Goal: Task Accomplishment & Management: Manage account settings

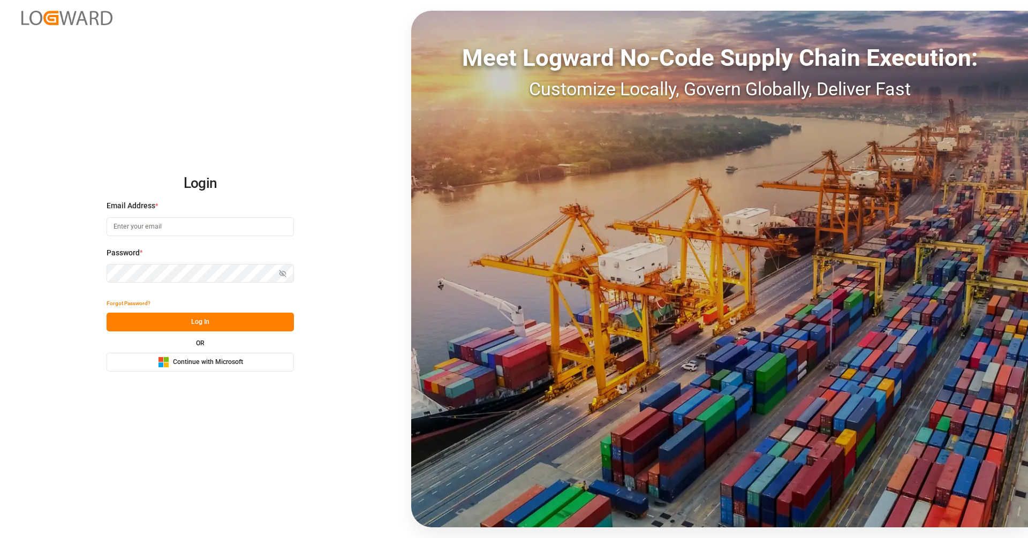
click at [180, 367] on div "Microsoft Logo Continue with Microsoft" at bounding box center [200, 362] width 85 height 11
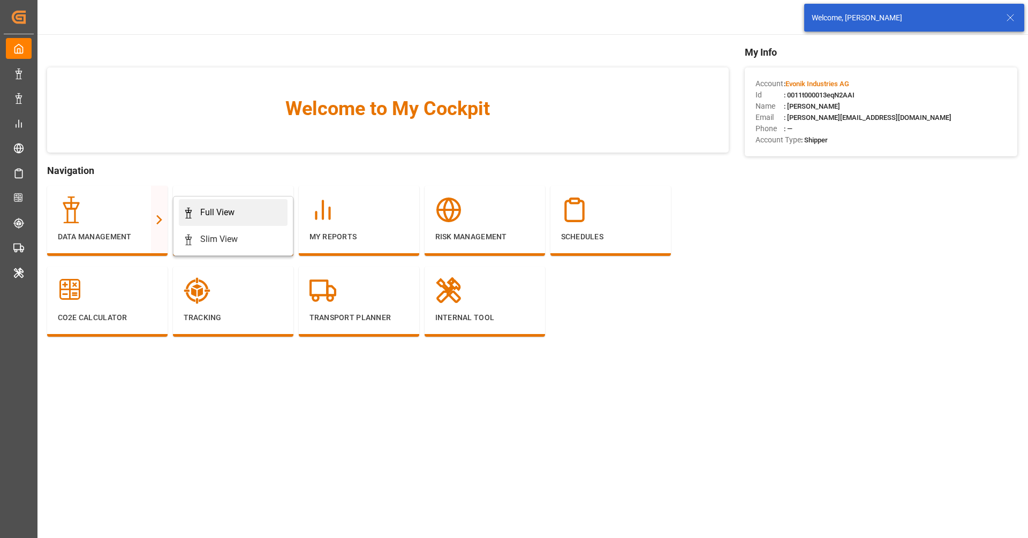
click at [218, 213] on div "Full View" at bounding box center [217, 212] width 34 height 13
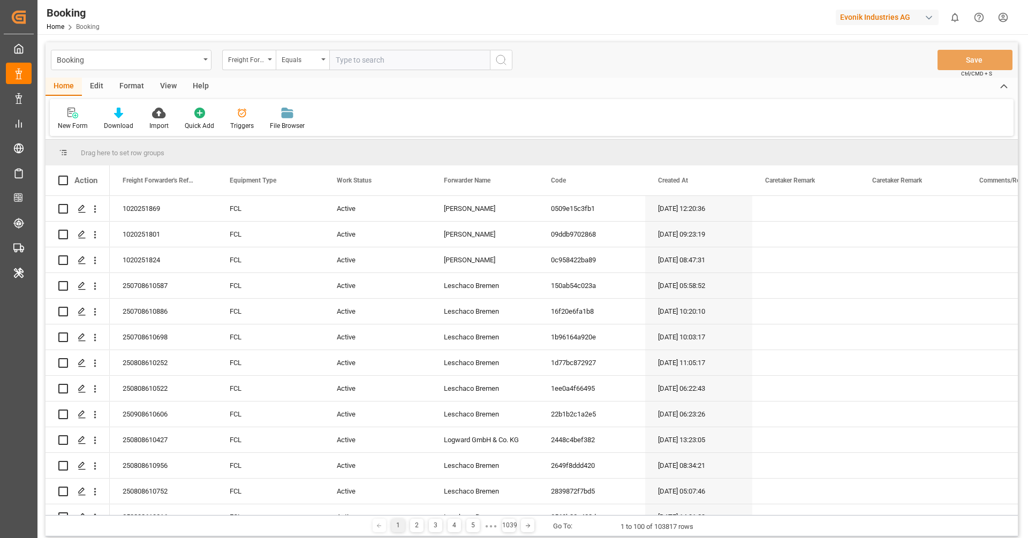
click at [119, 85] on div "Format" at bounding box center [131, 87] width 41 height 18
click at [72, 104] on div "Filter Rows Row Format" at bounding box center [532, 117] width 964 height 37
click at [73, 114] on icon at bounding box center [73, 114] width 7 height 9
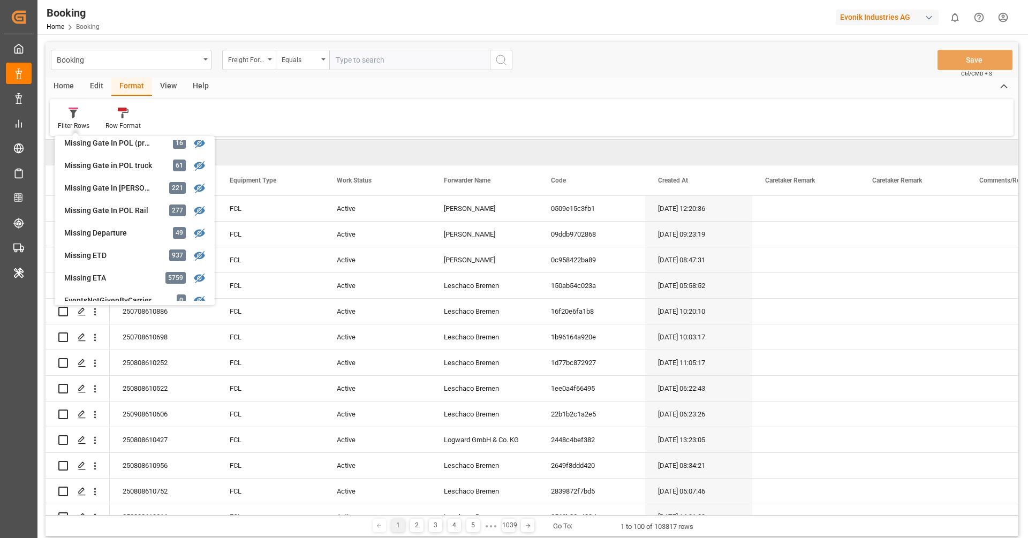
scroll to position [156, 0]
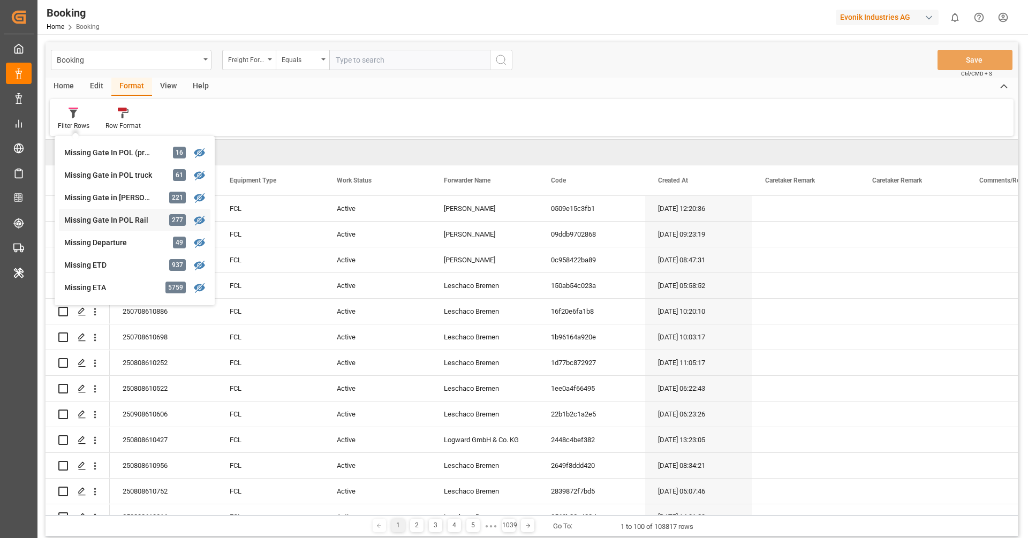
click at [106, 214] on div "Missing Gate In POL Rail 277" at bounding box center [135, 220] width 152 height 22
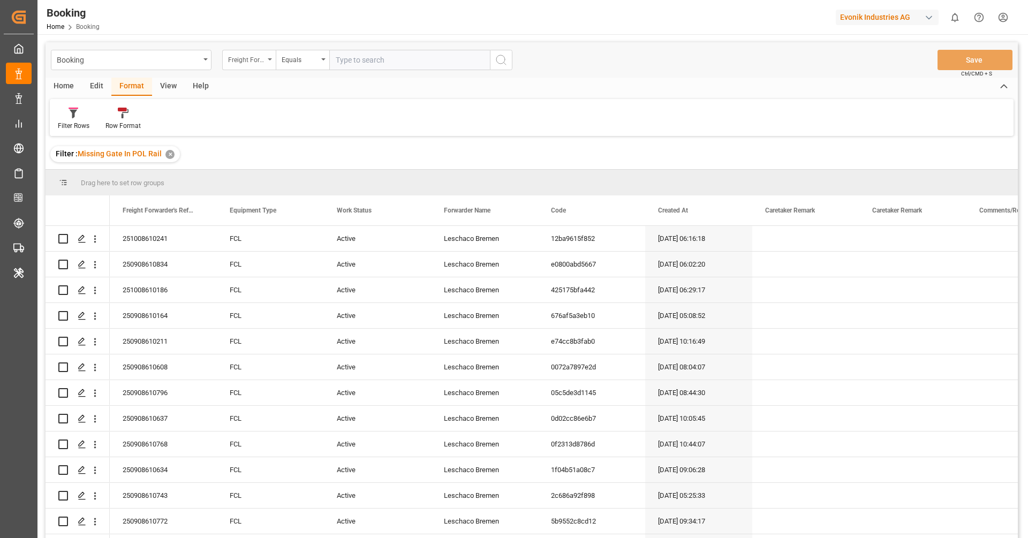
click at [257, 61] on div "Freight Forwarder's Reference No." at bounding box center [246, 58] width 36 height 12
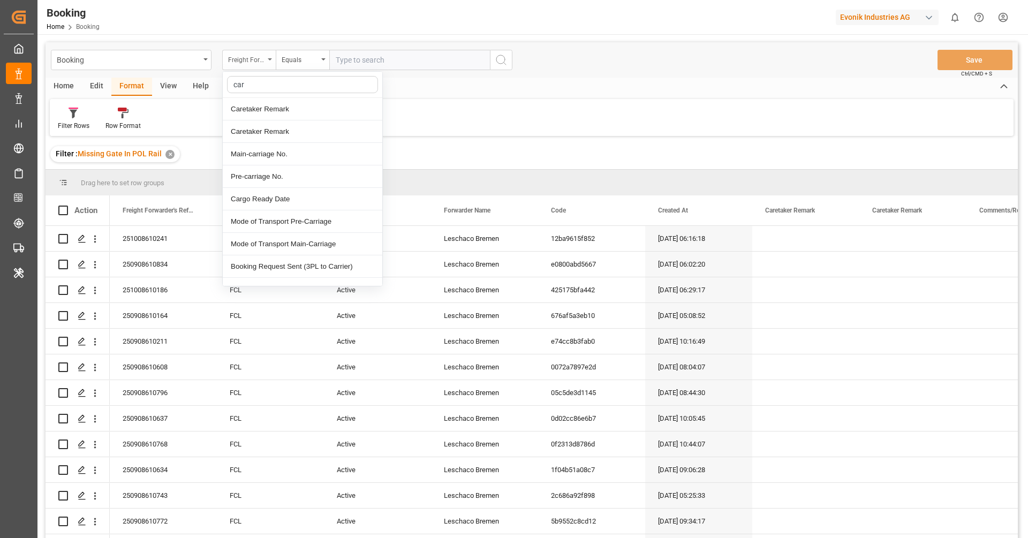
type input "carr"
click at [310, 225] on div "Carrier SCAC" at bounding box center [303, 221] width 160 height 22
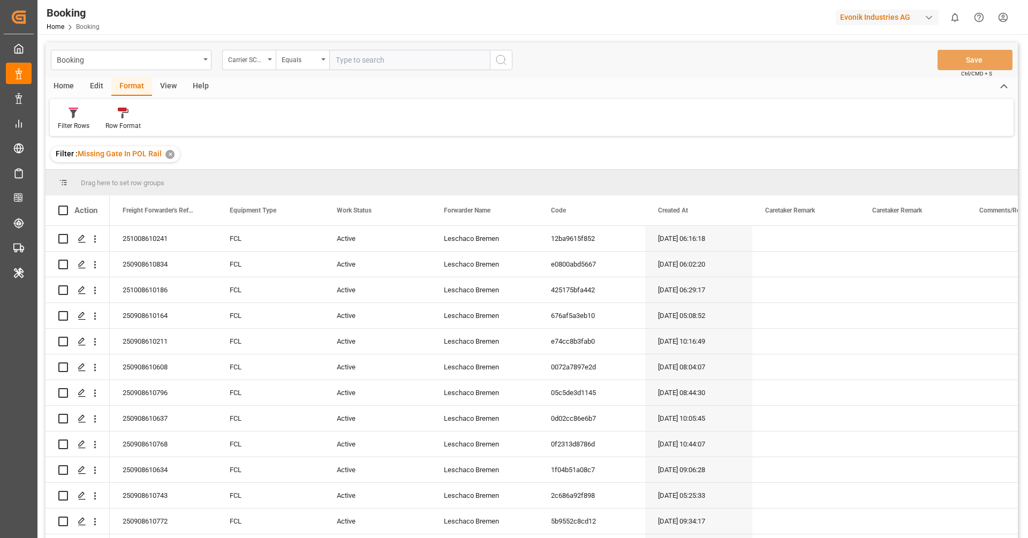
click at [360, 67] on input "text" at bounding box center [409, 60] width 161 height 20
type input "hlcu"
click at [506, 61] on icon "search button" at bounding box center [501, 60] width 13 height 13
click at [169, 86] on div "View" at bounding box center [168, 87] width 33 height 18
click at [78, 116] on div at bounding box center [68, 112] width 21 height 11
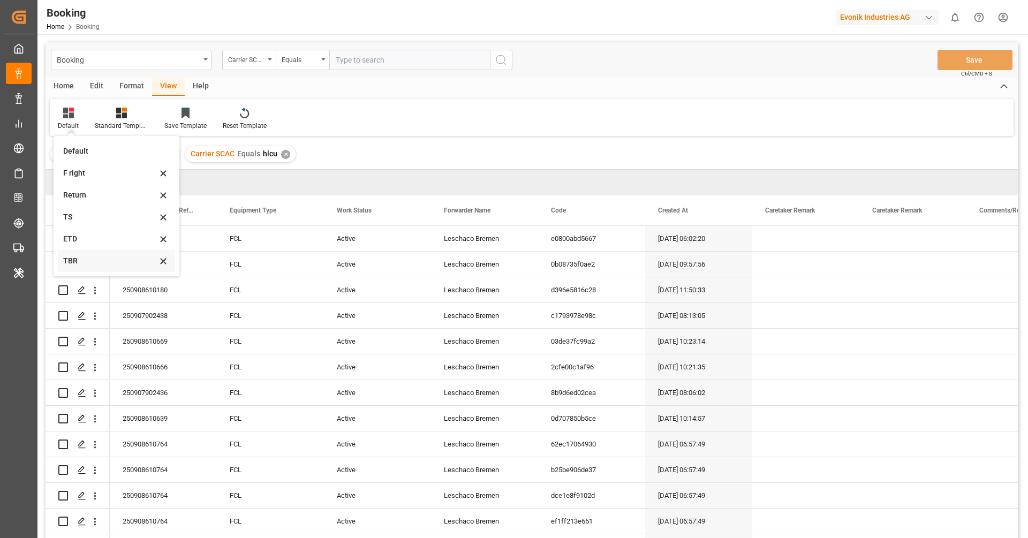
click at [89, 258] on div "TBR" at bounding box center [110, 260] width 94 height 11
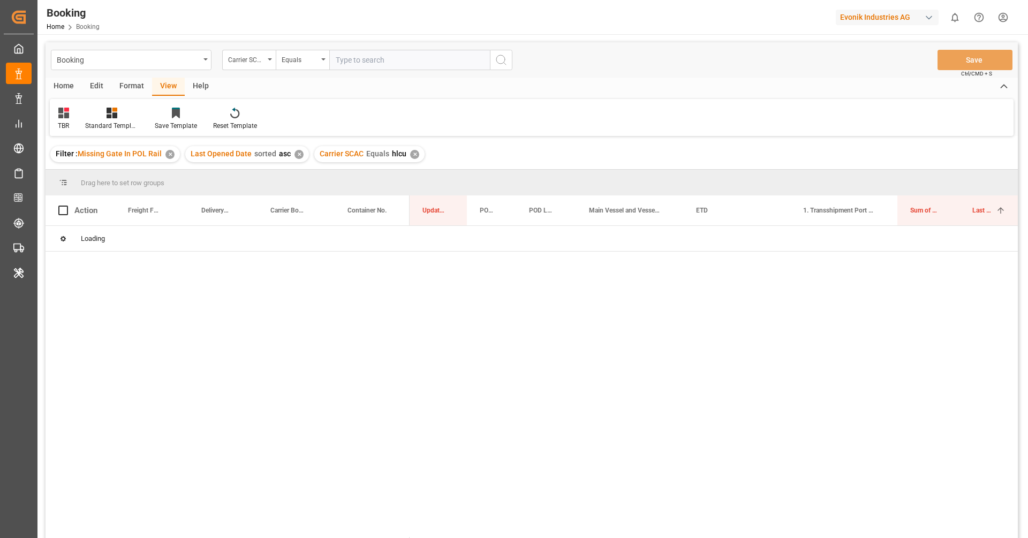
click at [649, 74] on div "Booking Carrier SCAC Equals Save Ctrl/CMD + S" at bounding box center [532, 59] width 973 height 35
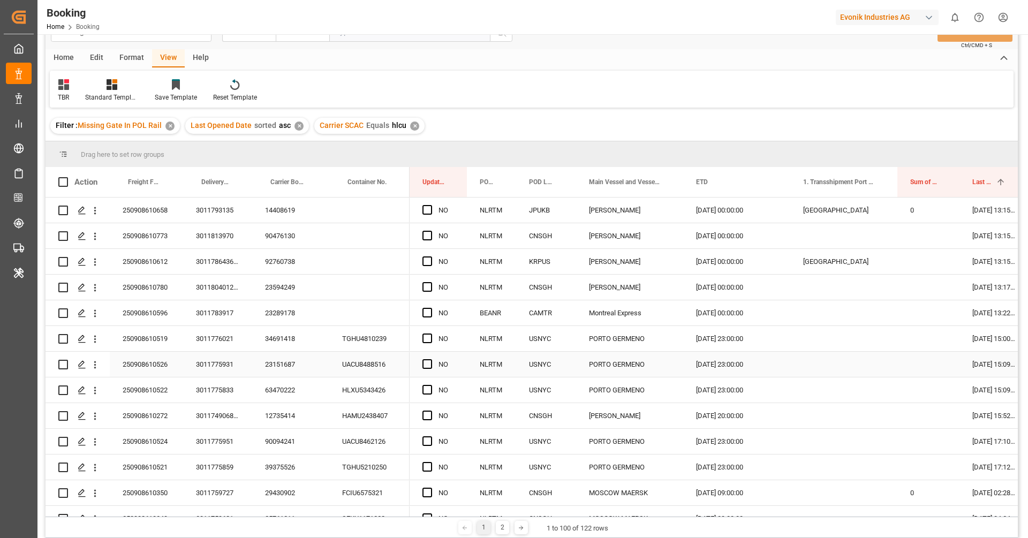
scroll to position [18, 0]
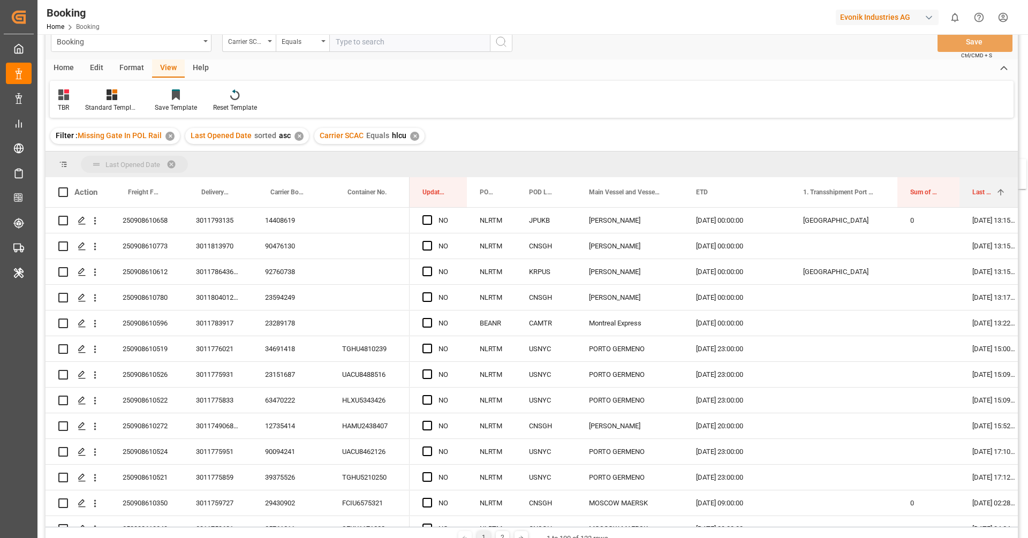
drag, startPoint x: 977, startPoint y: 192, endPoint x: 971, endPoint y: 166, distance: 26.9
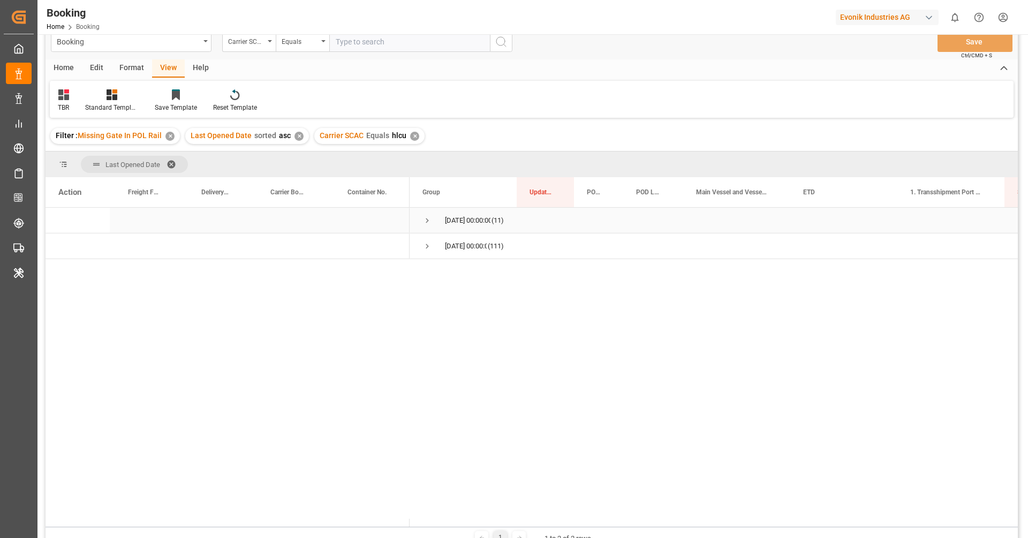
click at [433, 222] on span "10.09.2025 00:00:00 (11)" at bounding box center [463, 220] width 81 height 24
click at [429, 221] on span "Press SPACE to select this row." at bounding box center [428, 221] width 10 height 10
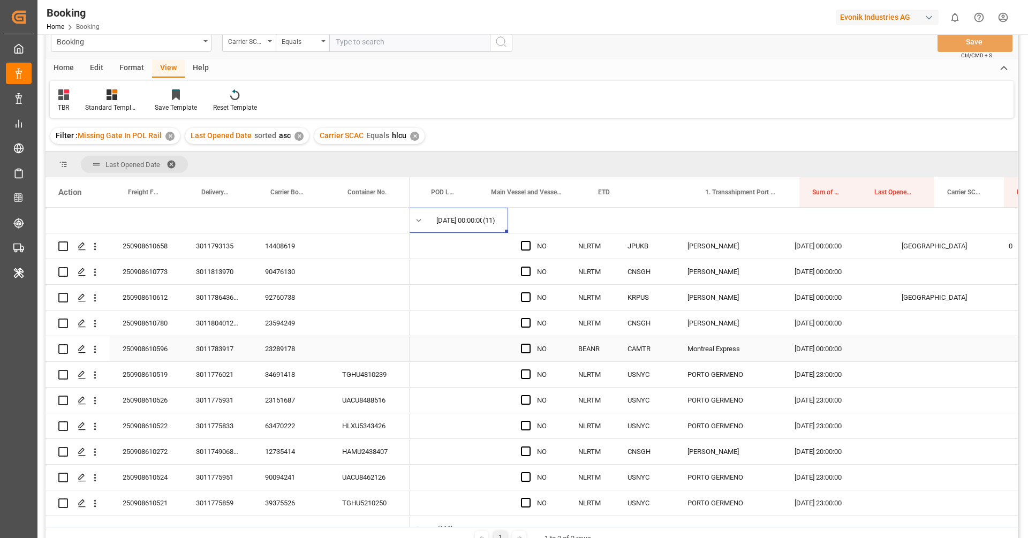
scroll to position [0, 0]
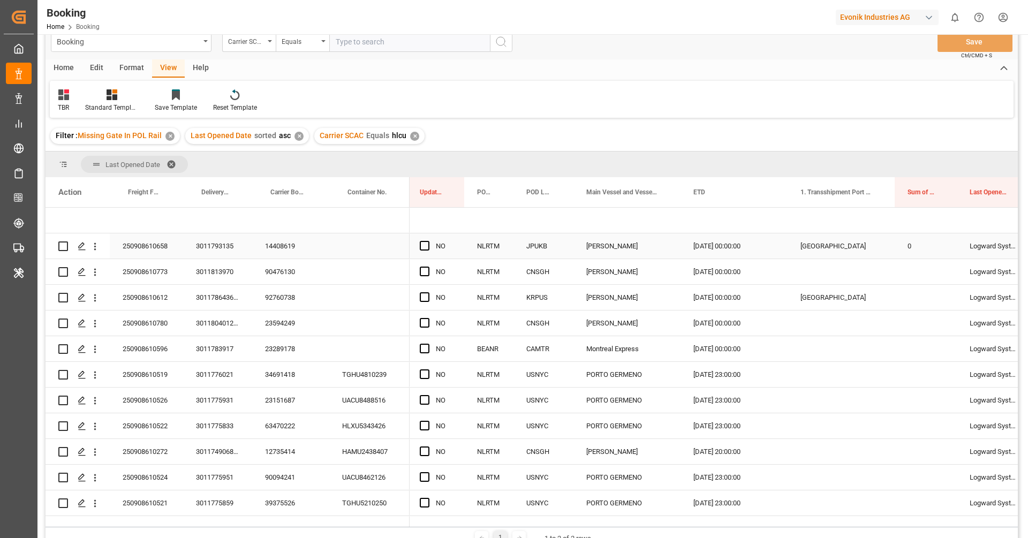
click at [154, 253] on div "250908610658" at bounding box center [146, 246] width 73 height 25
click at [288, 243] on div "14408619" at bounding box center [290, 246] width 77 height 25
click at [99, 250] on icon "open menu" at bounding box center [94, 246] width 11 height 11
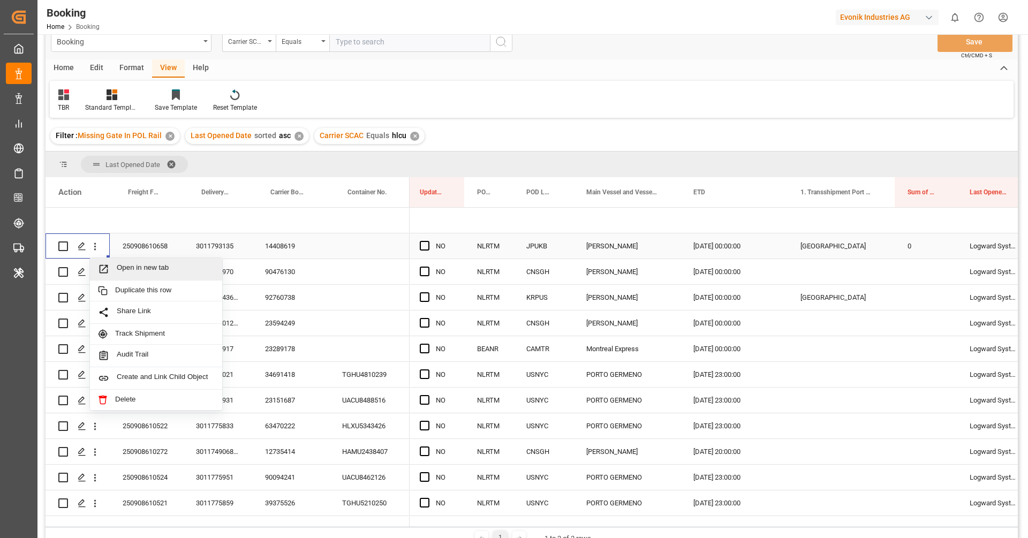
click at [125, 264] on span "Open in new tab" at bounding box center [165, 269] width 97 height 11
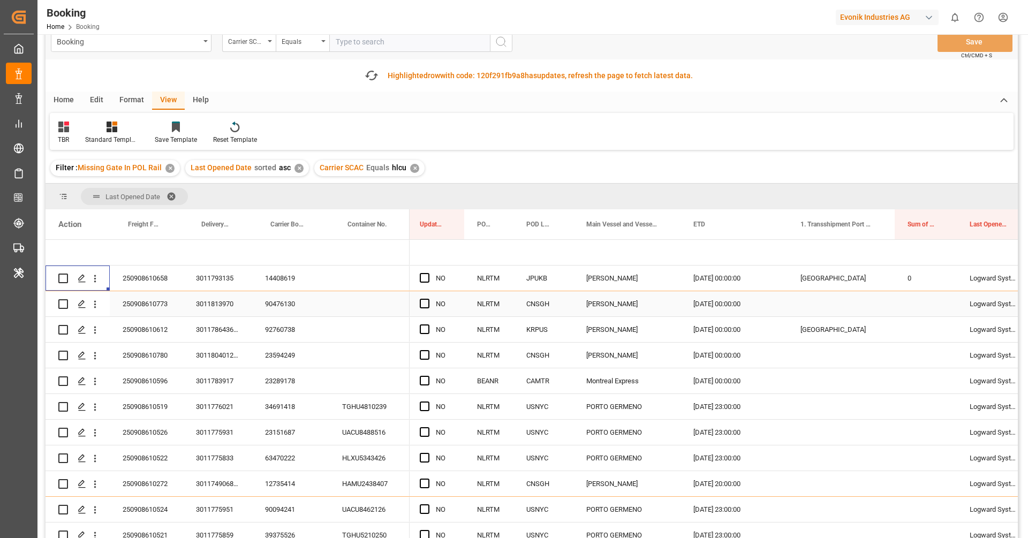
click at [289, 303] on div "90476130" at bounding box center [290, 303] width 77 height 25
click at [97, 307] on icon "open menu" at bounding box center [94, 304] width 11 height 11
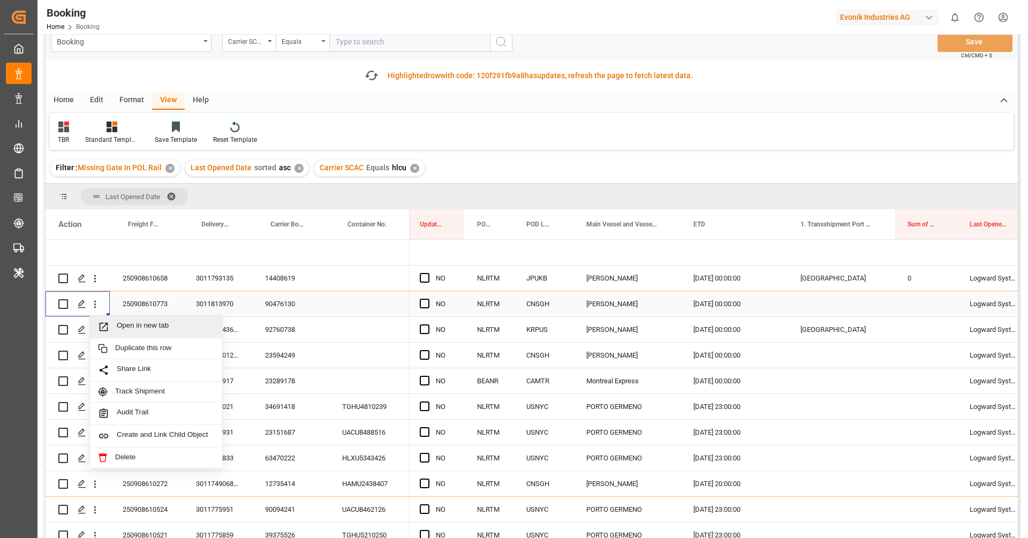
click at [121, 324] on span "Open in new tab" at bounding box center [165, 326] width 97 height 11
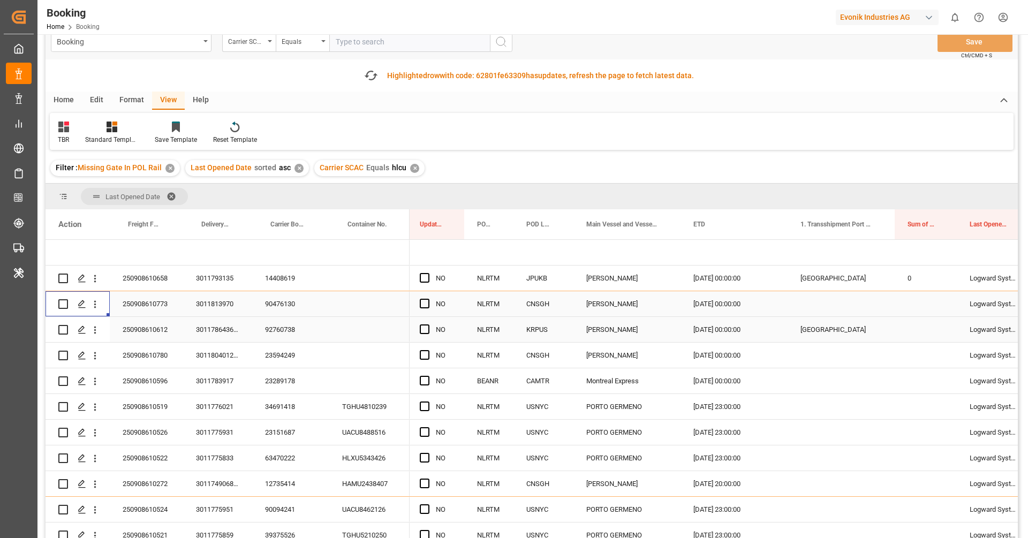
click at [284, 336] on div "92760738" at bounding box center [290, 329] width 77 height 25
click at [98, 335] on button "open menu" at bounding box center [94, 330] width 11 height 20
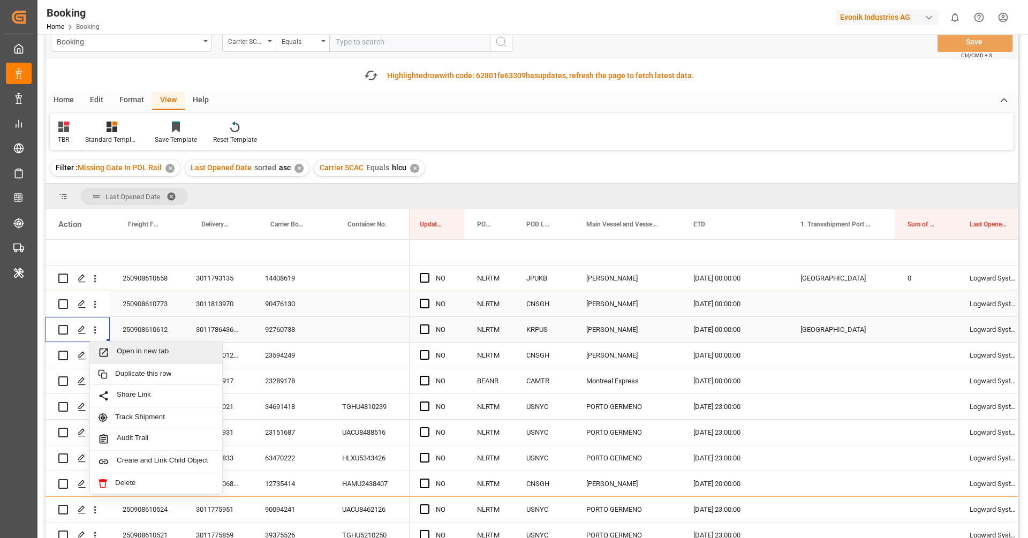
click at [128, 354] on span "Open in new tab" at bounding box center [165, 352] width 97 height 11
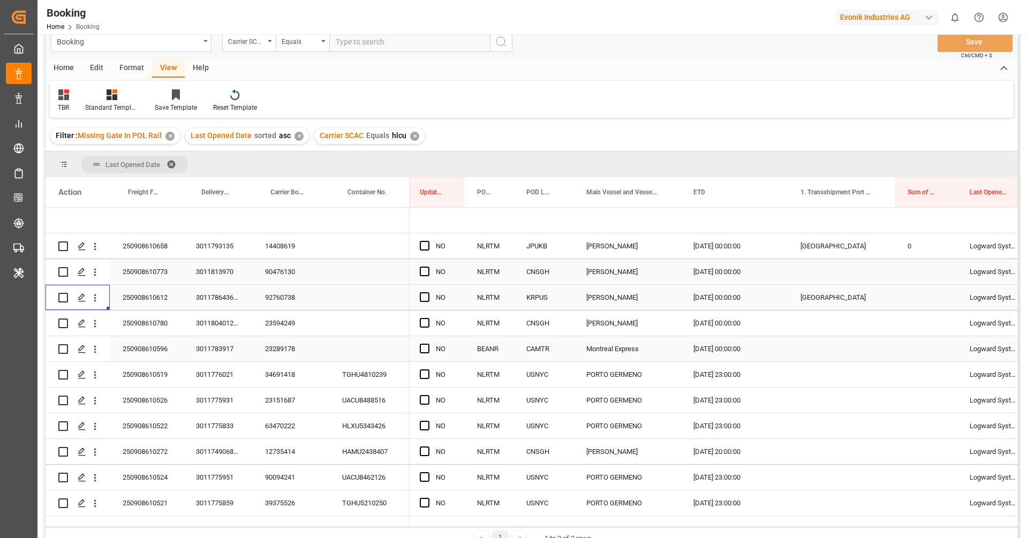
click at [288, 336] on div "23289178" at bounding box center [290, 348] width 77 height 25
click at [287, 322] on div "23594249" at bounding box center [290, 323] width 77 height 25
click at [95, 329] on button "open menu" at bounding box center [94, 323] width 11 height 20
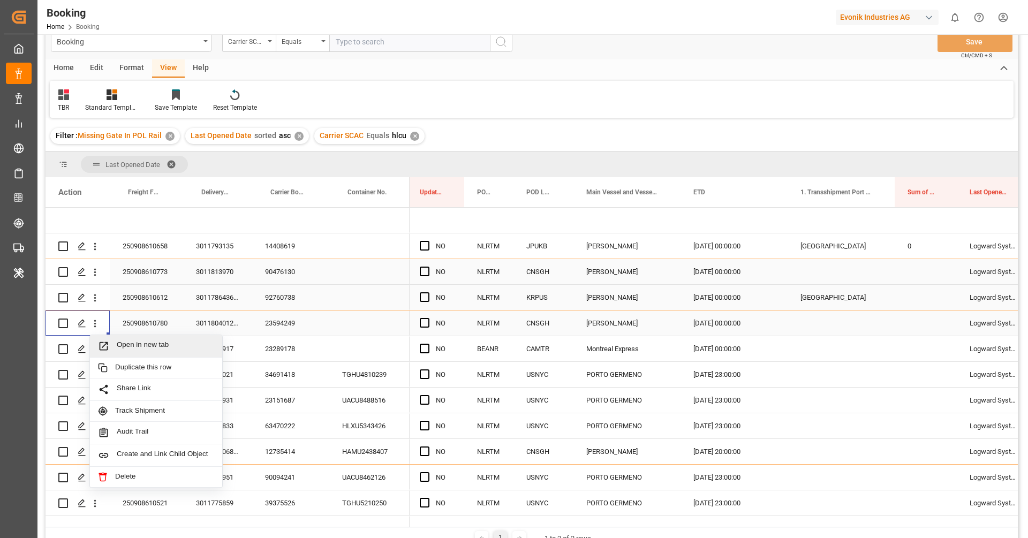
click at [127, 343] on span "Open in new tab" at bounding box center [165, 346] width 97 height 11
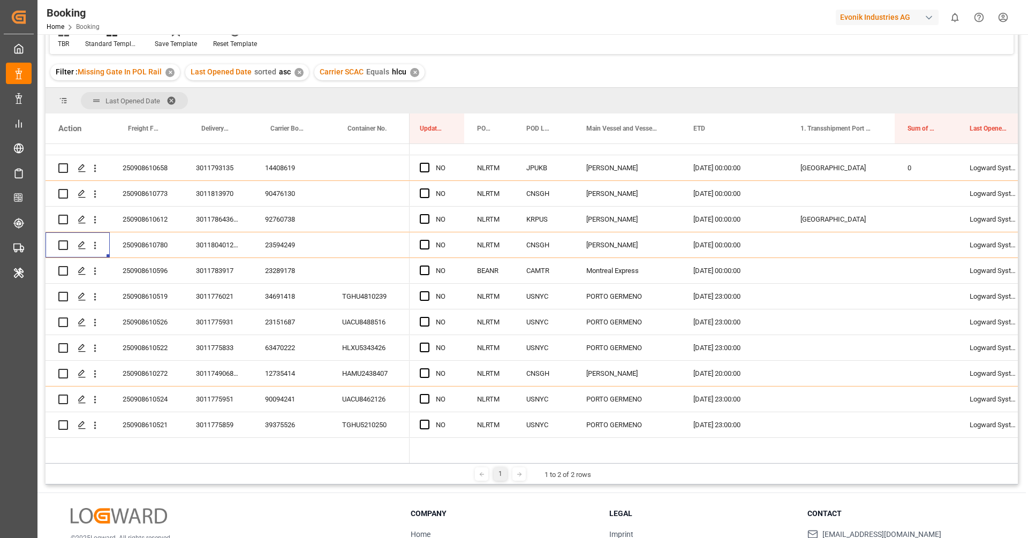
scroll to position [190, 0]
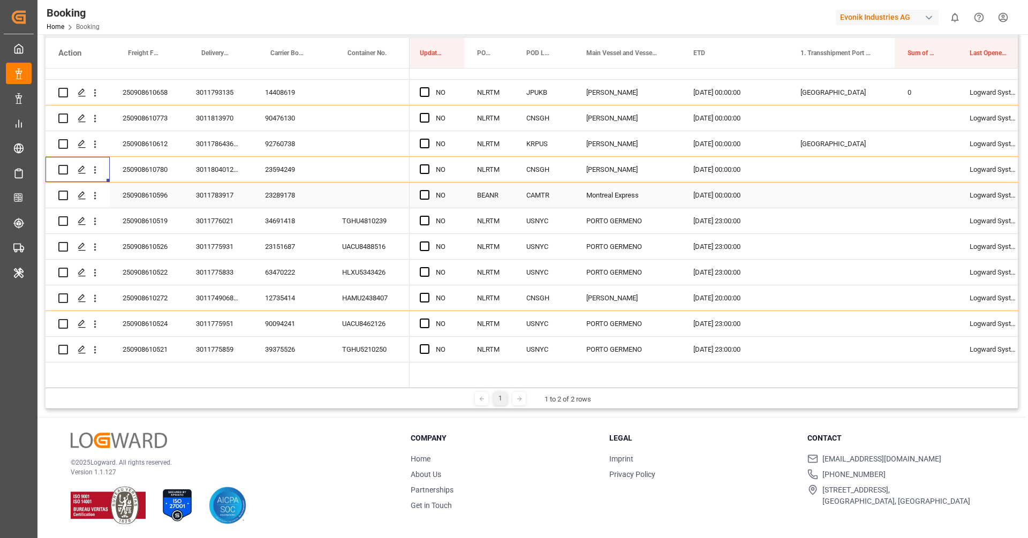
click at [275, 198] on div "23289178" at bounding box center [290, 195] width 77 height 25
click at [95, 202] on button "open menu" at bounding box center [94, 195] width 11 height 20
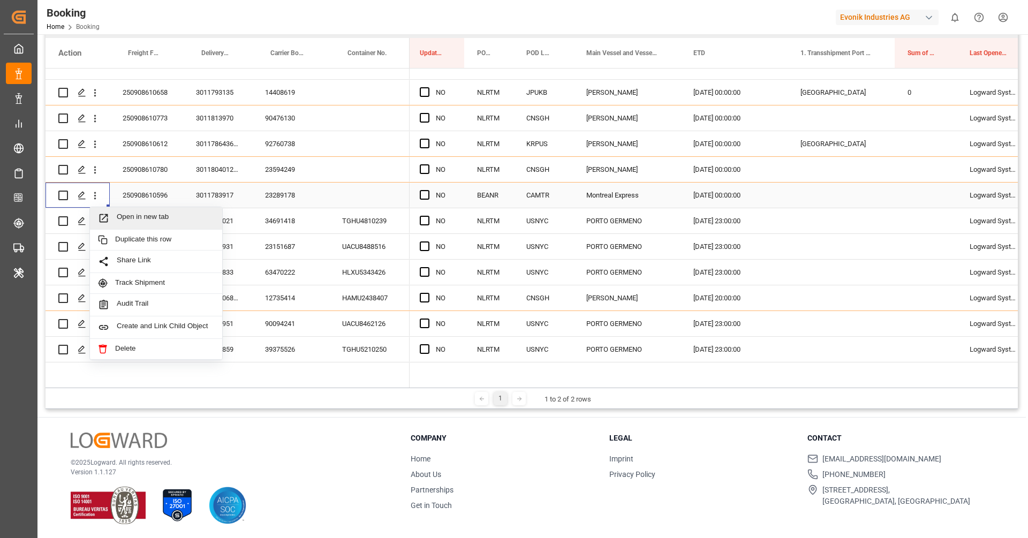
click at [127, 214] on span "Open in new tab" at bounding box center [165, 218] width 97 height 11
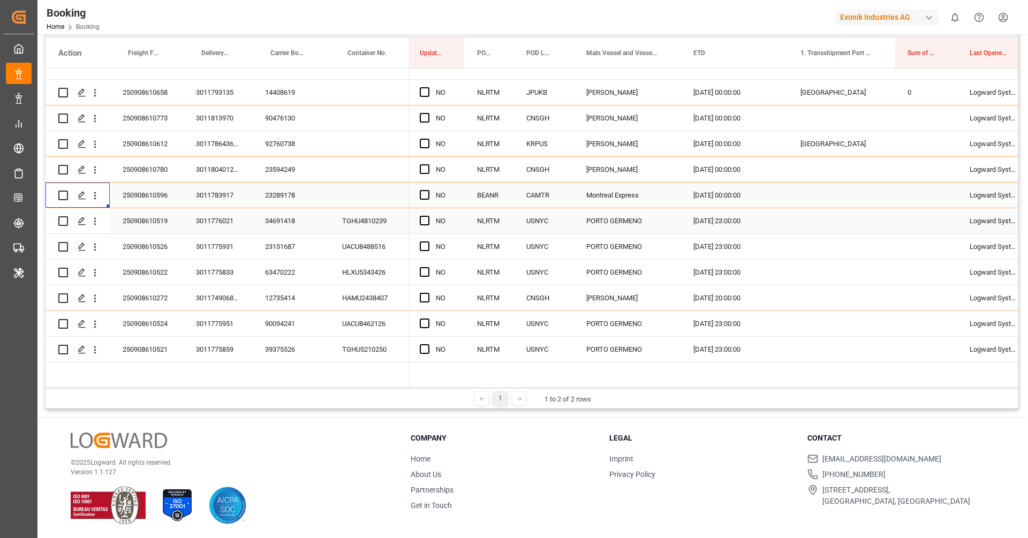
click at [304, 220] on div "34691418" at bounding box center [290, 220] width 77 height 25
click at [98, 224] on icon "open menu" at bounding box center [94, 221] width 11 height 11
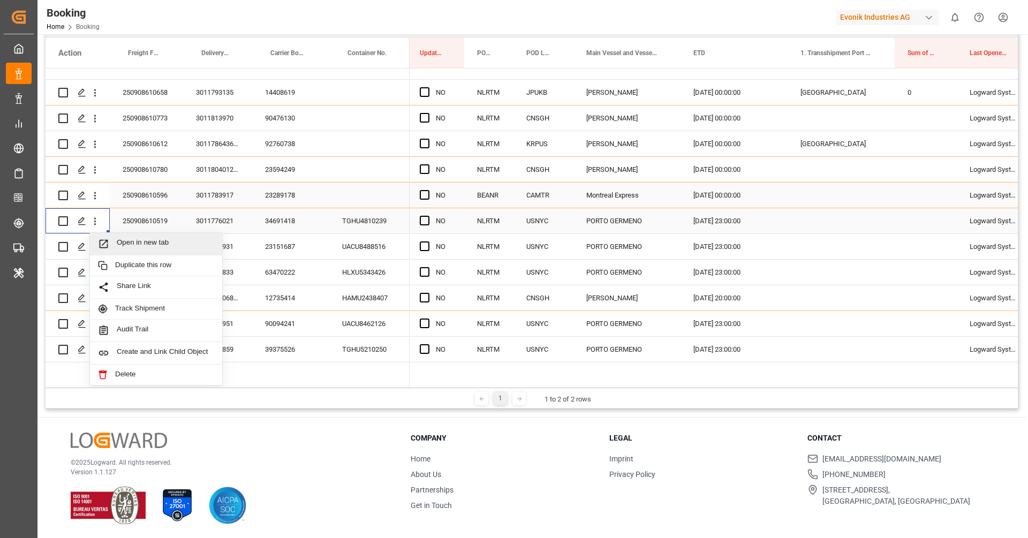
click at [126, 236] on div "Open in new tab" at bounding box center [156, 244] width 132 height 22
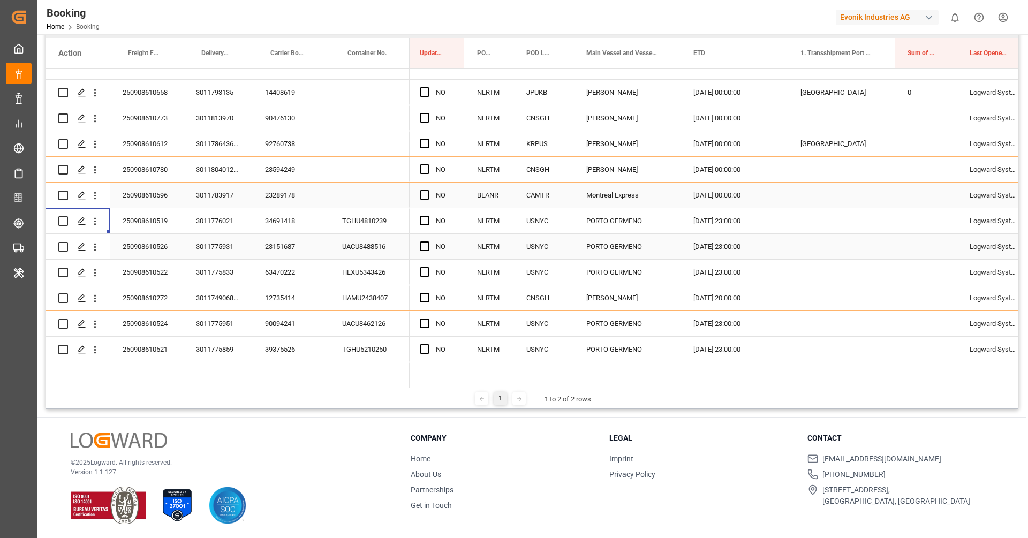
click at [303, 254] on div "23151687" at bounding box center [290, 246] width 77 height 25
click at [99, 254] on button "open menu" at bounding box center [94, 247] width 11 height 20
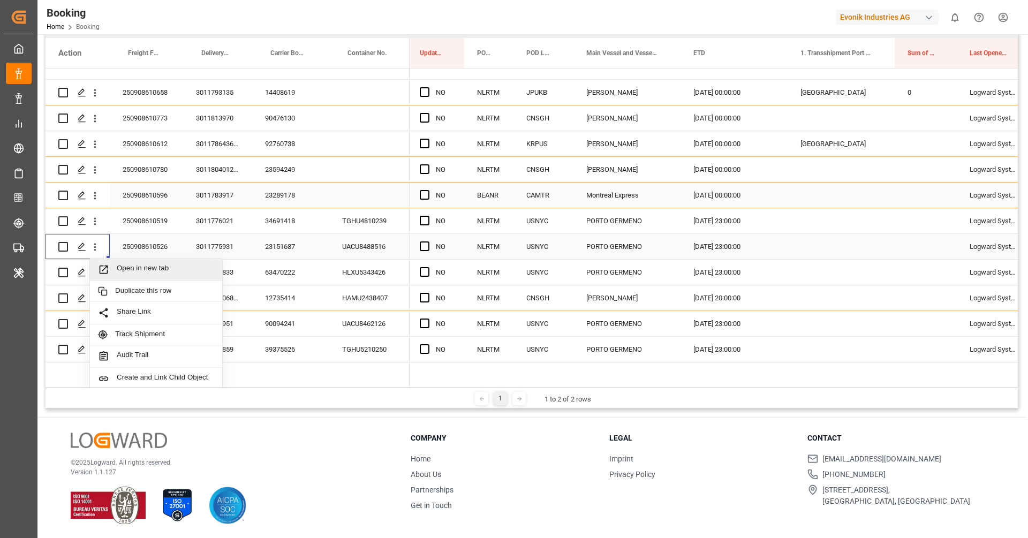
click at [125, 264] on span "Open in new tab" at bounding box center [165, 269] width 97 height 11
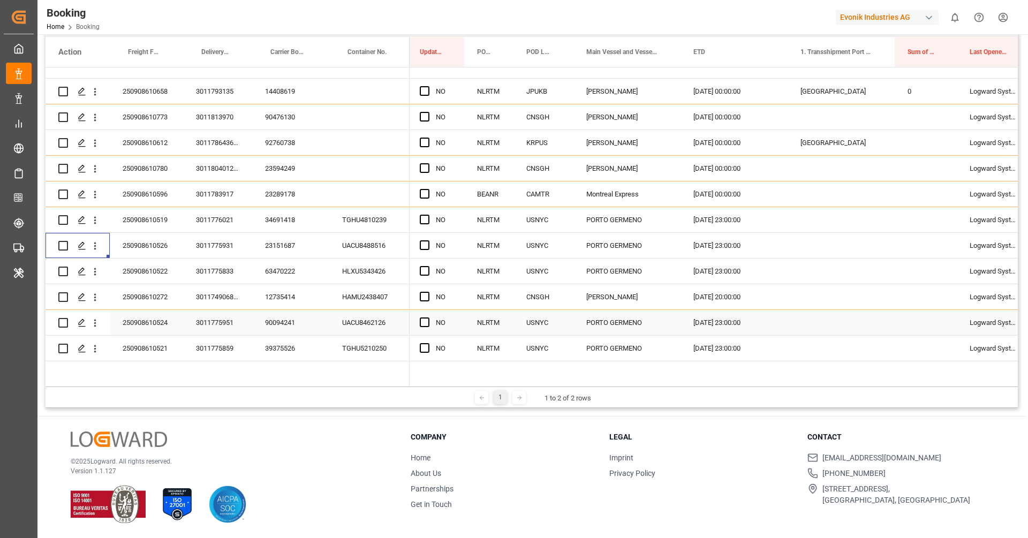
scroll to position [157, 0]
click at [99, 221] on icon "open menu" at bounding box center [94, 221] width 11 height 11
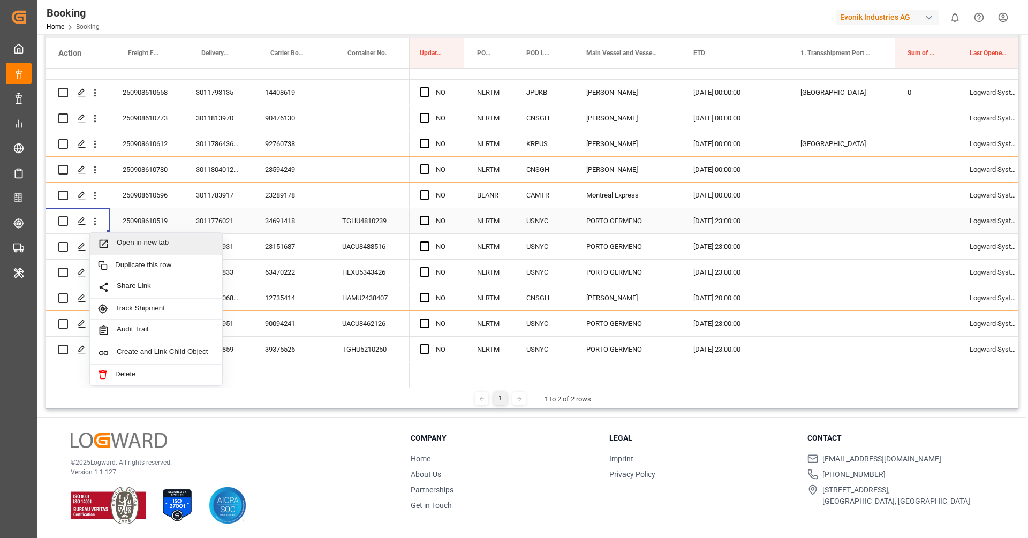
click at [126, 236] on div "Open in new tab" at bounding box center [156, 244] width 132 height 22
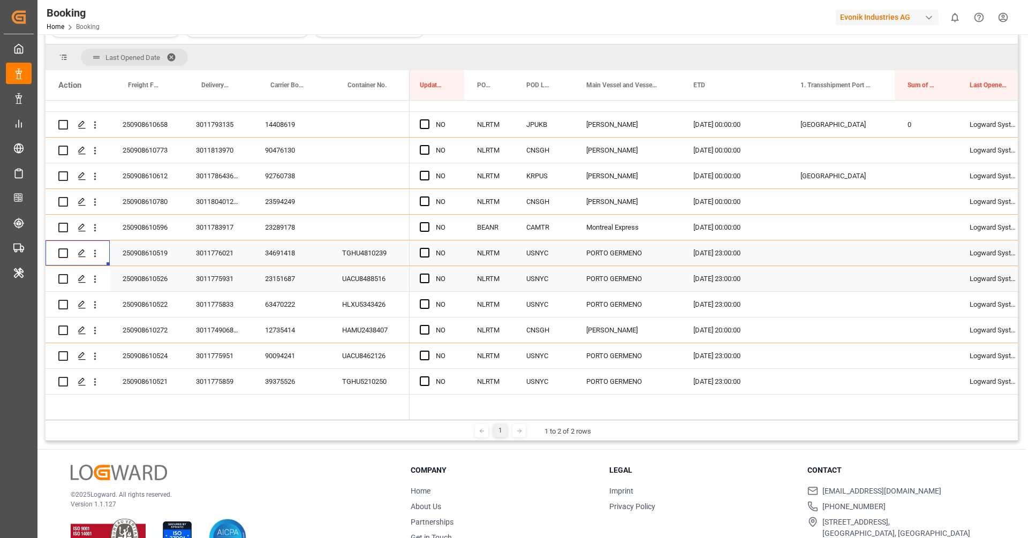
scroll to position [190, 0]
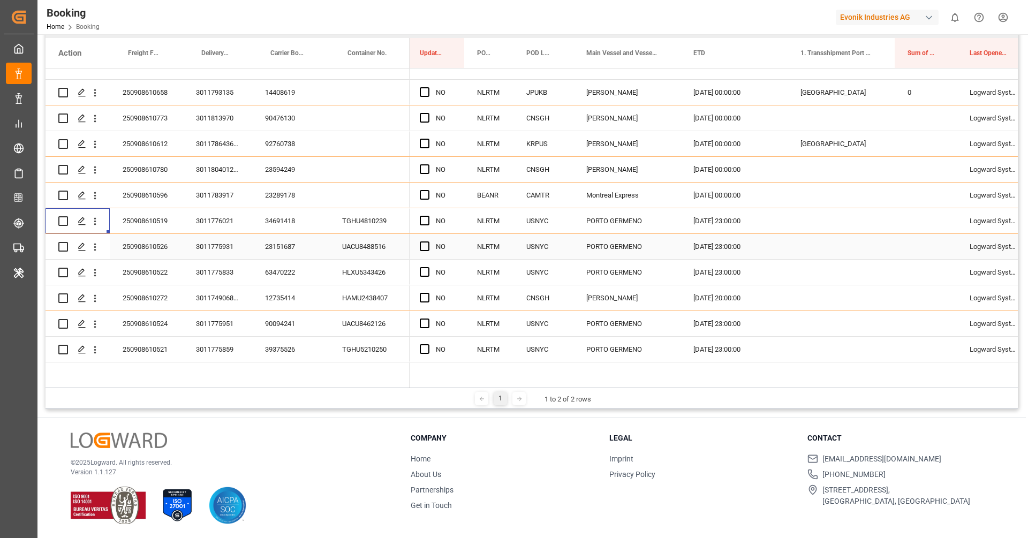
click at [277, 246] on div "23151687" at bounding box center [290, 246] width 77 height 25
click at [277, 260] on div "63470222" at bounding box center [290, 272] width 77 height 25
click at [97, 278] on button "open menu" at bounding box center [94, 272] width 11 height 20
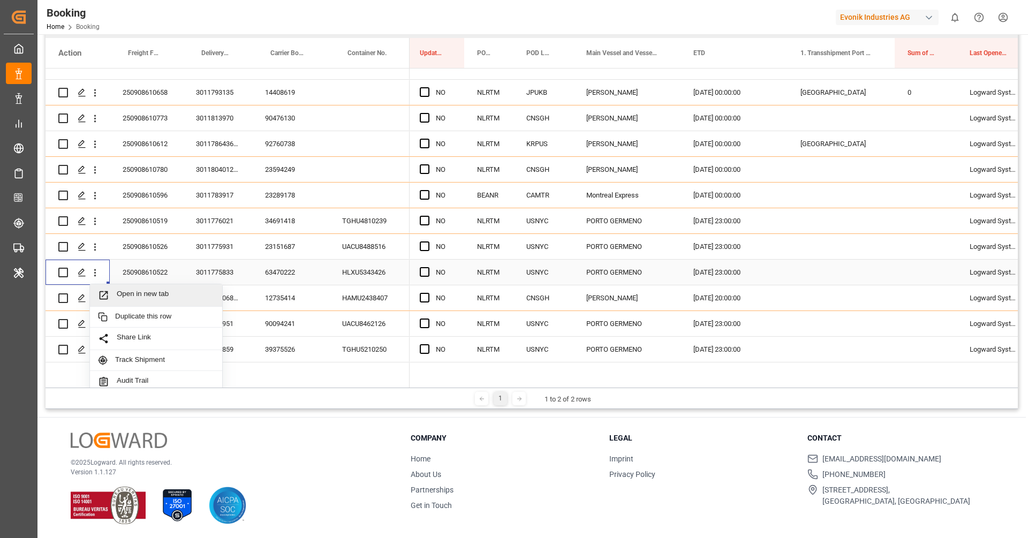
click at [119, 292] on span "Open in new tab" at bounding box center [165, 295] width 97 height 11
click at [275, 310] on div "12735414" at bounding box center [290, 297] width 77 height 25
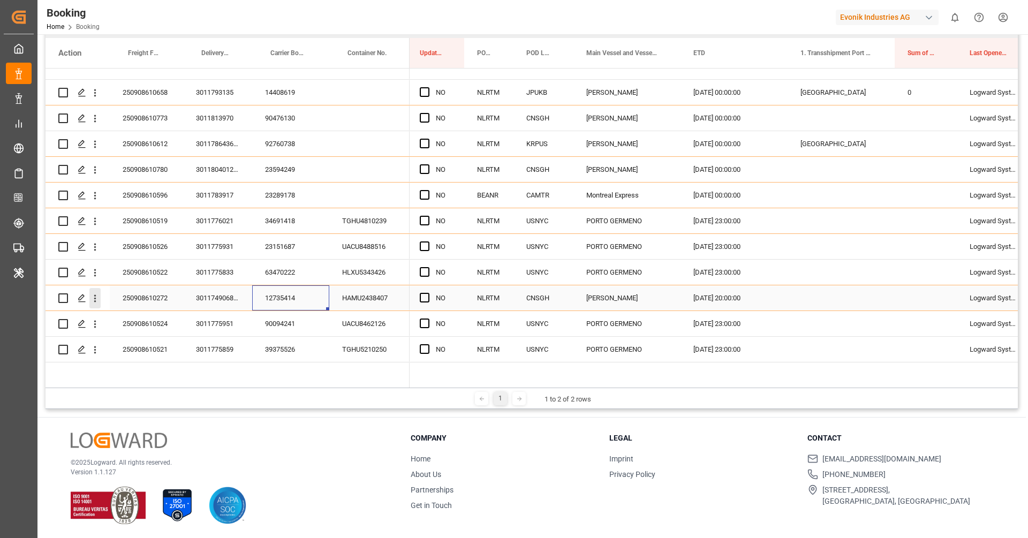
scroll to position [157, 0]
click at [97, 300] on icon "open menu" at bounding box center [94, 298] width 11 height 11
click at [142, 319] on span "Open in new tab" at bounding box center [165, 320] width 97 height 11
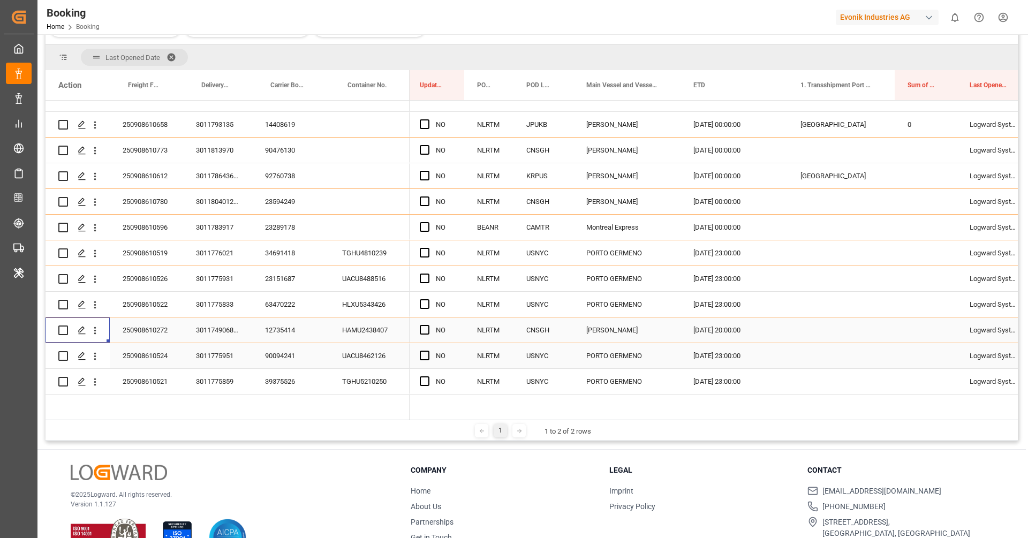
scroll to position [190, 0]
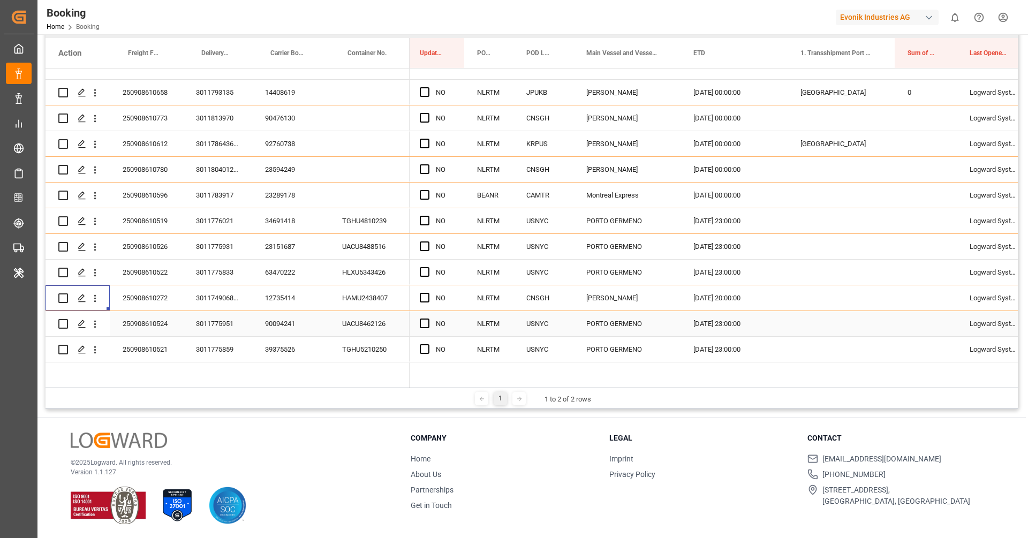
click at [288, 326] on div "90094241" at bounding box center [290, 323] width 77 height 25
click at [94, 330] on button "open menu" at bounding box center [94, 324] width 11 height 20
click at [121, 342] on span "Open in new tab" at bounding box center [165, 346] width 97 height 11
click at [296, 346] on div "39375526" at bounding box center [290, 349] width 77 height 25
click at [96, 350] on icon "open menu" at bounding box center [94, 349] width 11 height 11
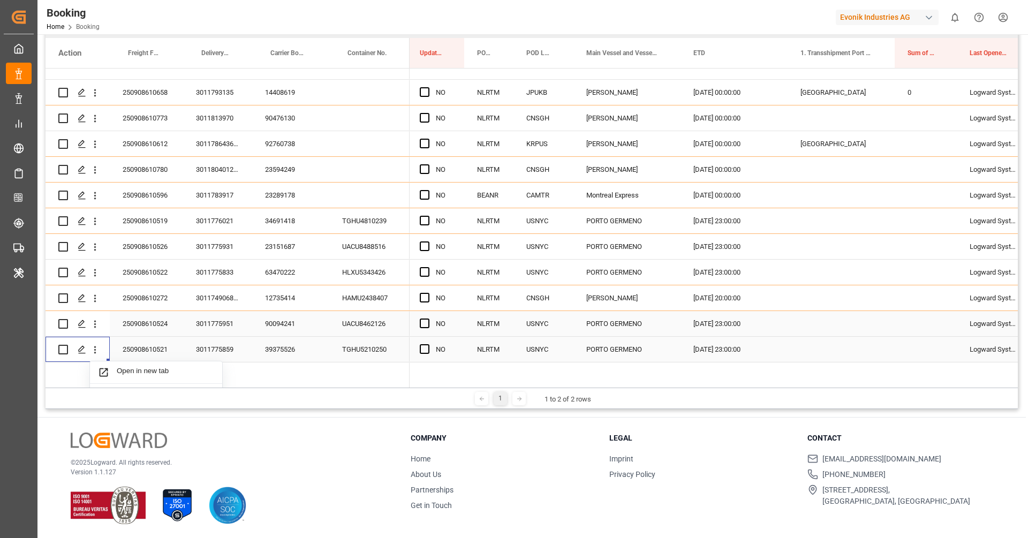
click at [129, 358] on div "250908610521" at bounding box center [146, 349] width 73 height 25
click at [265, 353] on div "39375526" at bounding box center [290, 349] width 77 height 25
click at [98, 356] on button "open menu" at bounding box center [94, 350] width 11 height 20
click at [129, 365] on div "Open in new tab" at bounding box center [156, 373] width 132 height 22
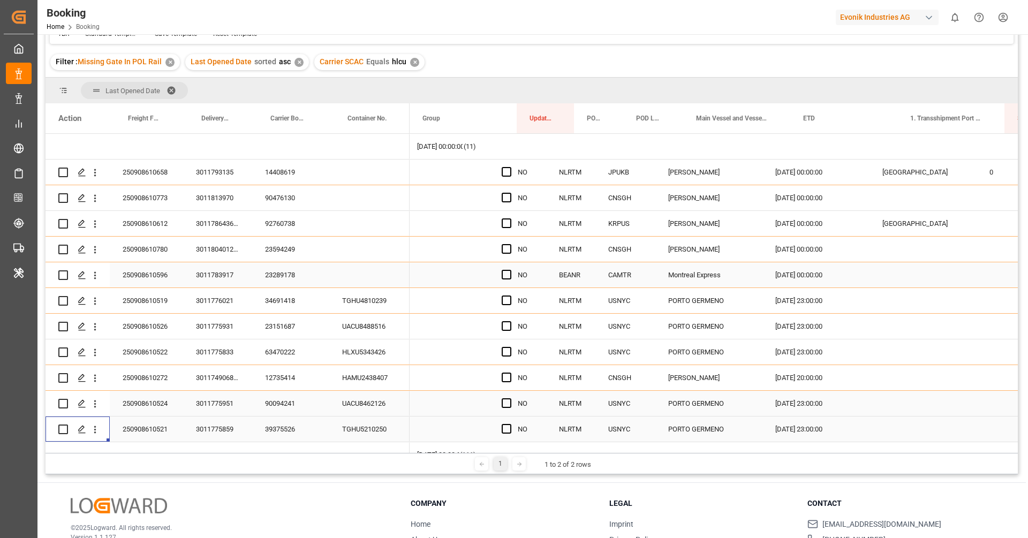
scroll to position [0, 0]
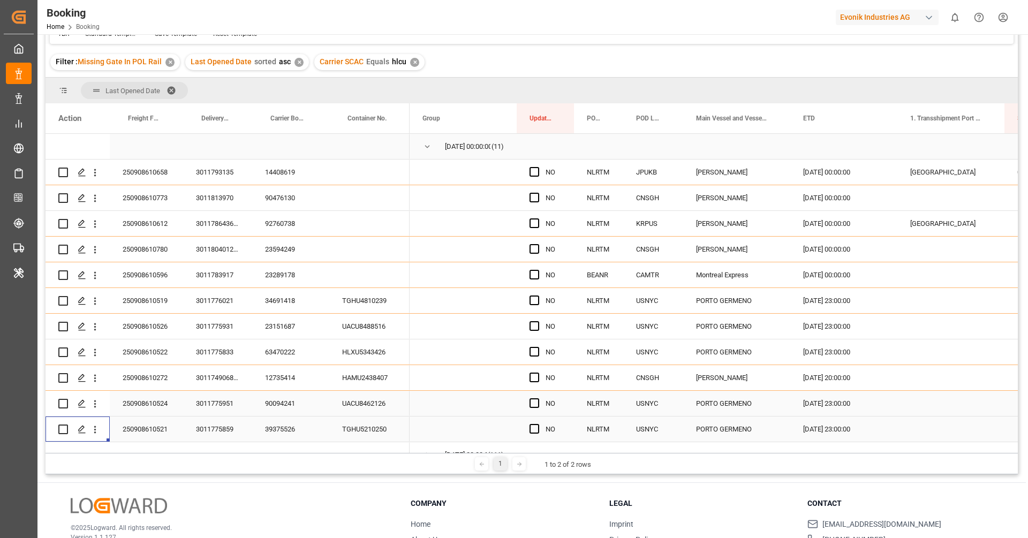
click at [431, 153] on span "Press SPACE to select this row." at bounding box center [428, 146] width 10 height 25
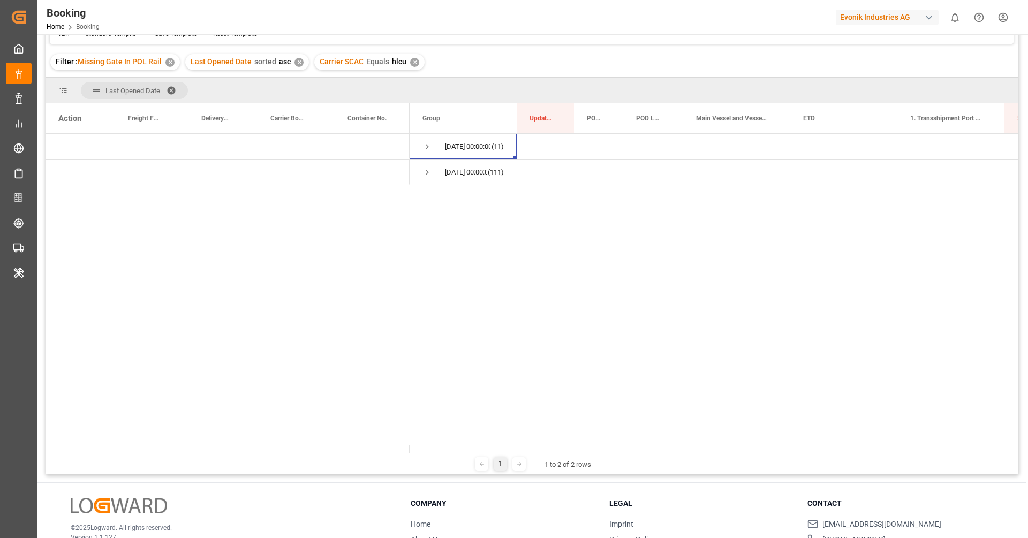
click at [171, 92] on span at bounding box center [175, 91] width 17 height 10
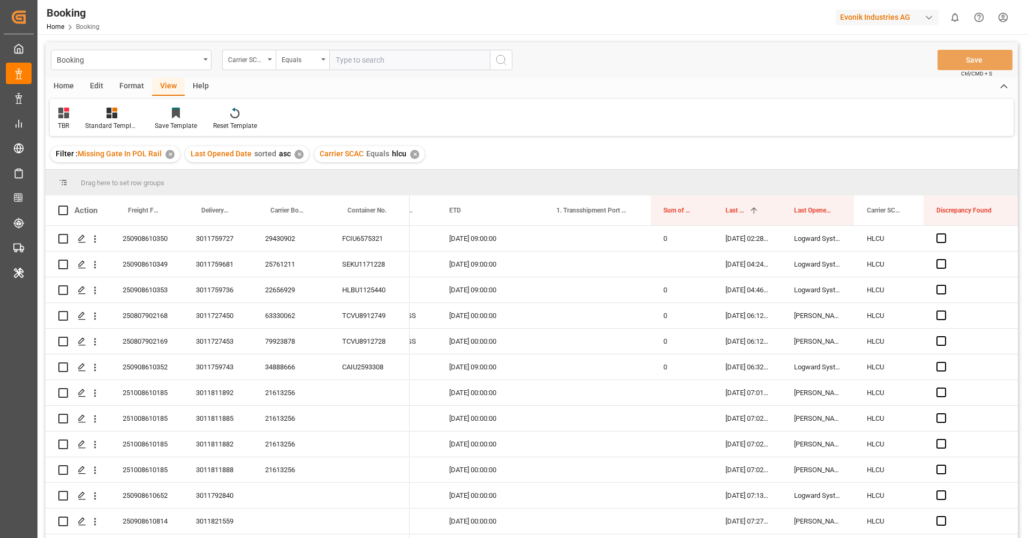
click at [124, 87] on div "Format" at bounding box center [131, 87] width 41 height 18
click at [70, 118] on div "Filter Rows" at bounding box center [74, 119] width 48 height 24
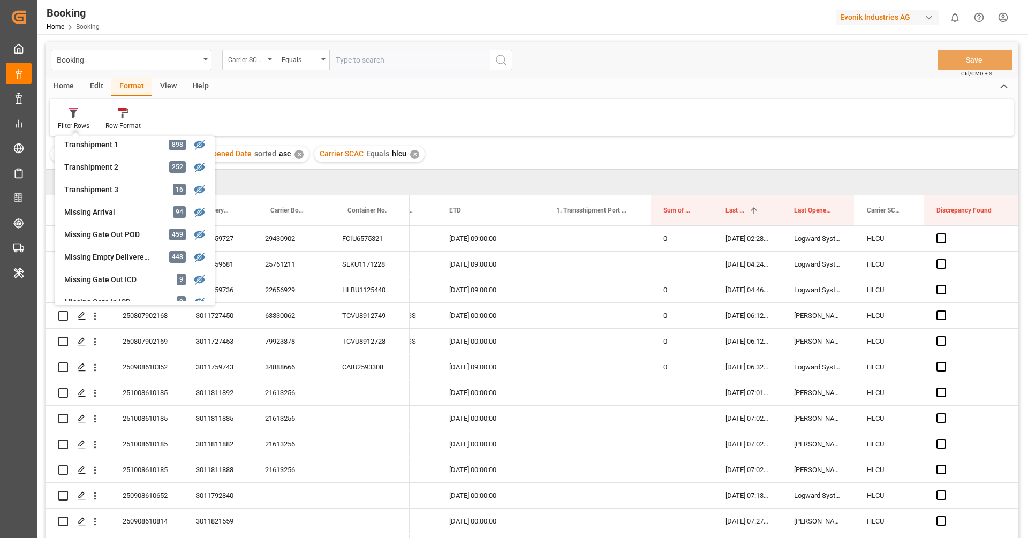
scroll to position [373, 0]
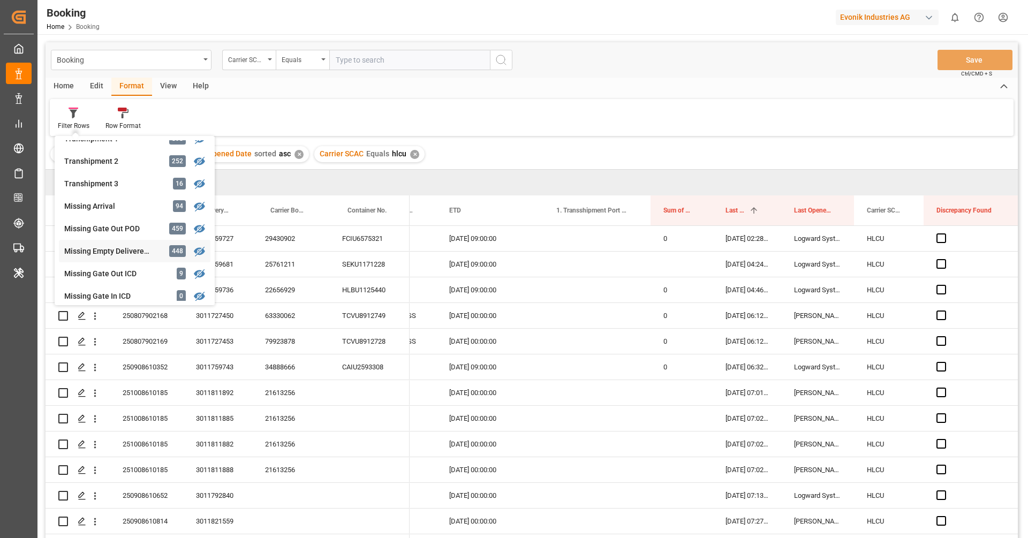
click at [112, 249] on div "Missing Empty Delivered Depot" at bounding box center [111, 251] width 94 height 11
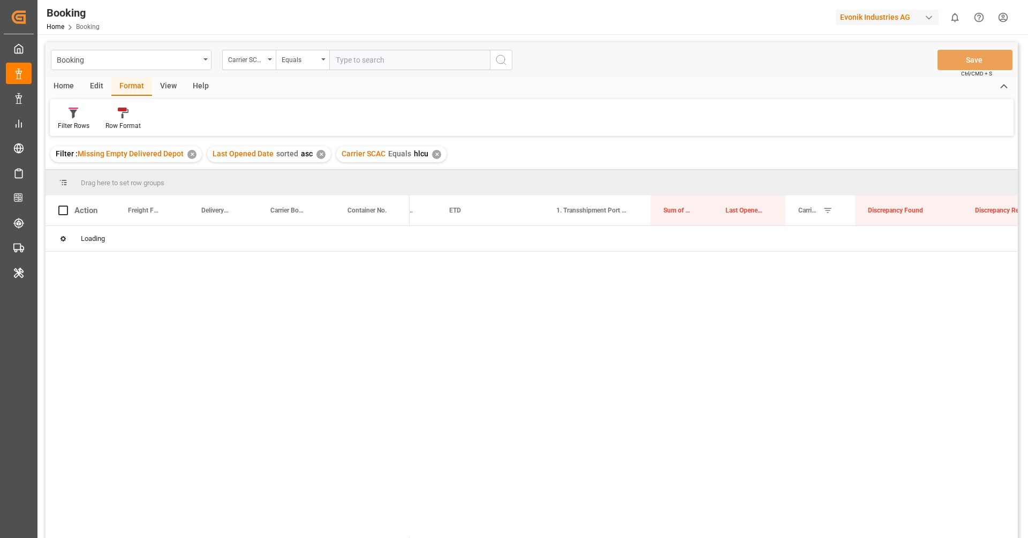
click at [432, 154] on div "✕" at bounding box center [436, 154] width 9 height 9
click at [356, 61] on input "text" at bounding box center [409, 60] width 161 height 20
type input "cmdu"
click at [497, 58] on circle "search button" at bounding box center [501, 59] width 9 height 9
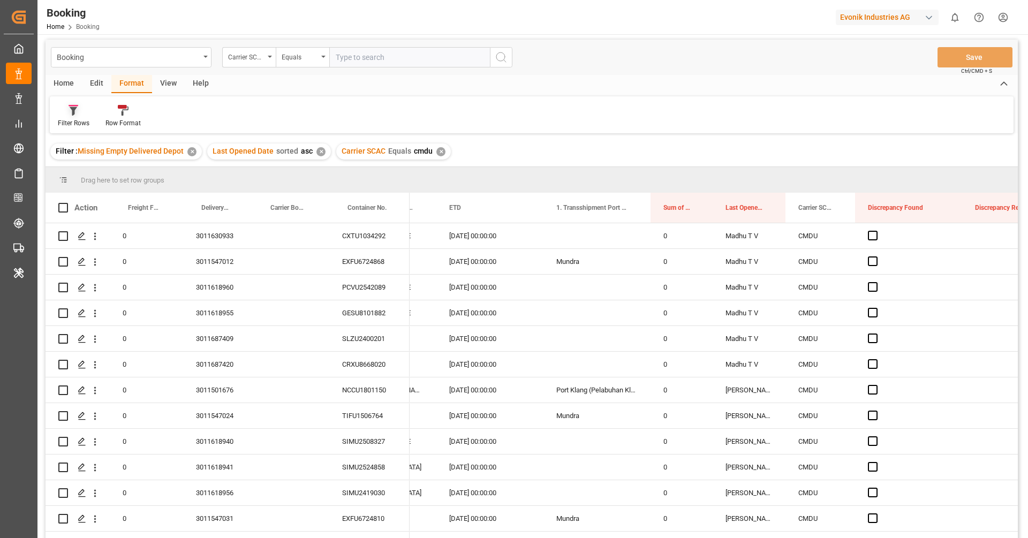
click at [84, 122] on div "Filter Rows" at bounding box center [74, 123] width 32 height 10
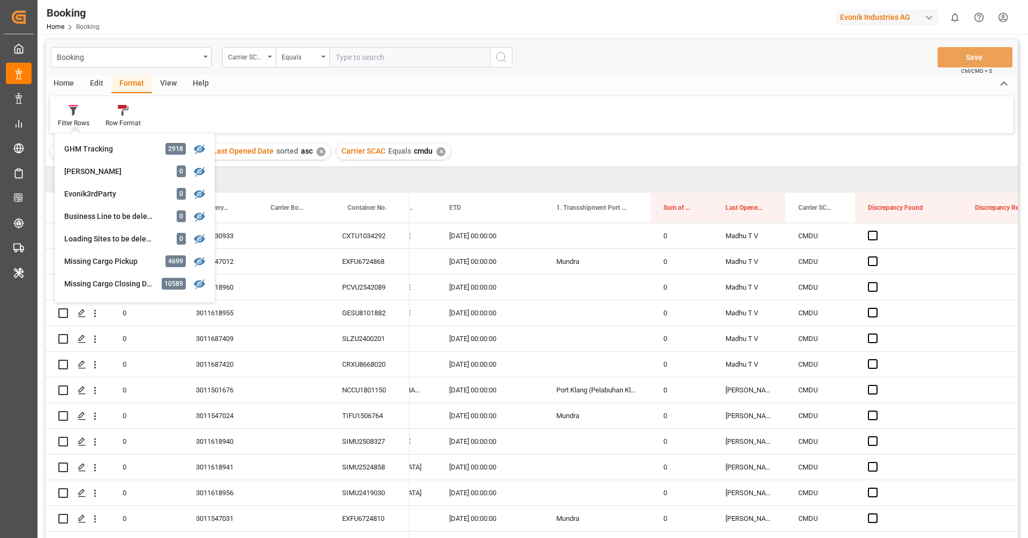
click at [168, 89] on div "View" at bounding box center [168, 84] width 33 height 18
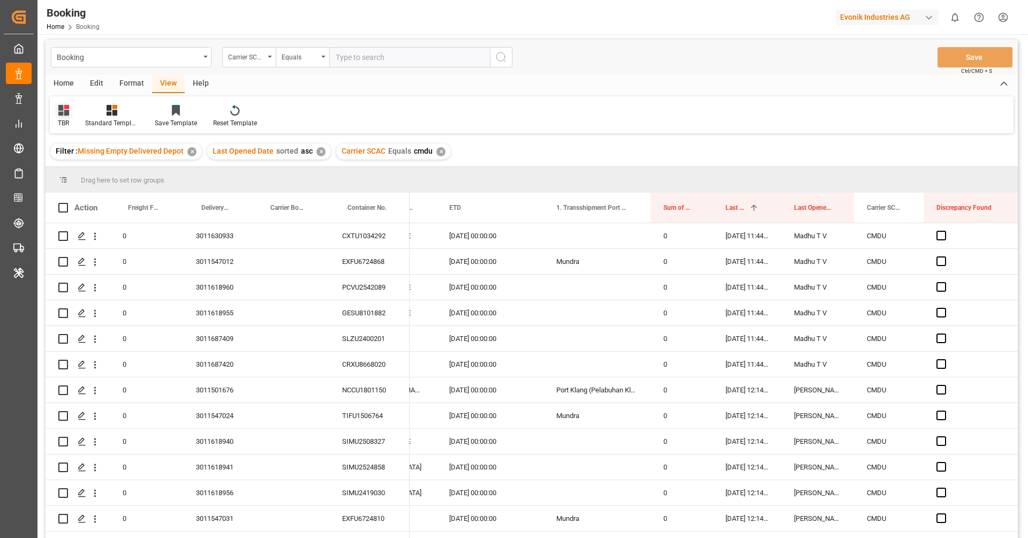
click at [71, 119] on div "TBR" at bounding box center [63, 116] width 27 height 24
click at [103, 192] on div "Return" at bounding box center [109, 192] width 94 height 11
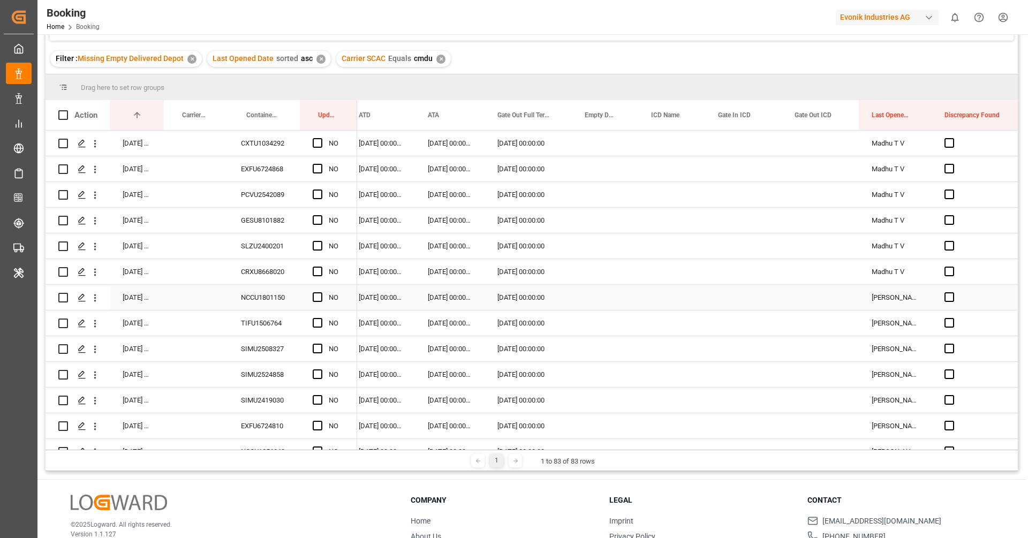
scroll to position [87, 0]
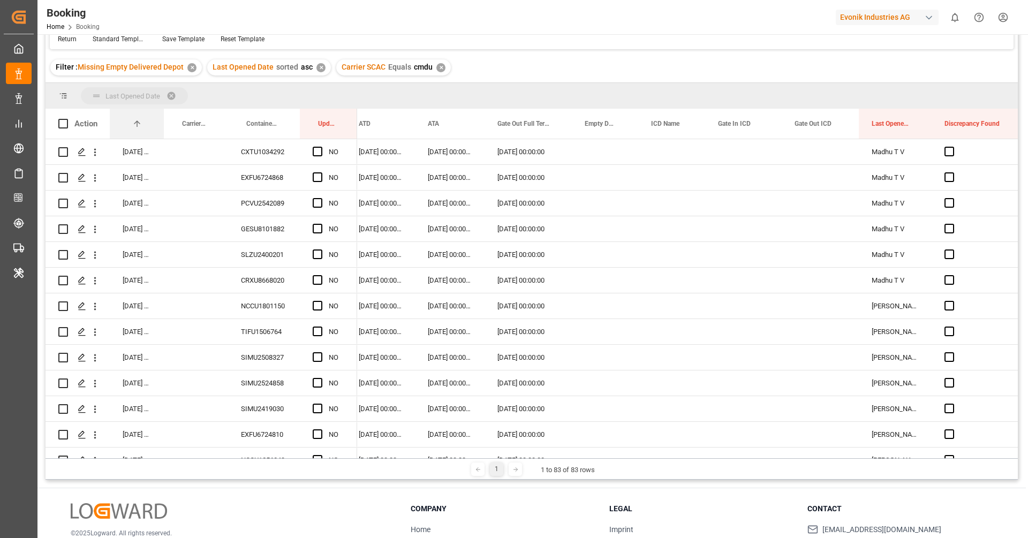
drag, startPoint x: 125, startPoint y: 130, endPoint x: 122, endPoint y: 97, distance: 32.2
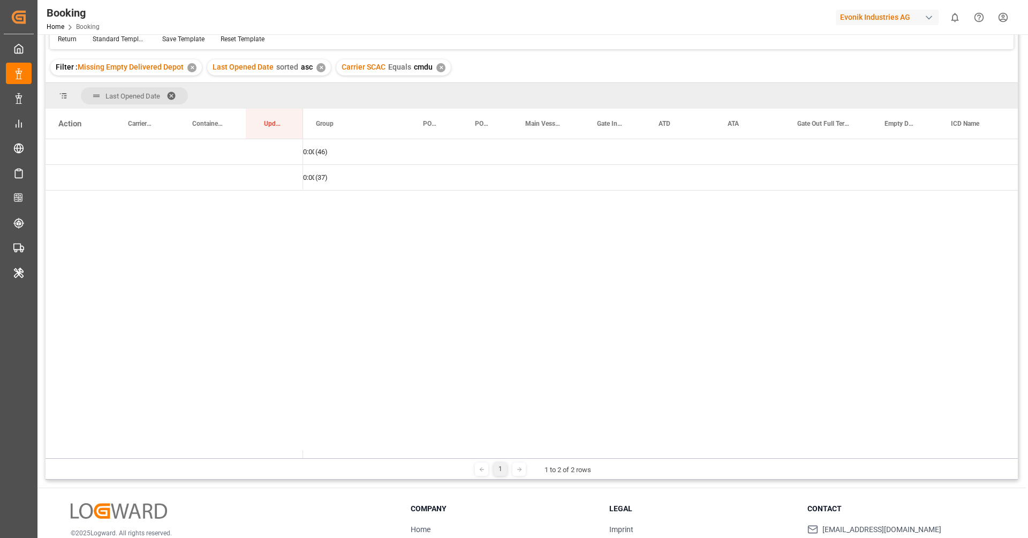
scroll to position [0, 0]
click at [319, 152] on span "Press SPACE to select this row." at bounding box center [321, 152] width 10 height 10
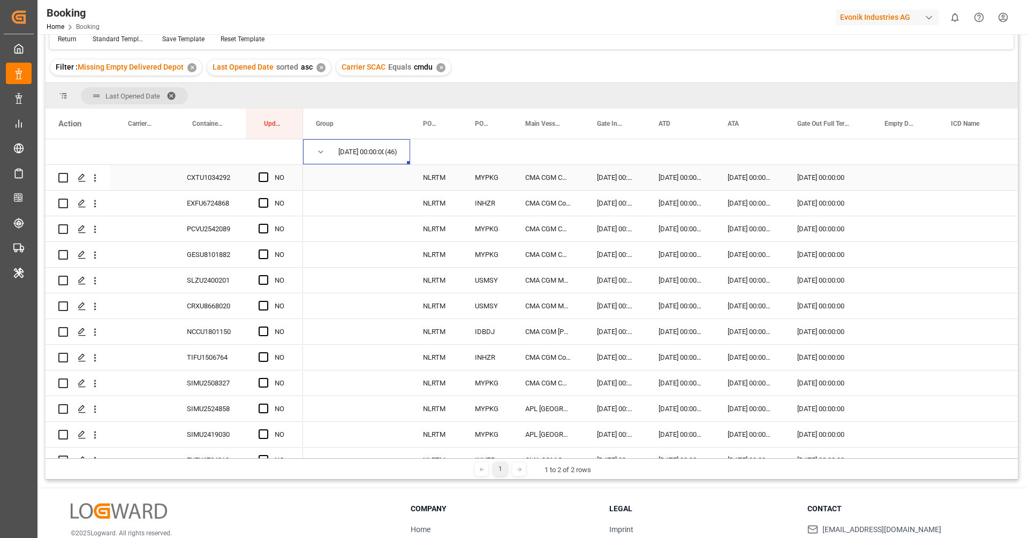
click at [215, 181] on div "CXTU1034292" at bounding box center [210, 177] width 72 height 25
click at [264, 177] on span "Press SPACE to select this row." at bounding box center [264, 177] width 10 height 10
click at [267, 172] on input "Press SPACE to select this row." at bounding box center [267, 172] width 0 height 0
click at [230, 214] on div "EXFU6724868" at bounding box center [210, 203] width 72 height 25
click at [257, 202] on div "NO" at bounding box center [274, 203] width 57 height 25
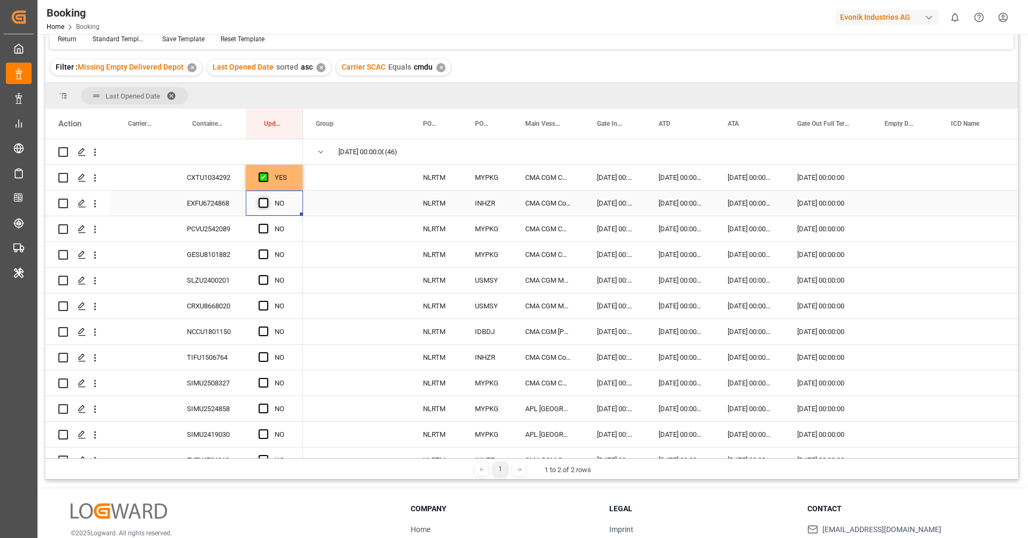
click at [264, 200] on span "Press SPACE to select this row." at bounding box center [264, 203] width 10 height 10
click at [267, 198] on input "Press SPACE to select this row." at bounding box center [267, 198] width 0 height 0
click at [224, 225] on div "PCVU2542089" at bounding box center [210, 228] width 72 height 25
click at [259, 231] on span "Press SPACE to select this row." at bounding box center [264, 229] width 10 height 10
click at [267, 224] on input "Press SPACE to select this row." at bounding box center [267, 224] width 0 height 0
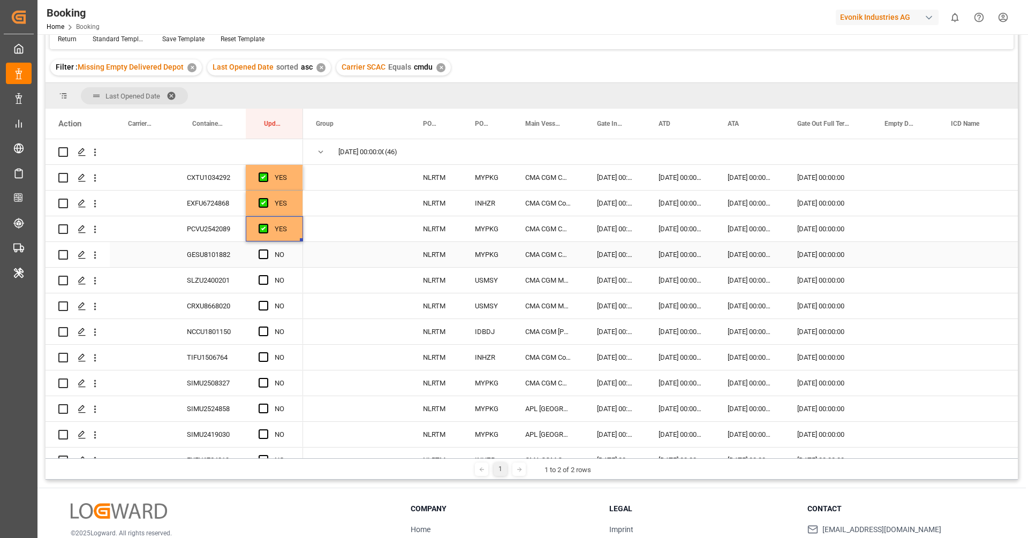
click at [234, 253] on div "GESU8101882" at bounding box center [210, 254] width 72 height 25
click at [264, 250] on span "Press SPACE to select this row." at bounding box center [264, 255] width 10 height 10
click at [267, 250] on input "Press SPACE to select this row." at bounding box center [267, 250] width 0 height 0
click at [231, 282] on div "SLZU2400201" at bounding box center [210, 280] width 72 height 25
click at [262, 281] on span "Press SPACE to select this row." at bounding box center [264, 280] width 10 height 10
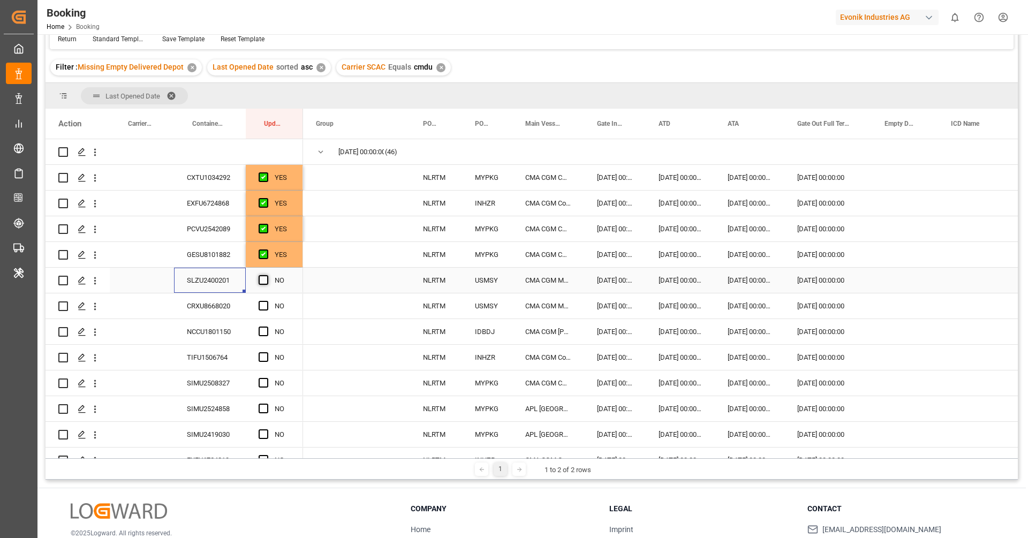
click at [267, 275] on input "Press SPACE to select this row." at bounding box center [267, 275] width 0 height 0
click at [217, 303] on div "CRXU8668020" at bounding box center [210, 306] width 72 height 25
click at [260, 302] on span "Press SPACE to select this row." at bounding box center [264, 306] width 10 height 10
click at [267, 301] on input "Press SPACE to select this row." at bounding box center [267, 301] width 0 height 0
click at [226, 331] on div "NCCU1801150" at bounding box center [210, 331] width 72 height 25
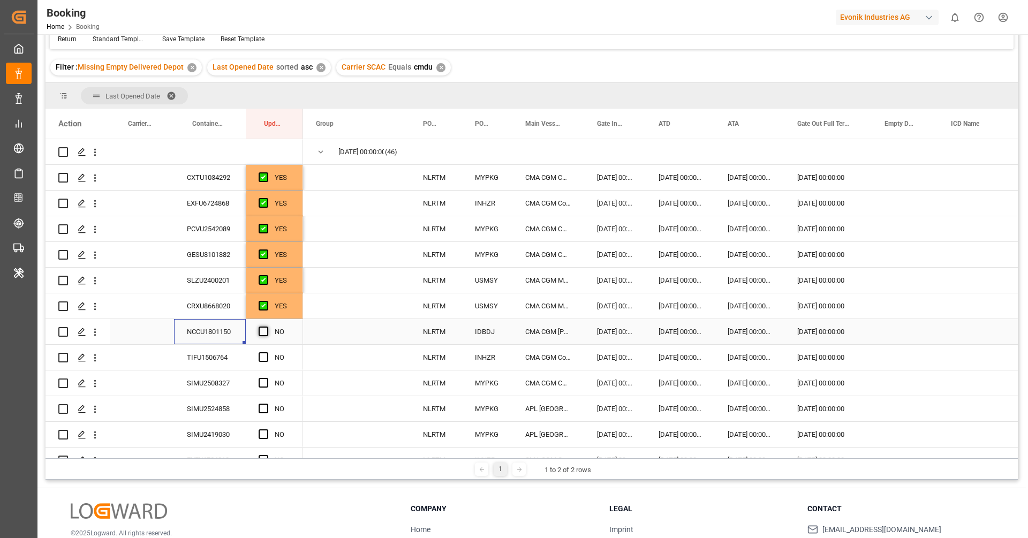
click at [261, 329] on span "Press SPACE to select this row." at bounding box center [264, 332] width 10 height 10
click at [267, 327] on input "Press SPACE to select this row." at bounding box center [267, 327] width 0 height 0
click at [209, 352] on div "TIFU1506764" at bounding box center [210, 357] width 72 height 25
click at [260, 361] on span "Press SPACE to select this row." at bounding box center [264, 357] width 10 height 10
click at [267, 352] on input "Press SPACE to select this row." at bounding box center [267, 352] width 0 height 0
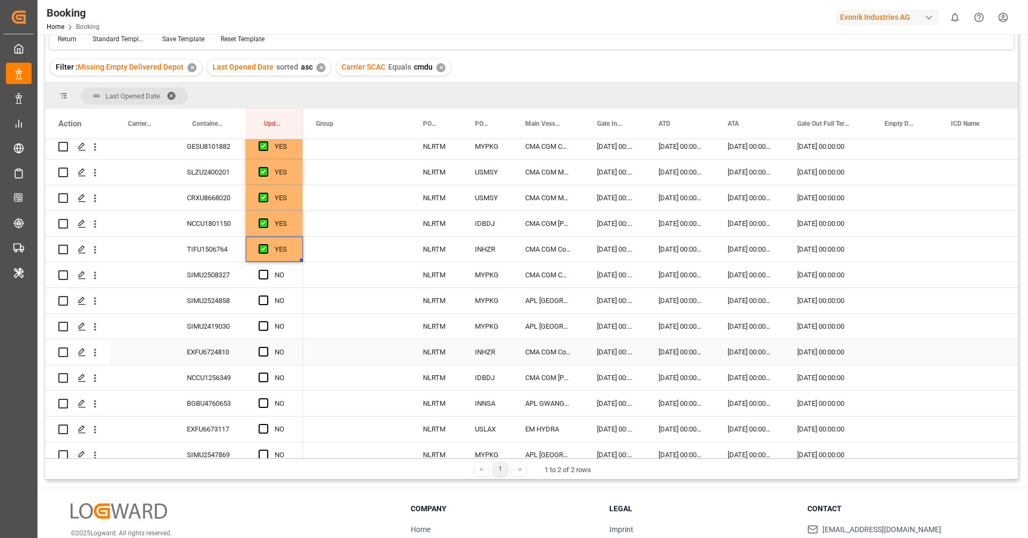
scroll to position [116, 0]
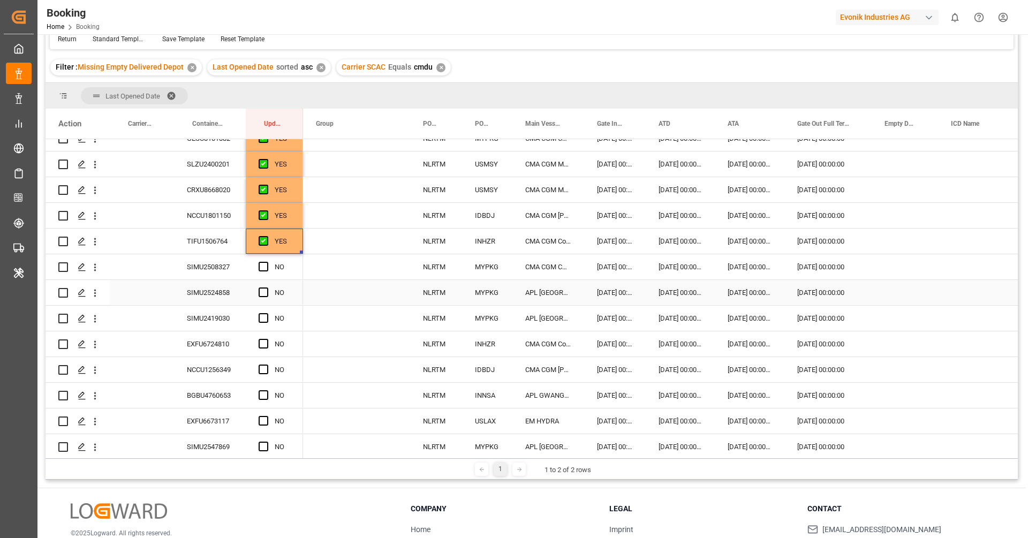
click at [218, 280] on div "SIMU2524858" at bounding box center [210, 292] width 72 height 25
click at [223, 267] on div "SIMU2508327" at bounding box center [210, 266] width 72 height 25
click at [261, 266] on span "Press SPACE to select this row." at bounding box center [264, 267] width 10 height 10
click at [267, 262] on input "Press SPACE to select this row." at bounding box center [267, 262] width 0 height 0
click at [216, 294] on div "SIMU2524858" at bounding box center [210, 292] width 72 height 25
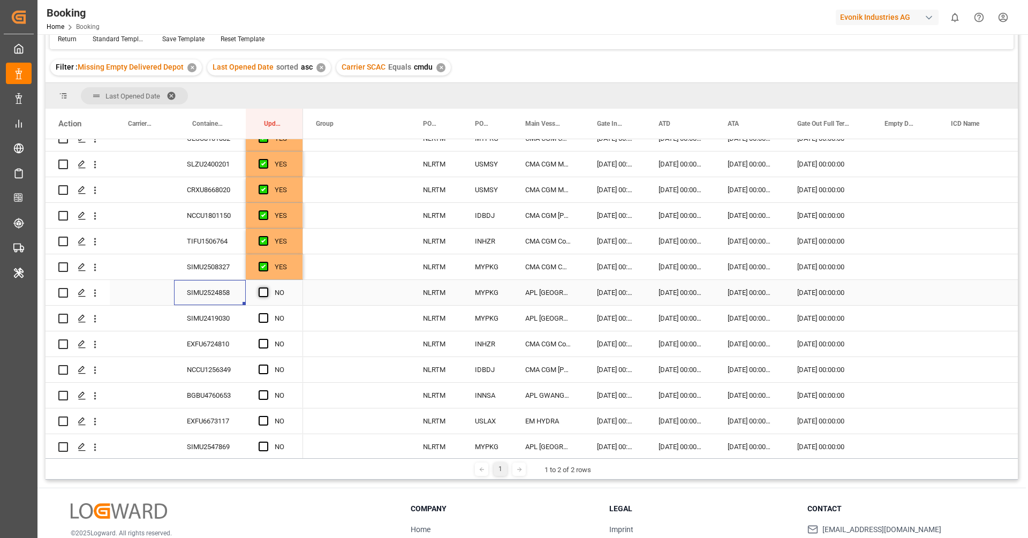
click at [263, 293] on span "Press SPACE to select this row." at bounding box center [264, 293] width 10 height 10
click at [267, 288] on input "Press SPACE to select this row." at bounding box center [267, 288] width 0 height 0
click at [212, 318] on div "SIMU2419030" at bounding box center [210, 318] width 72 height 25
click at [265, 318] on span "Press SPACE to select this row." at bounding box center [264, 318] width 10 height 10
click at [267, 313] on input "Press SPACE to select this row." at bounding box center [267, 313] width 0 height 0
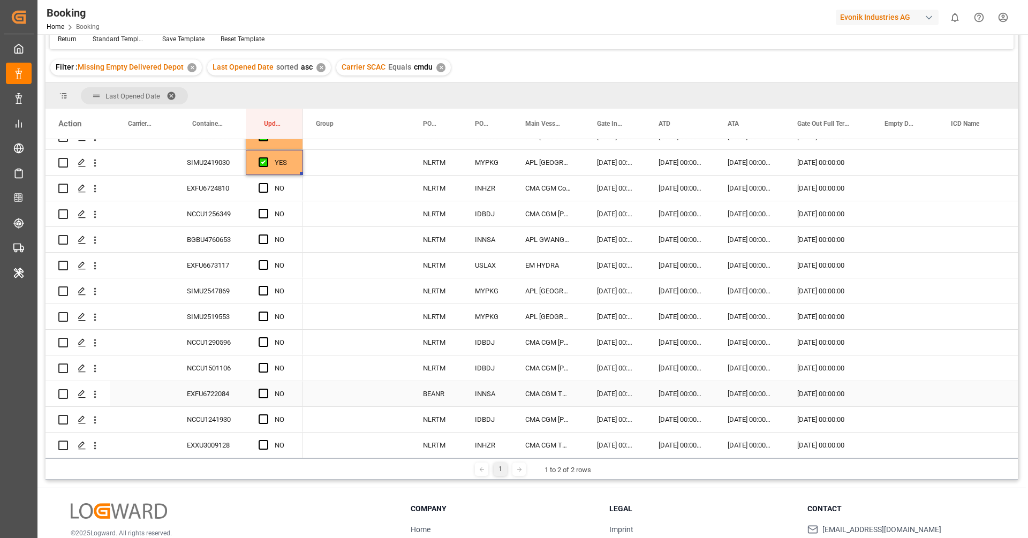
scroll to position [275, 0]
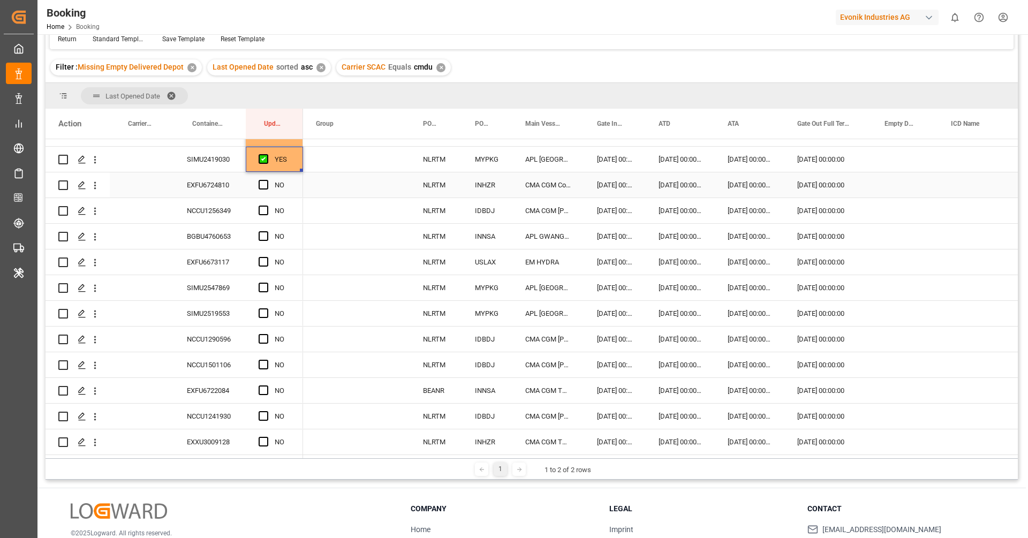
click at [212, 191] on div "EXFU6724810" at bounding box center [210, 184] width 72 height 25
click at [267, 177] on div "Press SPACE to select this row." at bounding box center [267, 185] width 16 height 25
click at [266, 183] on span "Press SPACE to select this row." at bounding box center [264, 185] width 10 height 10
click at [267, 180] on input "Press SPACE to select this row." at bounding box center [267, 180] width 0 height 0
click at [228, 205] on div "NCCU1256349" at bounding box center [210, 210] width 72 height 25
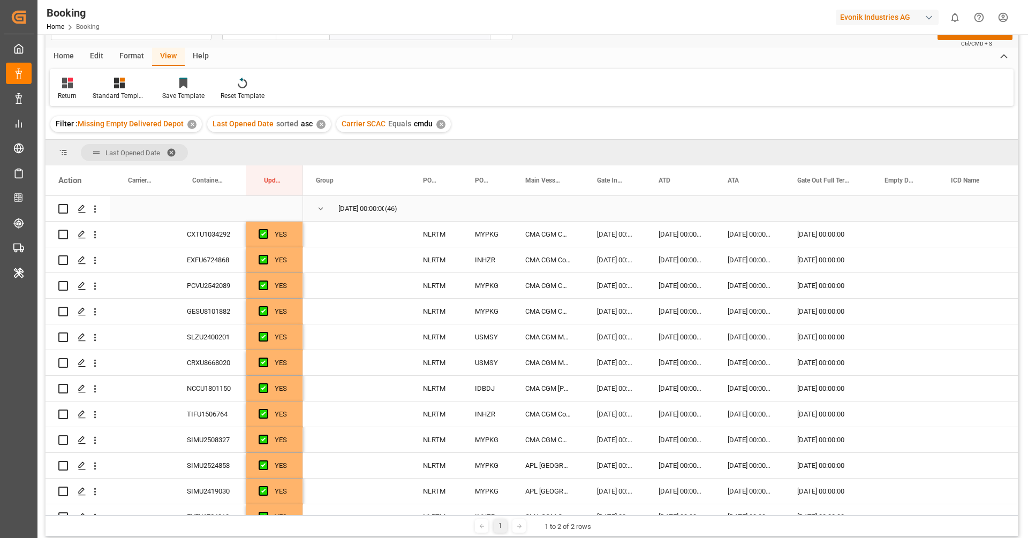
scroll to position [0, 0]
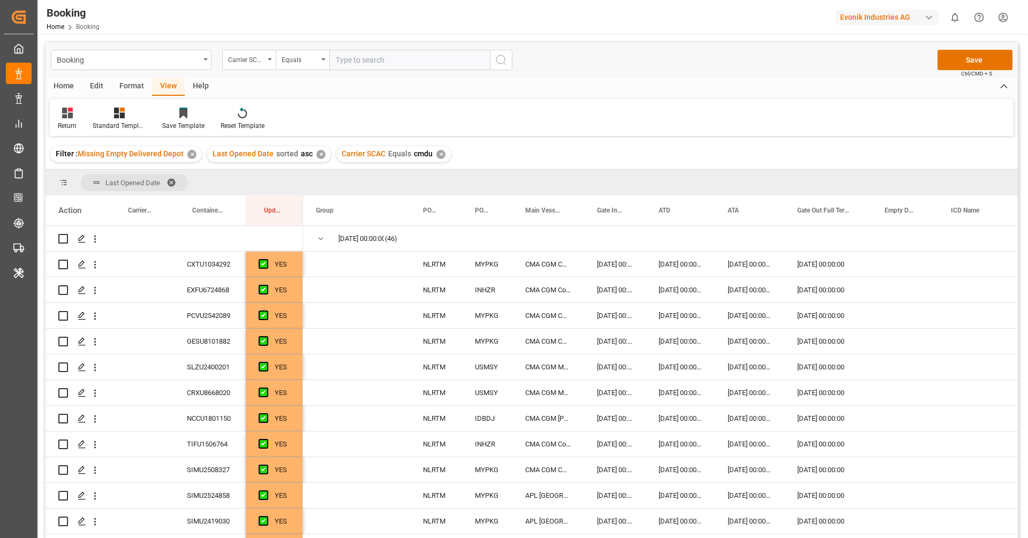
click at [131, 86] on div "Format" at bounding box center [131, 87] width 41 height 18
click at [77, 117] on icon at bounding box center [74, 113] width 10 height 11
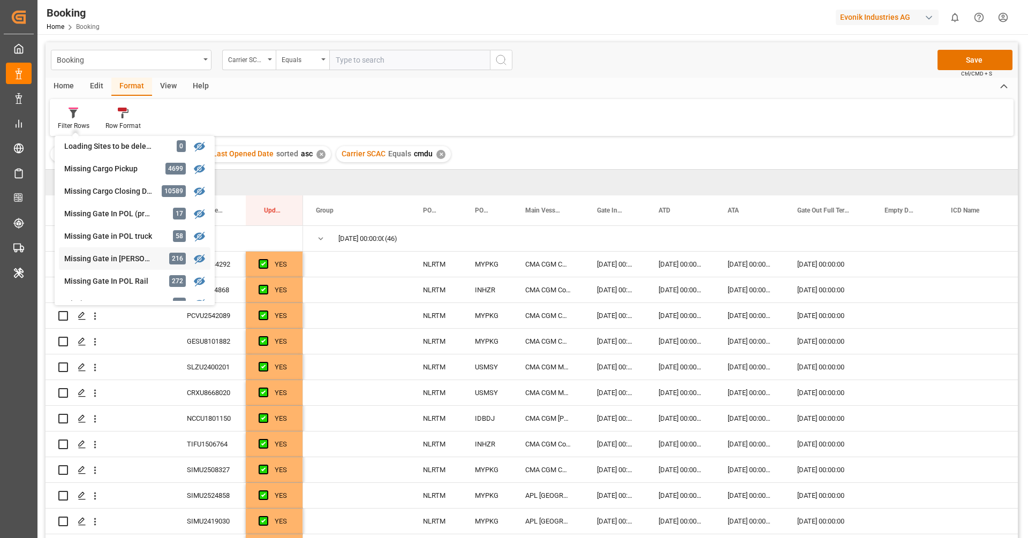
scroll to position [91, 0]
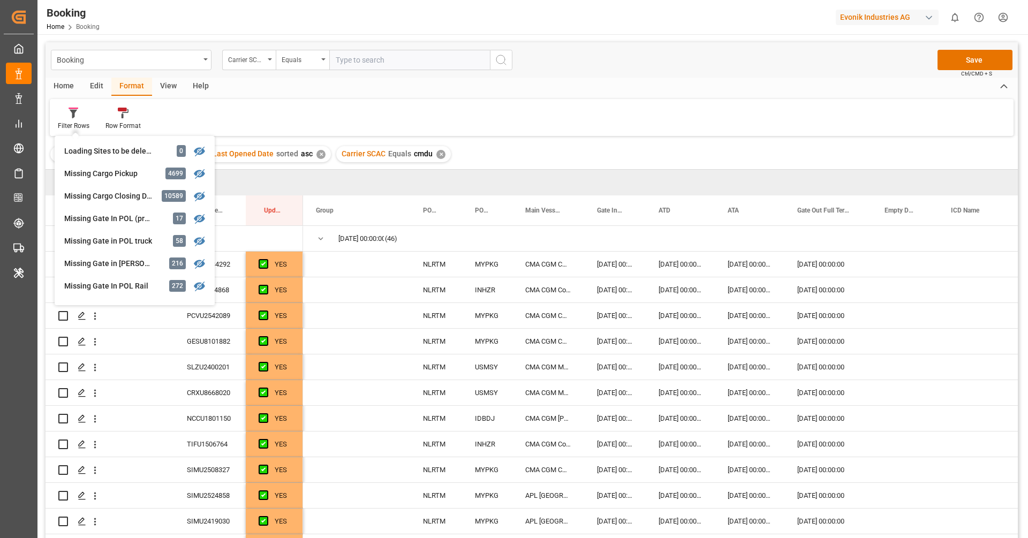
click at [424, 102] on div "Filter Rows GHM Tracking 2918 Karl gross 0 Evonik3rdParty 0 Business Line to be…" at bounding box center [532, 117] width 964 height 37
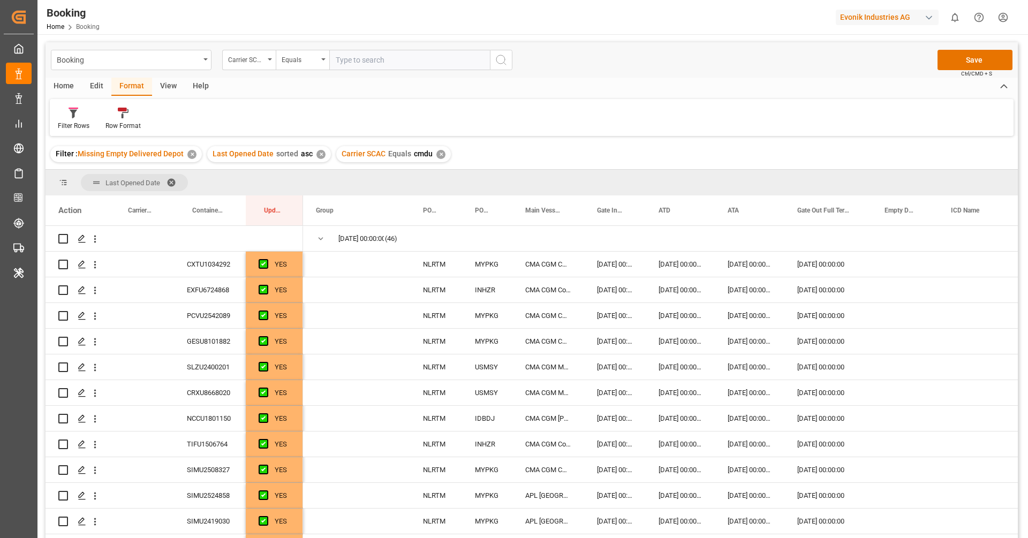
click at [559, 146] on div "Filter : Missing Empty Delivered Depot ✕ Last Opened Date sorted asc ✕ Carrier …" at bounding box center [532, 154] width 973 height 30
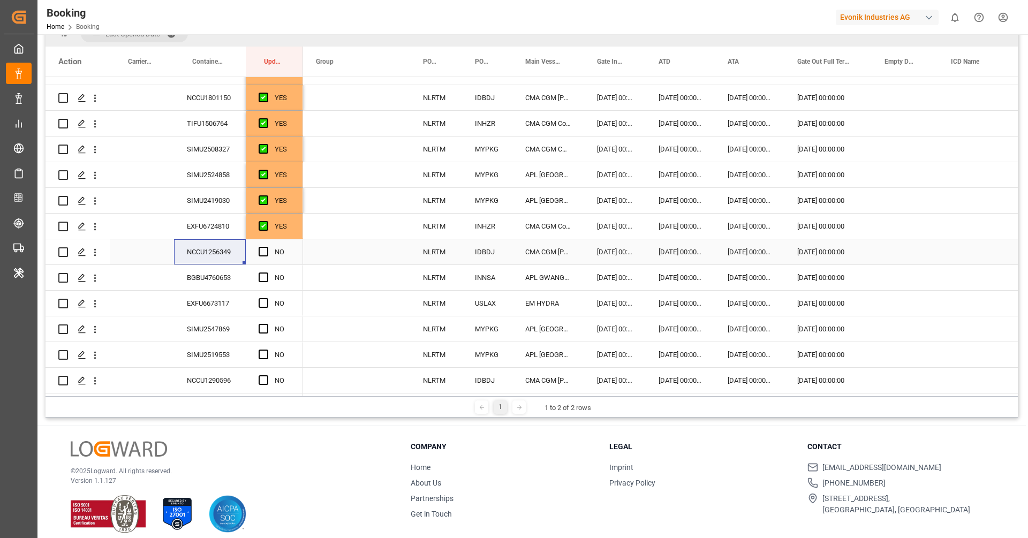
scroll to position [170, 0]
click at [217, 251] on div "NCCU1256349" at bounding box center [210, 254] width 72 height 25
click at [263, 255] on span "Press SPACE to select this row." at bounding box center [264, 254] width 10 height 10
click at [267, 249] on input "Press SPACE to select this row." at bounding box center [267, 249] width 0 height 0
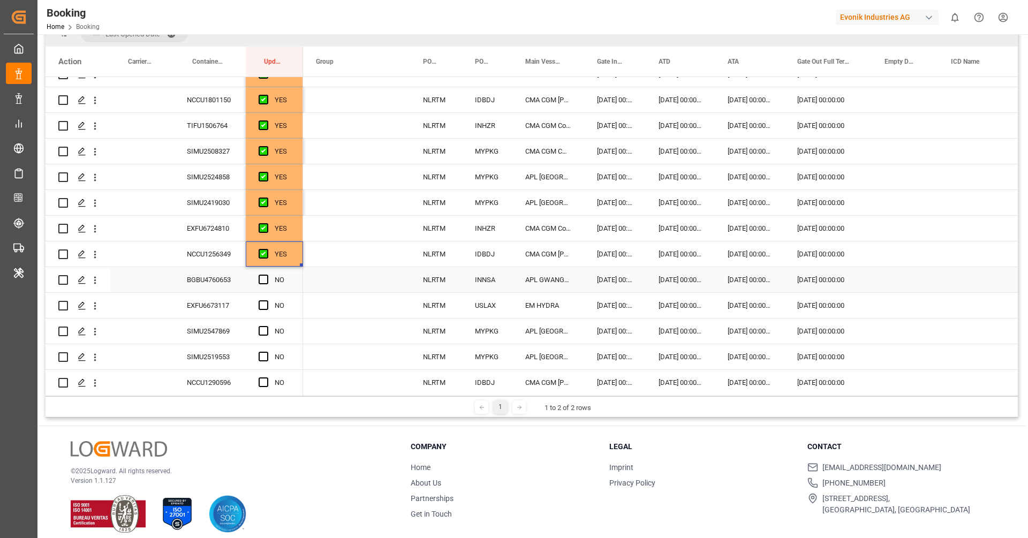
click at [209, 277] on div "BGBU4760653" at bounding box center [210, 279] width 72 height 25
click at [261, 278] on span "Press SPACE to select this row." at bounding box center [264, 280] width 10 height 10
click at [267, 275] on input "Press SPACE to select this row." at bounding box center [267, 275] width 0 height 0
click at [225, 306] on div "EXFU6673117" at bounding box center [210, 305] width 72 height 25
click at [262, 302] on span "Press SPACE to select this row." at bounding box center [264, 305] width 10 height 10
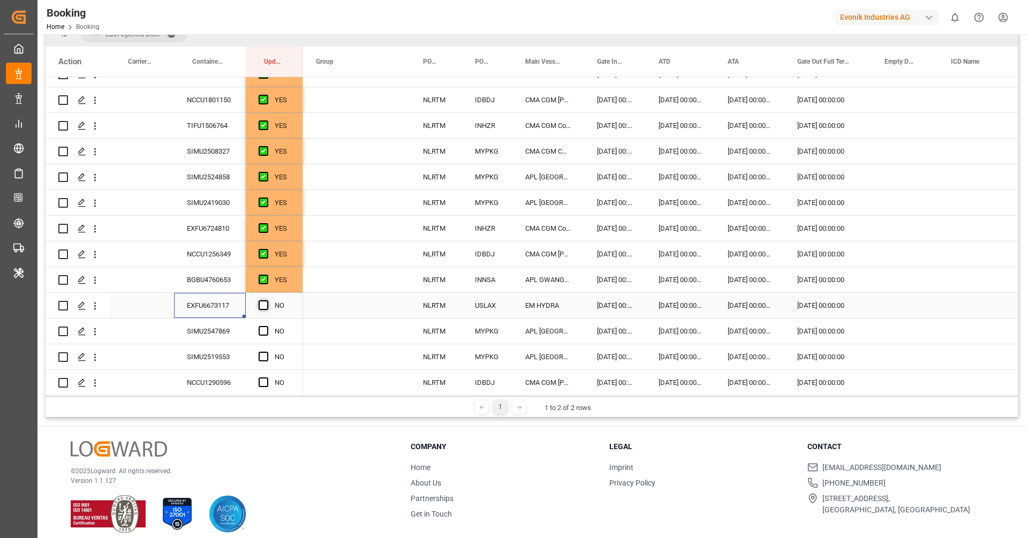
click at [267, 300] on input "Press SPACE to select this row." at bounding box center [267, 300] width 0 height 0
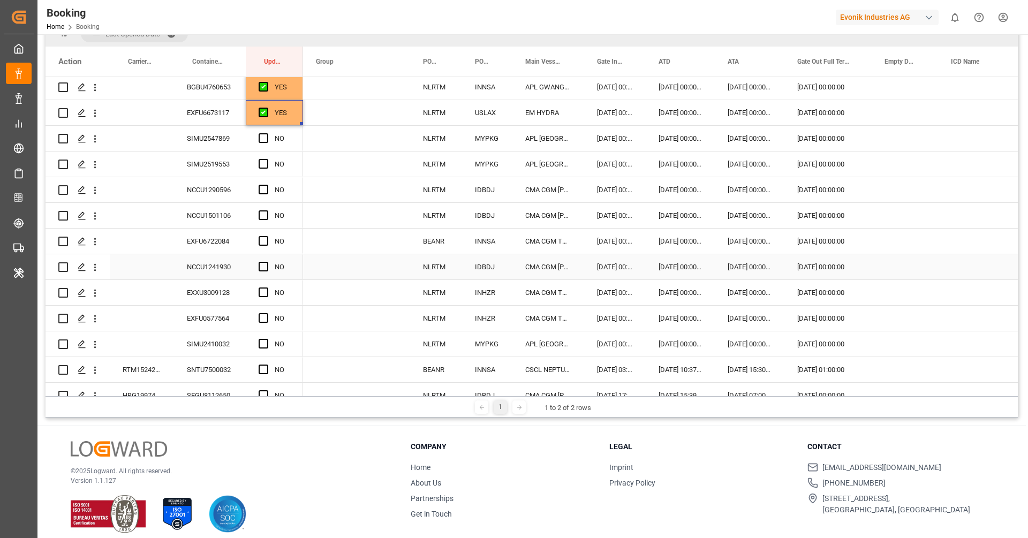
scroll to position [366, 0]
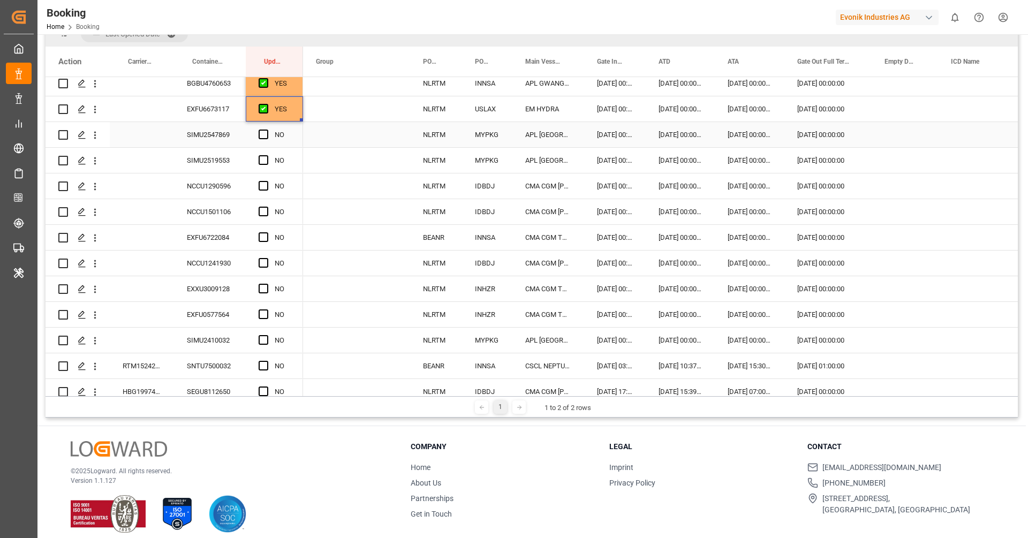
click at [210, 132] on div "SIMU2547869" at bounding box center [210, 134] width 72 height 25
click at [262, 131] on span "Press SPACE to select this row." at bounding box center [264, 135] width 10 height 10
click at [267, 130] on input "Press SPACE to select this row." at bounding box center [267, 130] width 0 height 0
click at [209, 164] on div "SIMU2519553" at bounding box center [210, 160] width 72 height 25
click at [266, 158] on span "Press SPACE to select this row." at bounding box center [264, 160] width 10 height 10
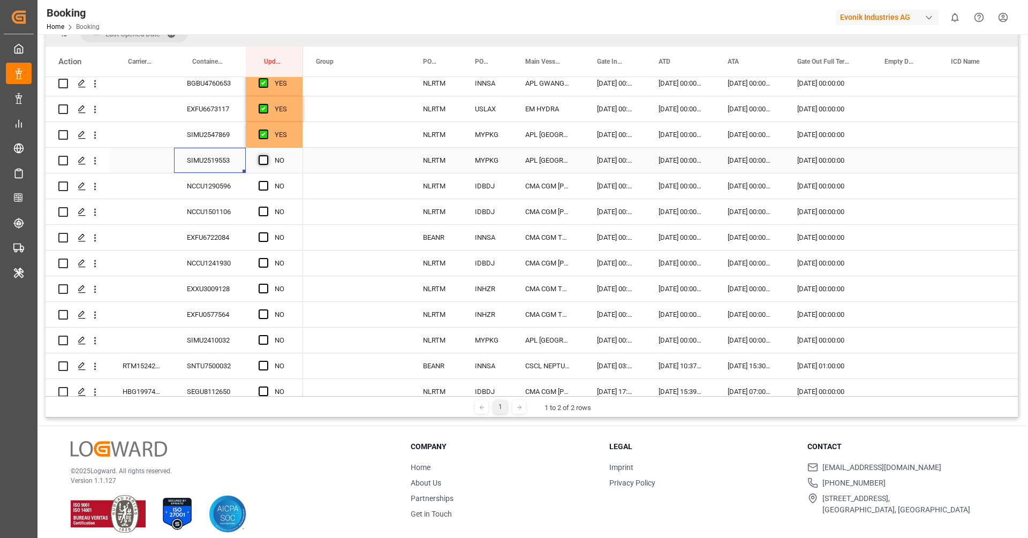
click at [267, 155] on input "Press SPACE to select this row." at bounding box center [267, 155] width 0 height 0
click at [212, 190] on div "NCCU1290596" at bounding box center [210, 186] width 72 height 25
click at [260, 184] on span "Press SPACE to select this row." at bounding box center [264, 186] width 10 height 10
click at [267, 181] on input "Press SPACE to select this row." at bounding box center [267, 181] width 0 height 0
click at [219, 217] on div "NCCU1501106" at bounding box center [210, 211] width 72 height 25
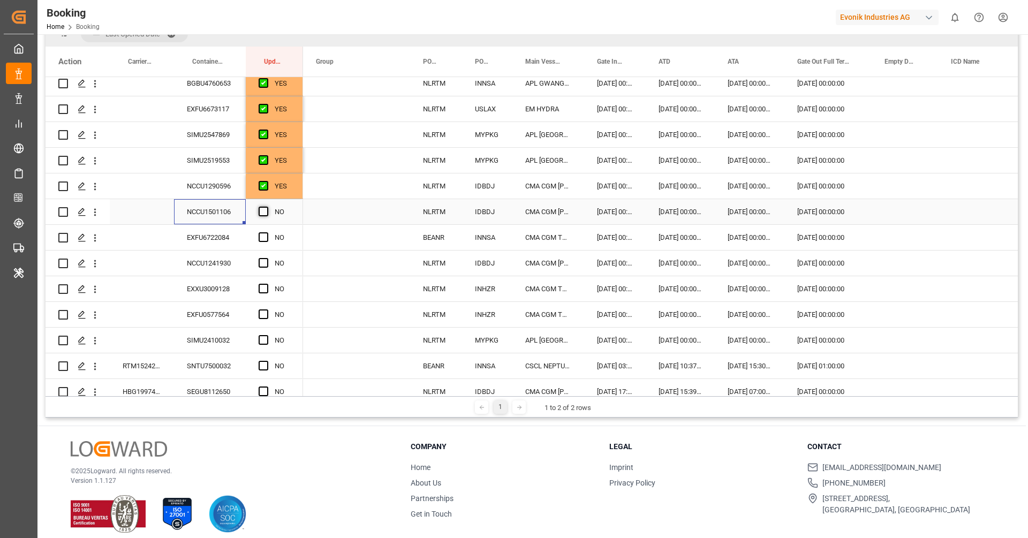
click at [265, 212] on span "Press SPACE to select this row." at bounding box center [264, 212] width 10 height 10
click at [267, 207] on input "Press SPACE to select this row." at bounding box center [267, 207] width 0 height 0
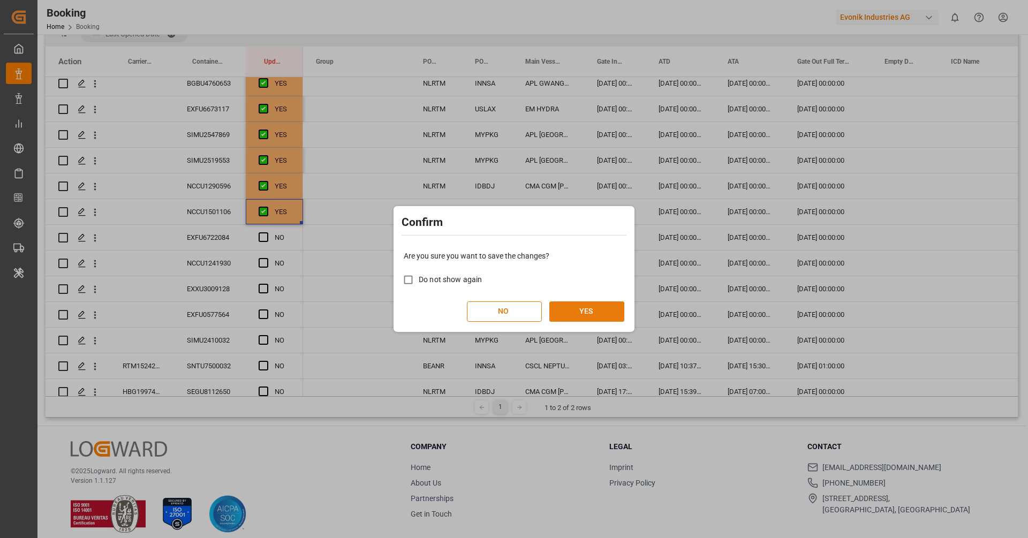
click at [602, 306] on button "YES" at bounding box center [587, 312] width 75 height 20
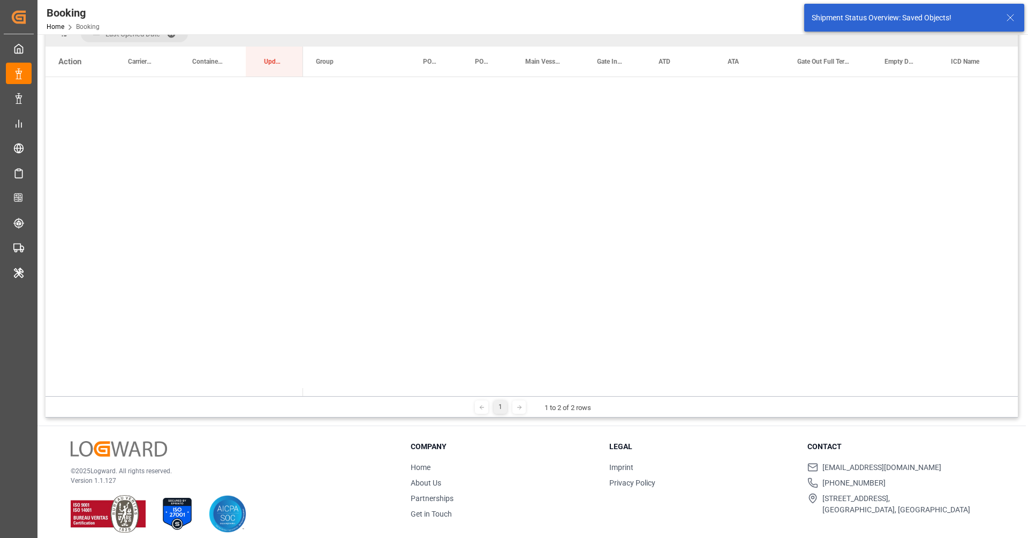
scroll to position [0, 0]
click at [319, 87] on span "Press SPACE to select this row." at bounding box center [321, 90] width 10 height 10
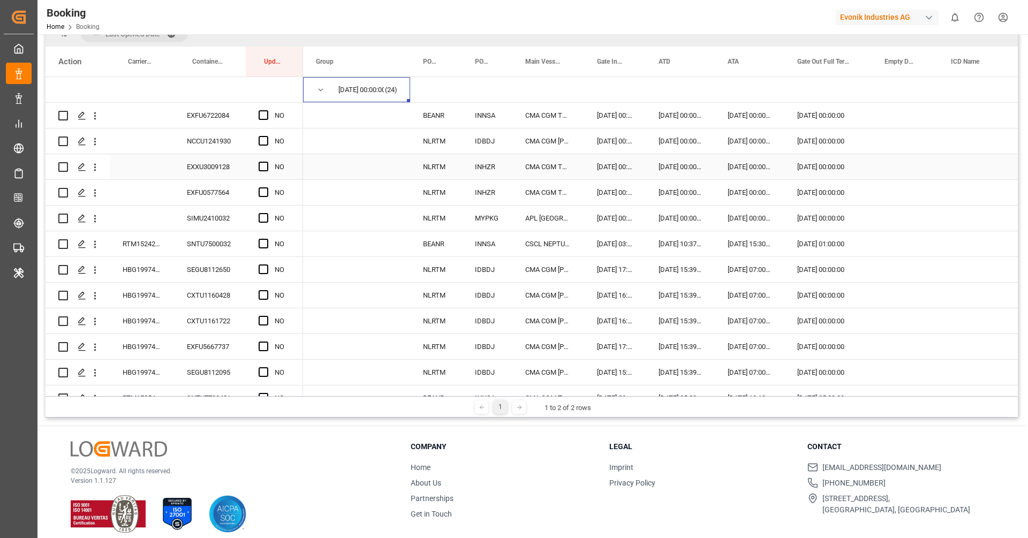
scroll to position [116, 0]
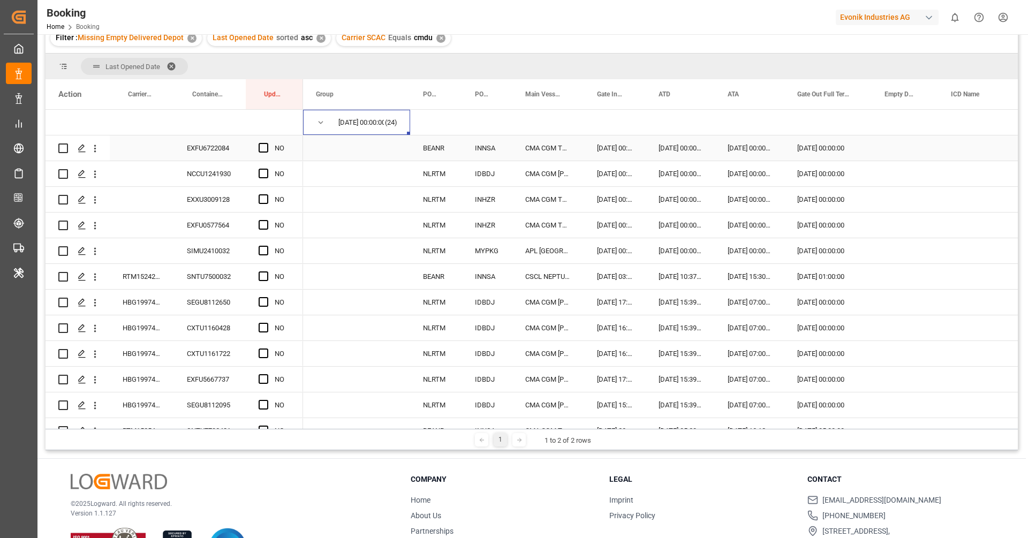
click at [227, 157] on div "EXFU6722084" at bounding box center [210, 148] width 72 height 25
click at [264, 148] on span "Press SPACE to select this row." at bounding box center [264, 148] width 10 height 10
click at [267, 143] on input "Press SPACE to select this row." at bounding box center [267, 143] width 0 height 0
click at [219, 178] on div "NCCU1241930" at bounding box center [210, 173] width 72 height 25
click at [263, 174] on span "Press SPACE to select this row." at bounding box center [264, 174] width 10 height 10
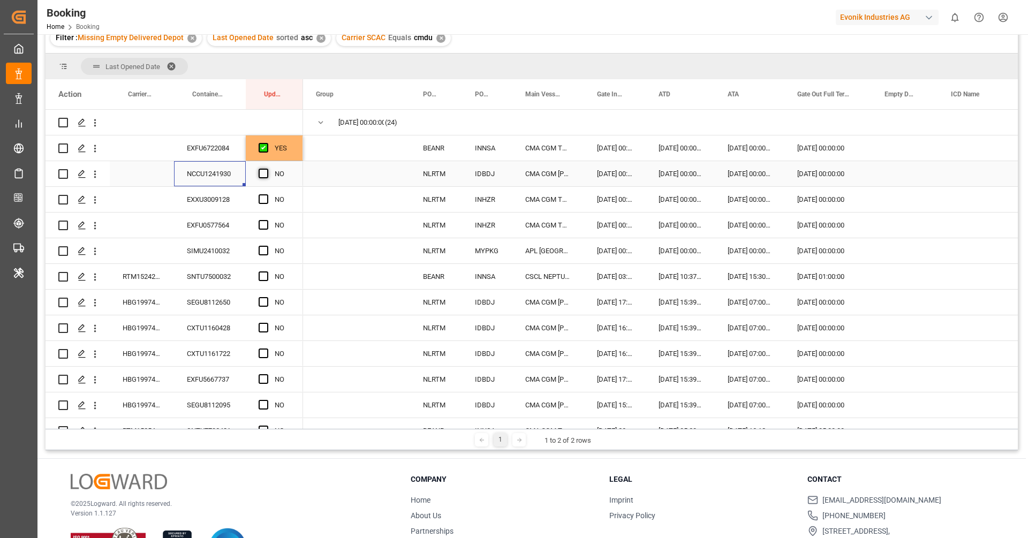
click at [267, 169] on input "Press SPACE to select this row." at bounding box center [267, 169] width 0 height 0
click at [227, 197] on div "EXXU3009128" at bounding box center [210, 199] width 72 height 25
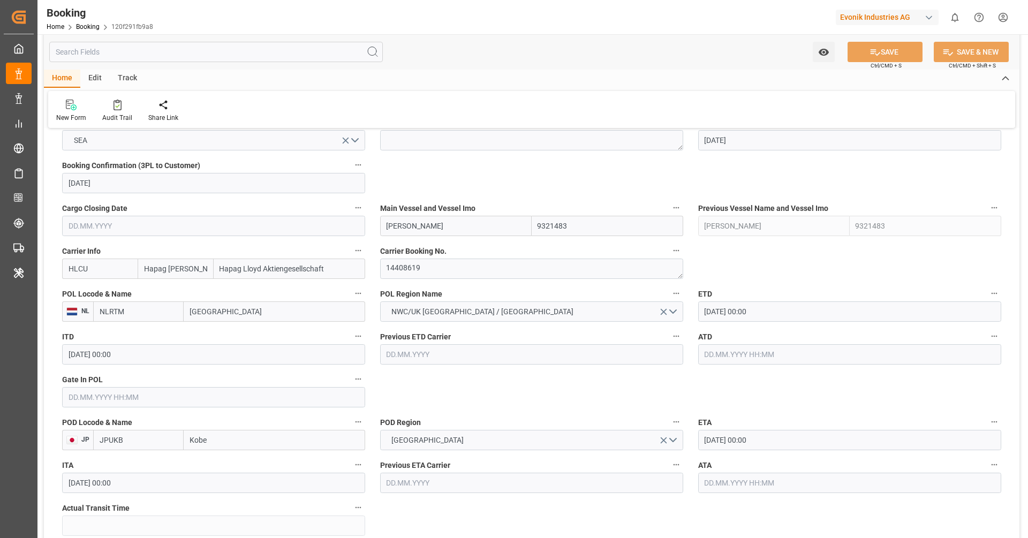
scroll to position [722, 0]
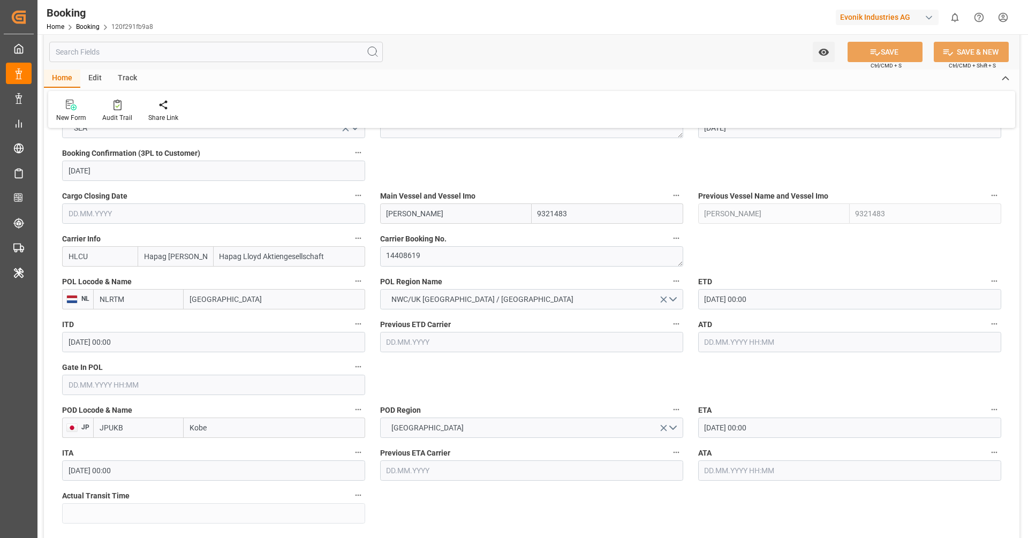
click at [737, 298] on input "28.09.2025 00:00" at bounding box center [849, 299] width 303 height 20
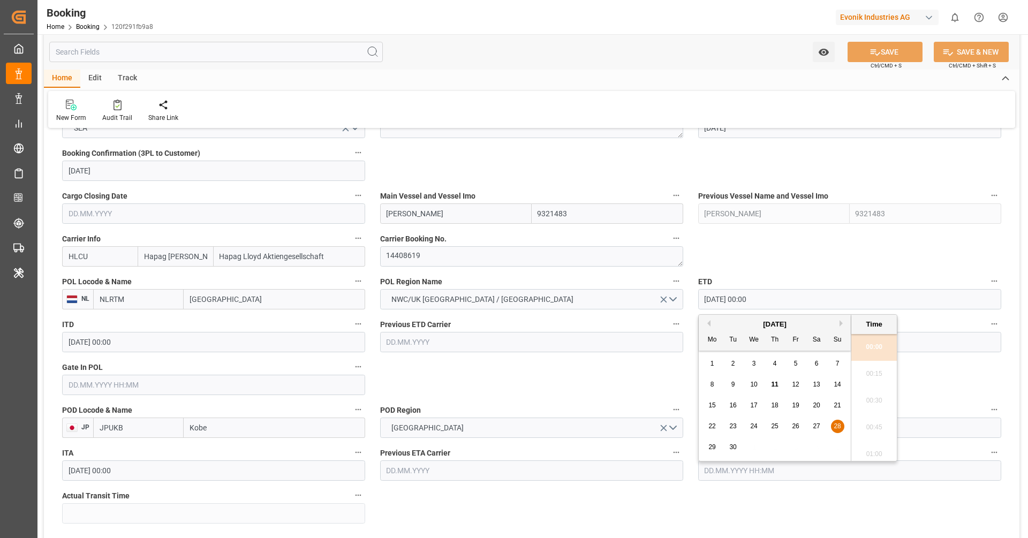
click at [775, 425] on span "25" at bounding box center [774, 426] width 7 height 7
type input "[DATE] 00:00"
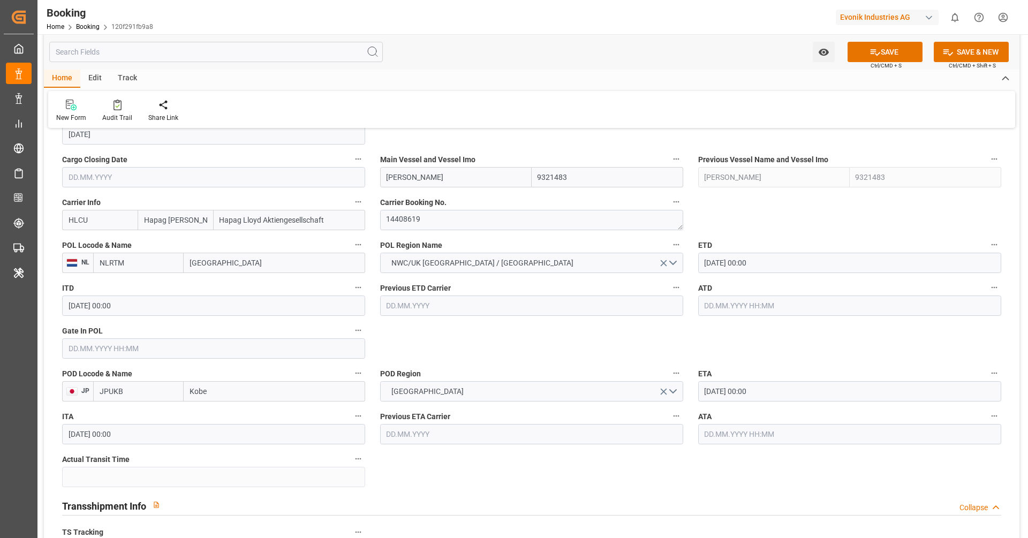
scroll to position [759, 0]
click at [738, 405] on div "ATA" at bounding box center [850, 426] width 318 height 43
click at [744, 384] on input "[DATE] 00:00" at bounding box center [849, 391] width 303 height 20
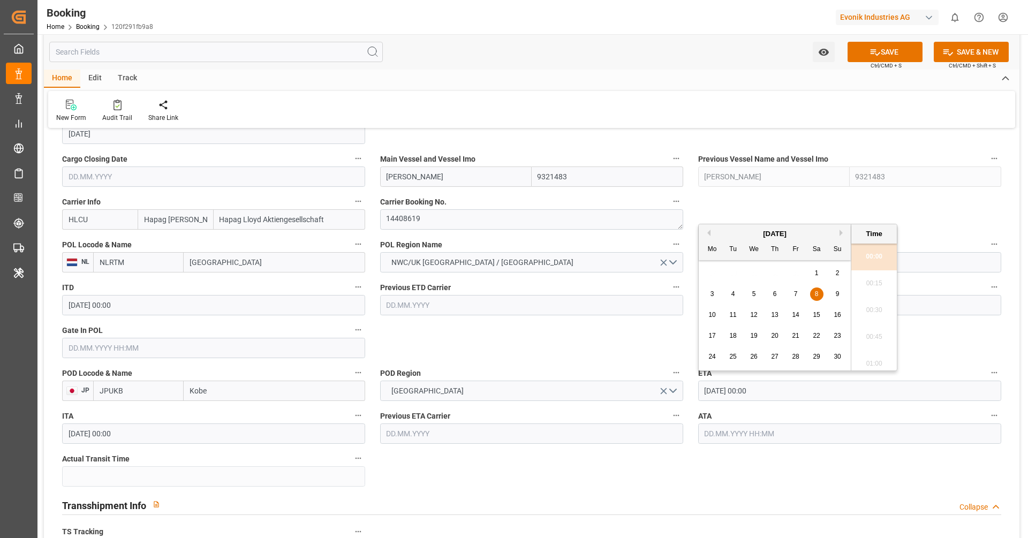
click at [718, 337] on div "17" at bounding box center [712, 336] width 13 height 13
type input "[DATE] 00:00"
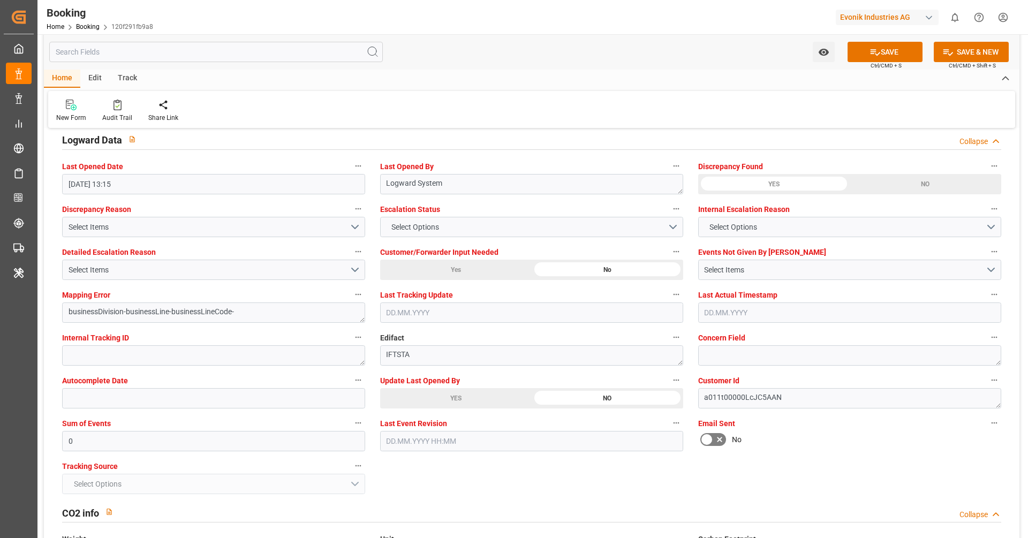
scroll to position [1948, 0]
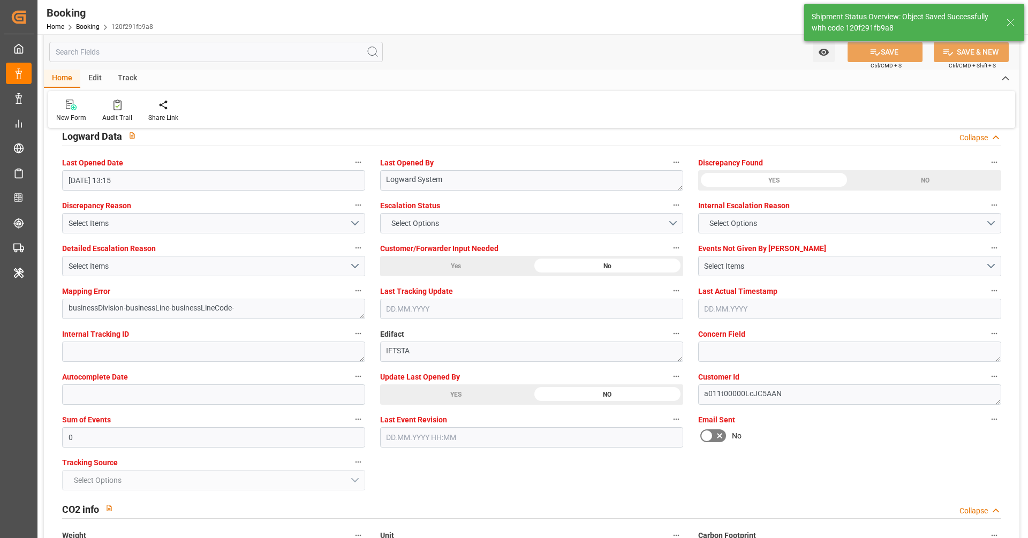
type textarea "[PERSON_NAME]"
type textarea "businessDivision-businessLine-"
type input "11.09.2025 11:16"
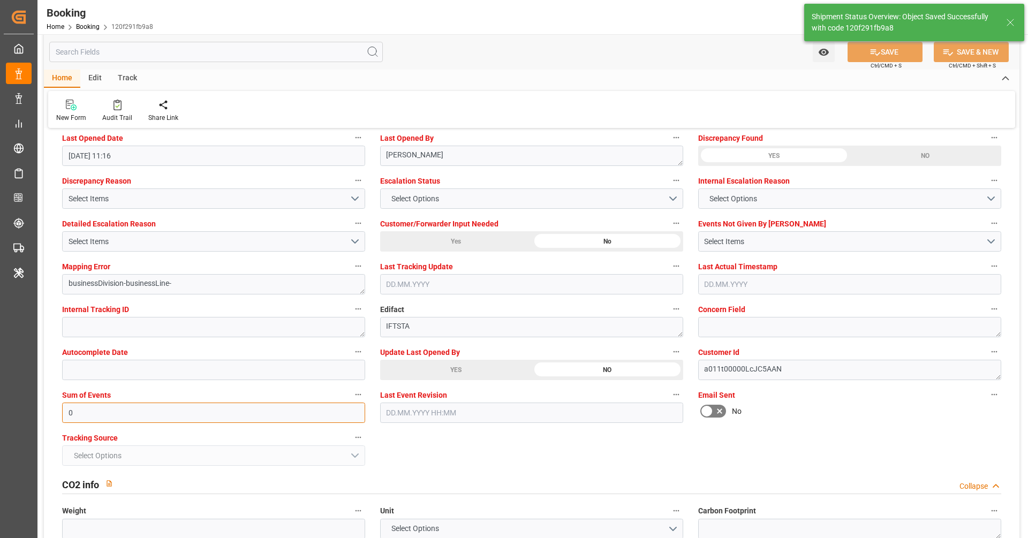
click at [221, 405] on input "0" at bounding box center [213, 413] width 303 height 20
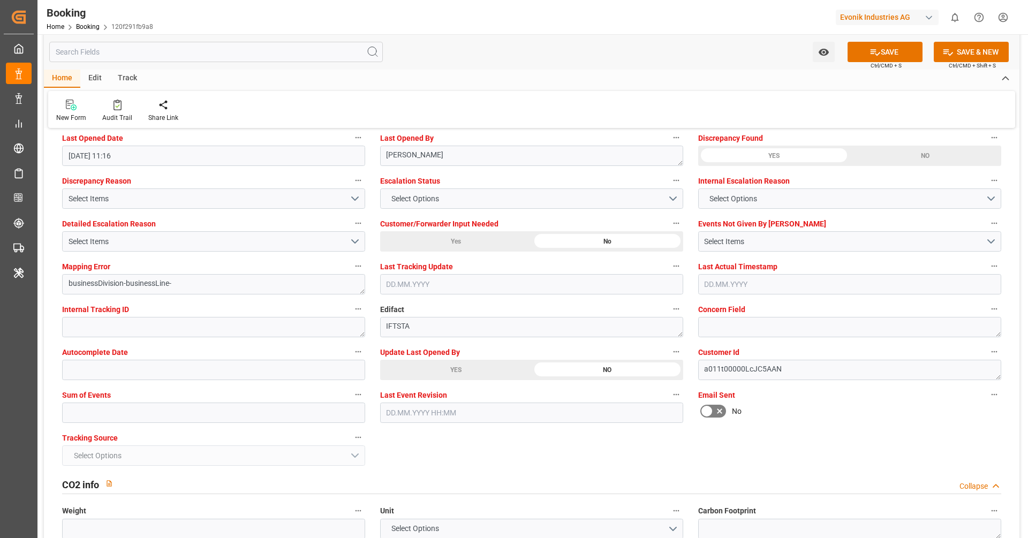
click at [411, 446] on div "General Data Collapse Freight Forwarder's Reference No. 250908610658 Equipment …" at bounding box center [532, 547] width 976 height 4764
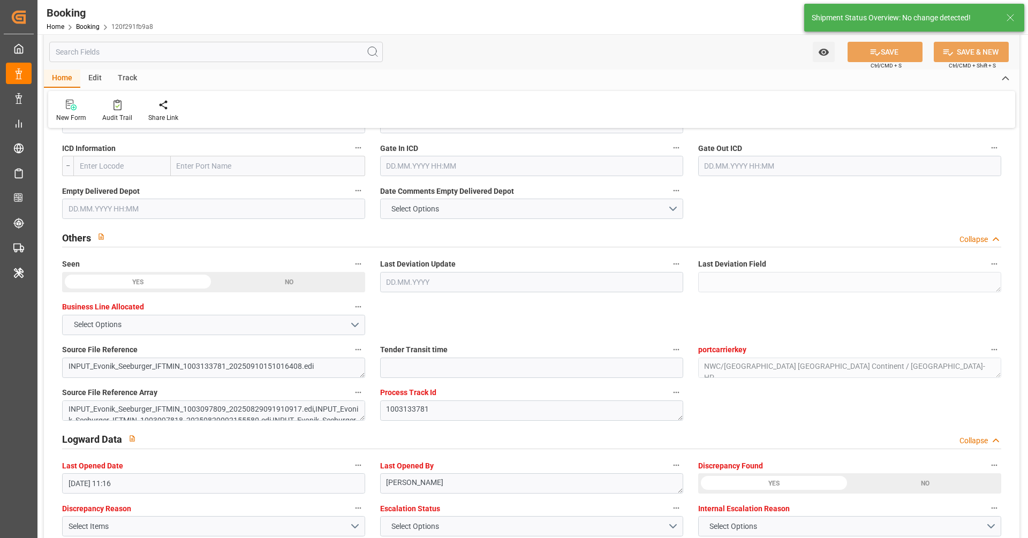
scroll to position [1642, 0]
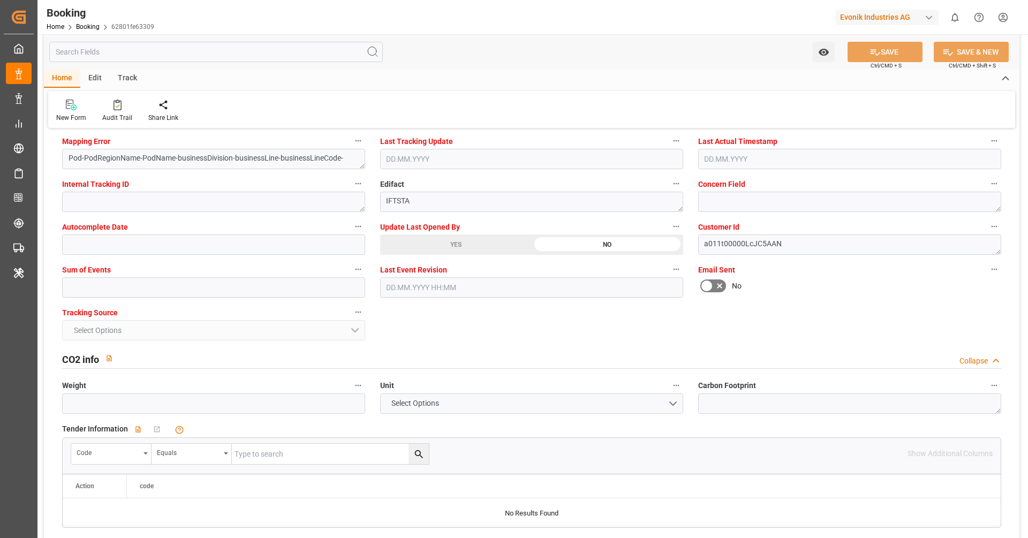
scroll to position [2140, 0]
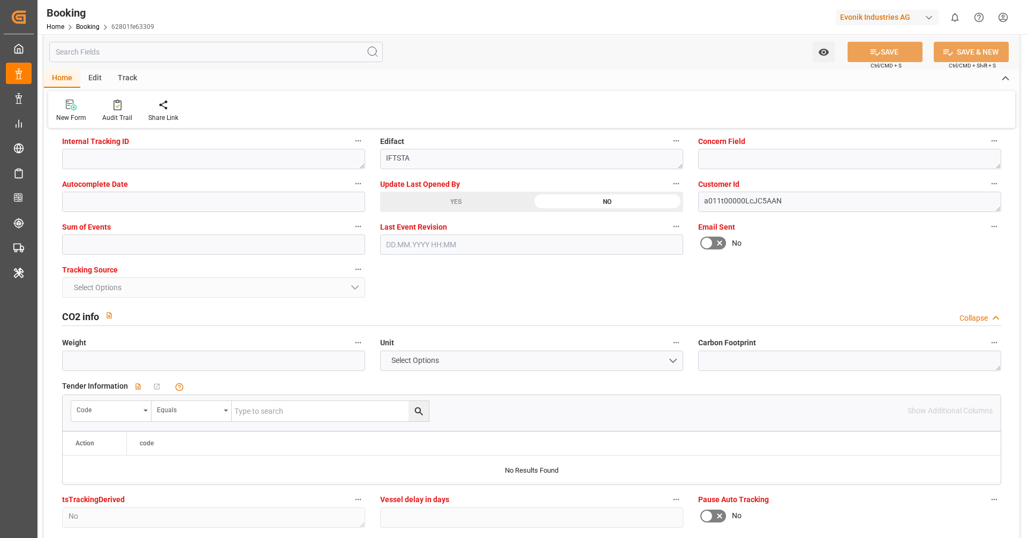
click at [459, 206] on div "YES" at bounding box center [456, 202] width 152 height 20
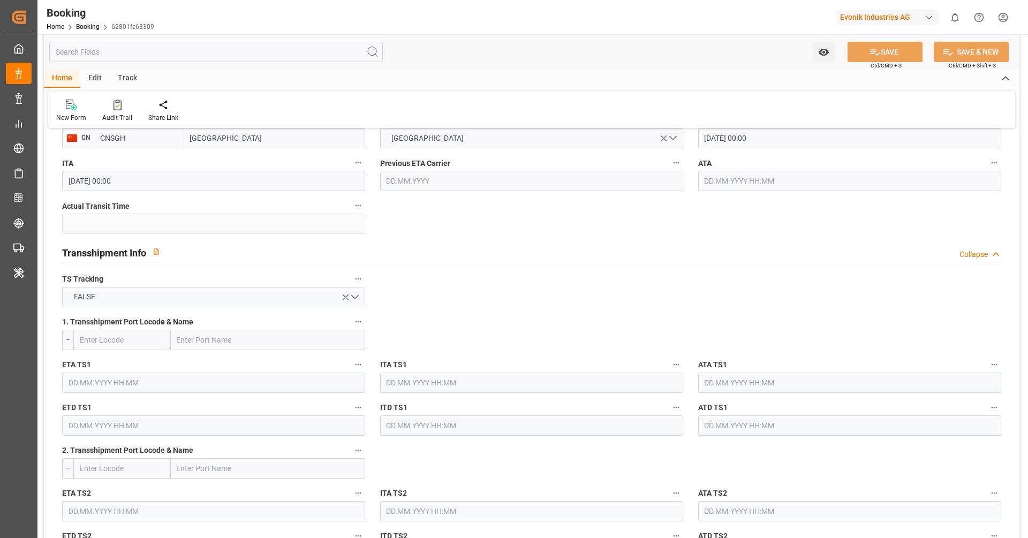
scroll to position [913, 0]
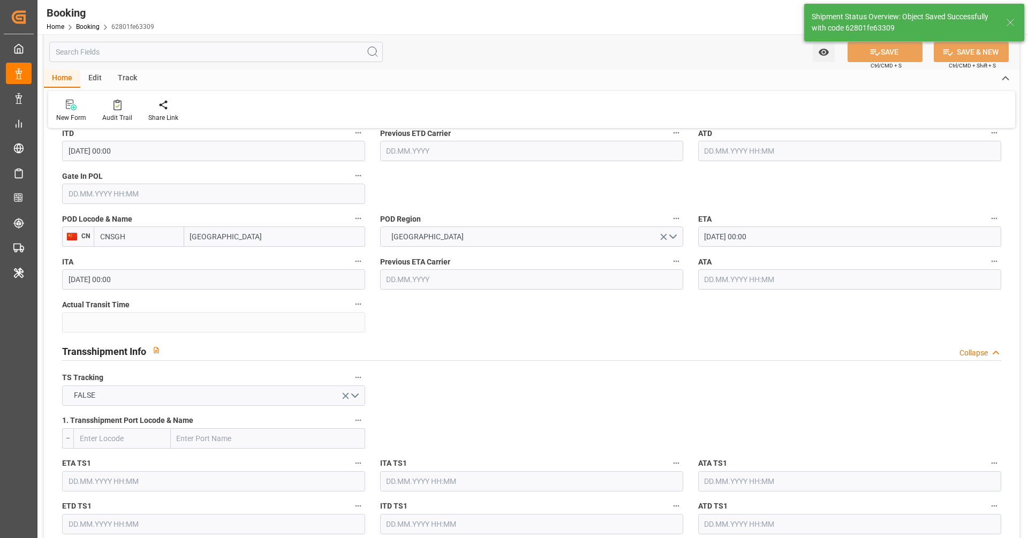
type textarea "[PERSON_NAME]"
type textarea "Pod-PodRegionName-businessDivision-businessLine-"
type input "11.09.2025 11:16"
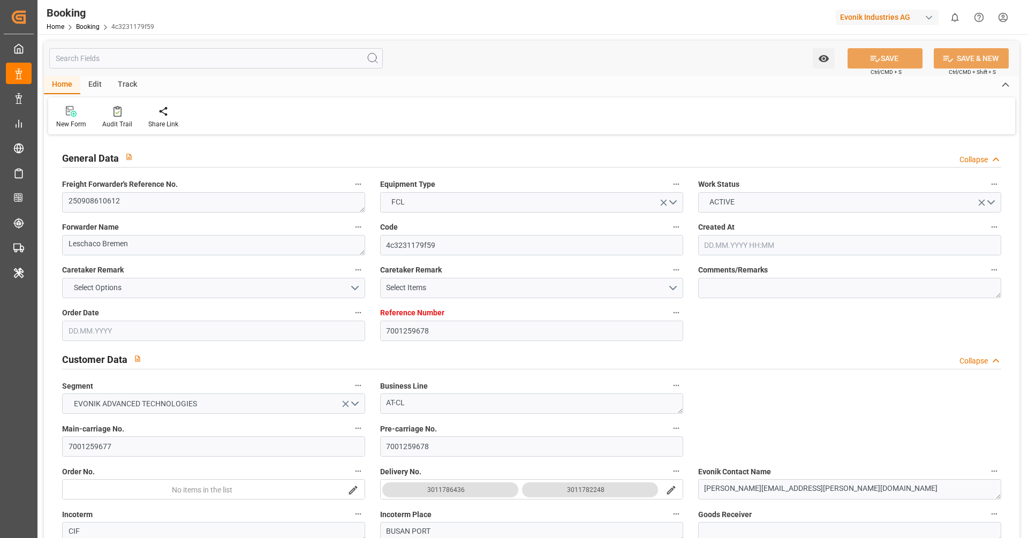
type input "7001259678"
type input "9321483"
type input "Hapag [PERSON_NAME]"
type input "Hapag Lloyd Aktiengesellschaft"
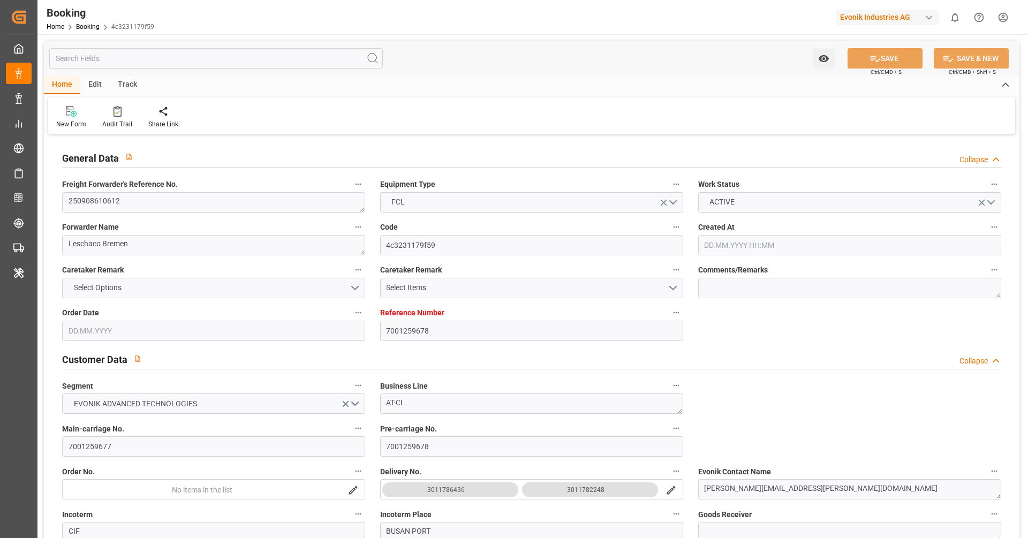
type input "NLRTM"
type input "KRPUS"
type input "CNSGH"
type input "[DATE] 07:59"
type input "[DATE]"
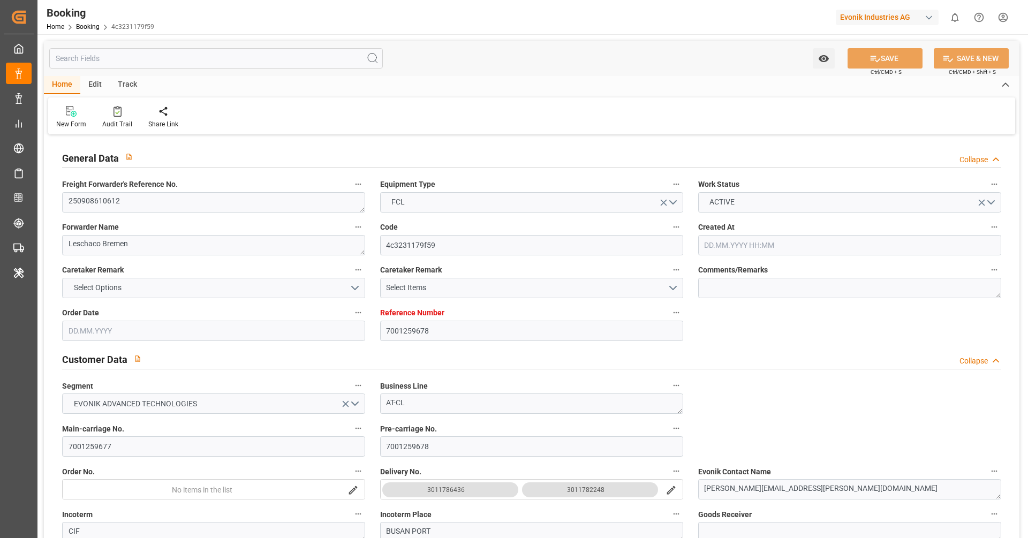
type input "[DATE]"
type input "[DATE] 00:00"
type input "[DATE]"
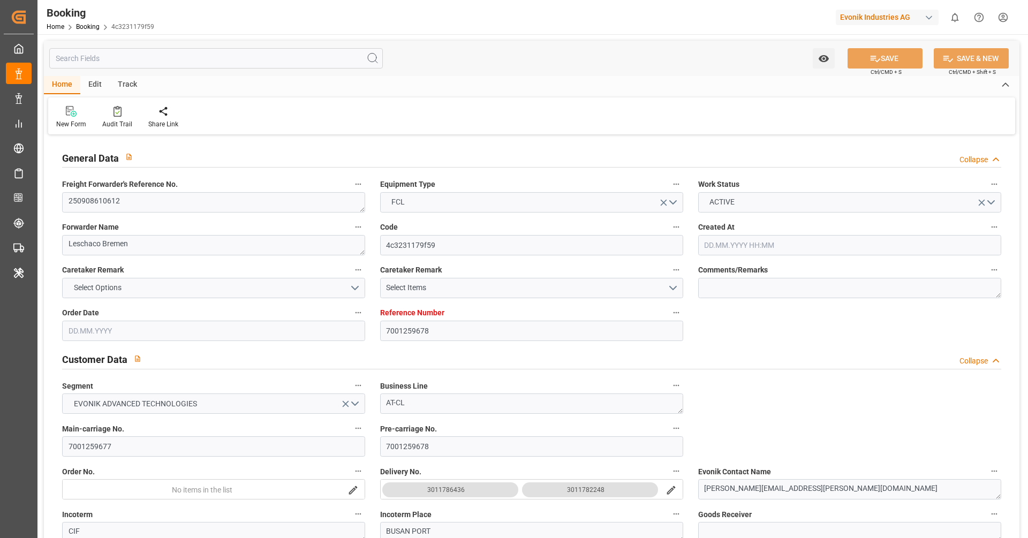
type input "[DATE]"
type input "[DATE] 00:00"
type input "19.11.2025 00:00"
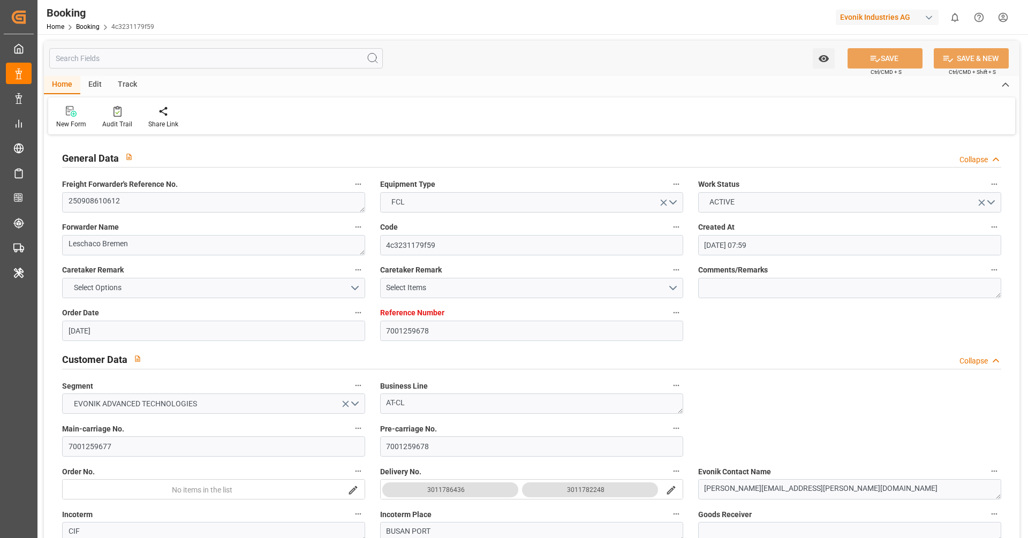
type input "08.11.2025 00:00"
type input "23.11.2025 00:00"
type input "17.11.2025 00:00"
type input "10.09.2025 13:15"
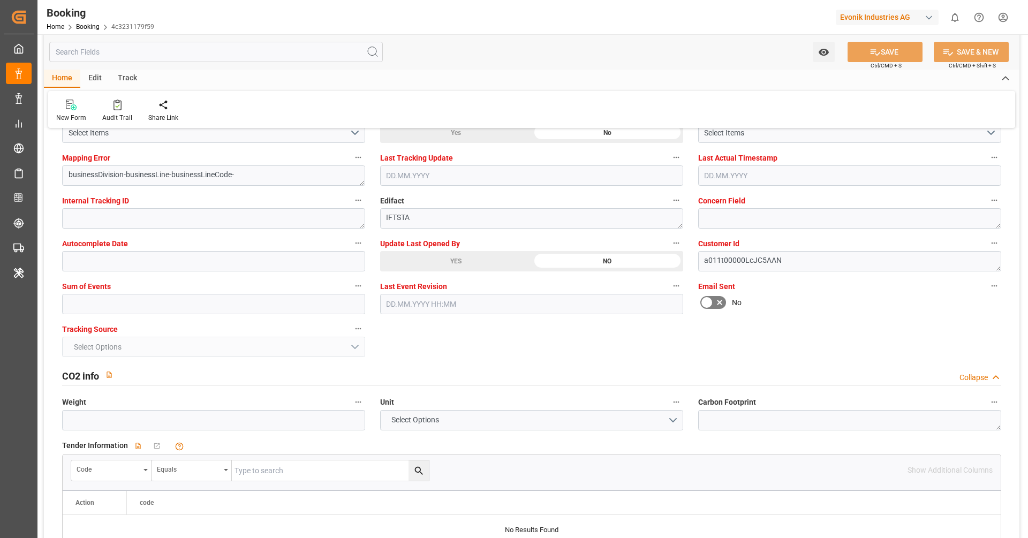
scroll to position [2060, 0]
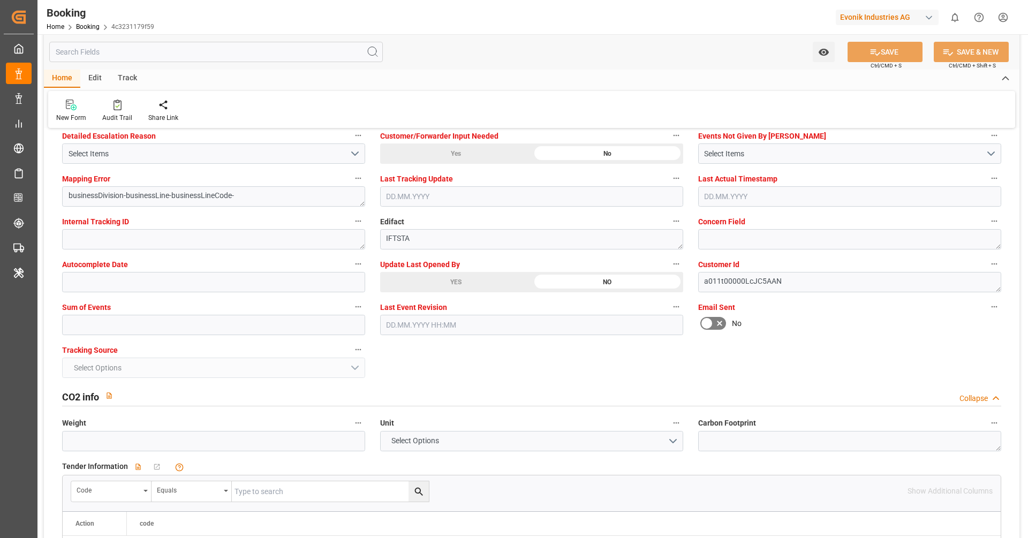
click at [472, 284] on div "YES" at bounding box center [456, 282] width 152 height 20
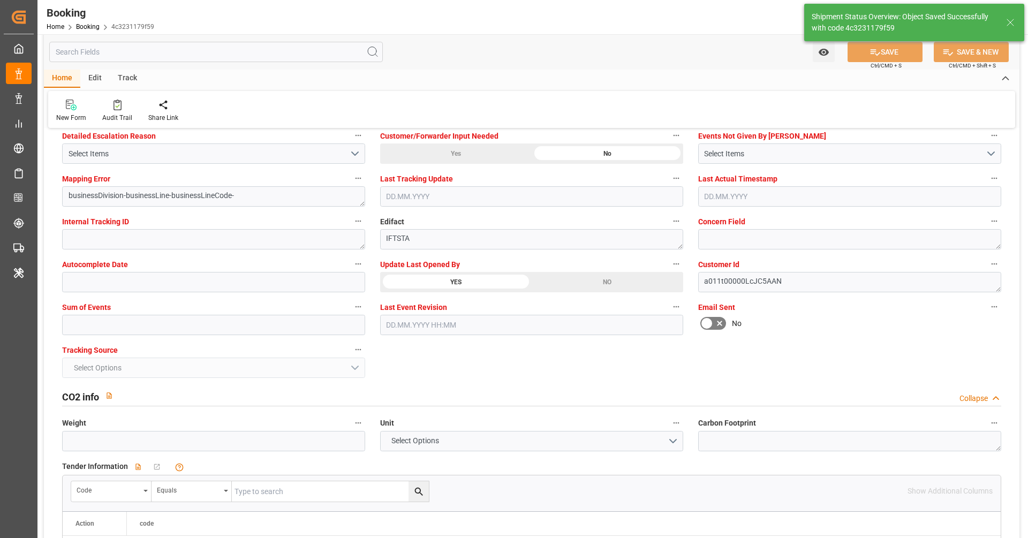
type textarea "[PERSON_NAME]"
type textarea "businessDivision-businessLine-"
type input "11.09.2025 11:17"
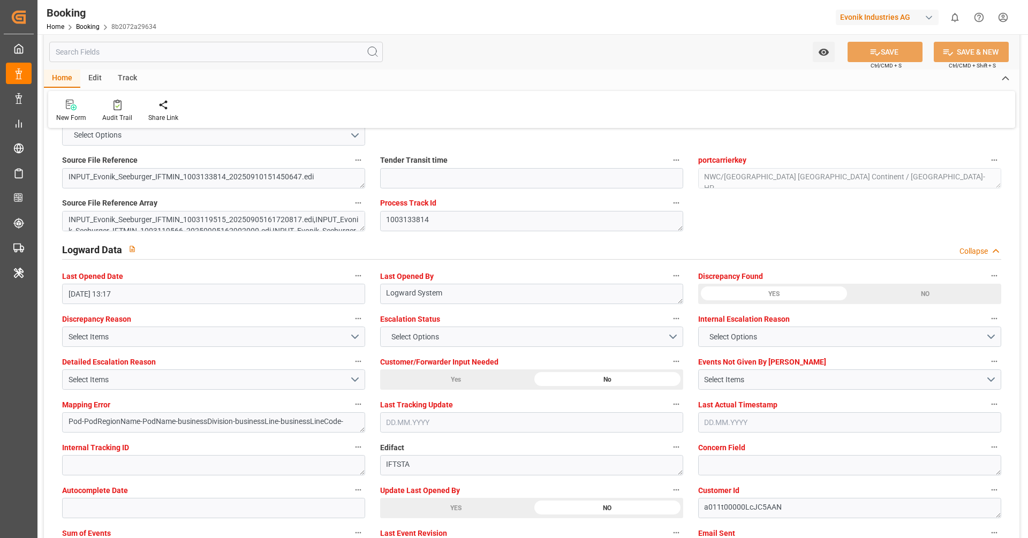
scroll to position [1875, 0]
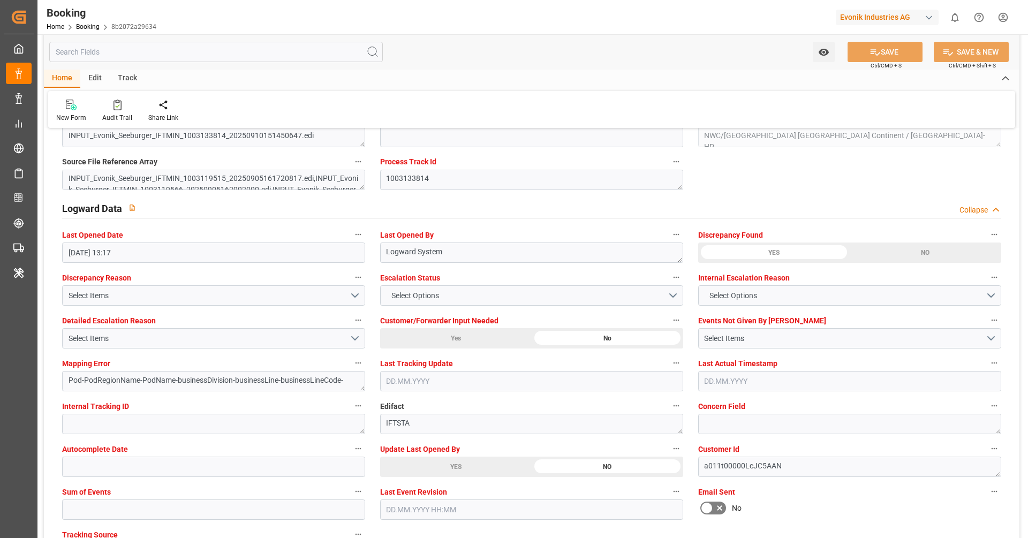
click at [447, 465] on div "YES" at bounding box center [456, 467] width 152 height 20
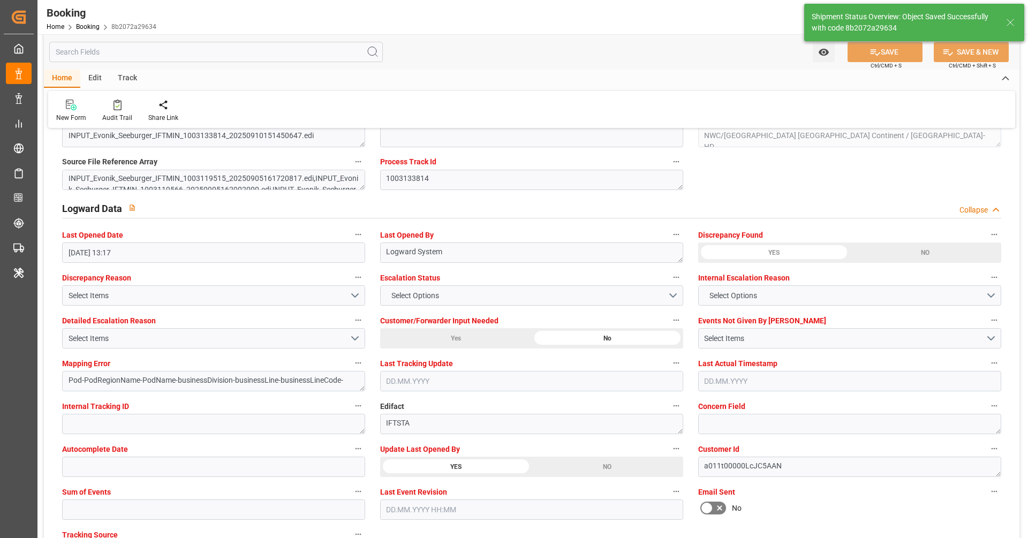
type textarea "[PERSON_NAME]"
type textarea "Pod-PodRegionName-businessDivision-businessLine-"
type input "11.09.2025 11:18"
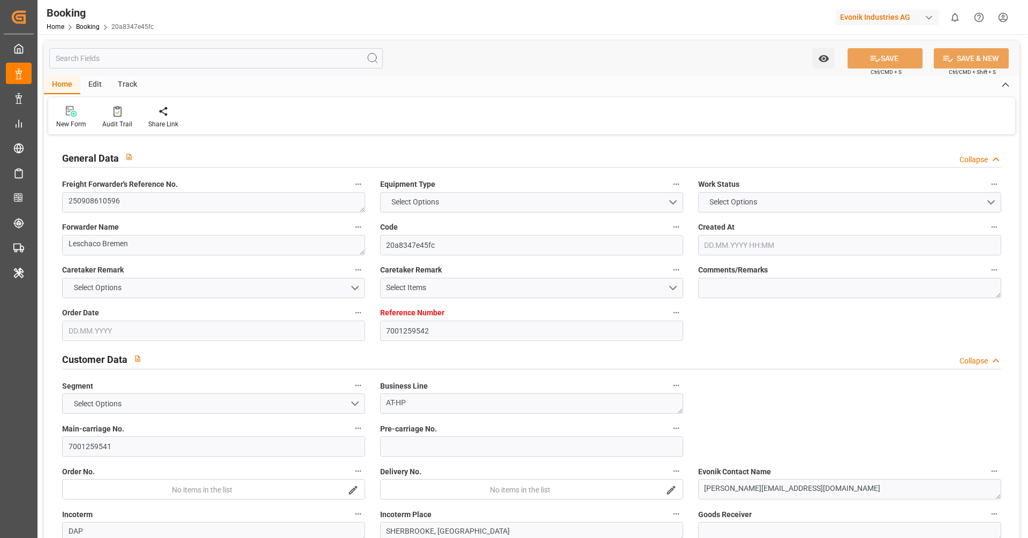
type input "7001259542"
type input "9253741"
type input "Hapag [PERSON_NAME]"
type input "Hapag Lloyd Aktiengesellschaft"
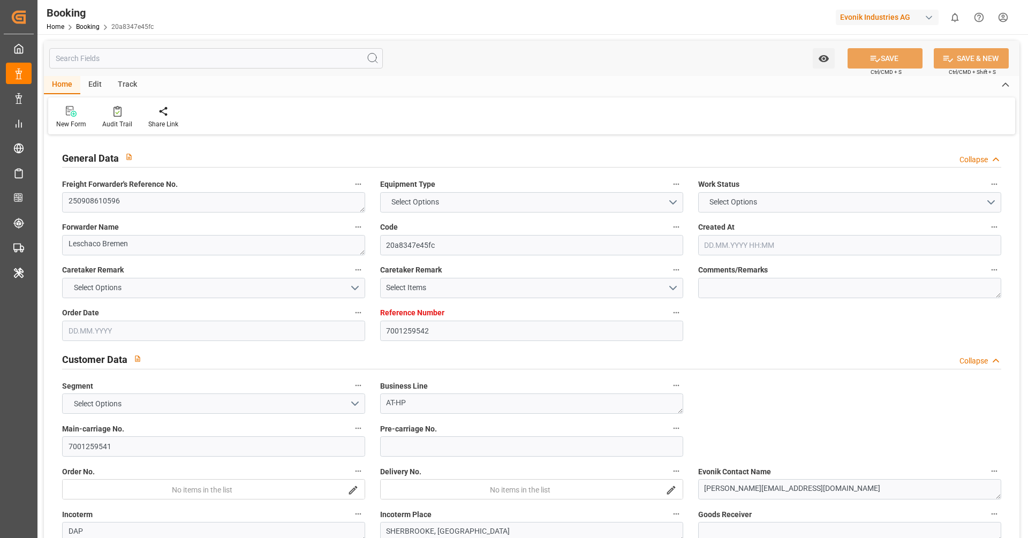
type input "BEANR"
type input "CAMTR"
type input "27.08.2025 06:27"
type input "27.08.2025"
type input "05.10.2025"
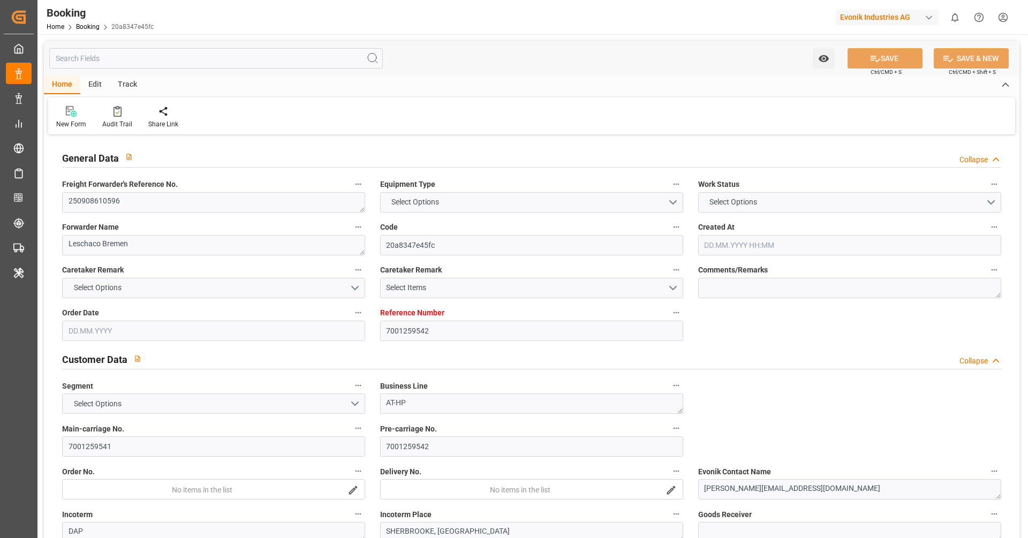
type input "03.09.2025"
type input "03.09.2025 00:00"
type input "29.08.2025"
type input "02.09.2025"
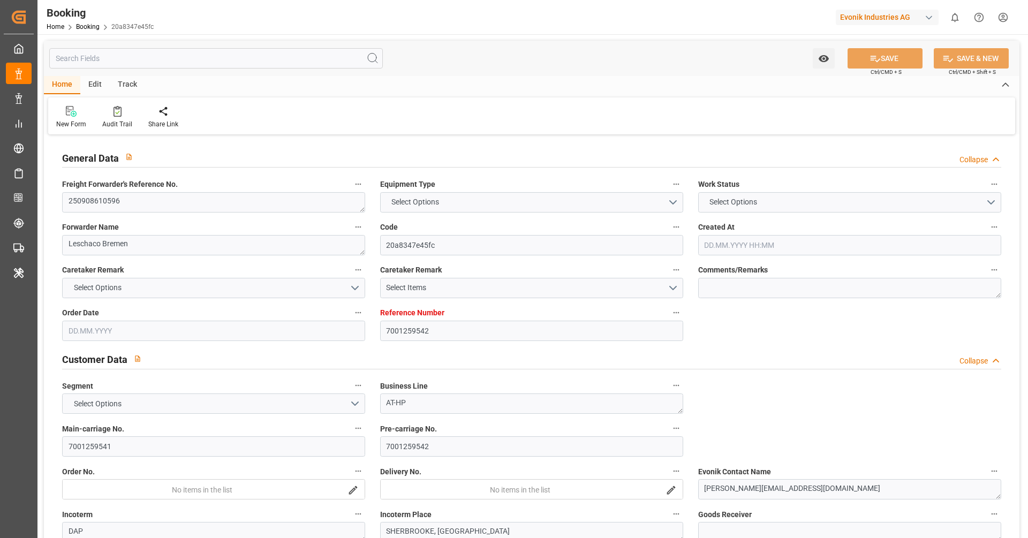
type input "21.09.2025 00:00"
type input "07.10.2025 00:00"
type input "10.09.2025 13:22"
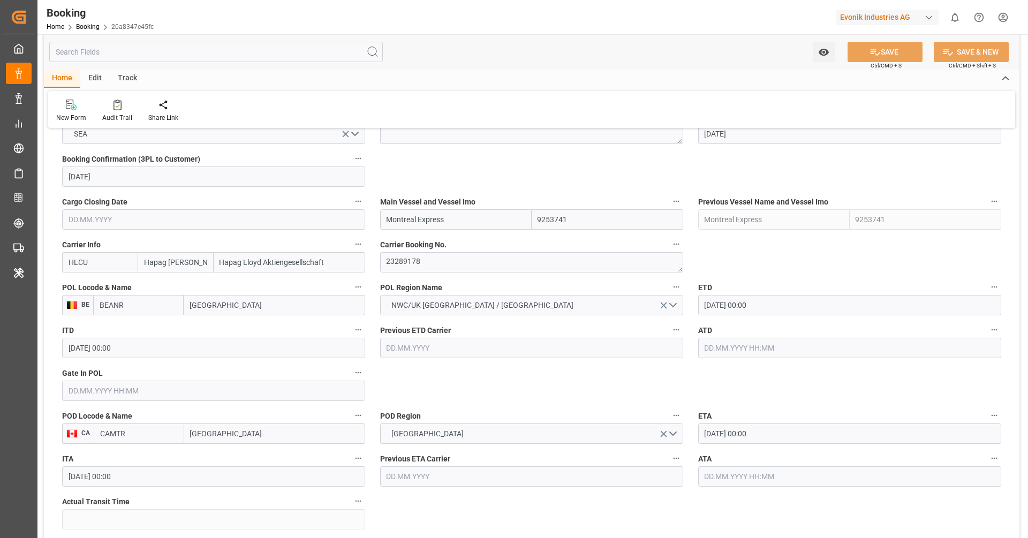
scroll to position [765, 0]
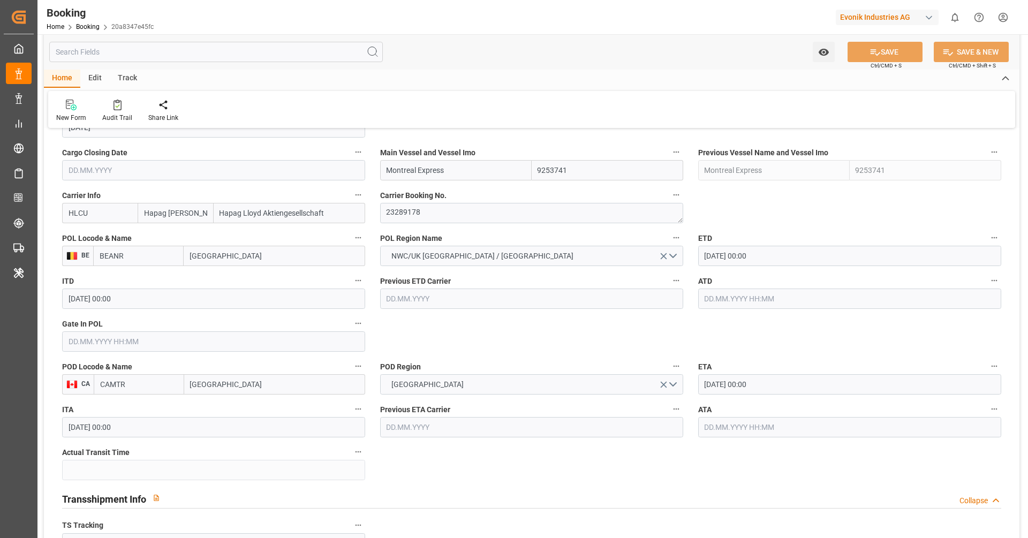
click at [781, 258] on input "[DATE] 00:00" at bounding box center [849, 256] width 303 height 20
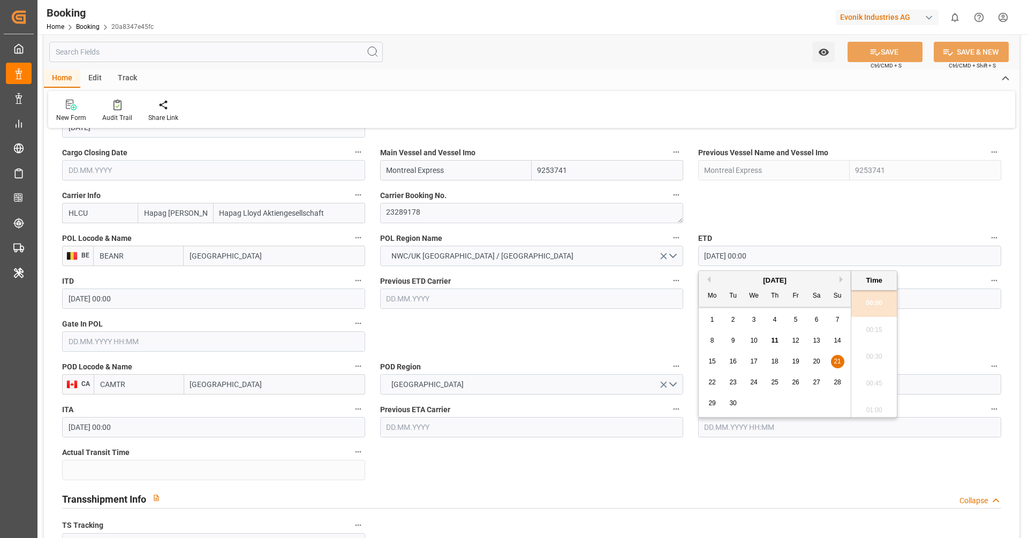
click at [794, 366] on div "19" at bounding box center [796, 362] width 13 height 13
type input "[DATE] 00:00"
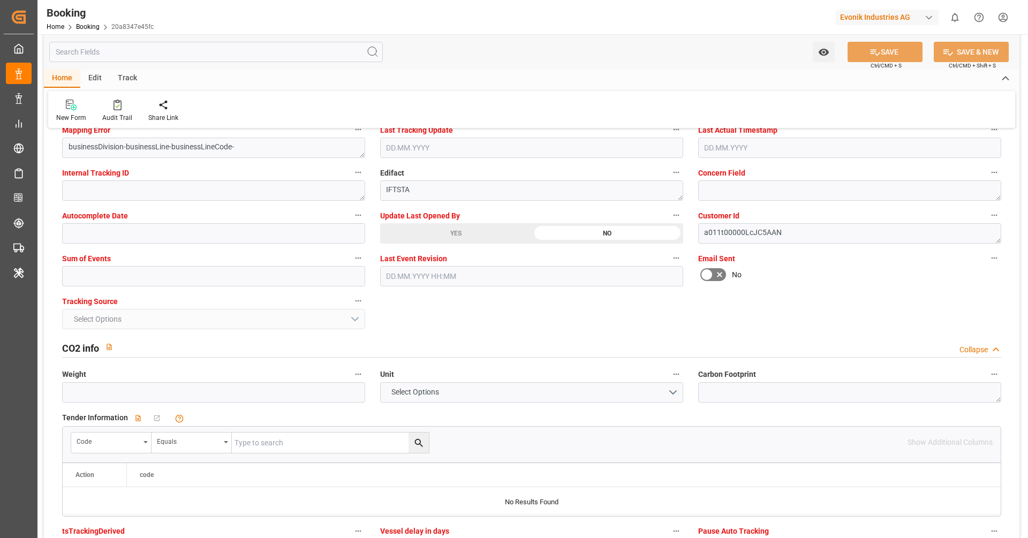
scroll to position [2112, 0]
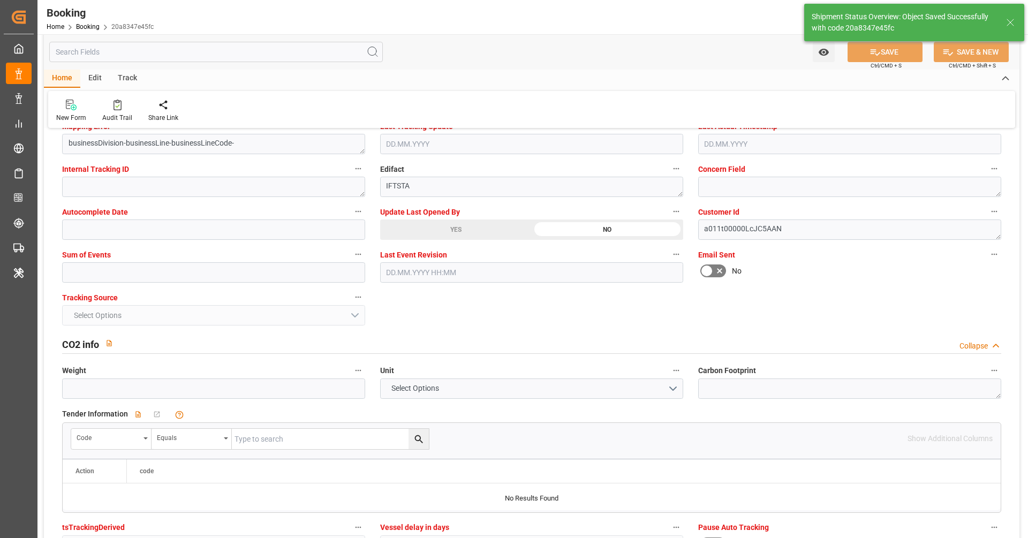
type textarea "Vipul Benurkar"
type textarea "businessDivision-businessLine-"
type input "11.09.2025 11:18"
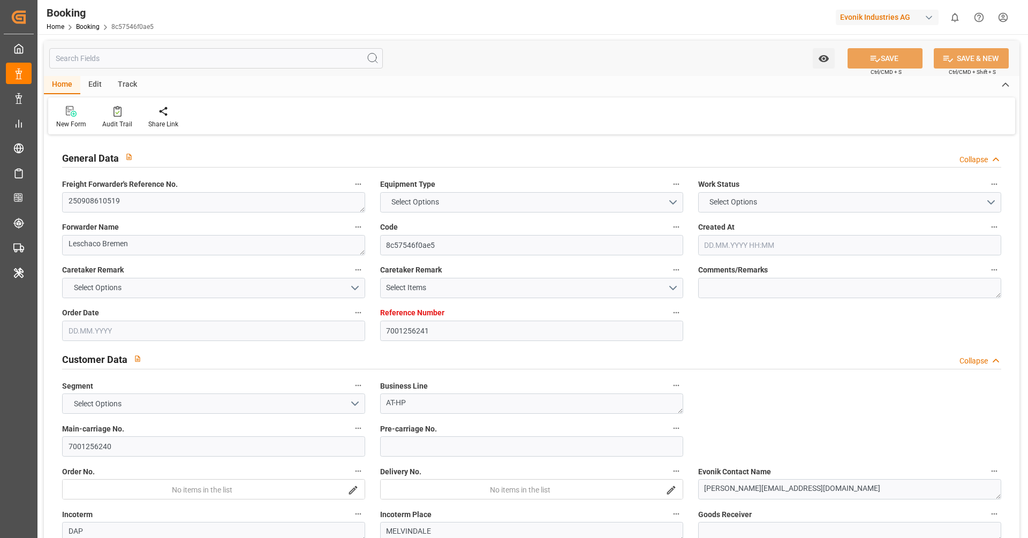
type input "7001256241"
type input "9260902"
type input "Hapag [PERSON_NAME]"
type input "Hapag Lloyd Aktiengesellschaft"
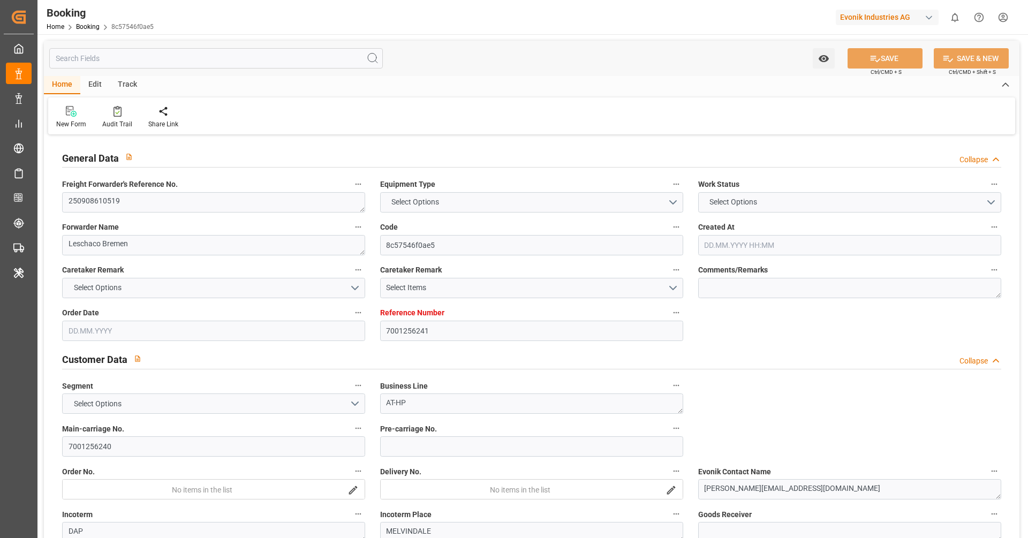
type input "NLRTM"
type input "USNYC"
type input "USDET"
type input "NLRTM"
type input "USNYC"
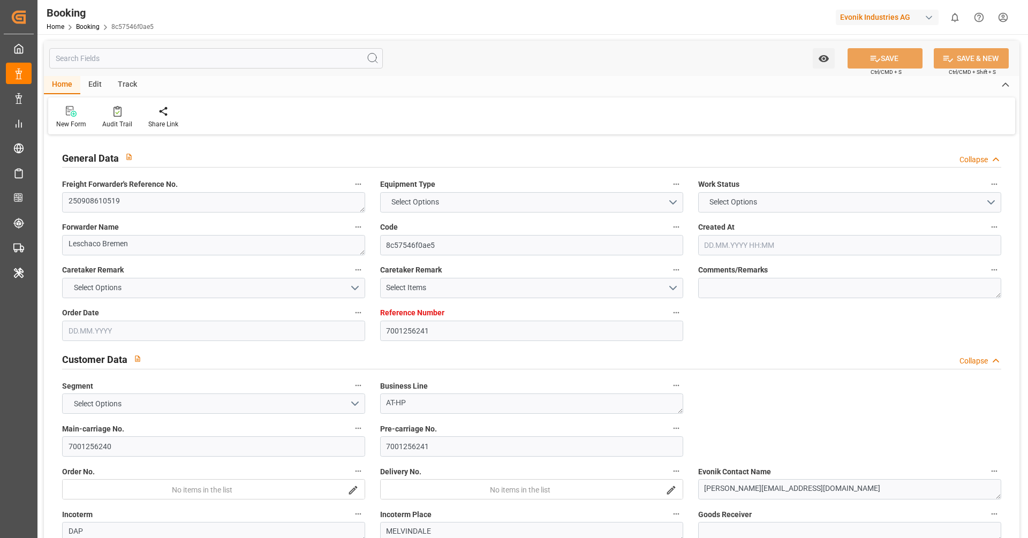
type input "[DATE] 13:44"
type input "[DATE]"
type input "[DATE] 00:00"
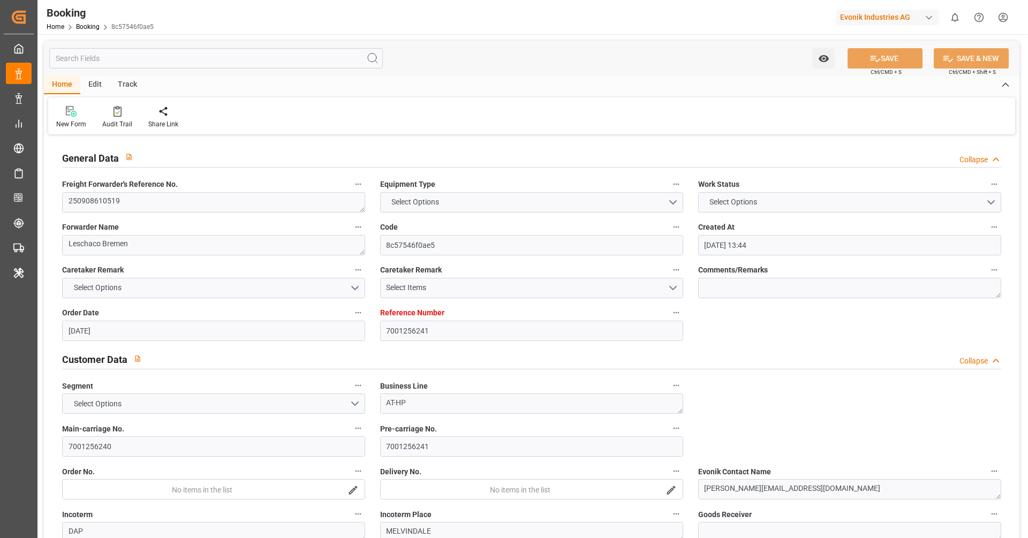
type input "13.09.2025 00:00"
type input "05.09.2025 00:00"
type input "26.08.2025"
type input "[DATE] 23:00"
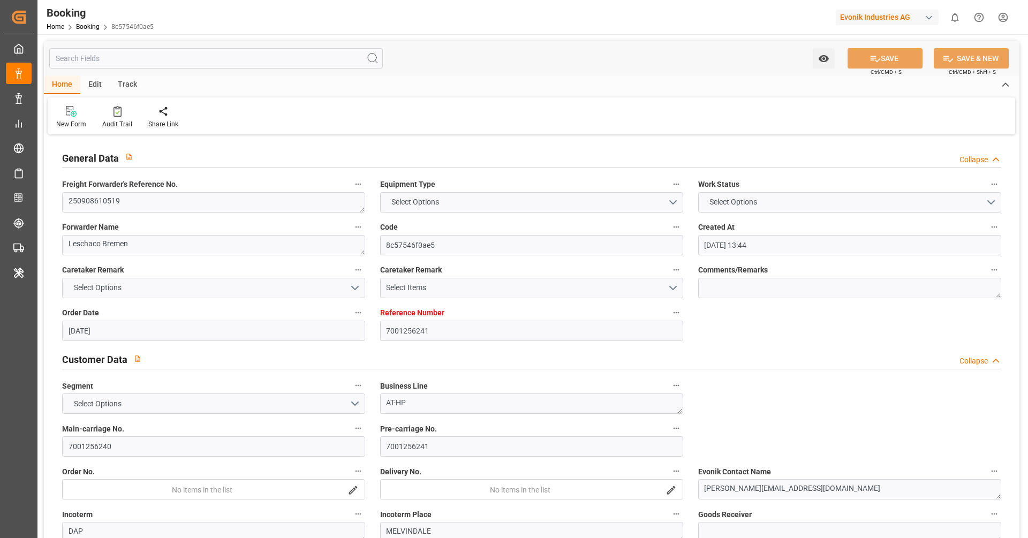
type input "[DATE] 00:00"
type input "[DATE] 08:00"
type input "[DATE] 00:00"
type input "10.09.2025 15:00"
type input "[DATE]"
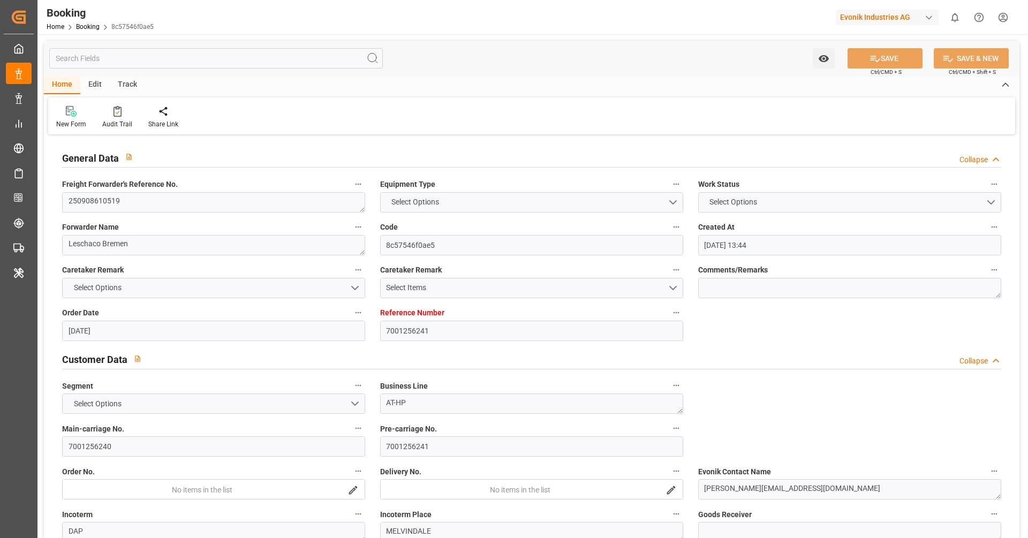
type input "[DATE] 23:00"
type input "[DATE] 08:00"
type input "[DATE] 02:03"
type input "[DATE] 12:00"
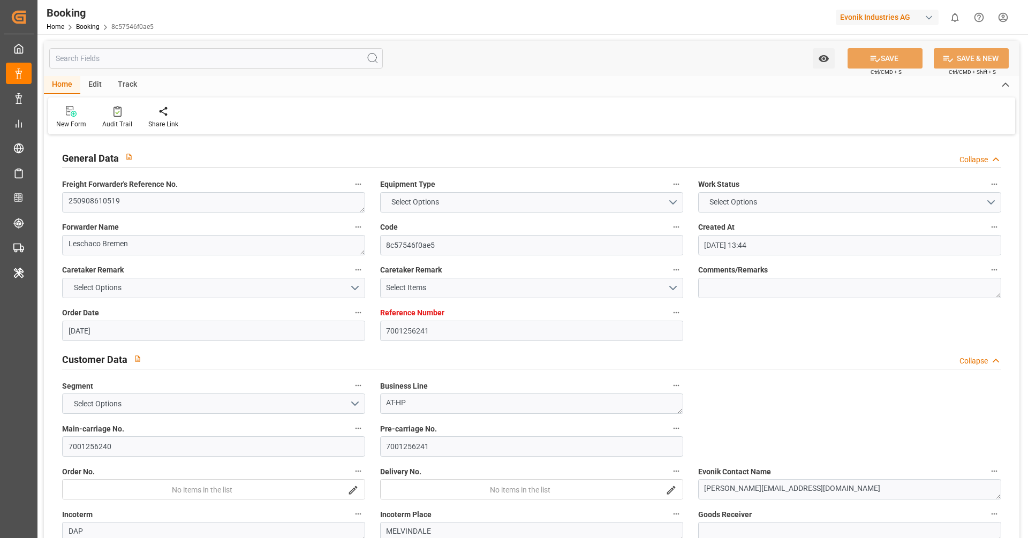
type input "[DATE] 02:03"
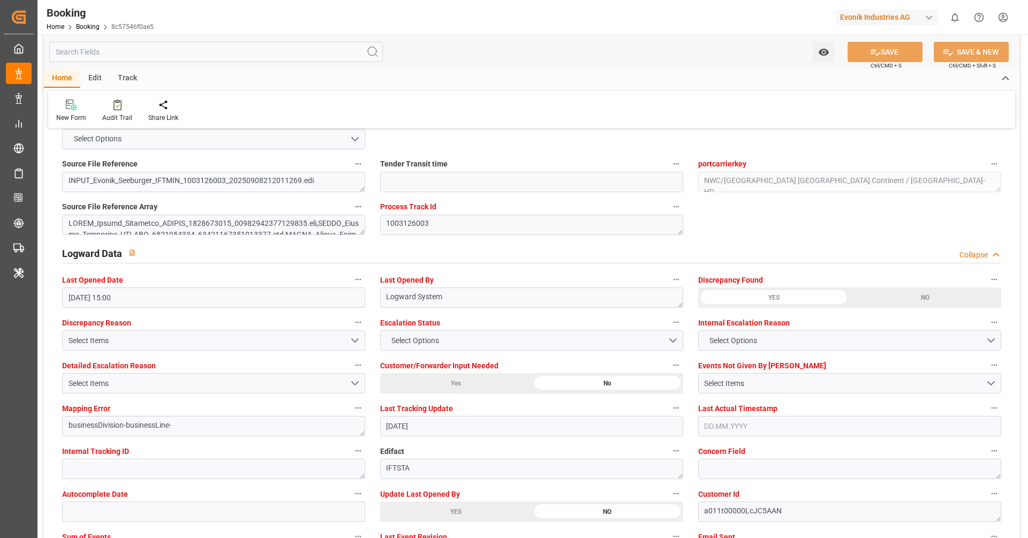
scroll to position [1880, 0]
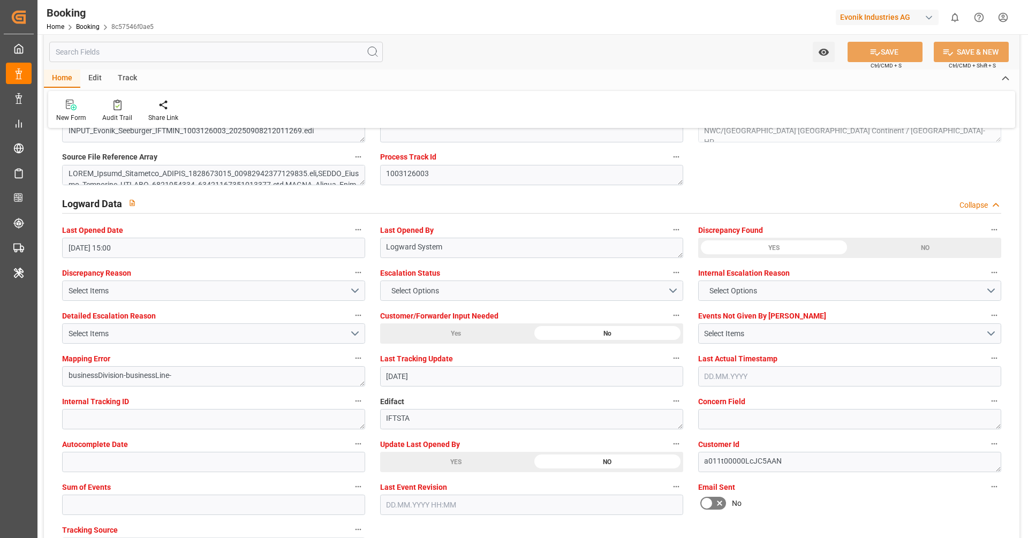
click at [461, 457] on div "YES" at bounding box center [456, 462] width 152 height 20
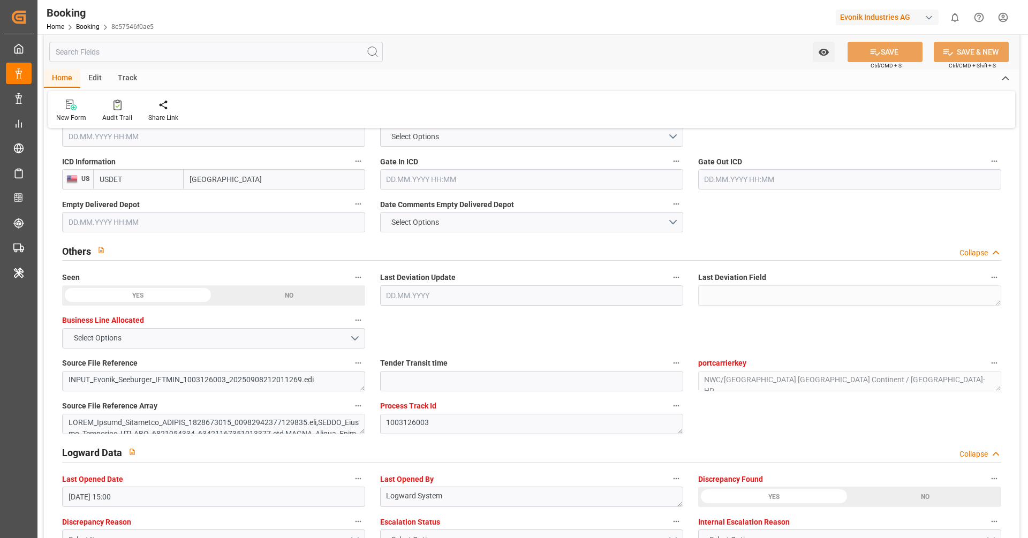
scroll to position [1335, 0]
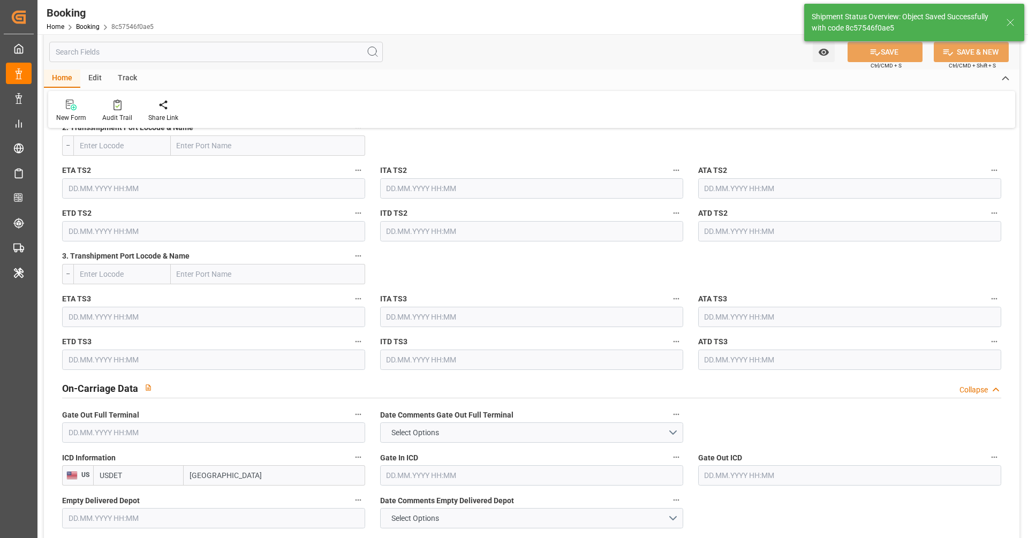
type textarea "[PERSON_NAME]"
type input "11.09.2025 11:19"
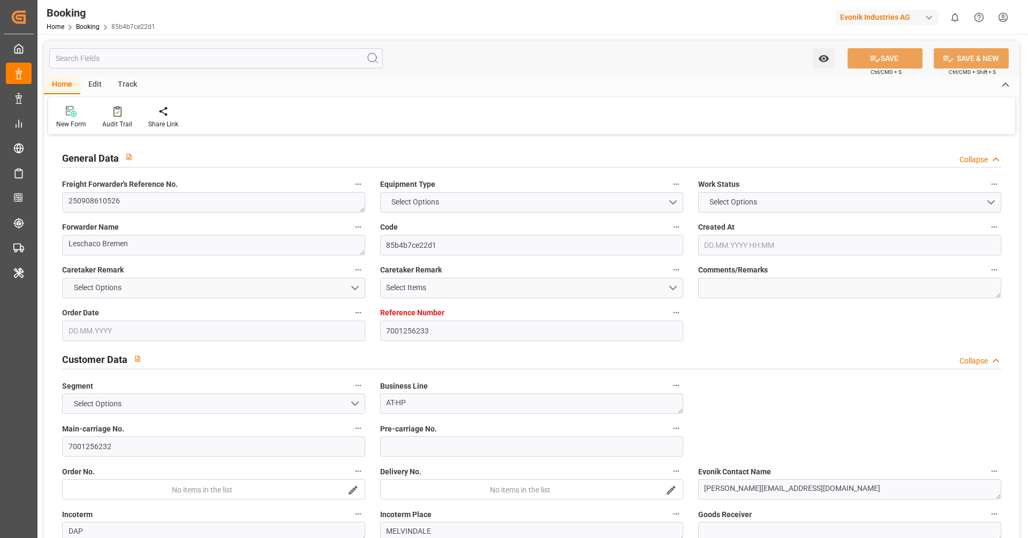
type input "7001256233"
type input "9260902"
type input "Hapag [PERSON_NAME]"
type input "Hapag Lloyd Aktiengesellschaft"
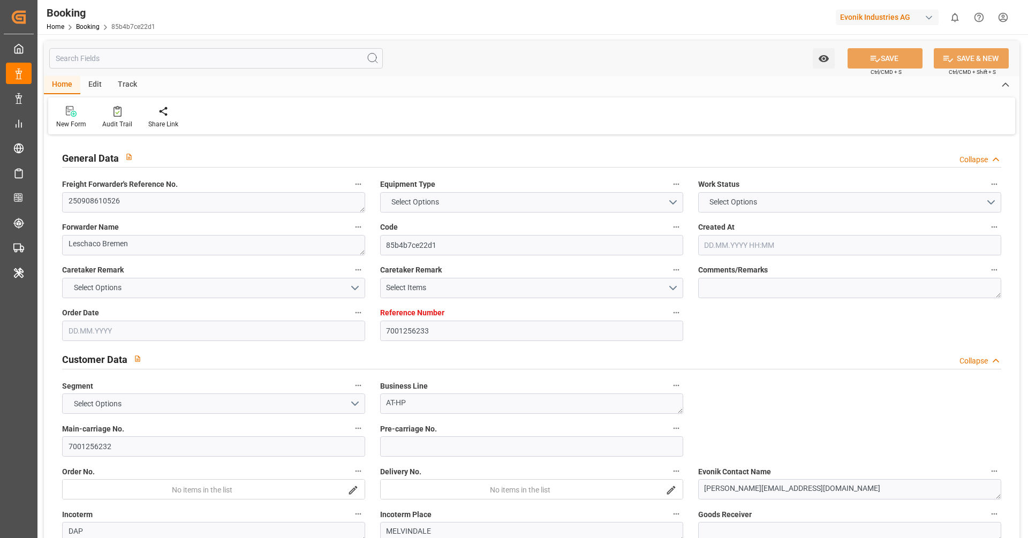
type input "NLRTM"
type input "USNYC"
type input "USDET"
type input "NLRTM"
type input "USNYC"
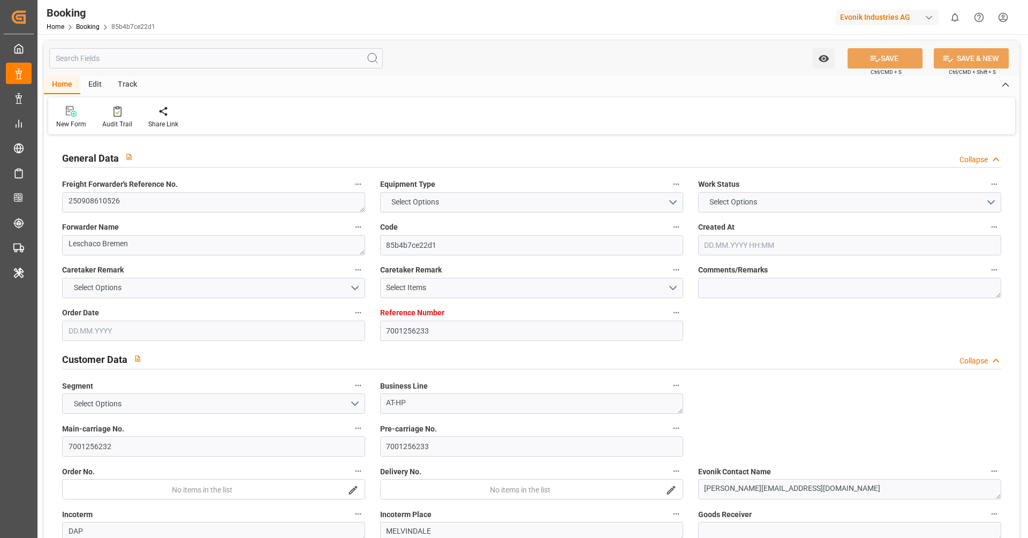
type input "[DATE] 13:44"
type input "[DATE]"
type input "[DATE] 00:00"
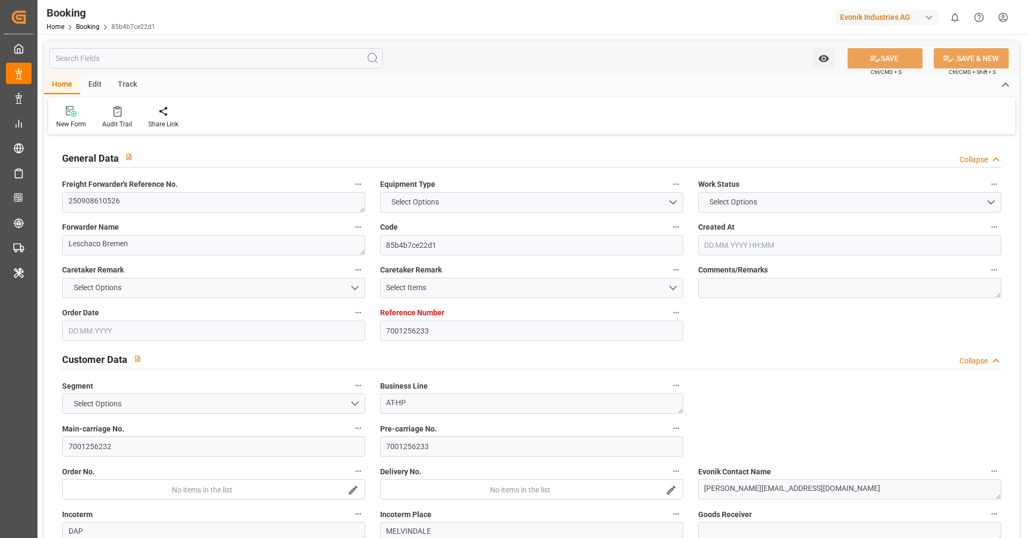
type input "[DATE] 00:00"
type input "[DATE]"
type input "[DATE] 23:00"
type input "[DATE] 00:00"
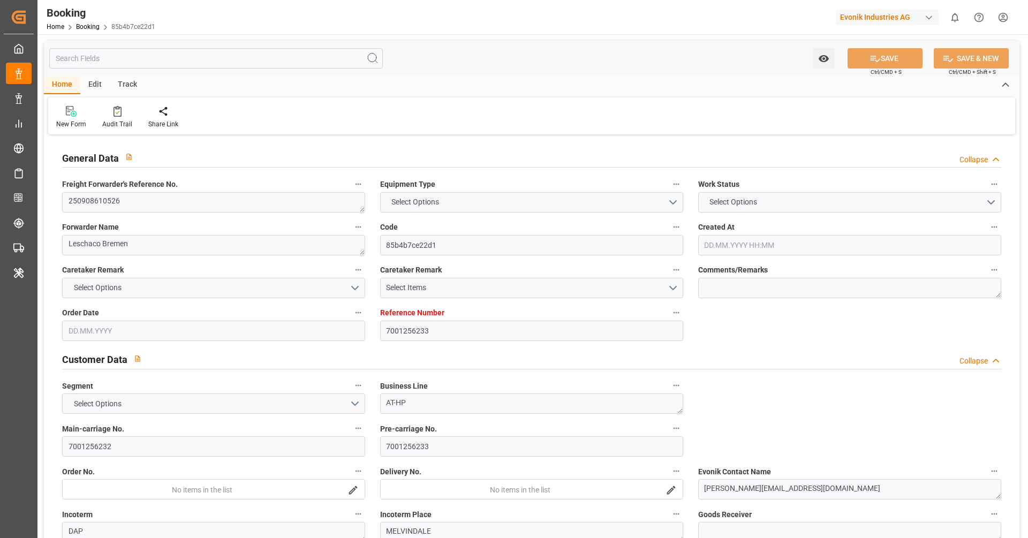
type input "[DATE] 08:00"
type input "[DATE] 00:00"
type input "[DATE] 15:09"
type input "[DATE]"
type input "[DATE] 23:00"
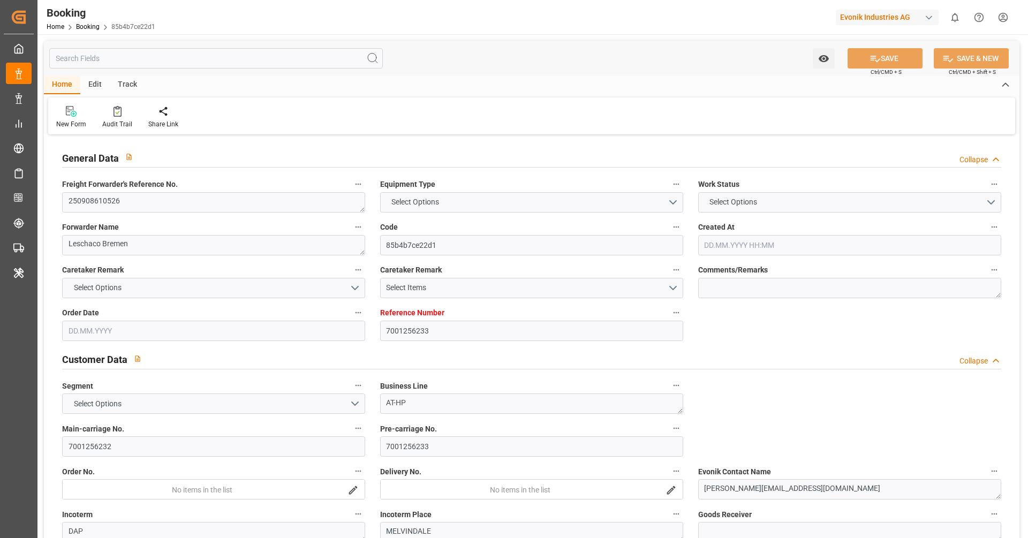
type input "[DATE] 08:00"
type input "[DATE] 02:03"
type input "[DATE] 12:00"
type input "[DATE] 02:03"
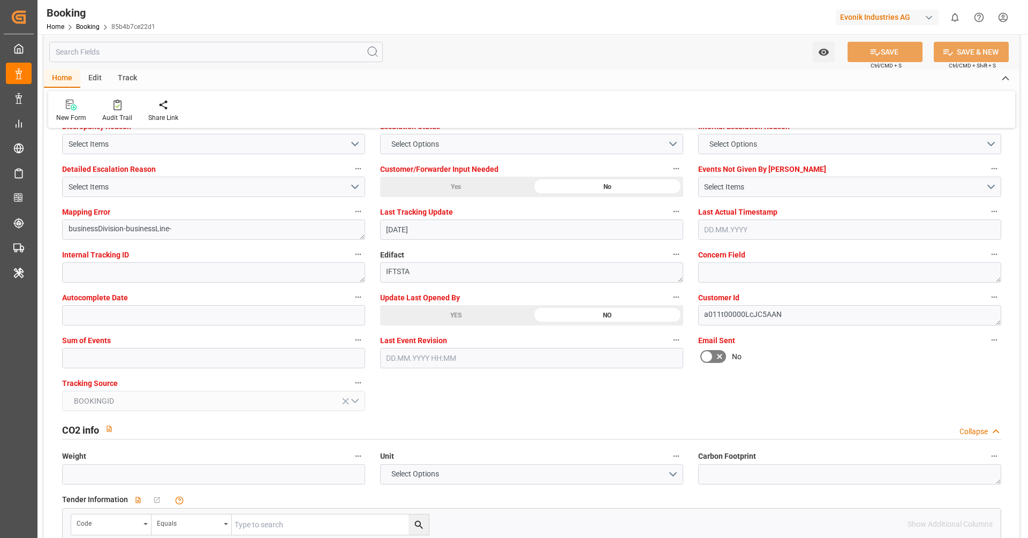
scroll to position [2083, 0]
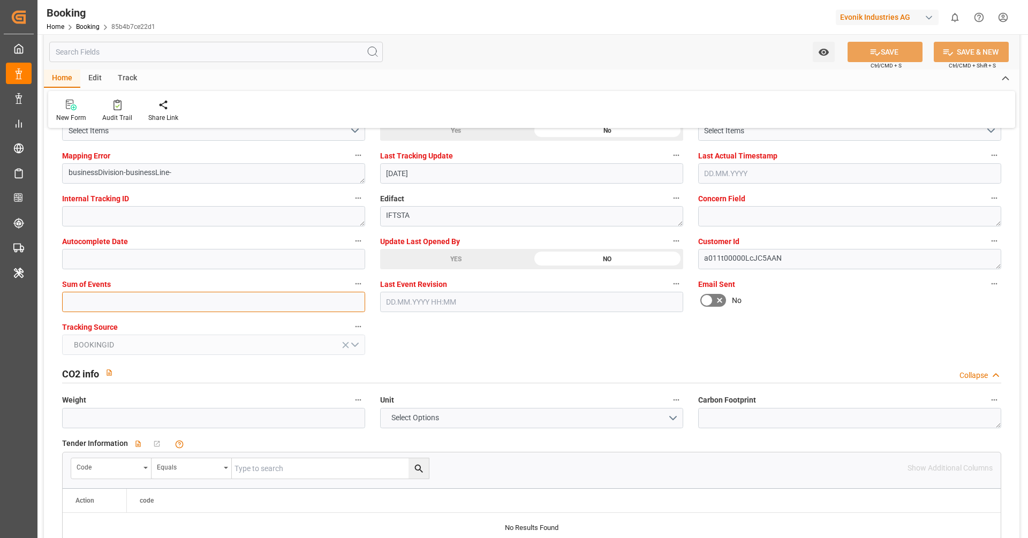
click at [299, 300] on input "text" at bounding box center [213, 302] width 303 height 20
type input "0"
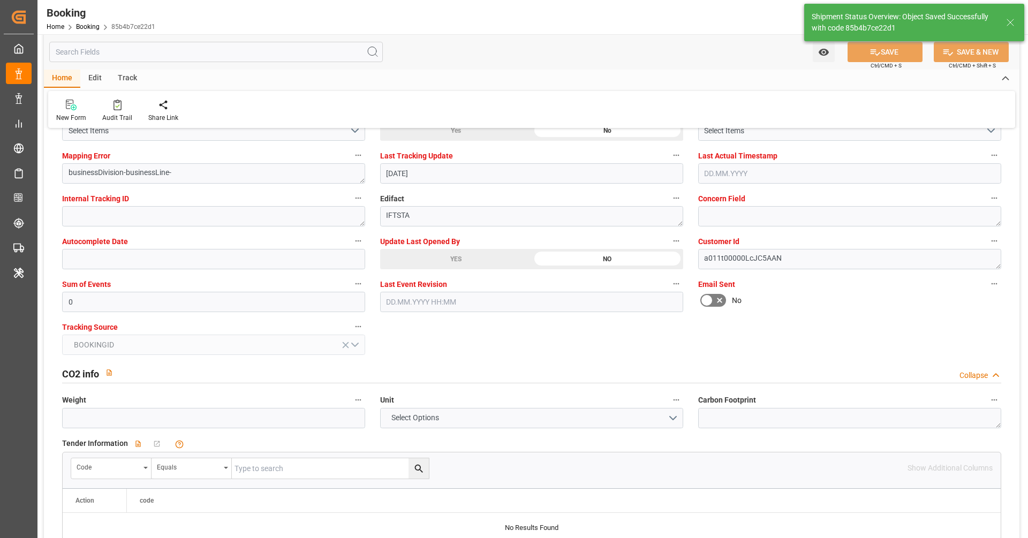
type textarea "[PERSON_NAME]"
type input "11.09.2025 11:20"
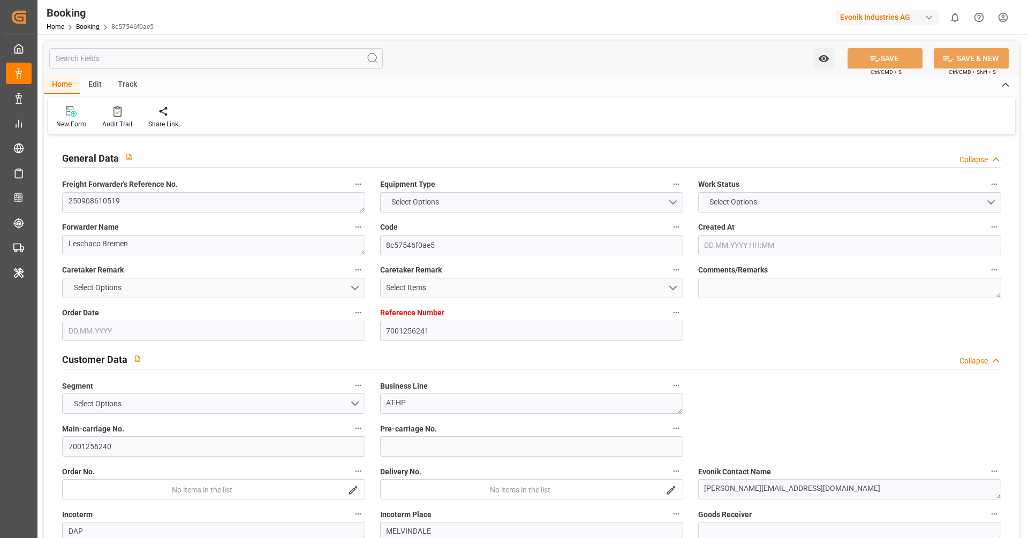
type input "7001256241"
type input "9260902"
type input "Hapag [PERSON_NAME]"
type input "Hapag Lloyd Aktiengesellschaft"
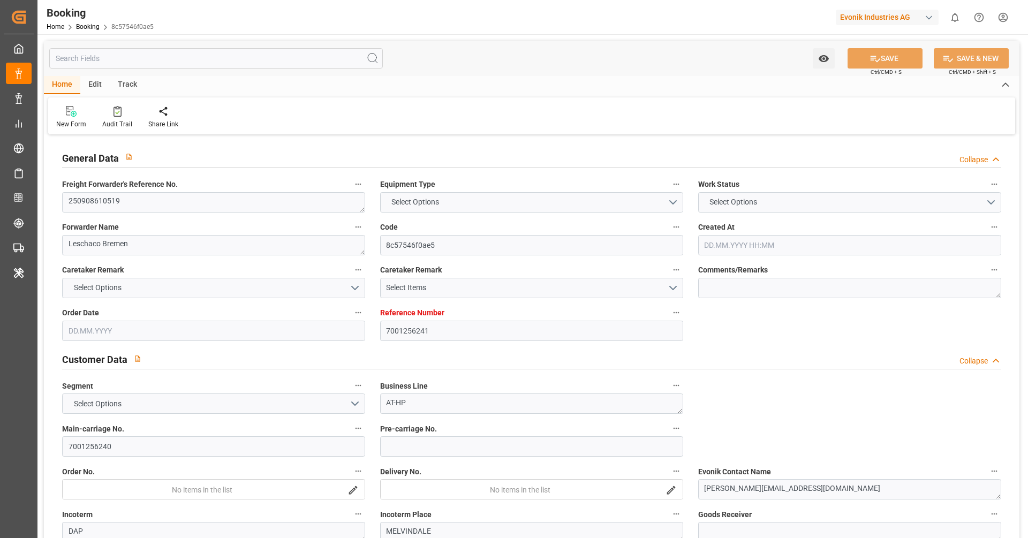
type input "NLRTM"
type input "USNYC"
type input "USDET"
type input "NLRTM"
type input "USNYC"
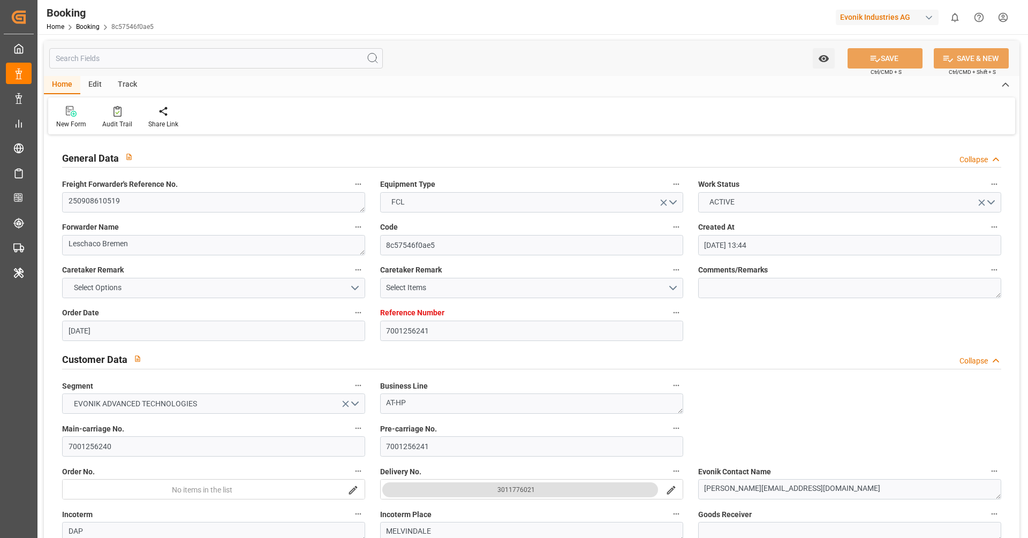
type input "[DATE] 13:44"
type input "[DATE]"
type input "[DATE] 00:00"
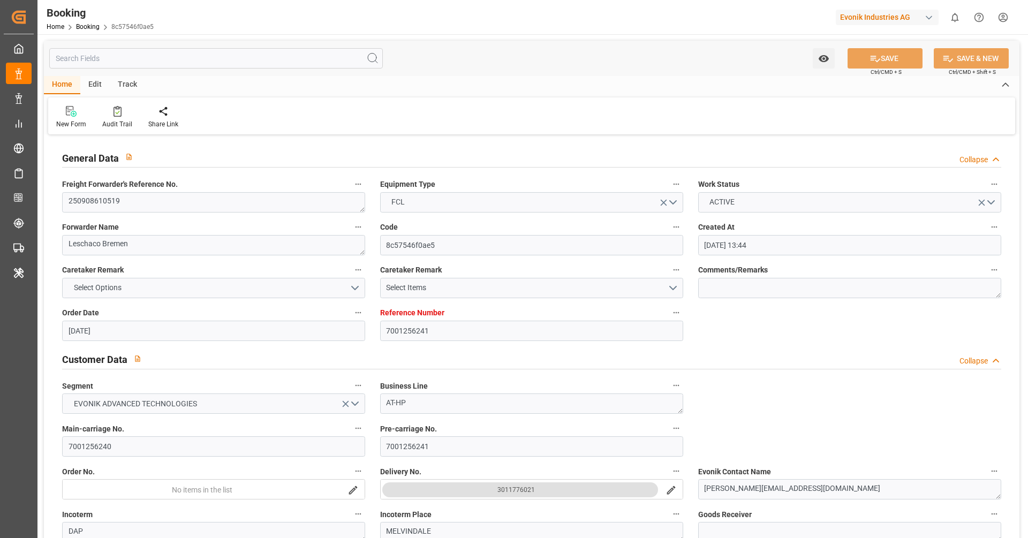
type input "[DATE] 00:00"
type input "[DATE]"
type input "[DATE] 23:00"
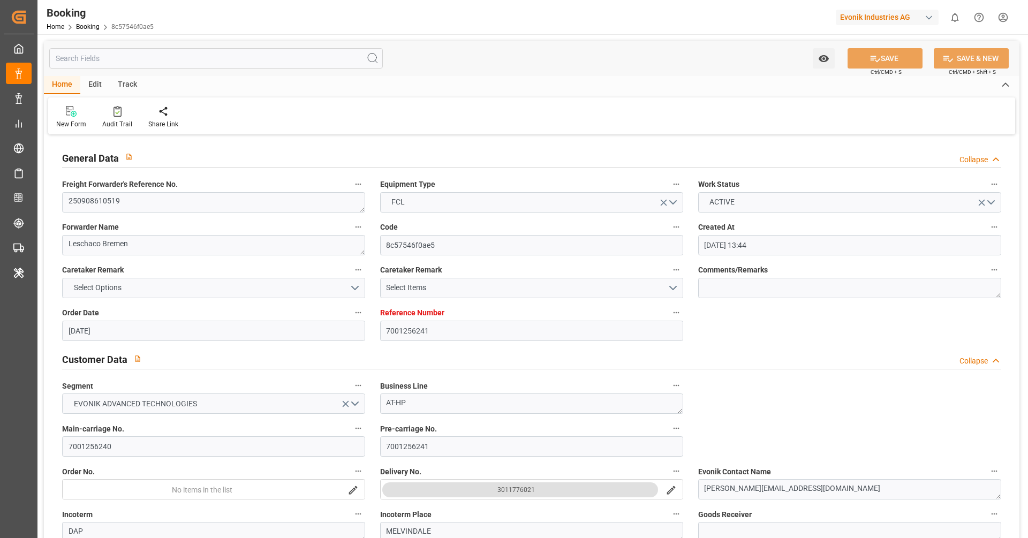
type input "[DATE] 00:00"
type input "[DATE] 08:00"
type input "[DATE] 00:00"
type input "[DATE] 11:19"
type input "[DATE]"
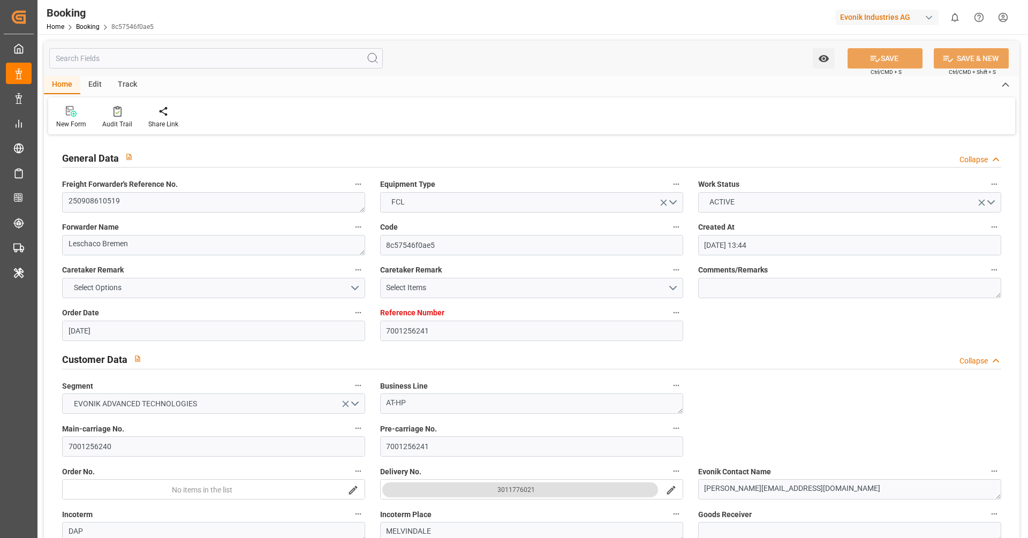
type input "[DATE] 23:00"
type input "[DATE] 08:00"
type input "[DATE] 02:03"
type input "[DATE] 12:00"
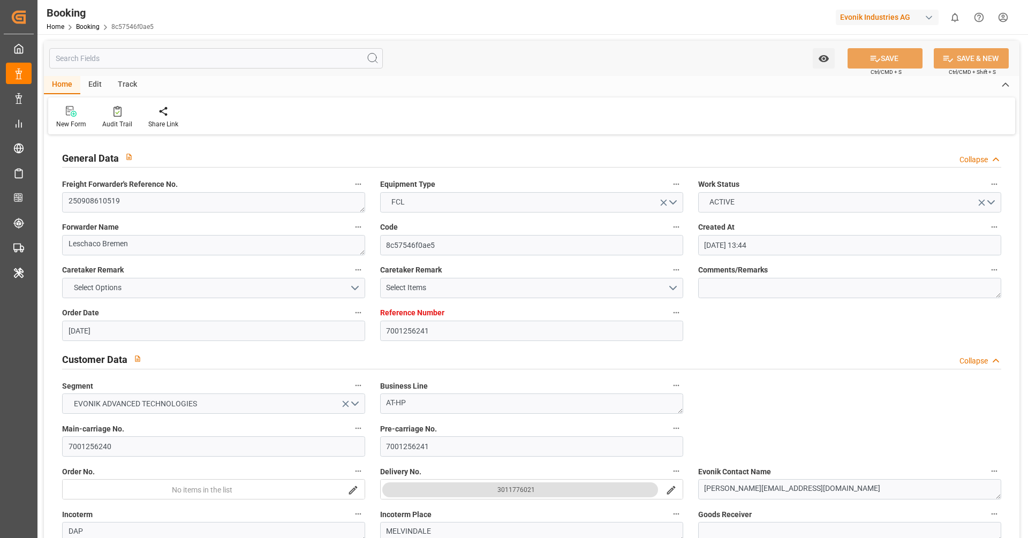
type input "[DATE] 02:03"
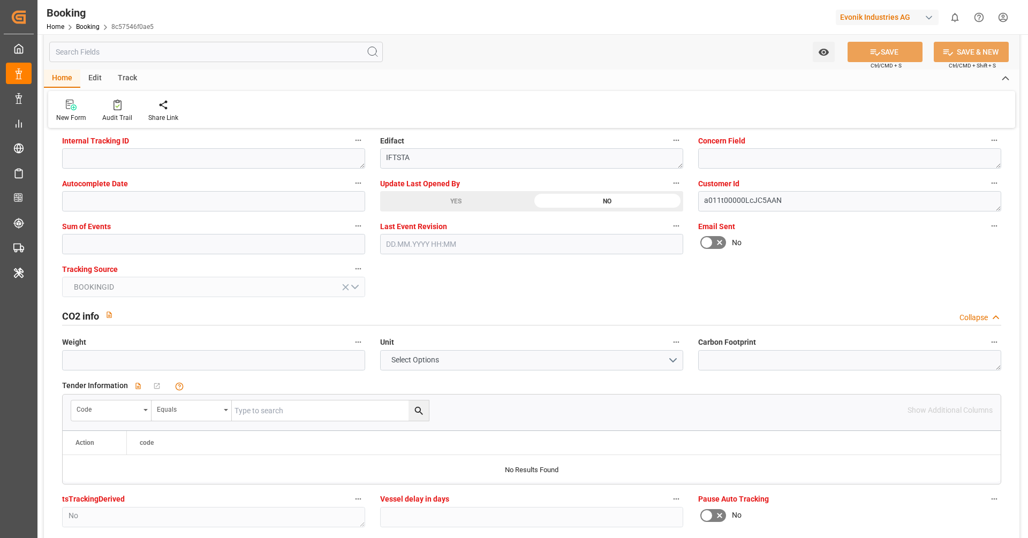
scroll to position [2129, 0]
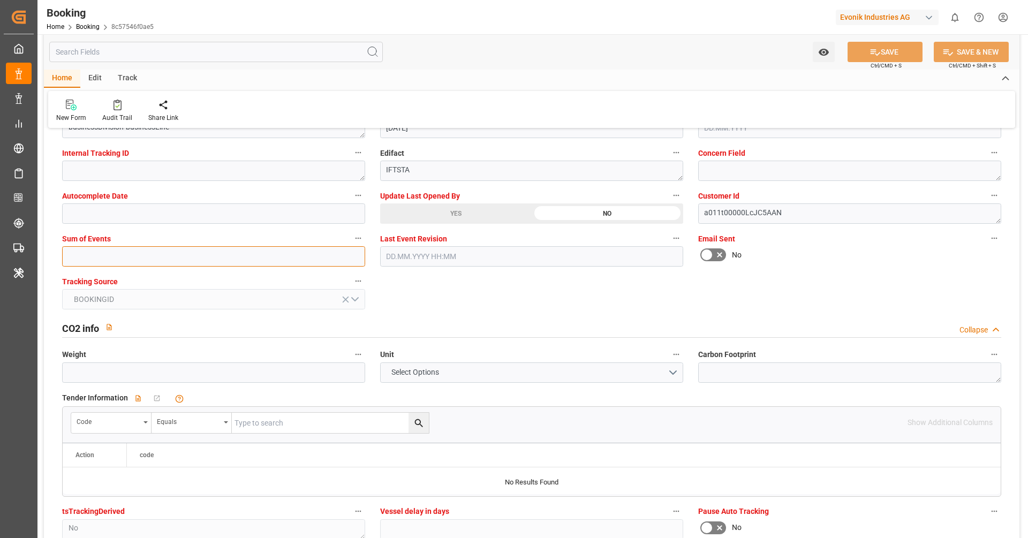
click at [270, 255] on input "text" at bounding box center [213, 256] width 303 height 20
type input "0"
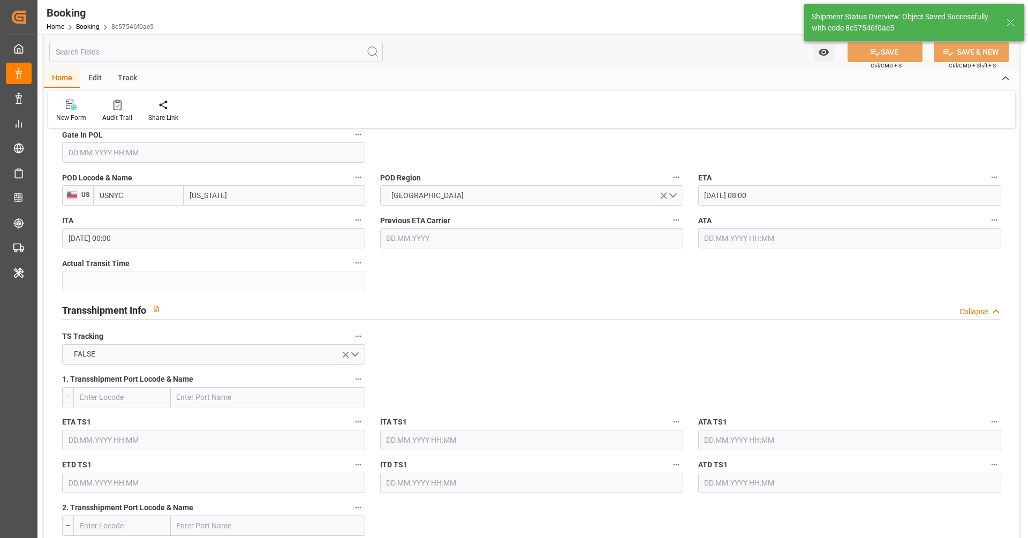
scroll to position [477, 0]
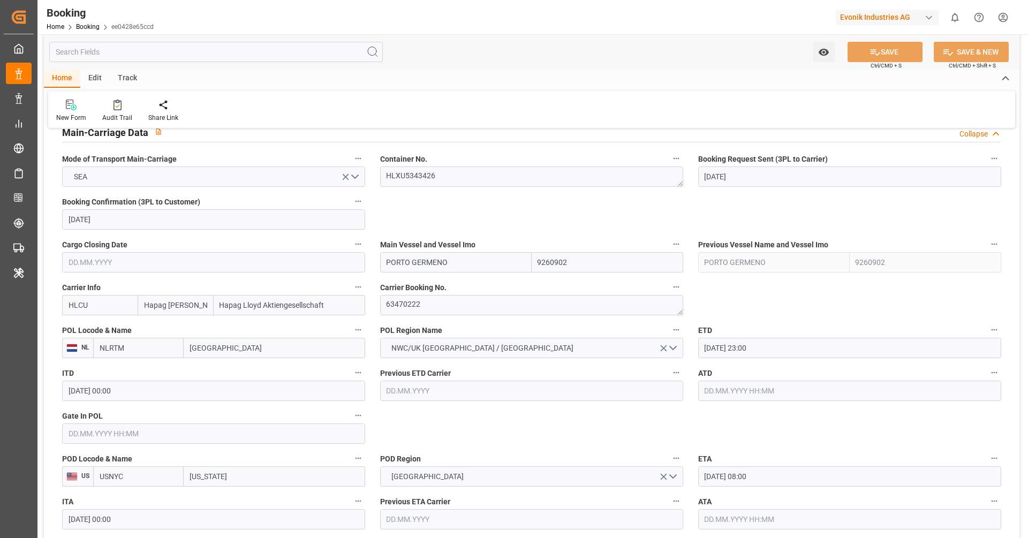
scroll to position [679, 0]
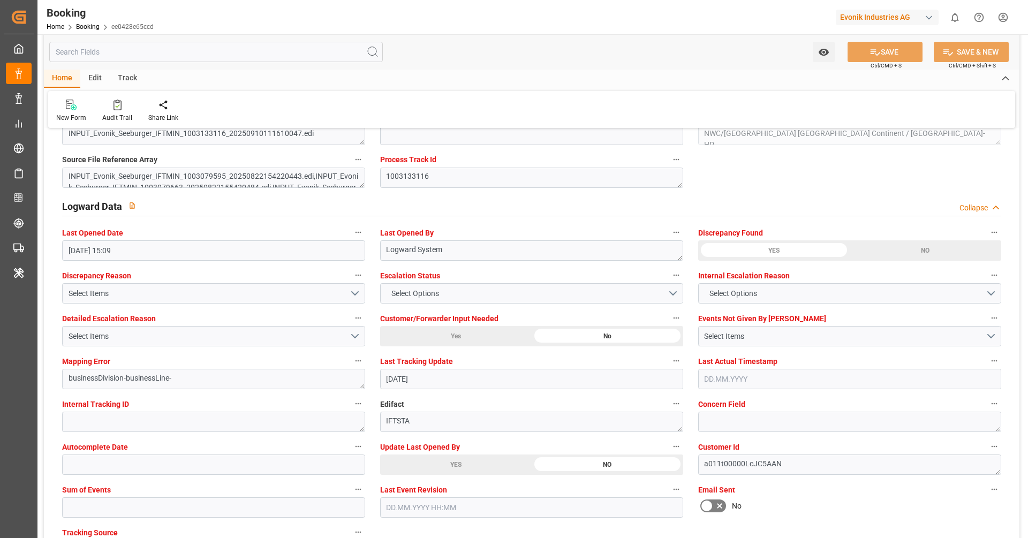
scroll to position [1881, 0]
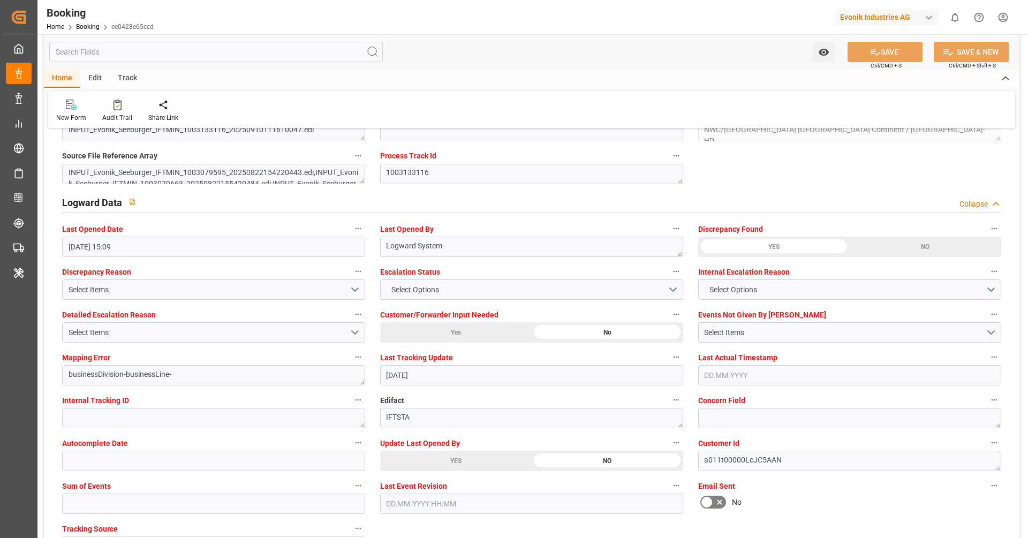
click at [425, 458] on div "YES" at bounding box center [456, 461] width 152 height 20
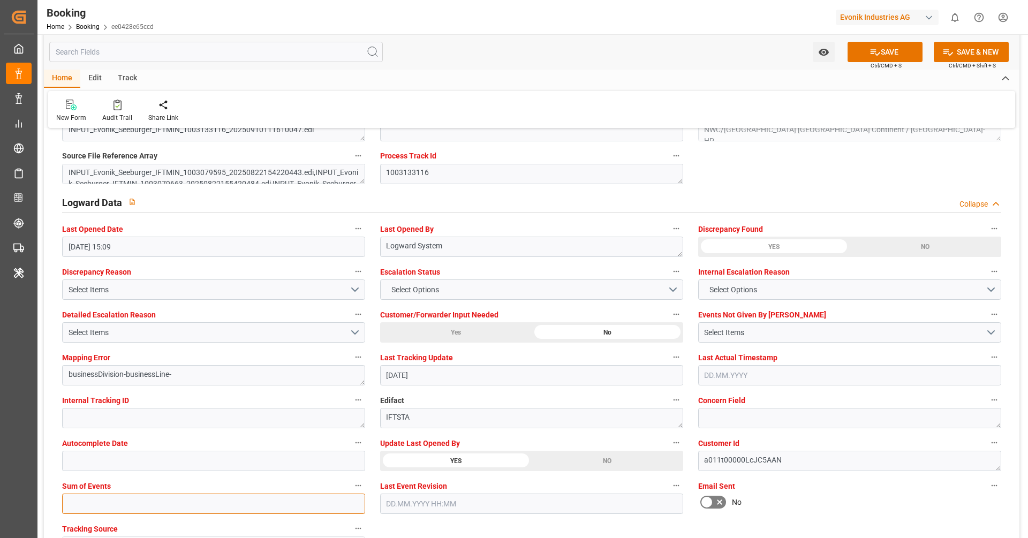
click at [303, 503] on input "text" at bounding box center [213, 504] width 303 height 20
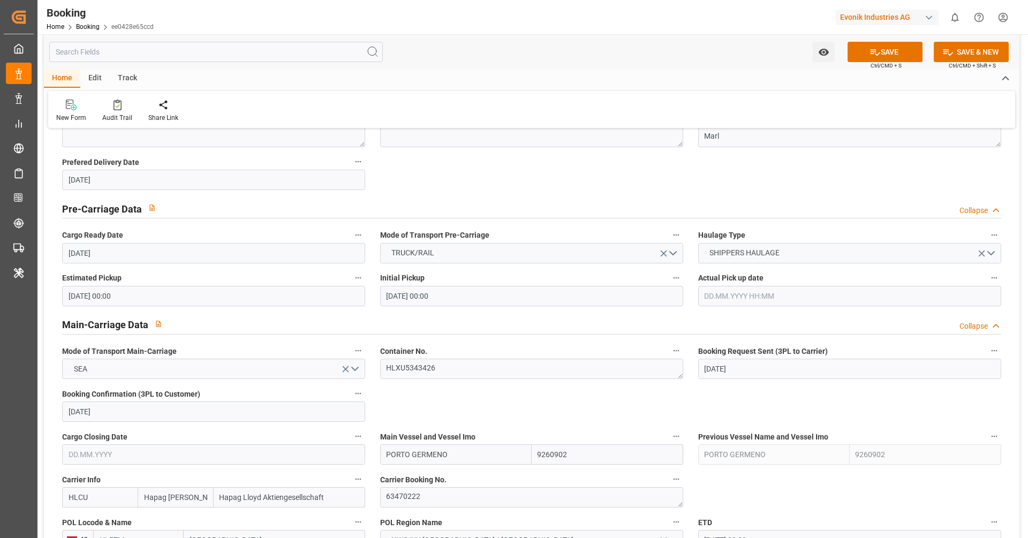
scroll to position [476, 0]
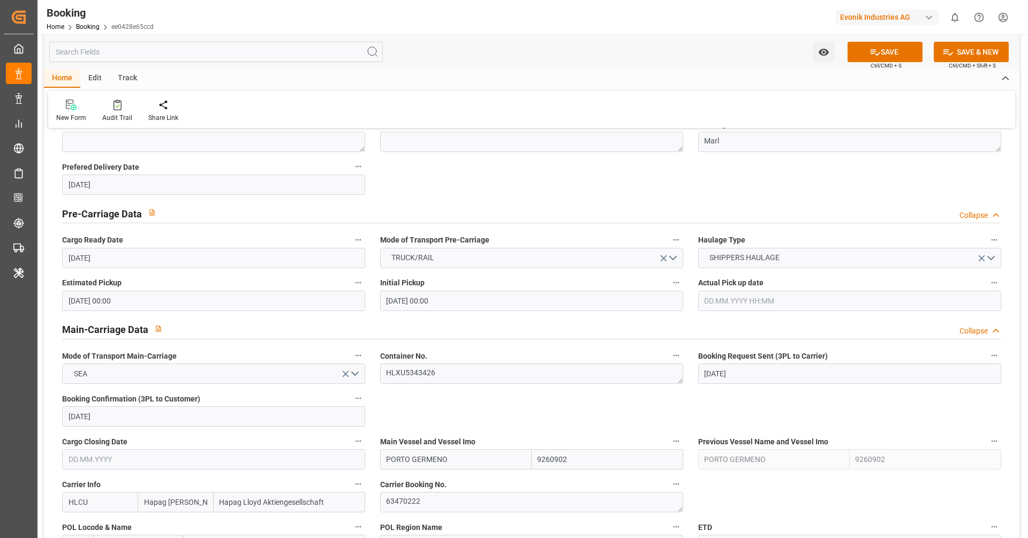
type input "0"
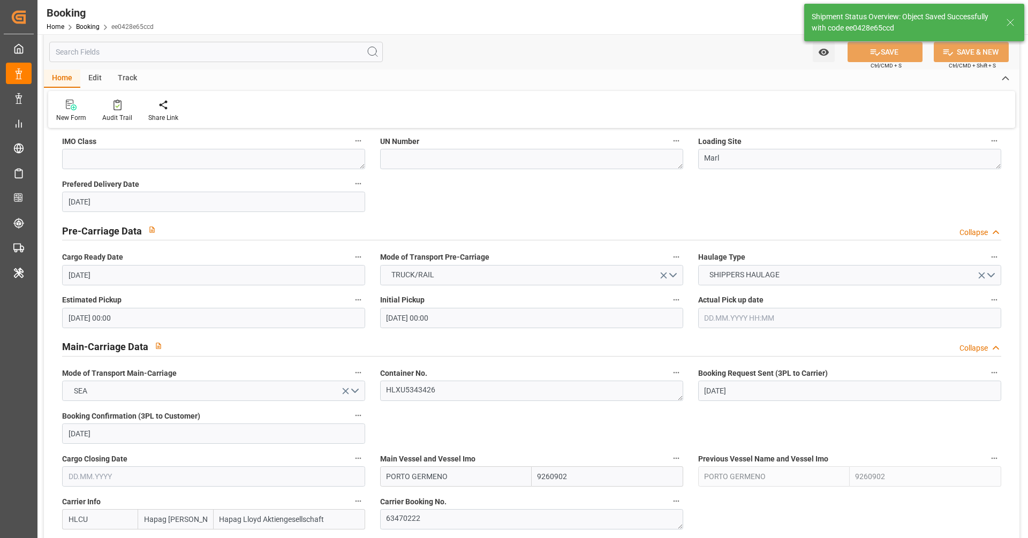
type textarea "[PERSON_NAME]"
type input "11.09.2025 11:21"
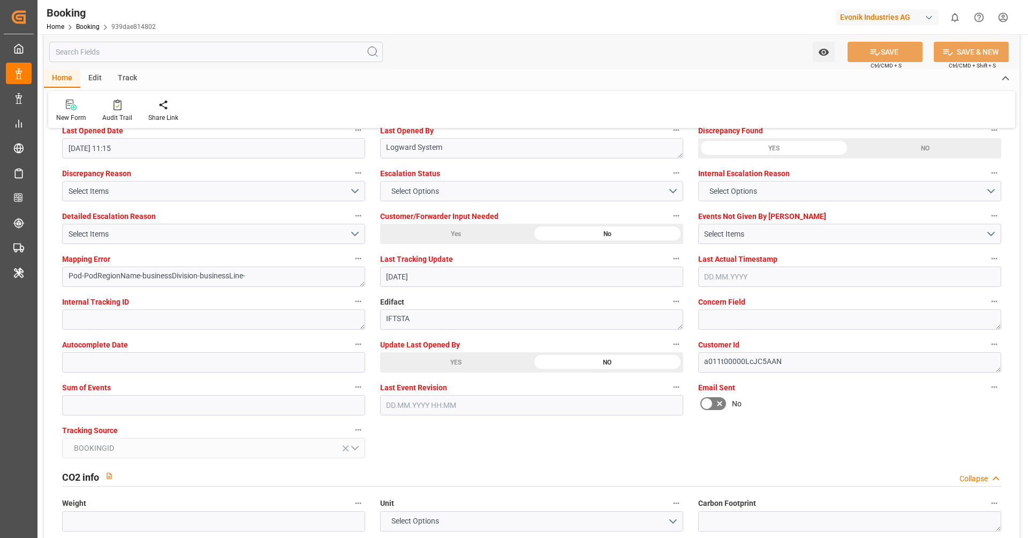
scroll to position [2000, 0]
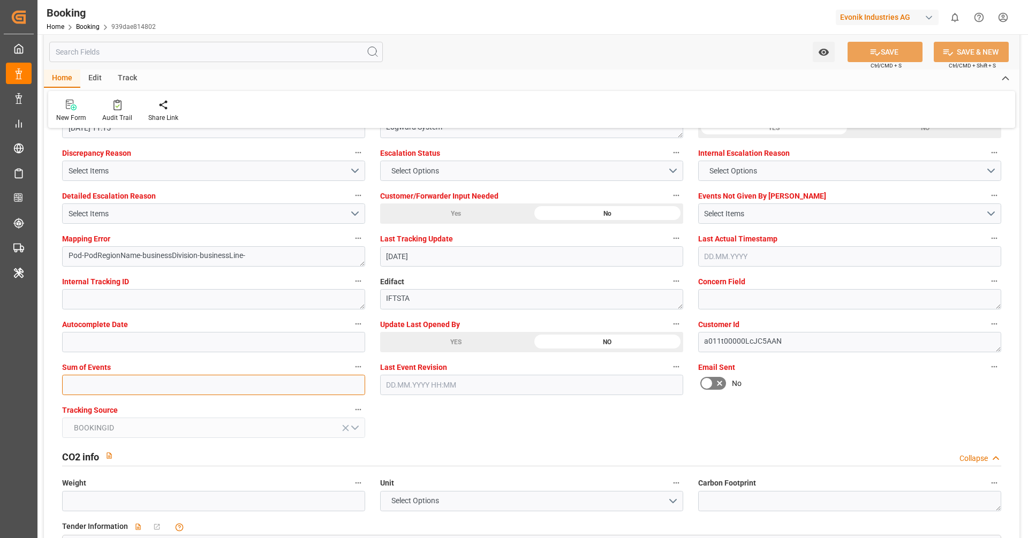
click at [265, 379] on input "text" at bounding box center [213, 385] width 303 height 20
type input "0"
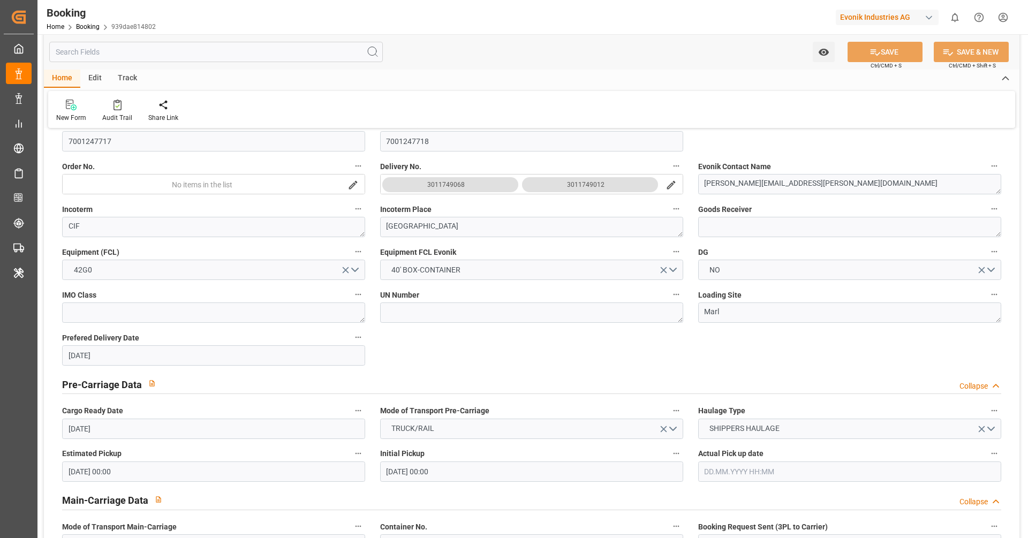
scroll to position [0, 0]
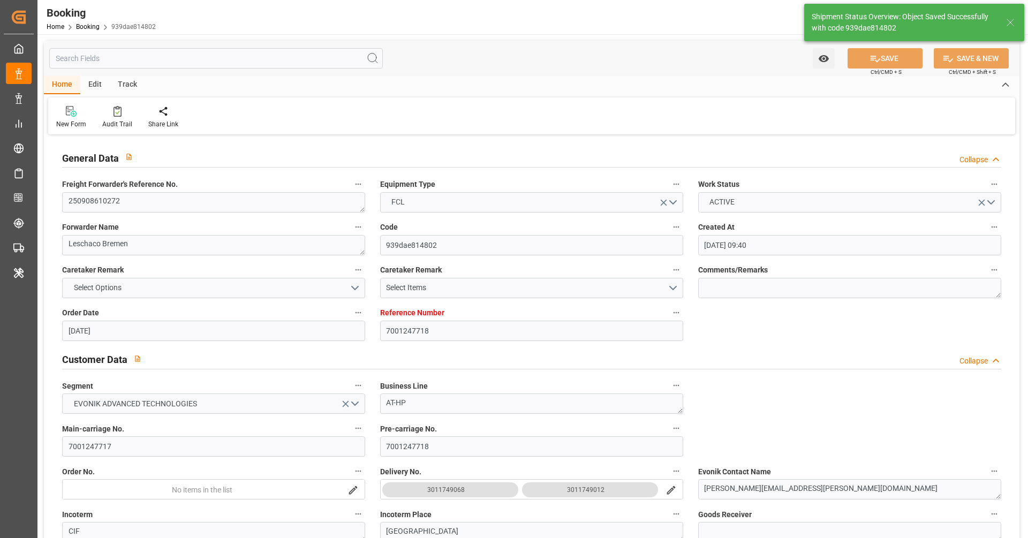
type textarea "[PERSON_NAME]"
type input "[DATE] 11:22"
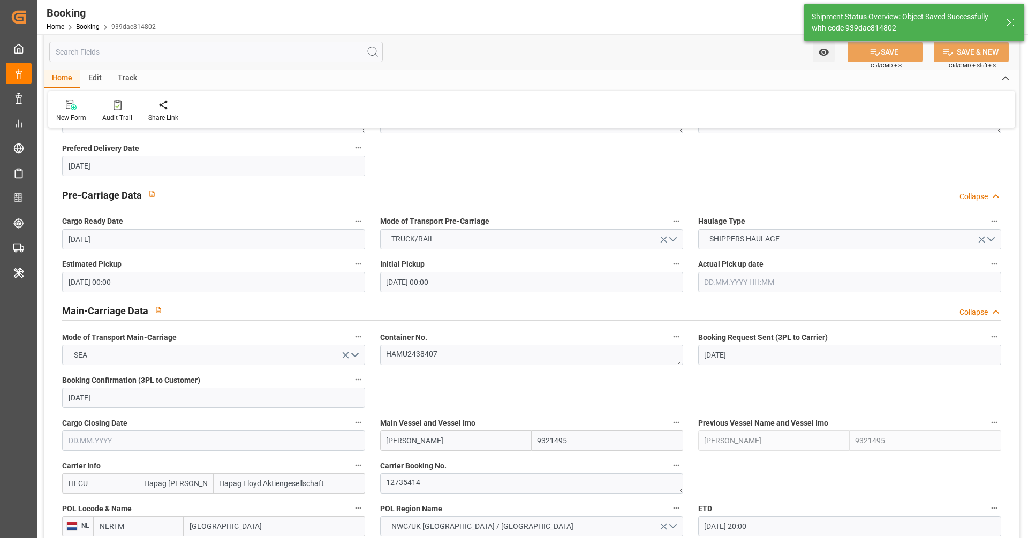
scroll to position [508, 0]
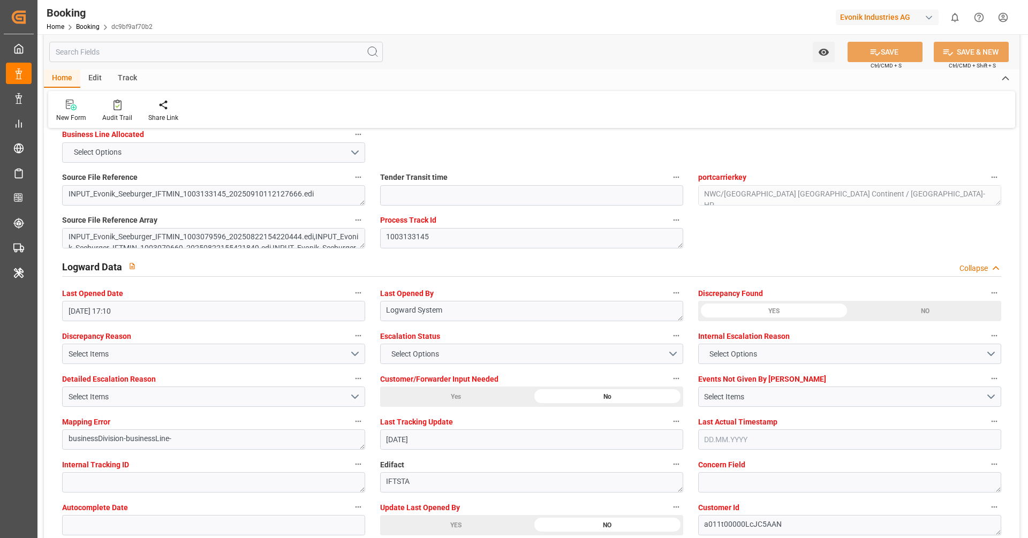
scroll to position [1909, 0]
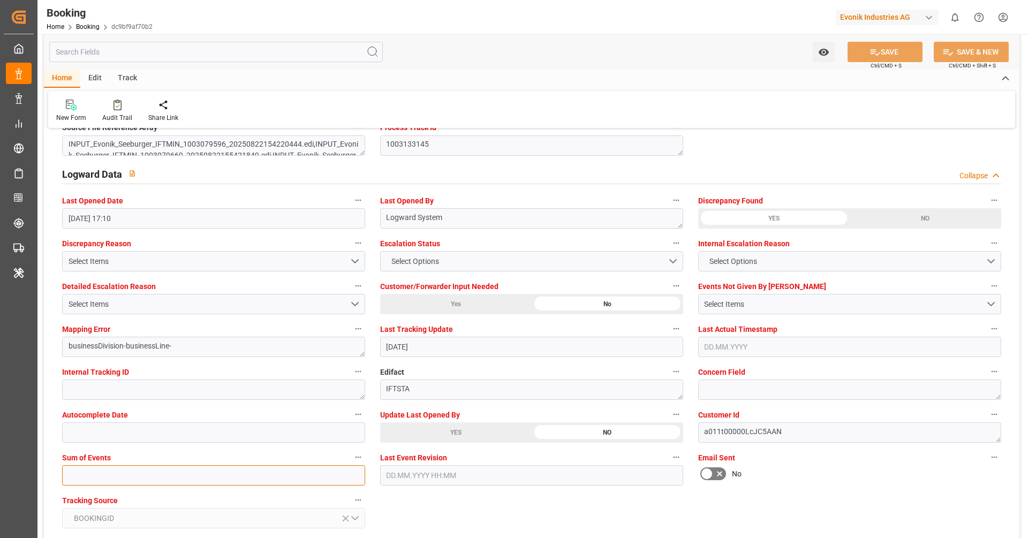
click at [197, 478] on input "text" at bounding box center [213, 475] width 303 height 20
type input "0"
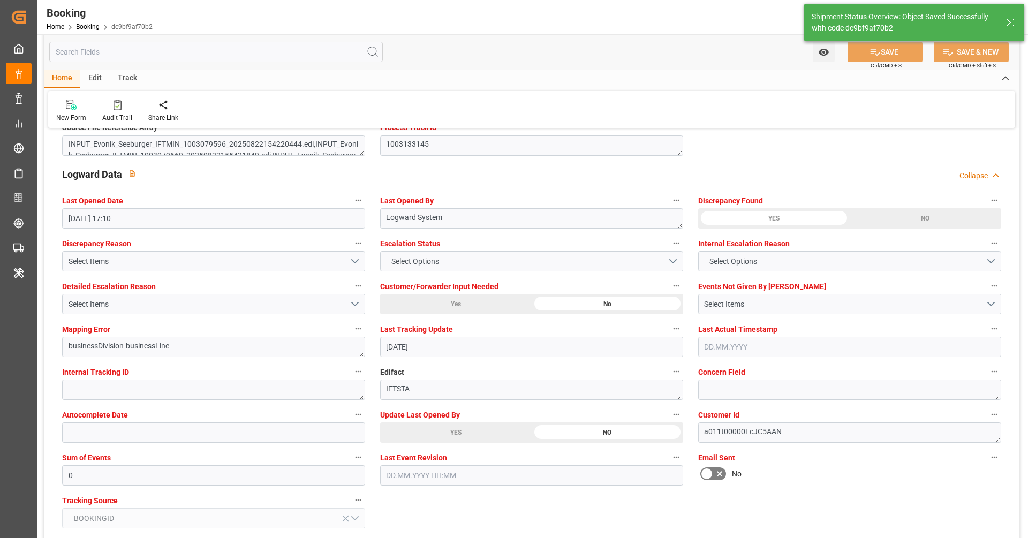
type textarea "[PERSON_NAME]"
type input "11.09.2025 11:22"
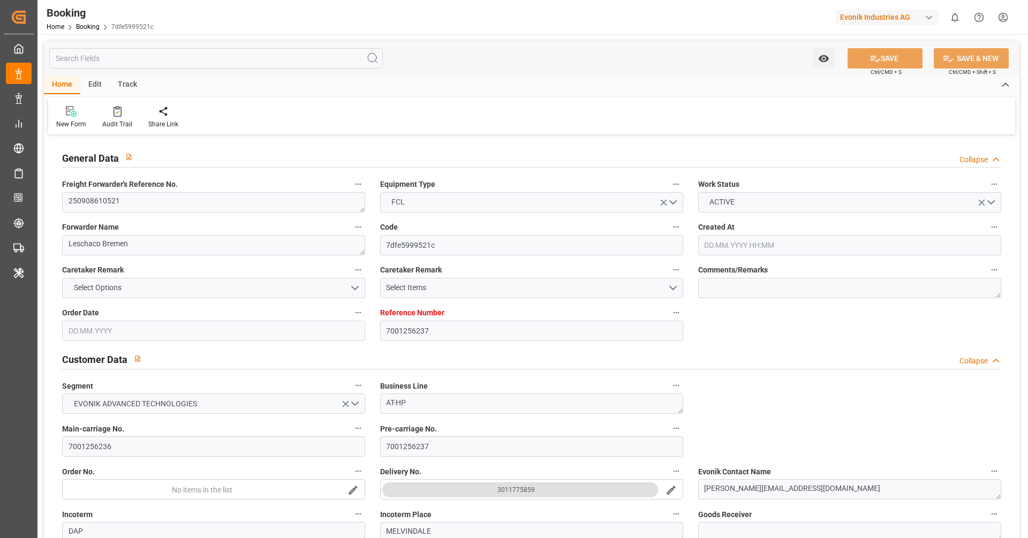
type input "[DATE] 13:44"
type input "[DATE]"
type input "30.09.2025"
type input "01.09.2025"
type input "[DATE] 00:00"
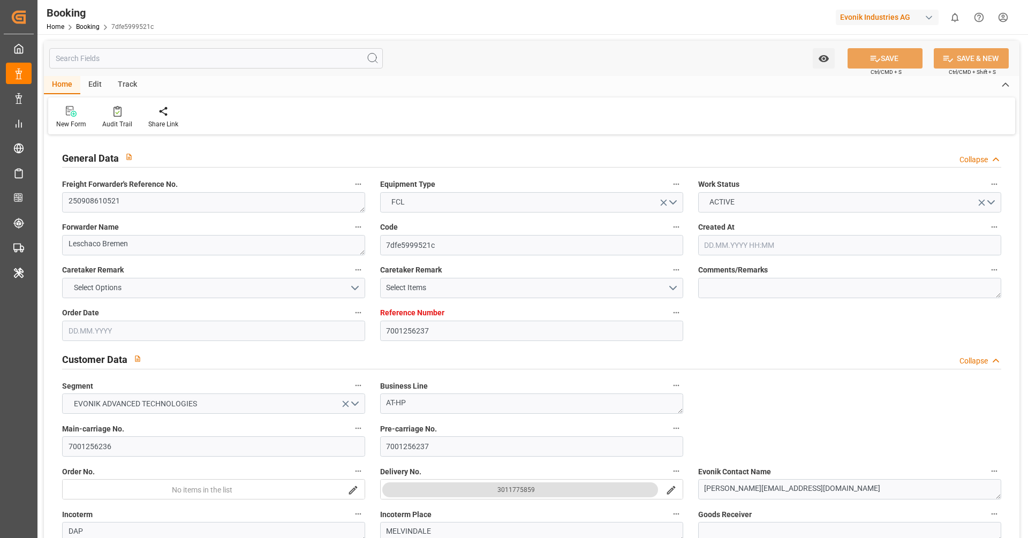
type input "[DATE] 00:00"
type input "25.08.2025"
type input "19.09.2025 23:00"
type input "[DATE] 00:00"
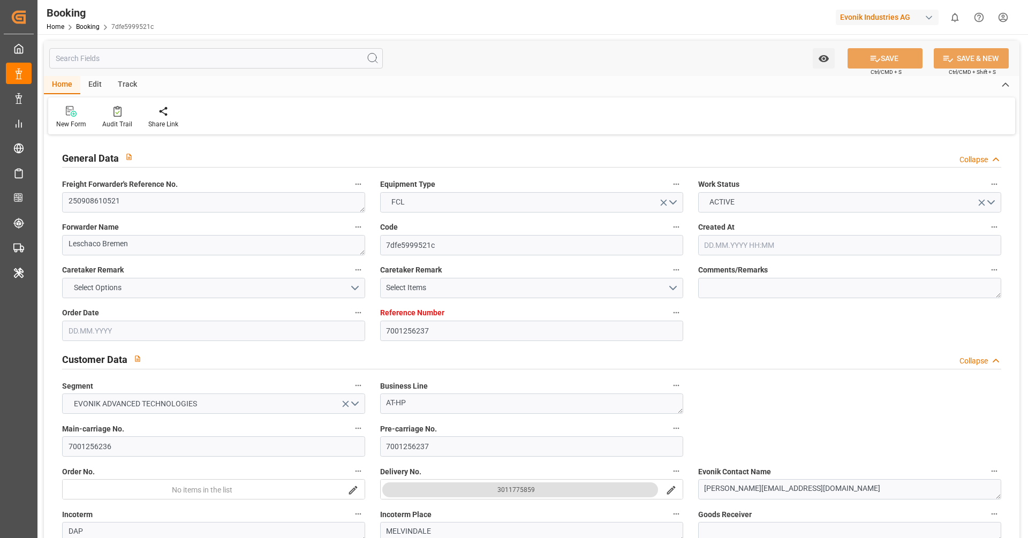
type input "05.10.2025 08:00"
type input "05.10.2025 00:00"
type input "10.09.2025 17:12"
type input "10.09.2025"
type input "19.09.2025 23:00"
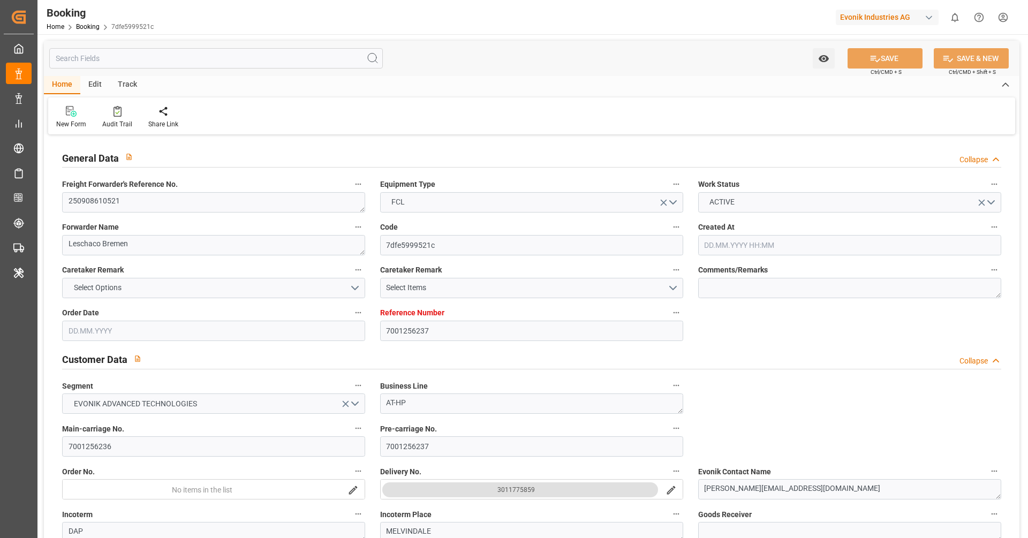
type input "19.09.2025 23:00"
type input "05.10.2025 08:00"
type input "06.10.2025 02:03"
type input "05.10.2025 08:00"
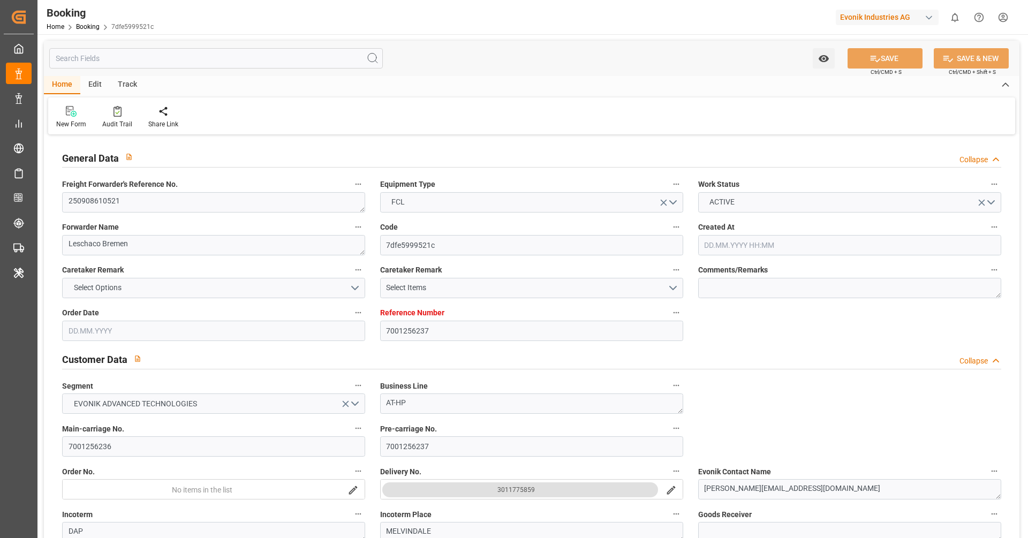
type input "05.10.2025 08:00"
type input "09.10.2025 12:00"
type input "10.10.2025 02:03"
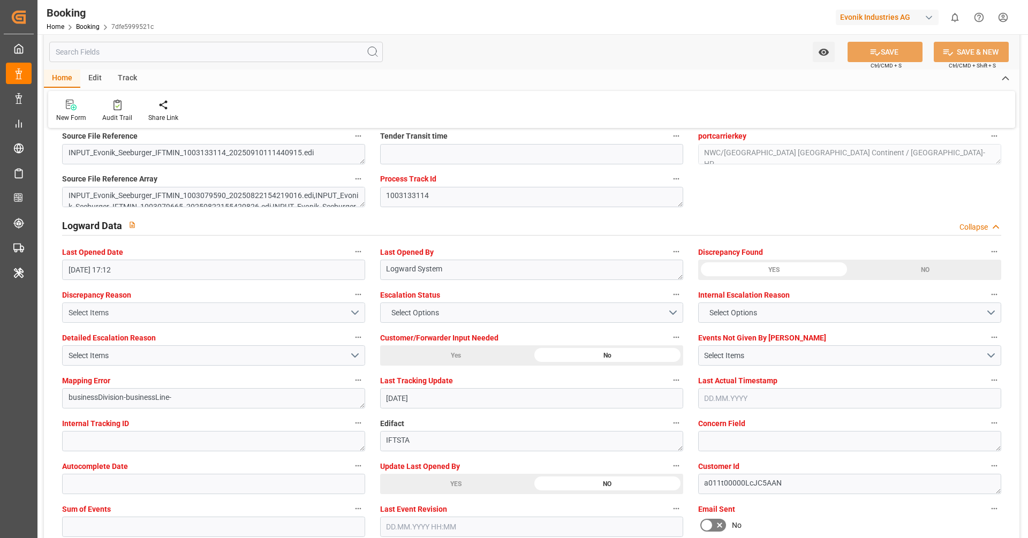
scroll to position [1901, 0]
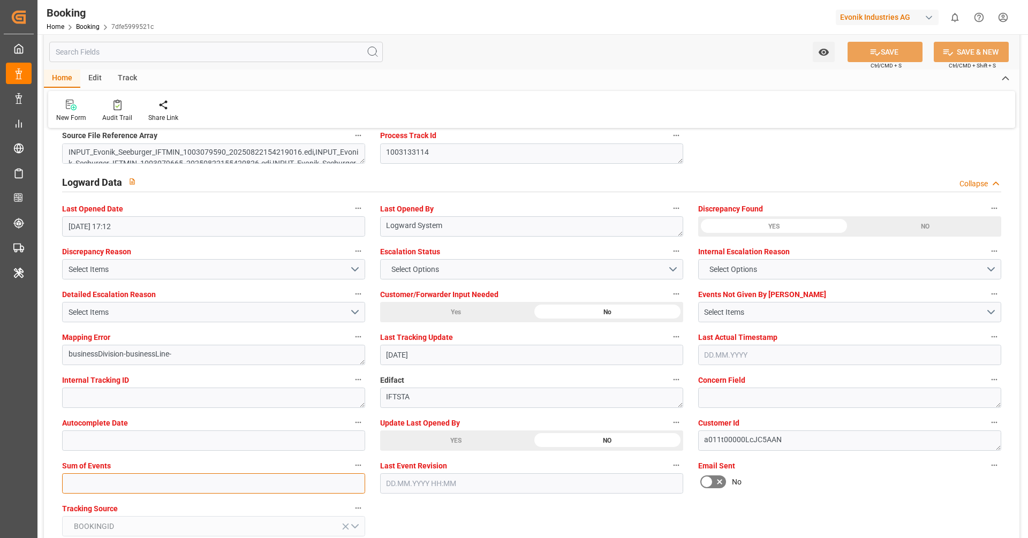
click at [157, 475] on input "text" at bounding box center [213, 483] width 303 height 20
type input "0"
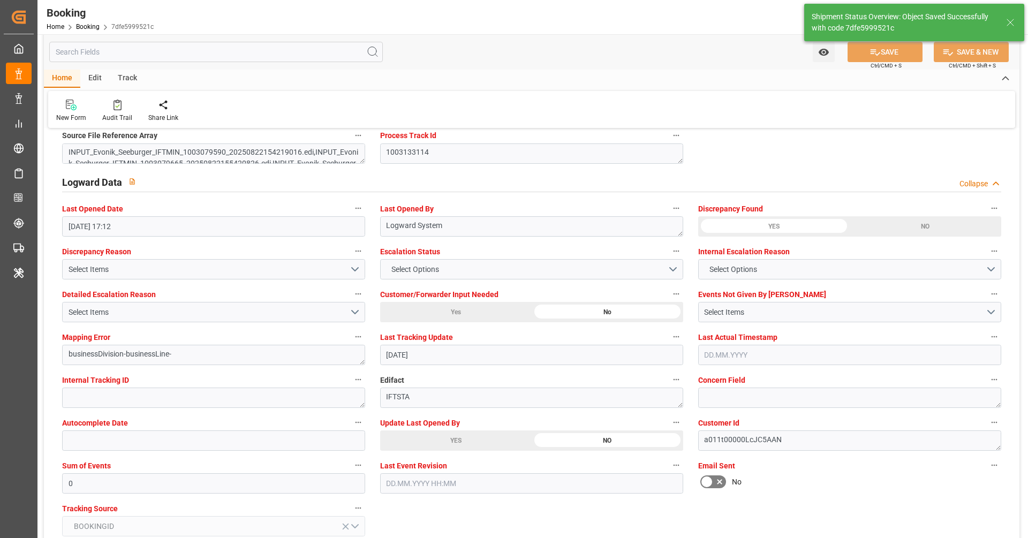
type textarea "[PERSON_NAME]"
type input "11.09.2025 11:23"
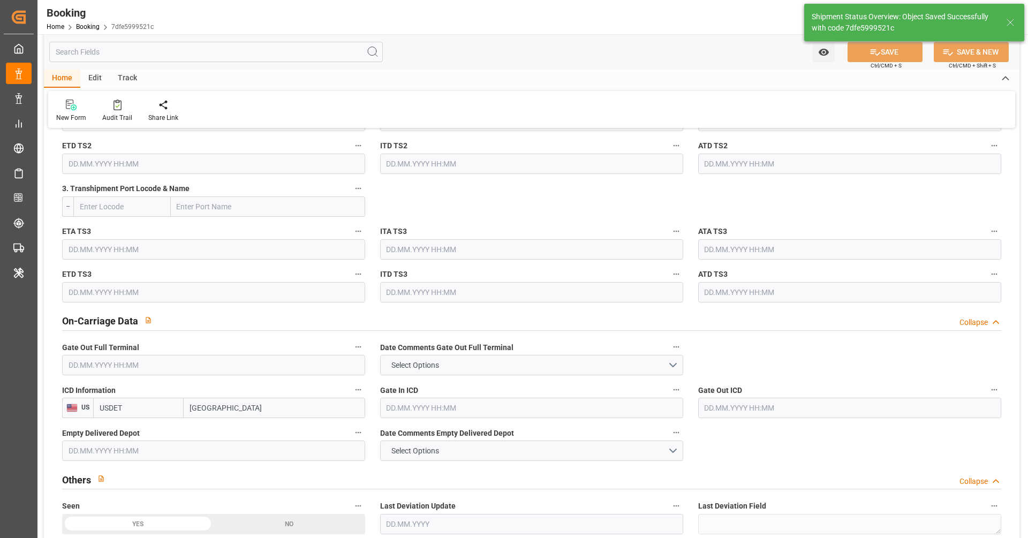
scroll to position [1325, 0]
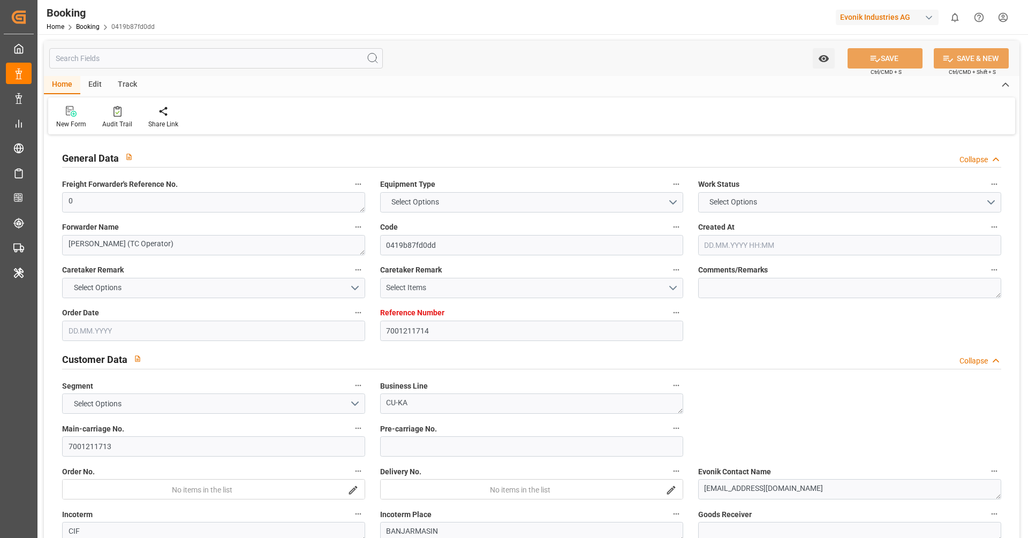
type input "7001211714"
type input "9839208"
type input "CMACGM"
type input "CMA CGM Group"
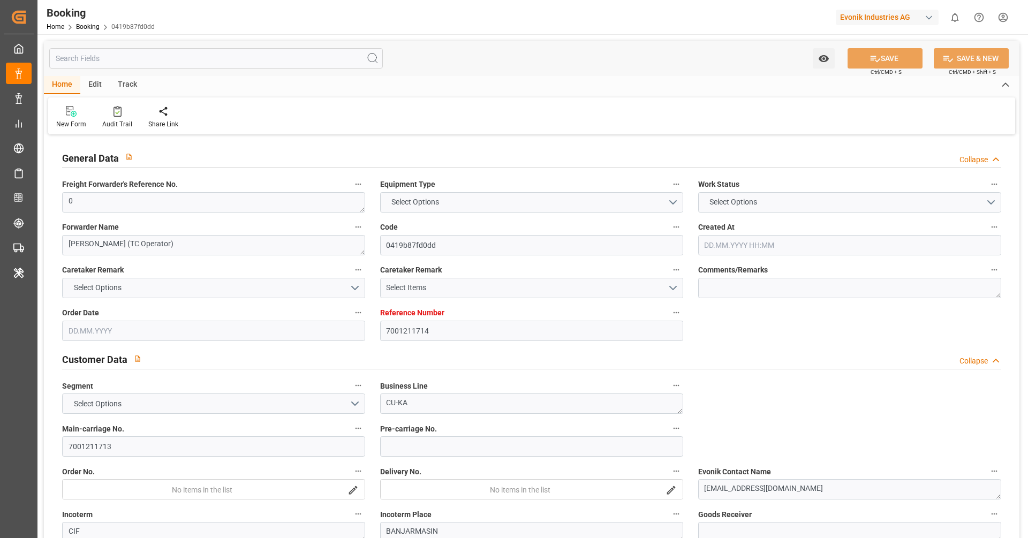
type input "NLRTM"
type input "IDBDJ"
type input "MYPKG"
type input "IDJKT"
type input "0"
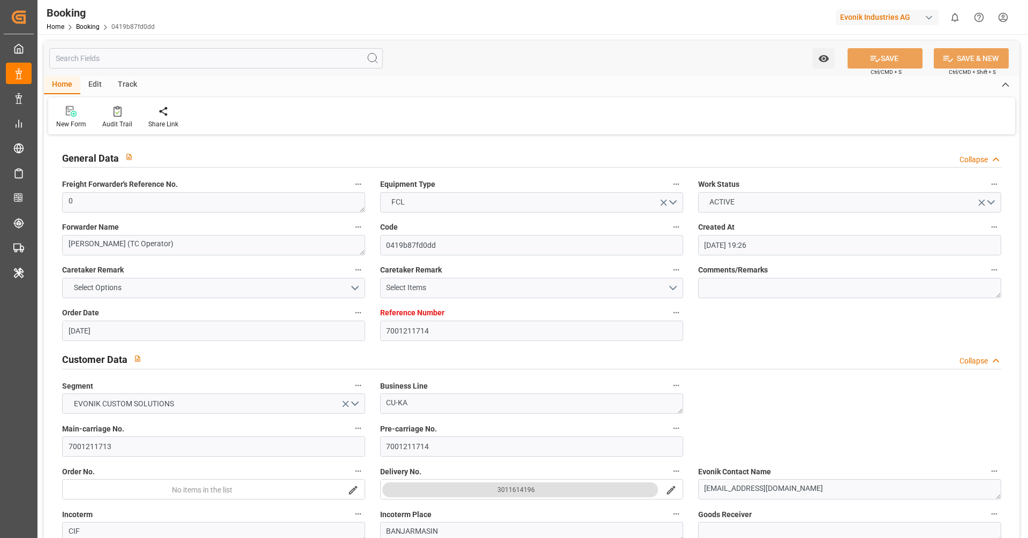
type input "[DATE] 19:26"
type input "[DATE]"
type input "[DATE] 00:00"
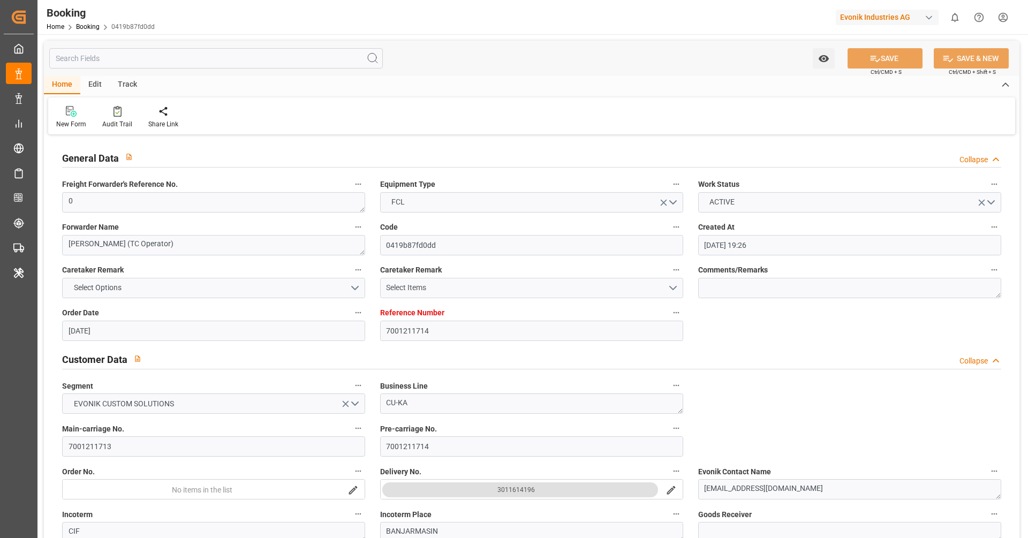
type input "[DATE] 00:00"
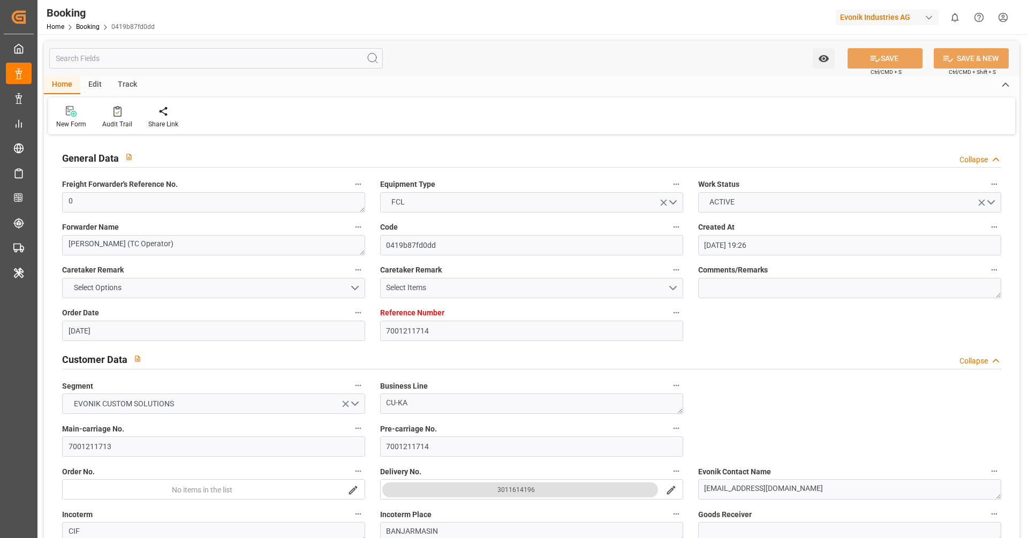
type input "[DATE] 00:00"
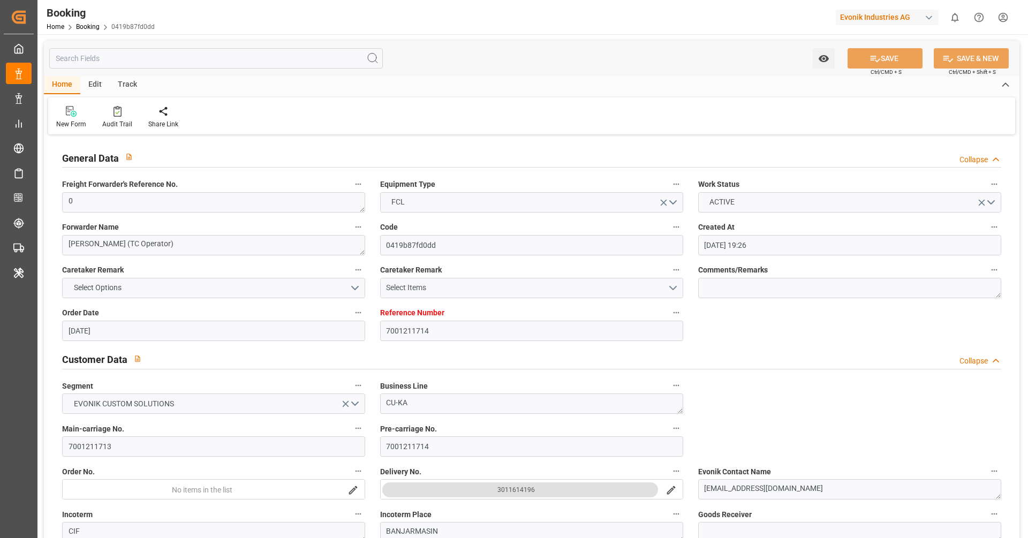
type input "[DATE] 00:00"
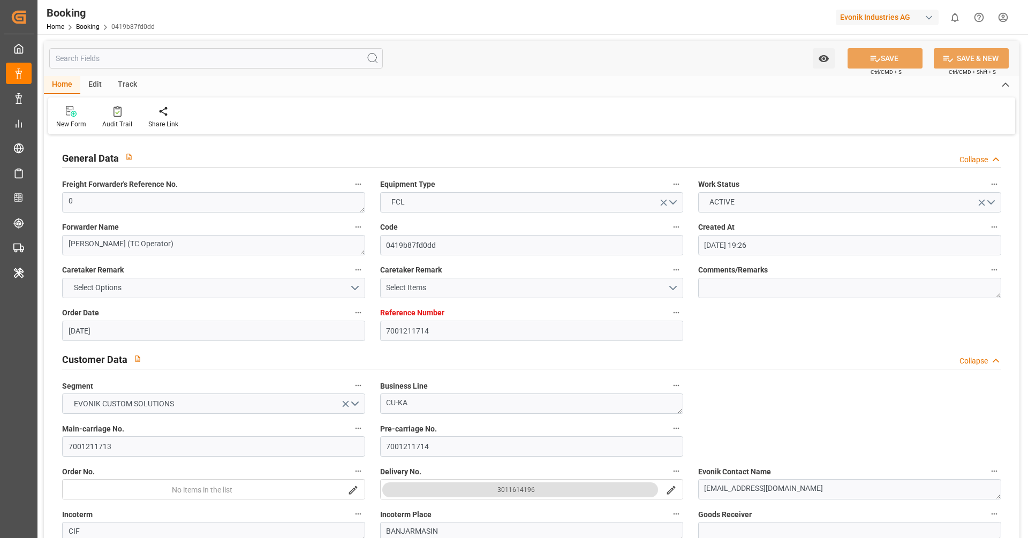
type input "[DATE]"
type input "[DATE] 10:37"
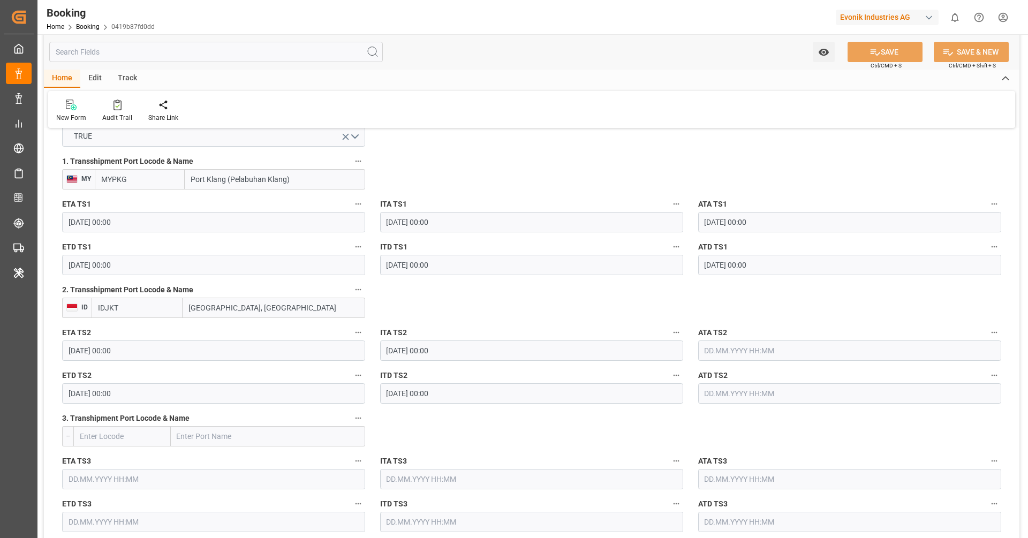
scroll to position [1161, 0]
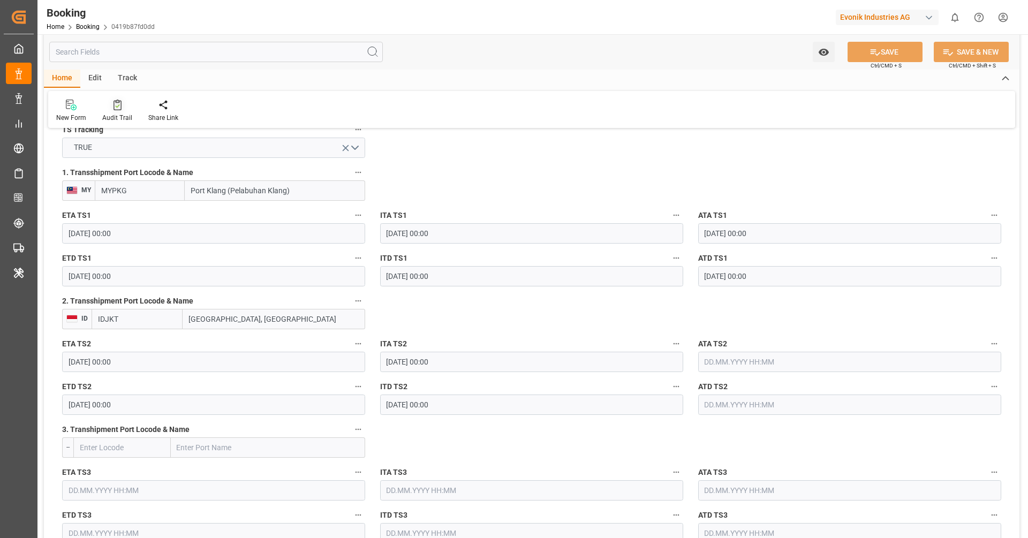
click at [120, 118] on div "Audit Trail" at bounding box center [117, 118] width 30 height 10
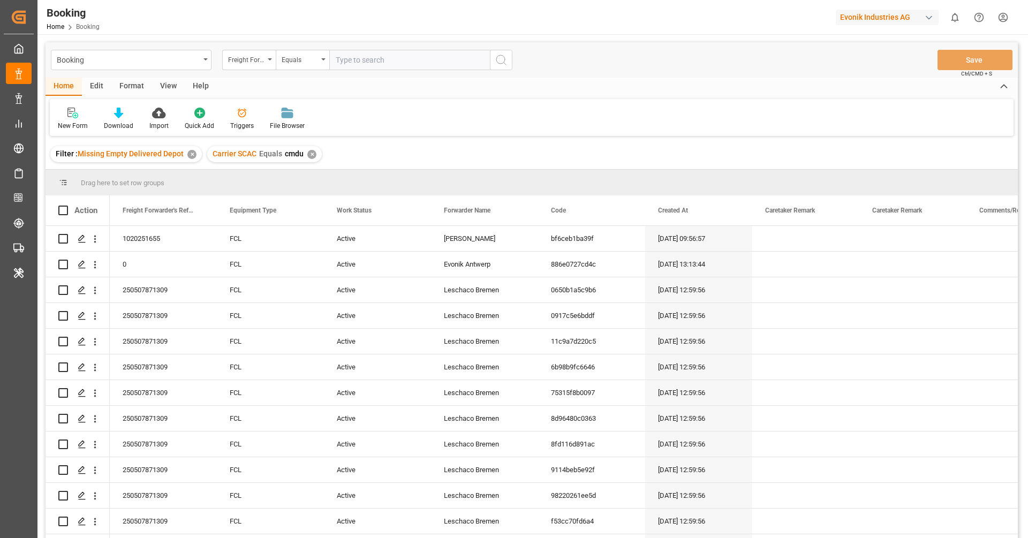
click at [131, 91] on div "Format" at bounding box center [131, 87] width 41 height 18
click at [86, 120] on div "Filter Rows" at bounding box center [74, 119] width 48 height 24
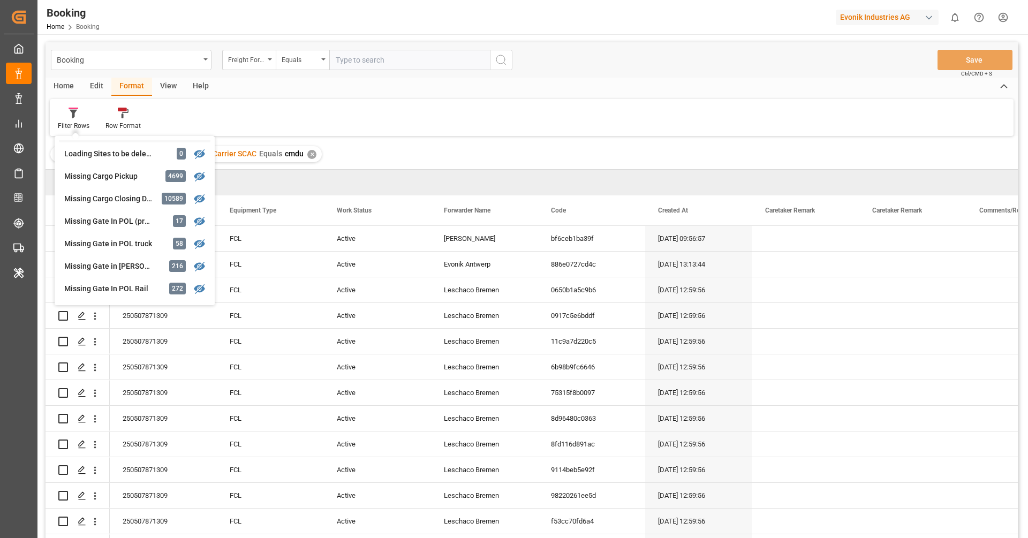
scroll to position [93, 0]
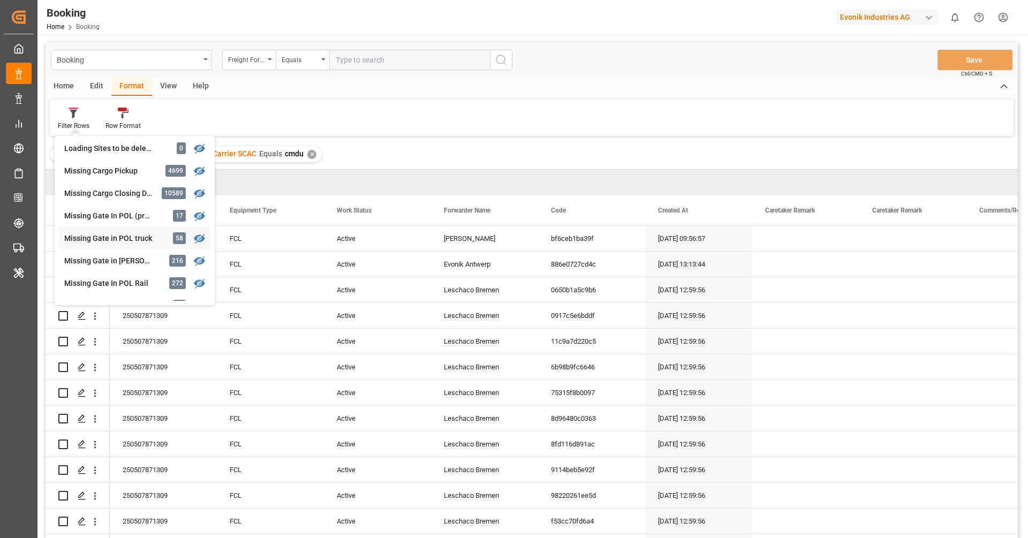
click at [143, 239] on div "Missing Gate in POL truck" at bounding box center [111, 238] width 94 height 11
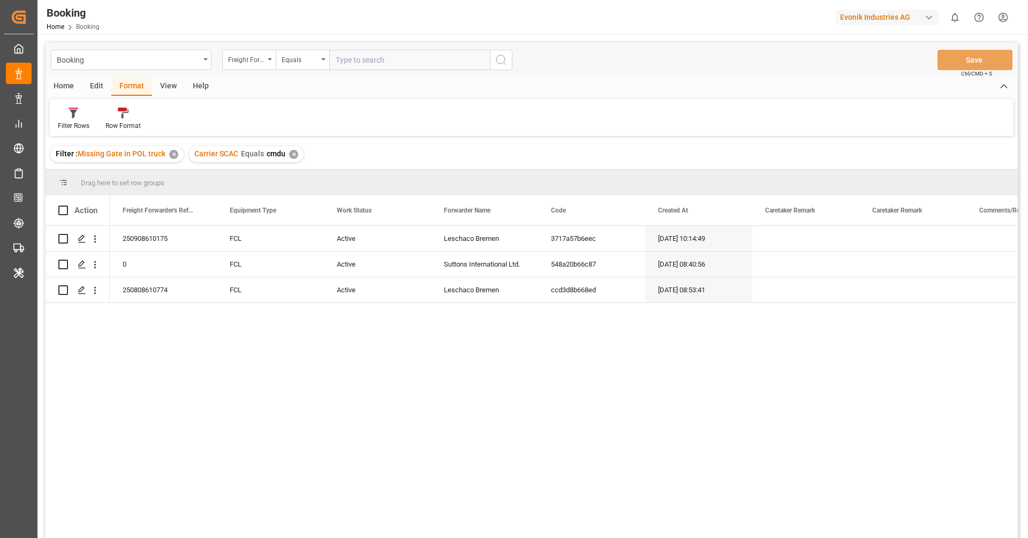
click at [292, 157] on div "✕" at bounding box center [293, 154] width 9 height 9
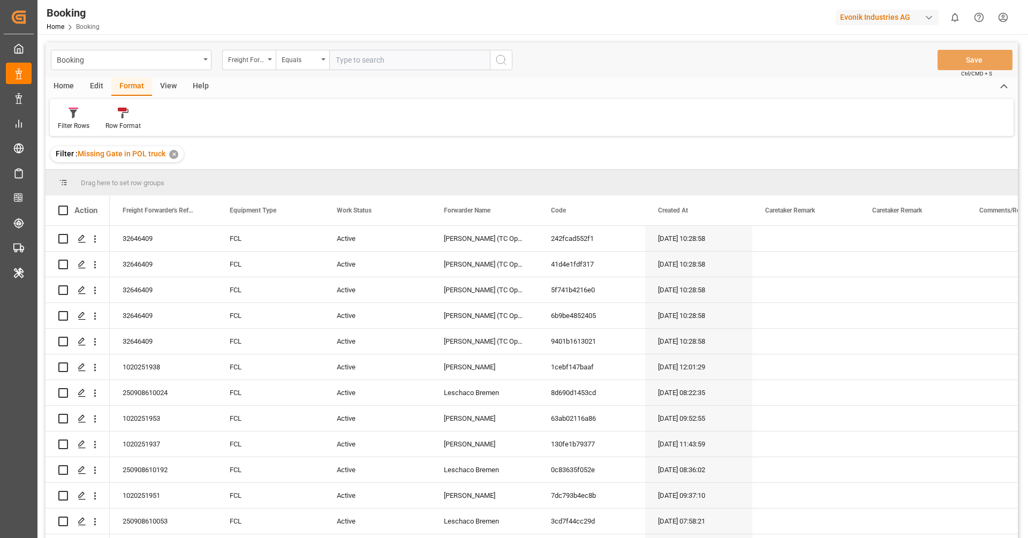
click at [171, 85] on div "View" at bounding box center [168, 87] width 33 height 18
click at [78, 119] on div "Default" at bounding box center [68, 119] width 37 height 24
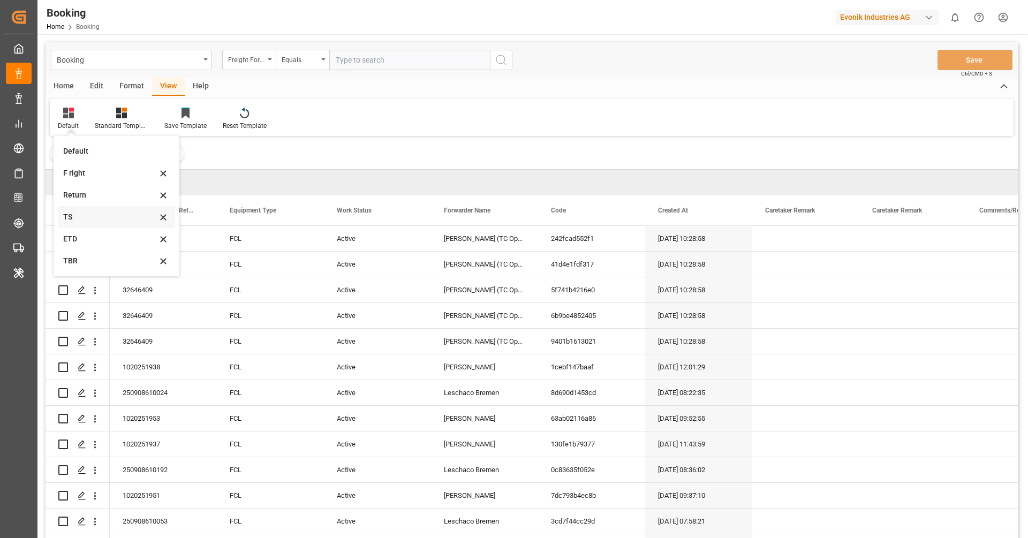
click at [90, 222] on div "TS" at bounding box center [110, 217] width 94 height 11
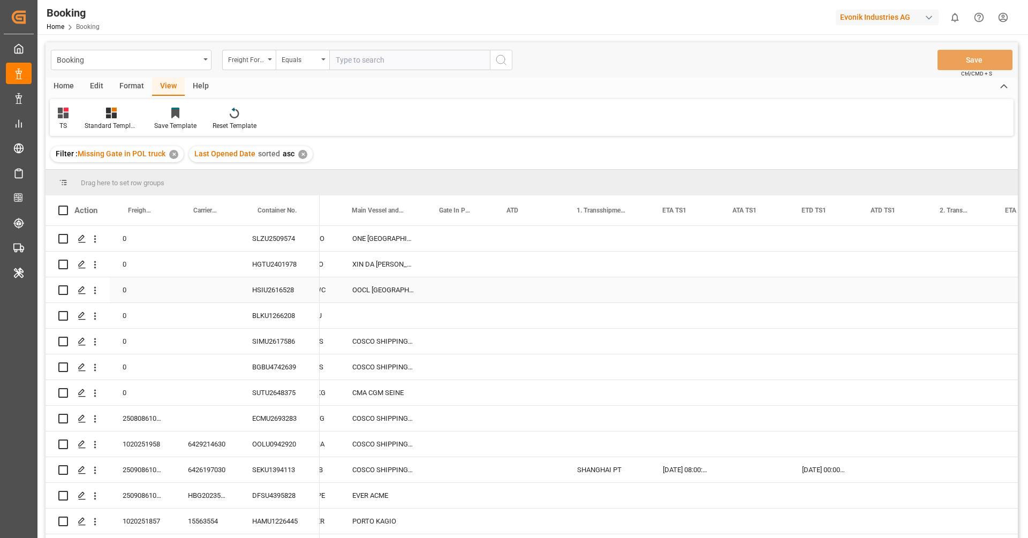
click at [513, 300] on div "Press SPACE to select this row." at bounding box center [529, 289] width 70 height 25
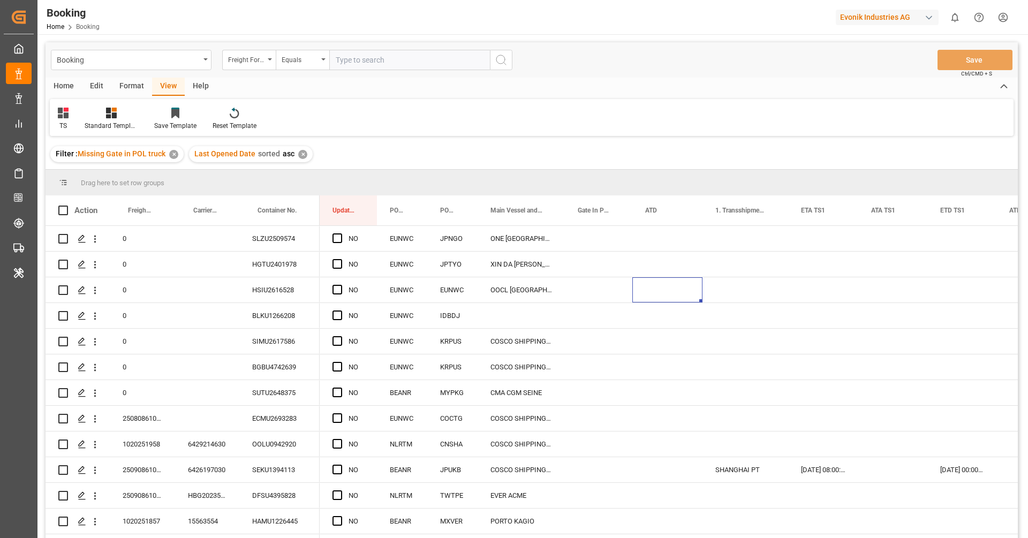
scroll to position [32, 0]
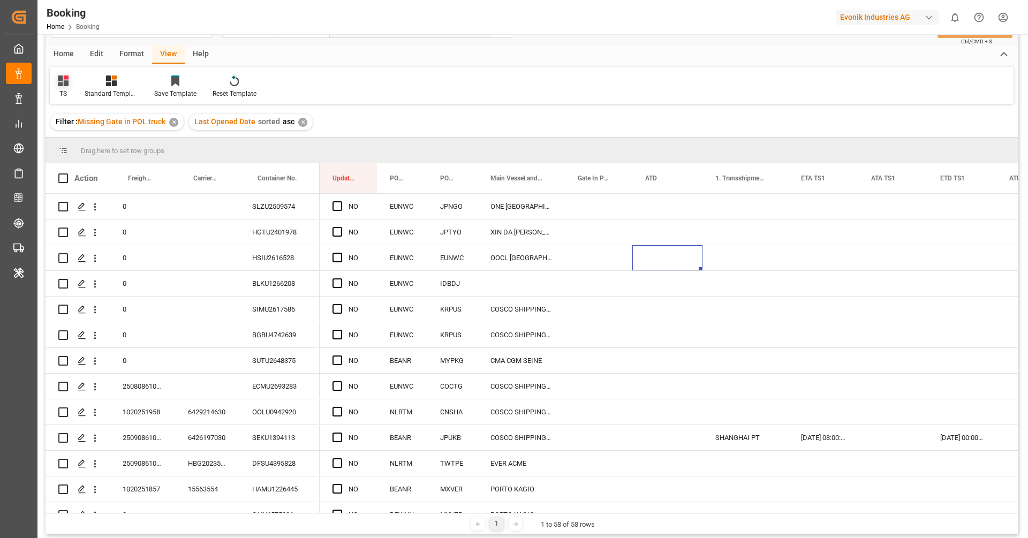
click at [69, 92] on div "TS" at bounding box center [63, 87] width 27 height 24
click at [99, 137] on div "F right" at bounding box center [109, 141] width 94 height 11
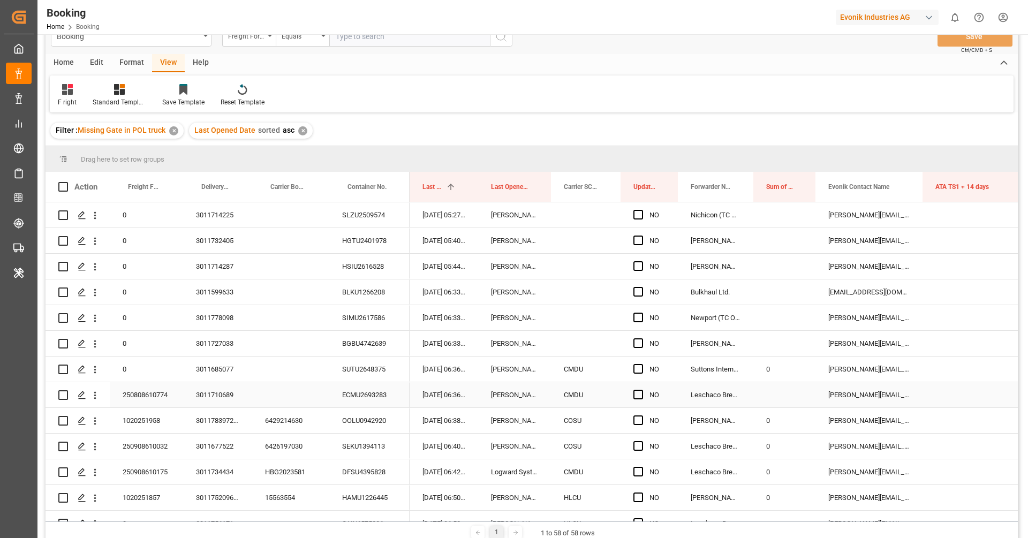
scroll to position [0, 0]
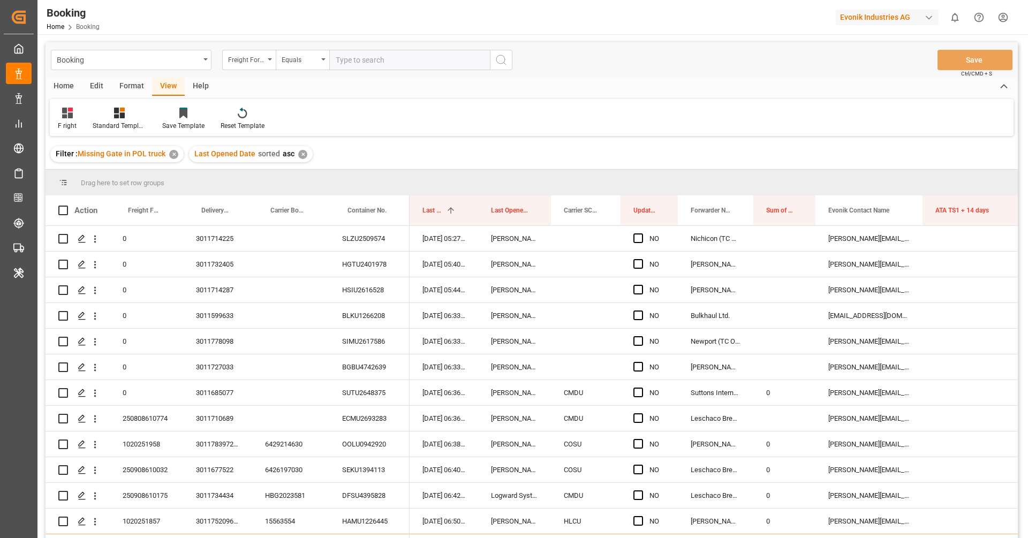
click at [137, 87] on div "Format" at bounding box center [131, 87] width 41 height 18
click at [81, 112] on div at bounding box center [74, 112] width 32 height 11
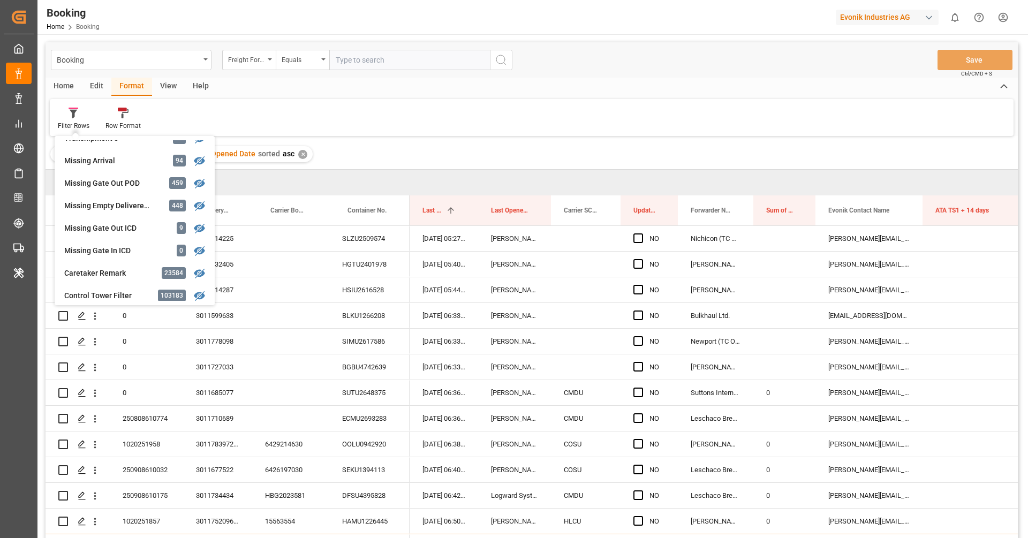
scroll to position [433, 0]
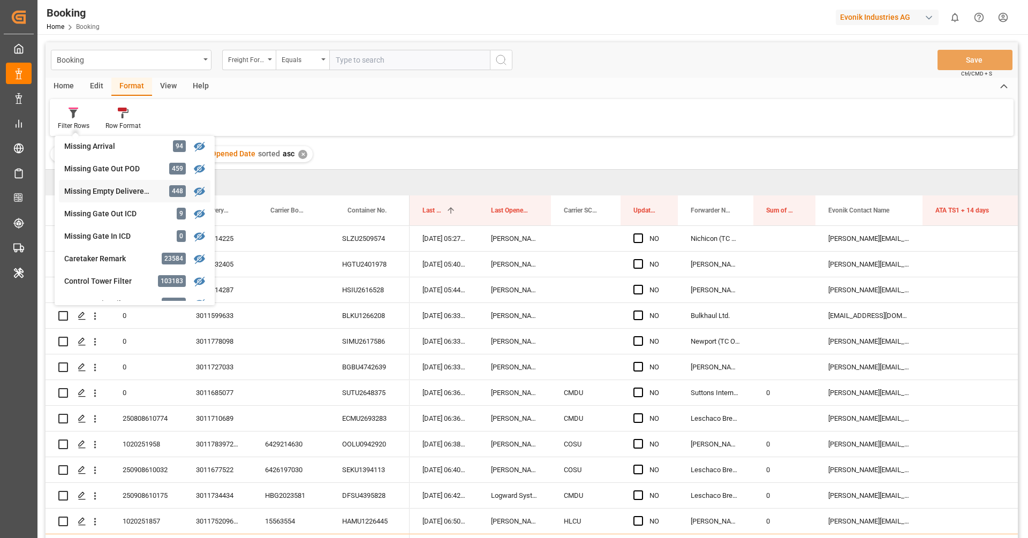
click at [129, 194] on div "Missing Empty Delivered Depot" at bounding box center [111, 191] width 94 height 11
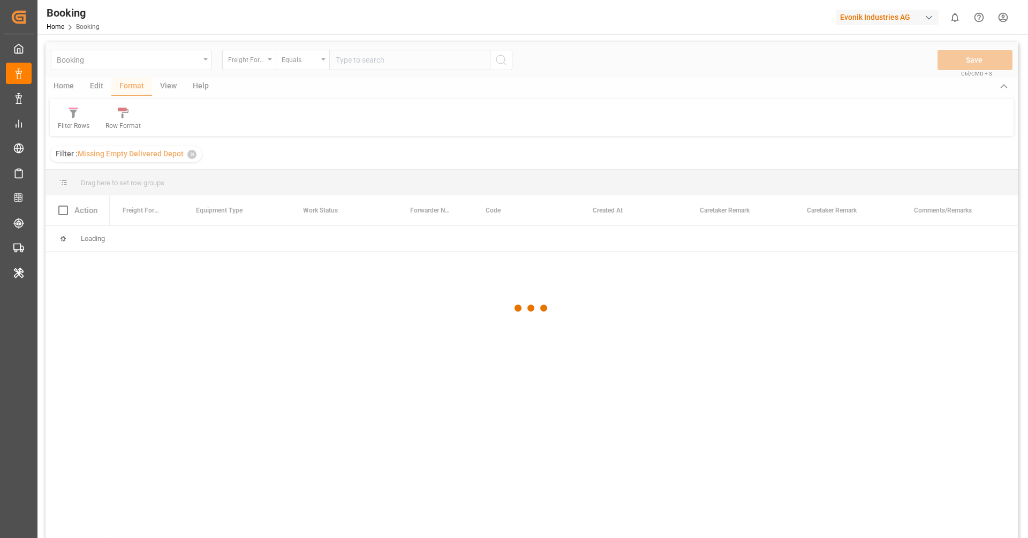
click at [160, 88] on div at bounding box center [532, 308] width 973 height 532
click at [167, 88] on div at bounding box center [532, 308] width 973 height 532
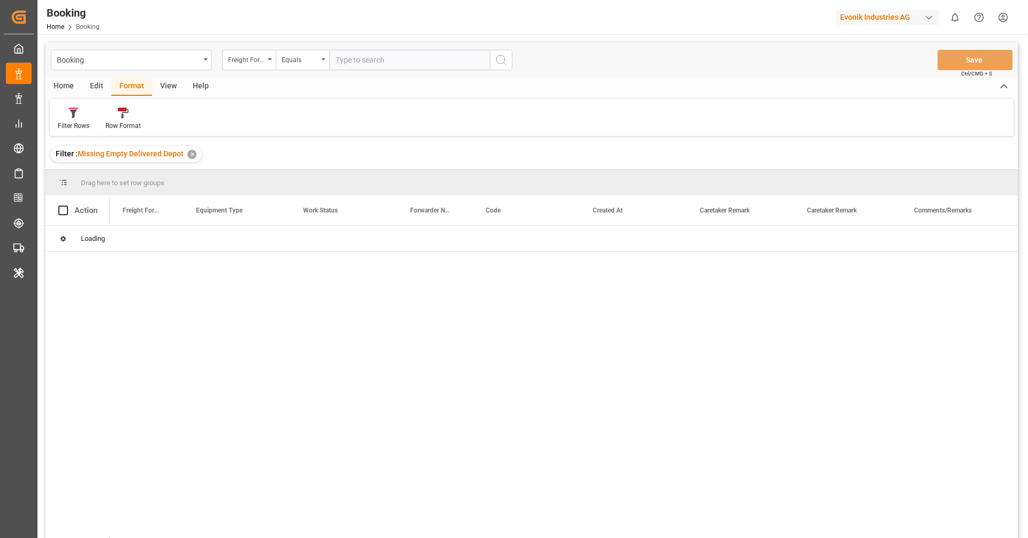
click at [167, 88] on div "View" at bounding box center [168, 87] width 33 height 18
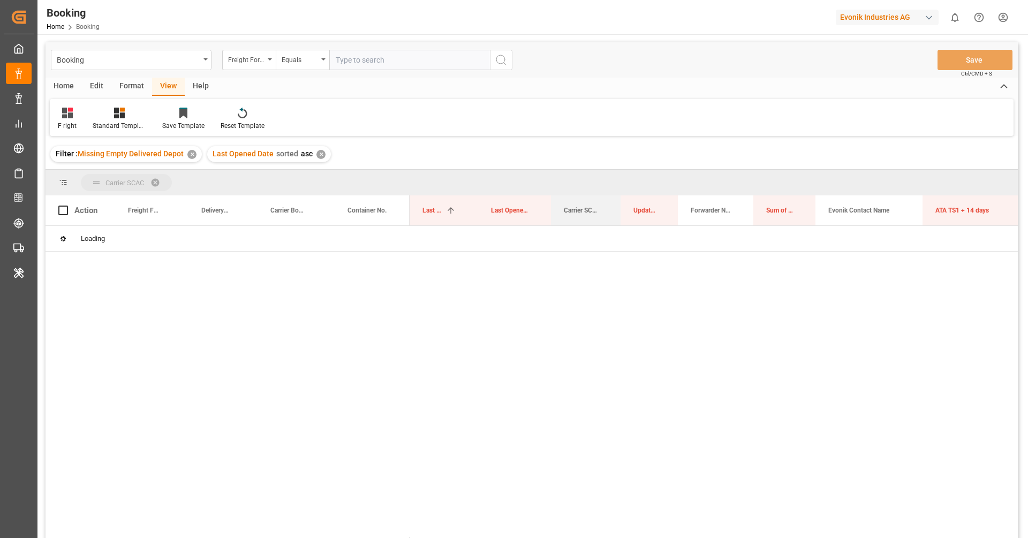
drag, startPoint x: 576, startPoint y: 209, endPoint x: 571, endPoint y: 183, distance: 26.2
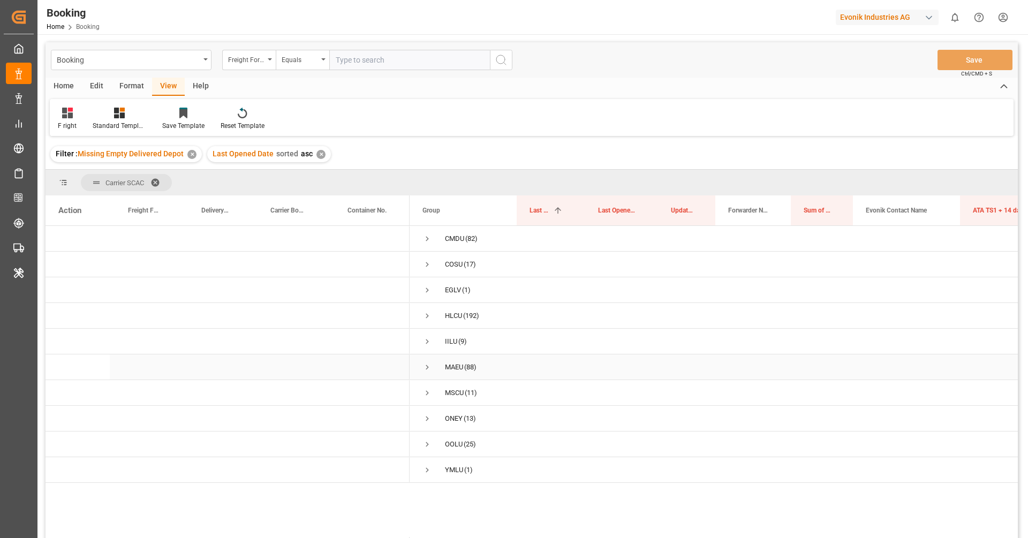
click at [462, 371] on div "MAEU" at bounding box center [454, 367] width 18 height 25
click at [502, 119] on div "F right Standard Templates Save Template Reset Template" at bounding box center [532, 117] width 964 height 37
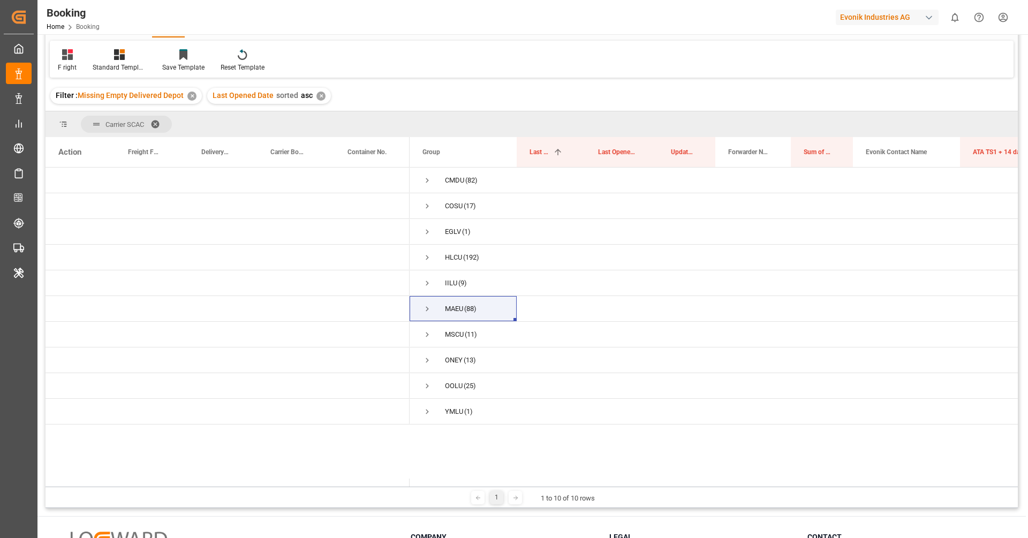
scroll to position [62, 0]
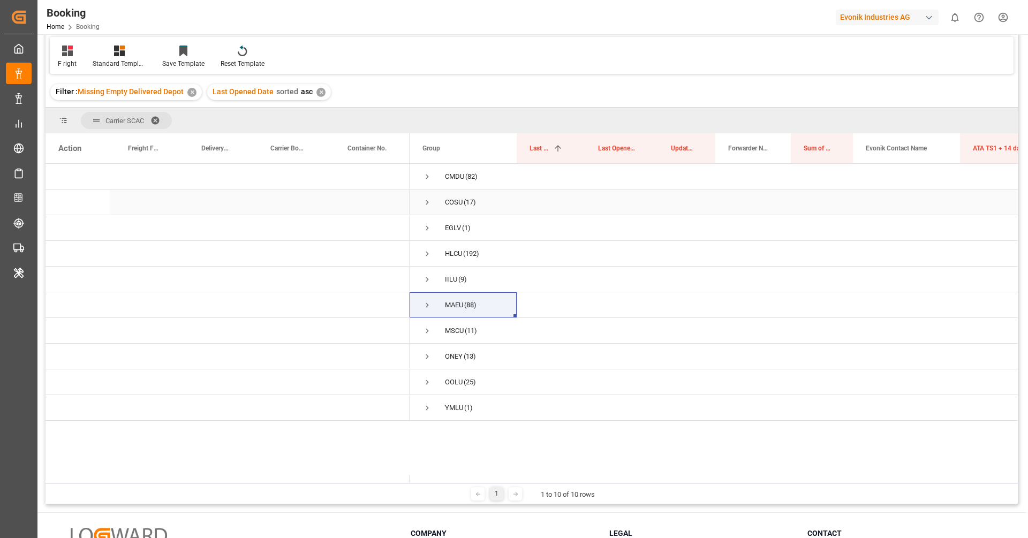
click at [450, 206] on div "COSU" at bounding box center [454, 202] width 18 height 25
click at [430, 229] on span "Press SPACE to select this row." at bounding box center [428, 228] width 10 height 10
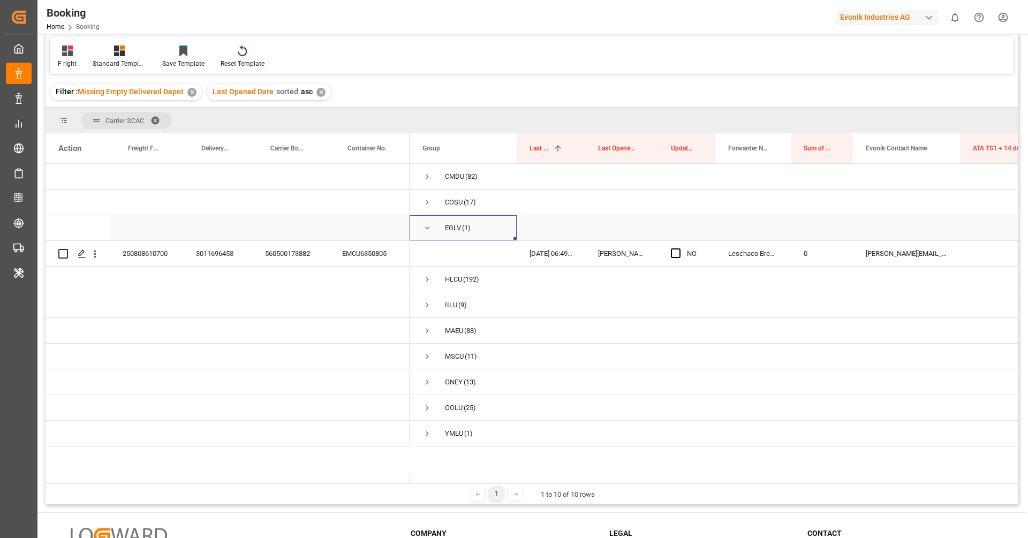
click at [427, 231] on span "Press SPACE to select this row." at bounding box center [428, 228] width 10 height 10
click at [427, 277] on span "Press SPACE to select this row." at bounding box center [428, 280] width 10 height 10
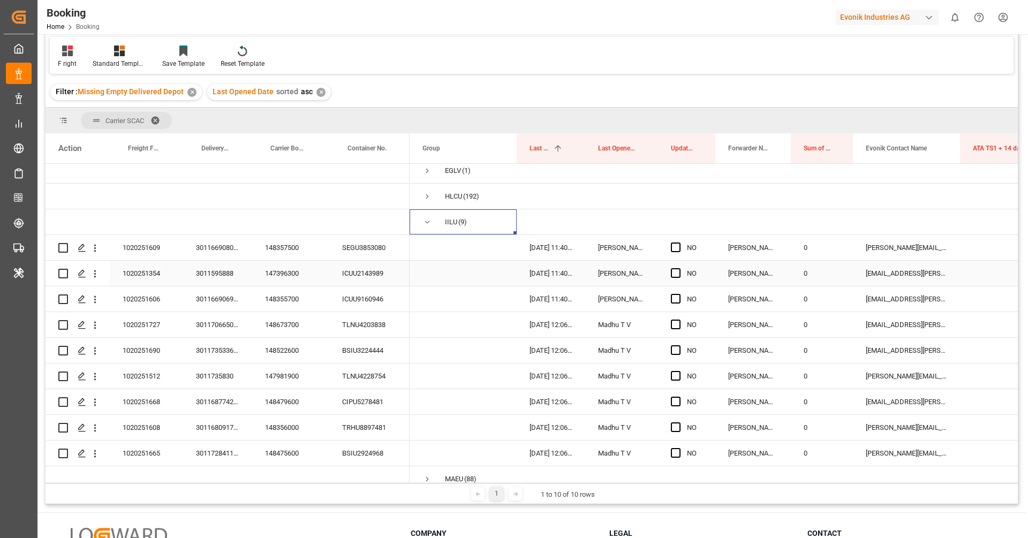
scroll to position [55, 0]
click at [302, 254] on div "148357500" at bounding box center [290, 249] width 77 height 25
click at [428, 227] on span "Press SPACE to select this row." at bounding box center [428, 225] width 10 height 10
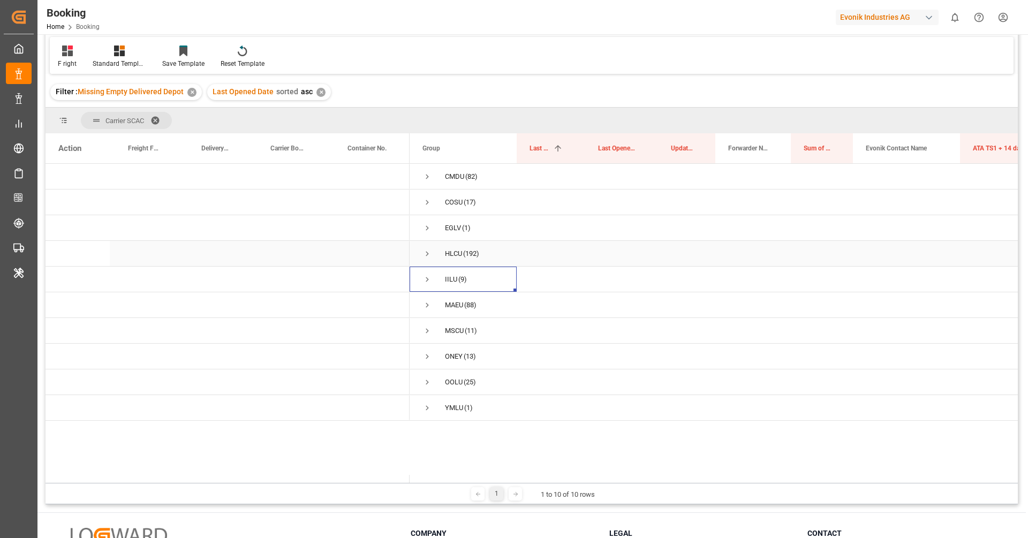
scroll to position [0, 0]
click at [426, 331] on span "Press SPACE to select this row." at bounding box center [428, 331] width 10 height 10
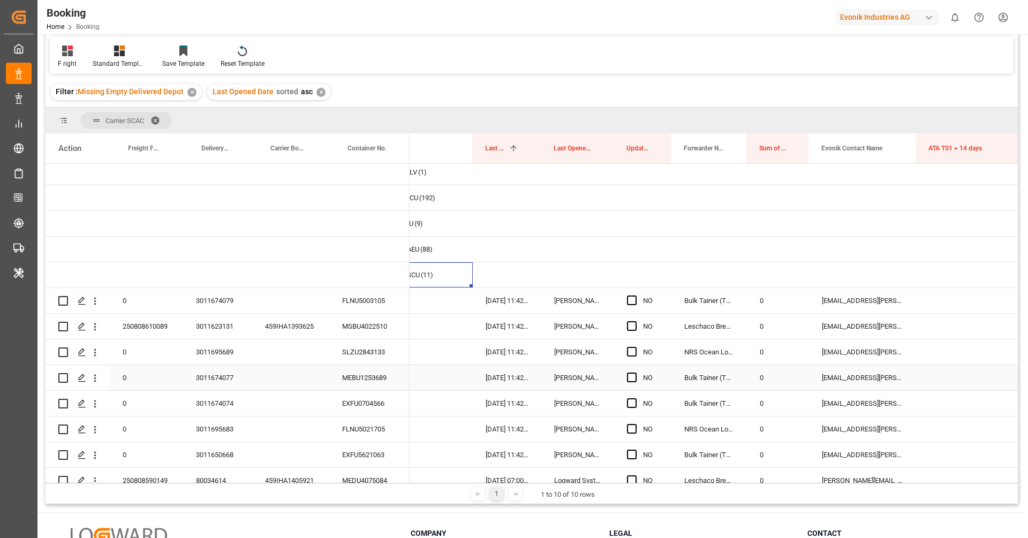
scroll to position [0, 41]
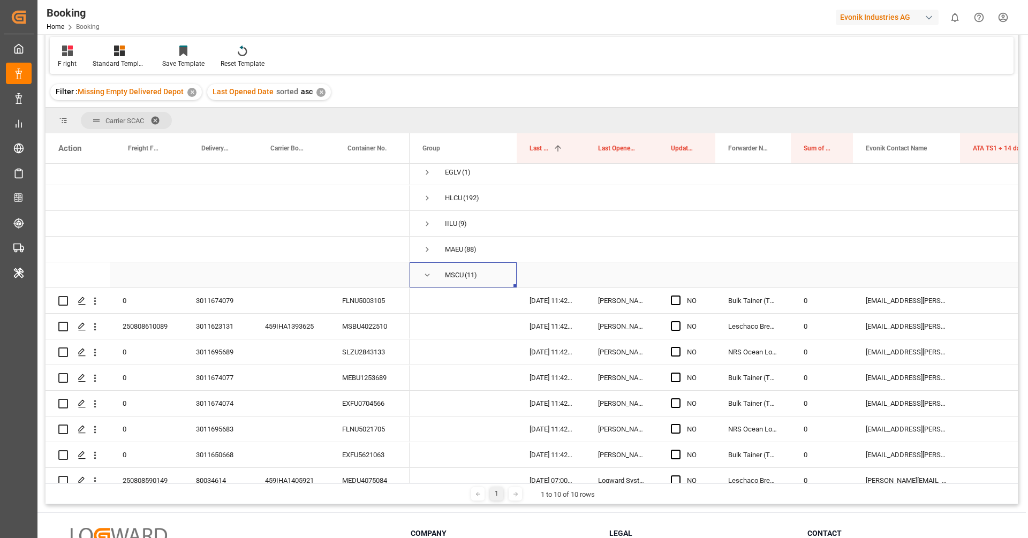
click at [427, 276] on span "Press SPACE to select this row." at bounding box center [428, 275] width 10 height 10
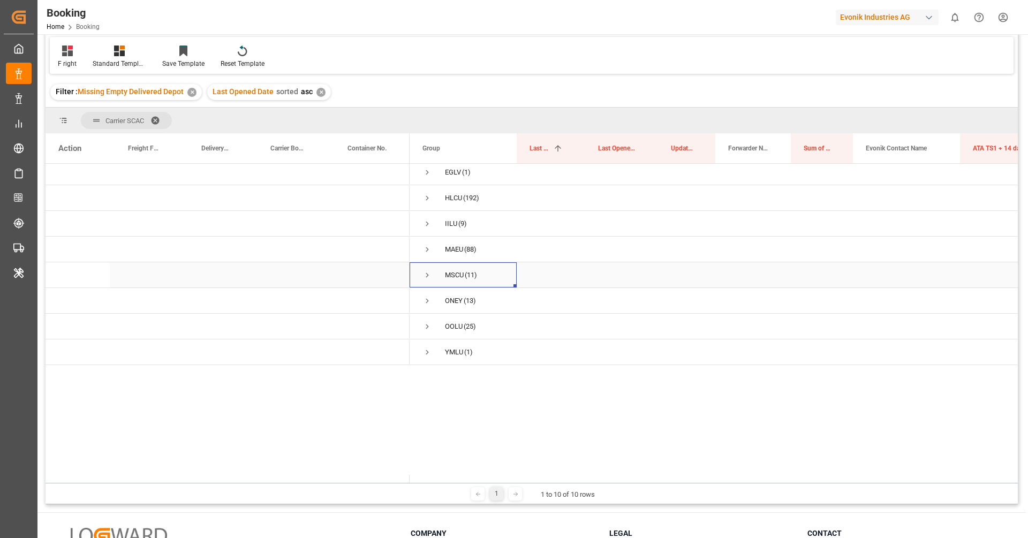
scroll to position [0, 0]
click at [427, 354] on span "Press SPACE to select this row." at bounding box center [428, 357] width 10 height 10
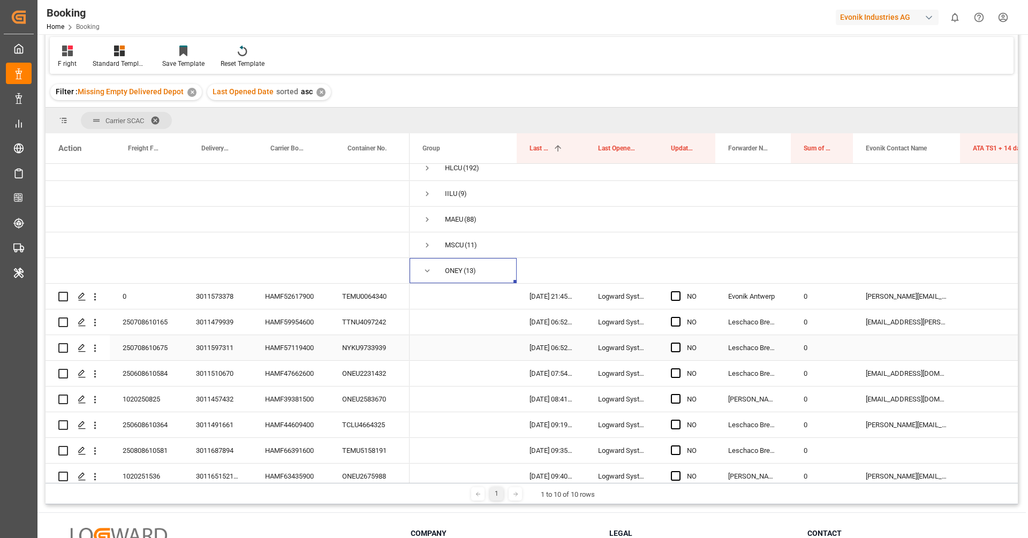
scroll to position [91, 0]
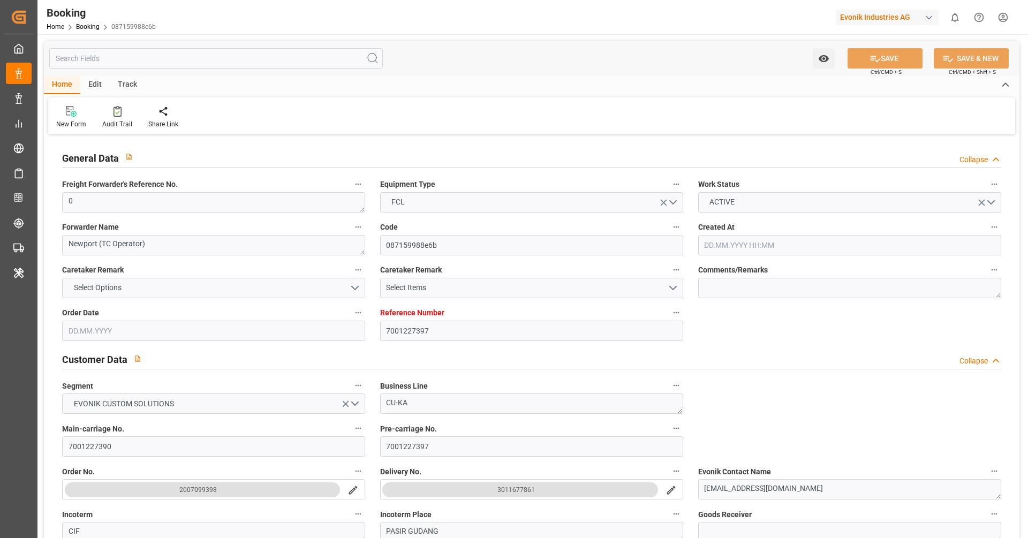
type input "7001227397"
type input "9987201"
type input "CMACGM"
type input "CMA CGM Group"
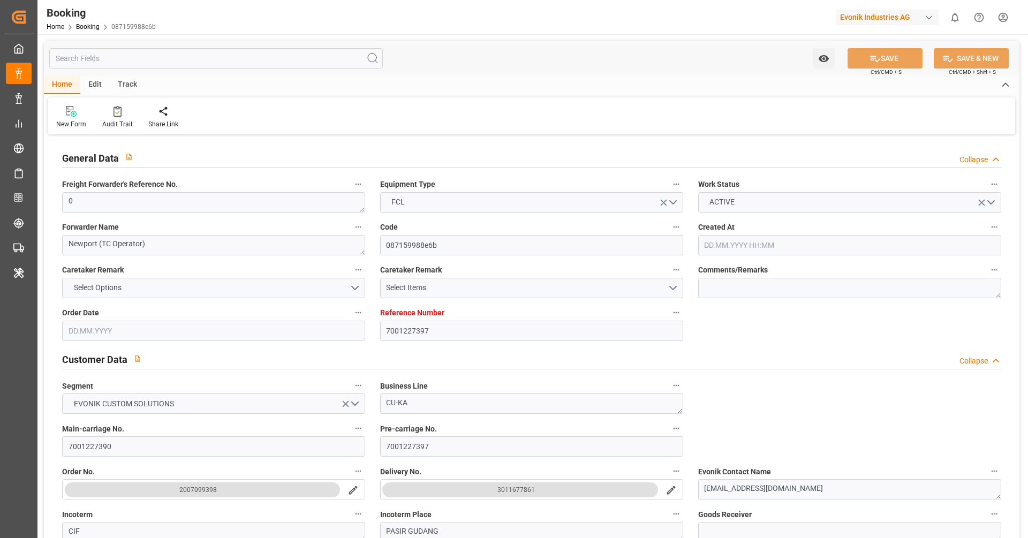
type input "NLRTM"
type input "MYPGU"
type input "MYPKG"
type input "0"
type input "21.07.2025 07:45"
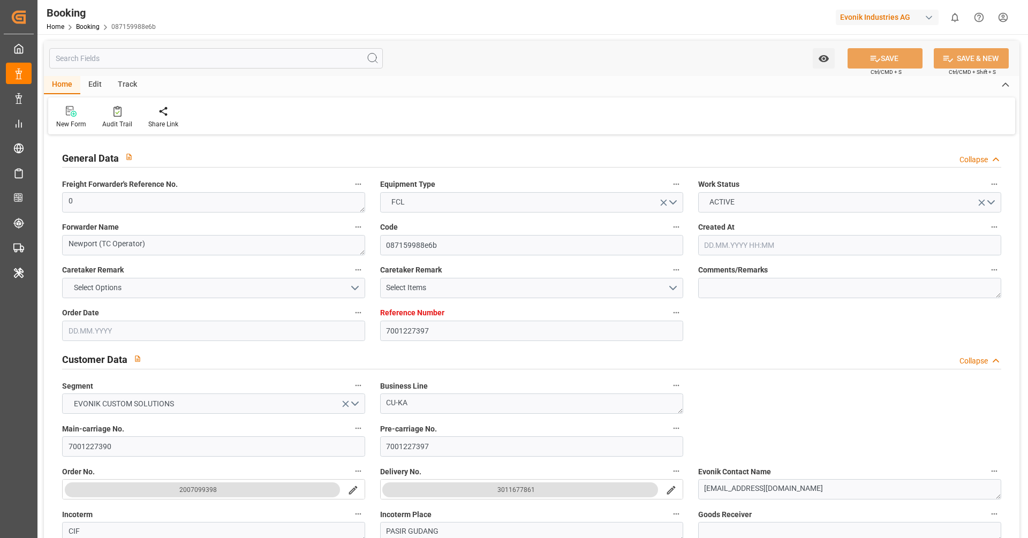
type input "21.07.2025"
type input "26.09.2025"
type input "[DATE]"
type input "31.07.2025 00:00"
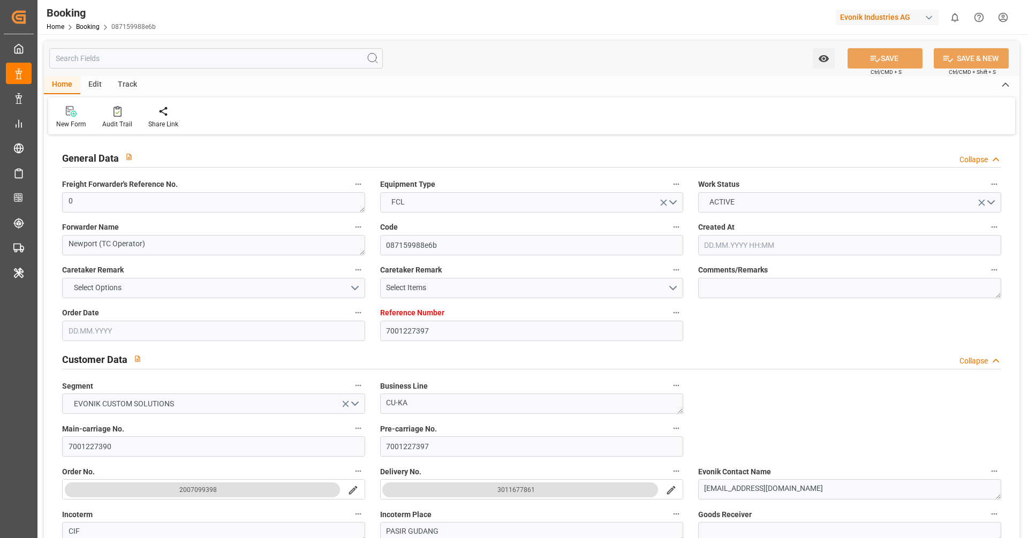
type input "01.08.2025 00:00"
type input "25.07.2025 00:00"
type input "14.09.2025 00:00"
type input "23.09.2025 00:00"
type input "10.09.2025 00:00"
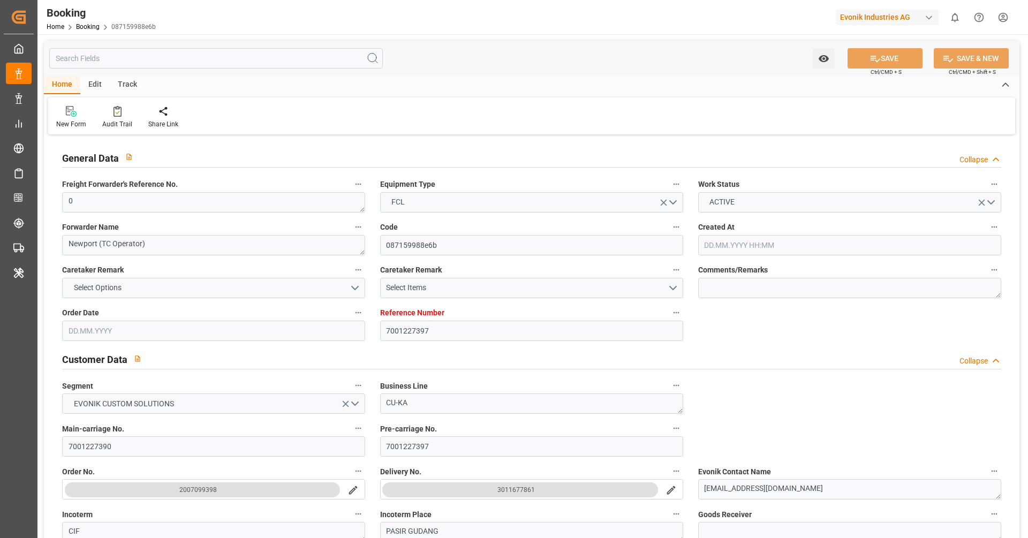
type input "07.09.2025 00:00"
type input "10.09.2025 00:00"
type input "13.09.2025 00:00"
type input "11.09.2025 00:00"
type input "[DATE]"
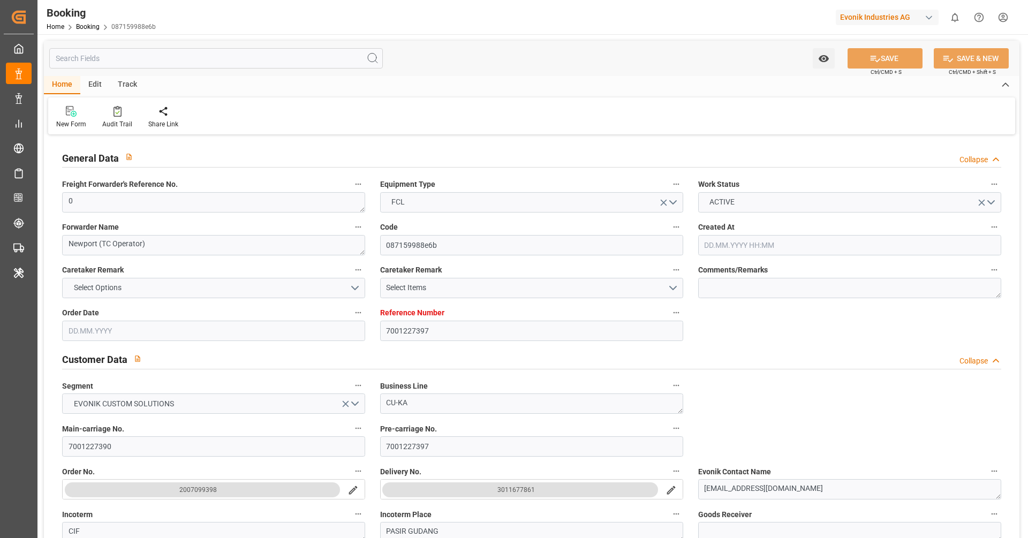
type input "11.09.2025 11:20"
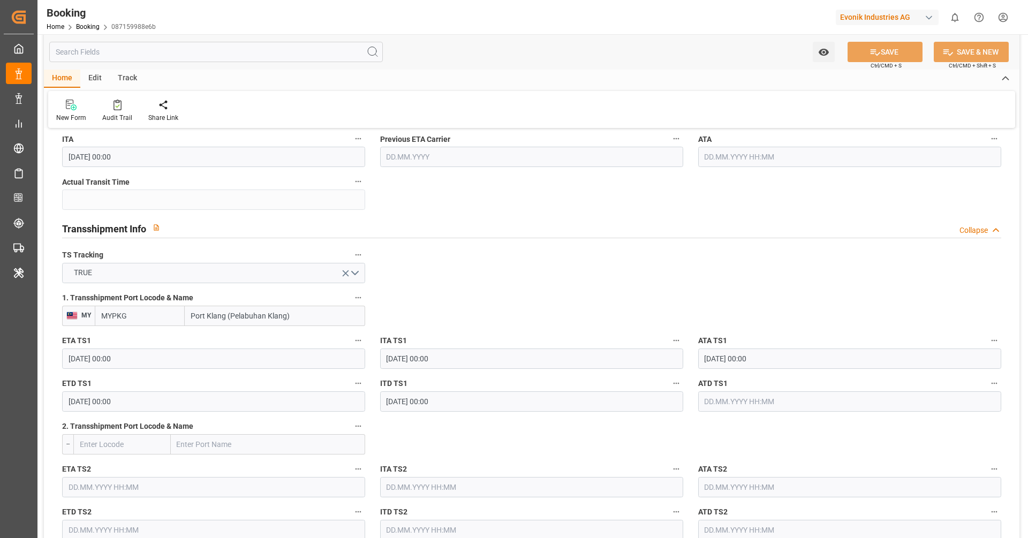
scroll to position [1061, 0]
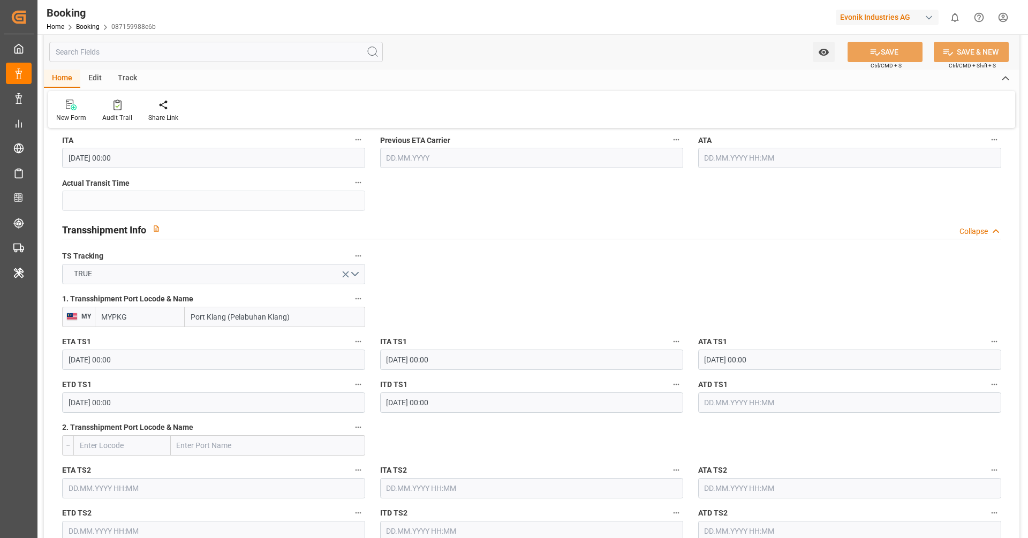
scroll to position [1040, 0]
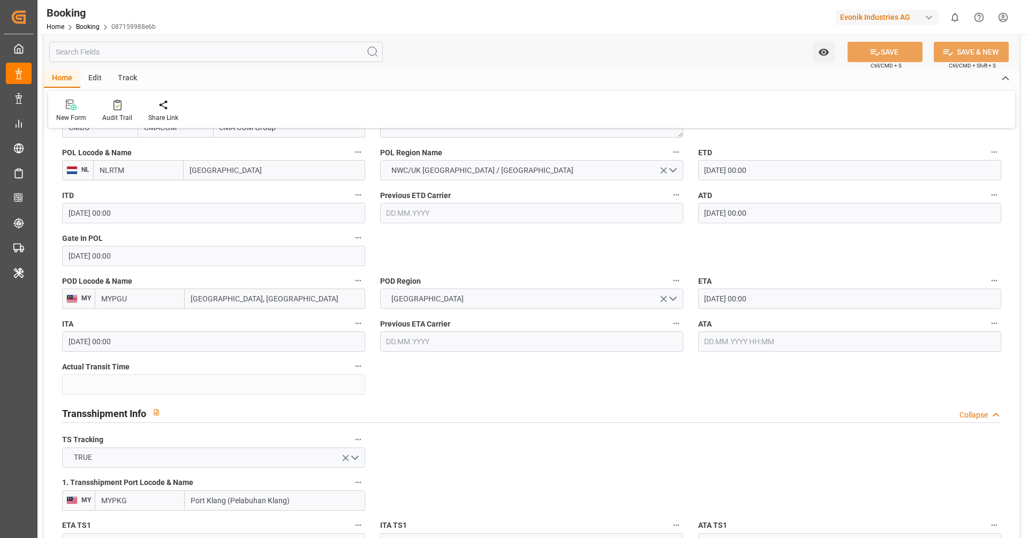
scroll to position [837, 0]
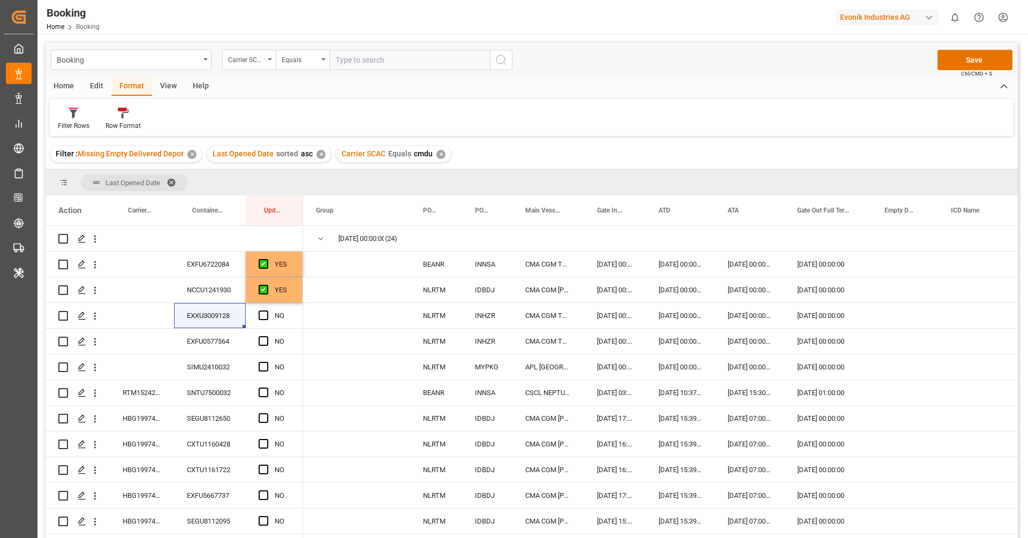
scroll to position [116, 0]
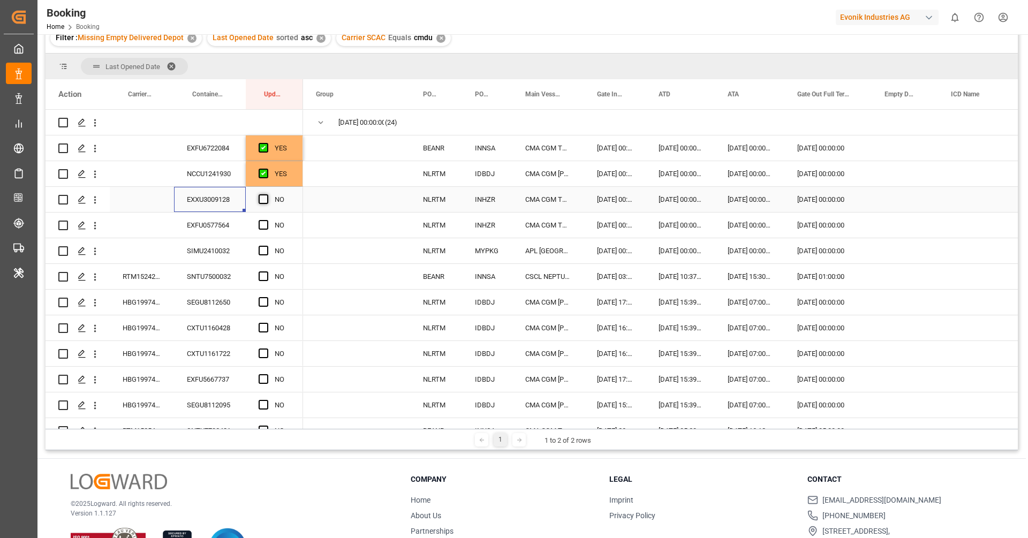
click at [261, 198] on span "Press SPACE to select this row." at bounding box center [264, 199] width 10 height 10
click at [267, 194] on input "Press SPACE to select this row." at bounding box center [267, 194] width 0 height 0
click at [215, 234] on div "EXFU0577564" at bounding box center [210, 225] width 72 height 25
click at [264, 224] on span "Press SPACE to select this row." at bounding box center [264, 225] width 10 height 10
click at [267, 220] on input "Press SPACE to select this row." at bounding box center [267, 220] width 0 height 0
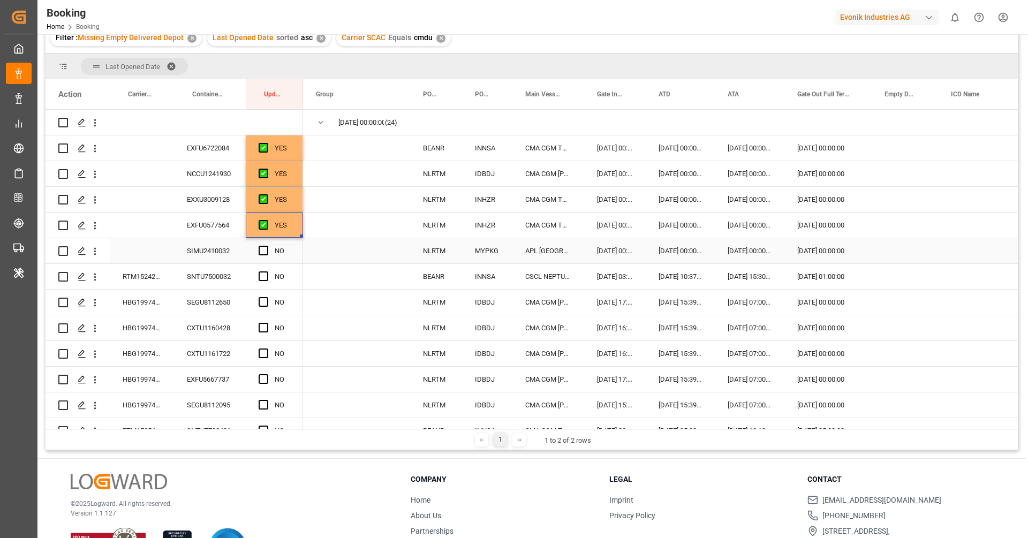
click at [219, 254] on div "SIMU2410032" at bounding box center [210, 250] width 72 height 25
click at [260, 253] on span "Press SPACE to select this row." at bounding box center [264, 251] width 10 height 10
click at [267, 246] on input "Press SPACE to select this row." at bounding box center [267, 246] width 0 height 0
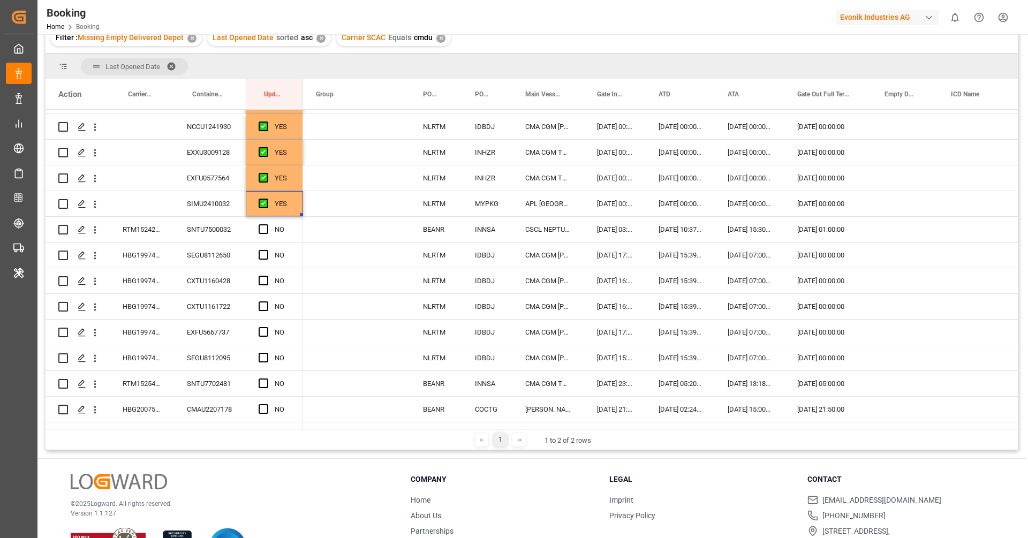
scroll to position [43, 0]
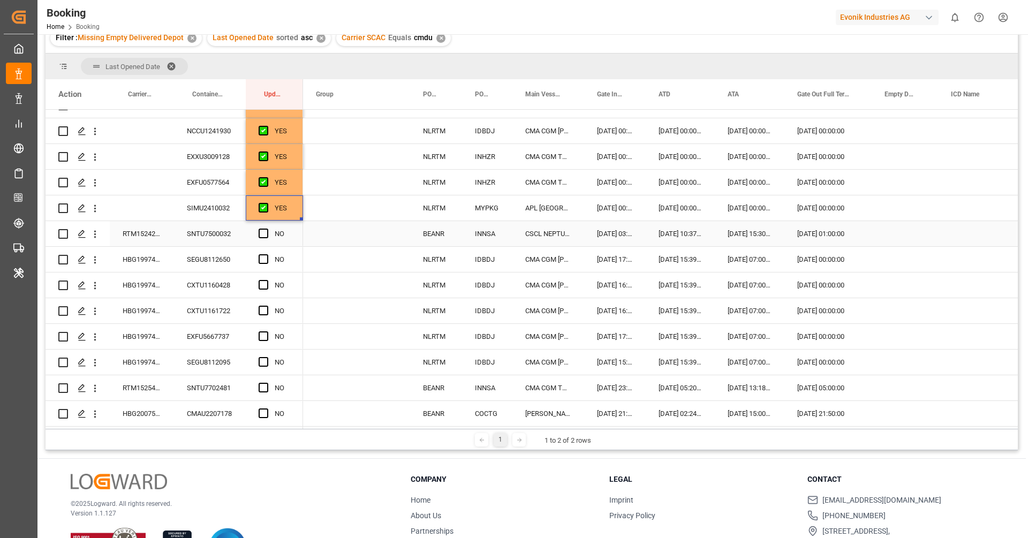
click at [160, 234] on div "RTM1524212" at bounding box center [142, 233] width 64 height 25
click at [95, 231] on icon "open menu" at bounding box center [95, 234] width 2 height 7
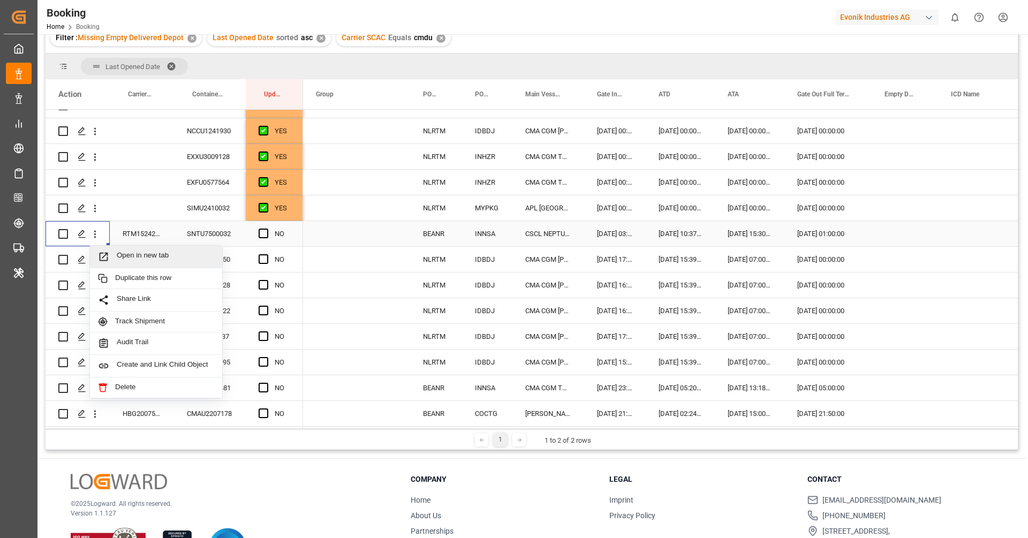
click at [123, 256] on span "Open in new tab" at bounding box center [165, 256] width 97 height 11
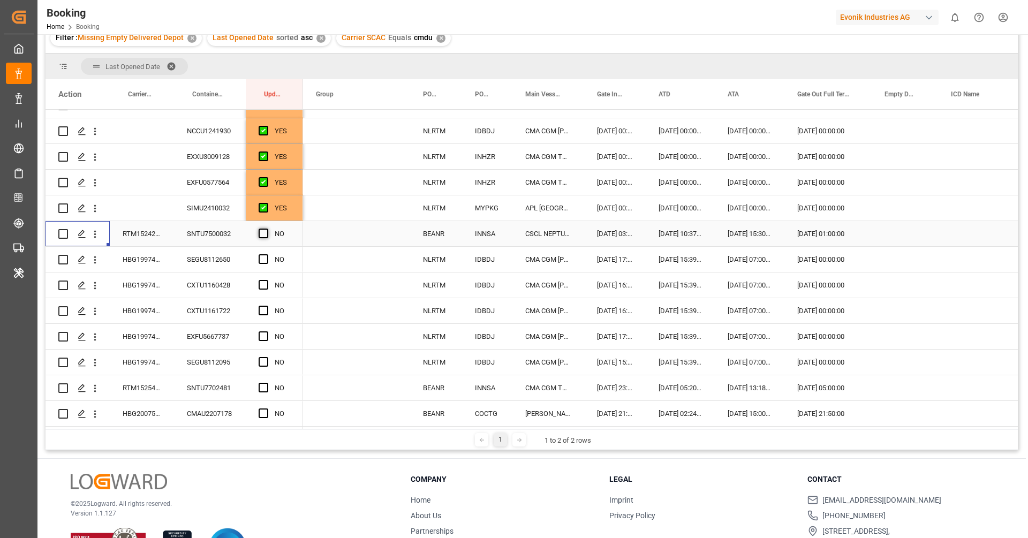
click at [264, 233] on span "Press SPACE to select this row." at bounding box center [264, 234] width 10 height 10
click at [267, 229] on input "Press SPACE to select this row." at bounding box center [267, 229] width 0 height 0
click at [160, 261] on div "HBG1997437" at bounding box center [142, 259] width 64 height 25
click at [268, 260] on div "Press SPACE to select this row." at bounding box center [267, 259] width 16 height 25
click at [262, 258] on span "Press SPACE to select this row." at bounding box center [264, 259] width 10 height 10
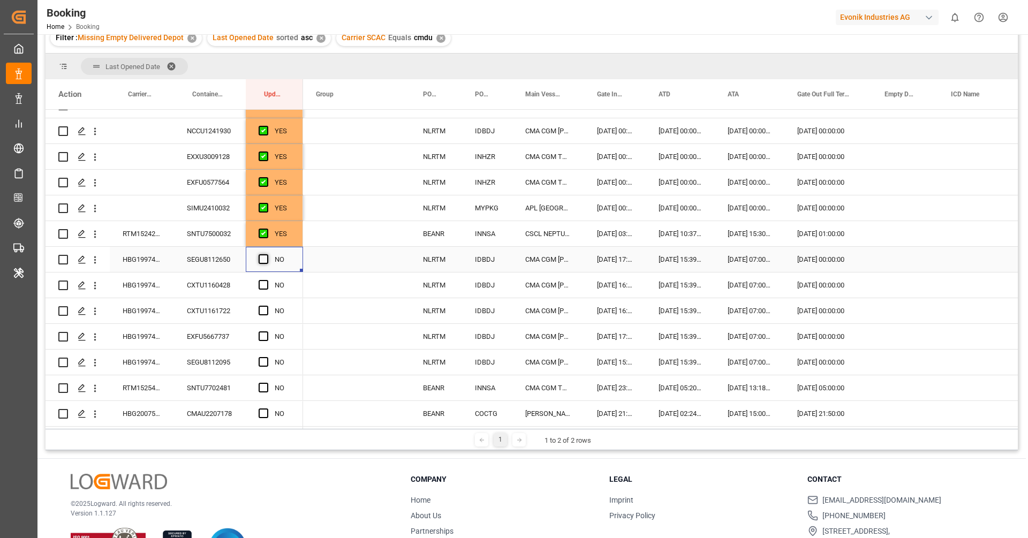
click at [267, 254] on input "Press SPACE to select this row." at bounding box center [267, 254] width 0 height 0
drag, startPoint x: 300, startPoint y: 271, endPoint x: 298, endPoint y: 369, distance: 98.0
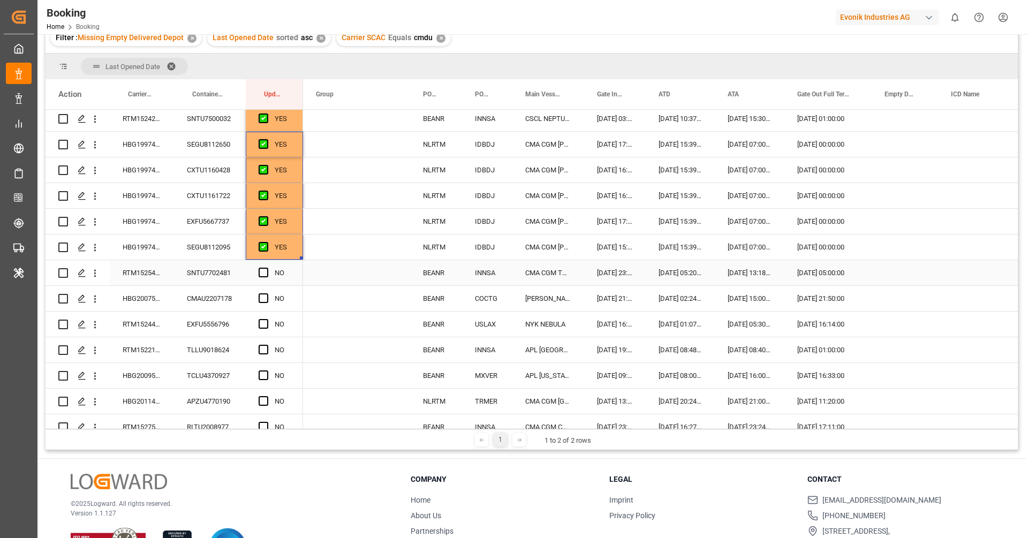
scroll to position [145, 0]
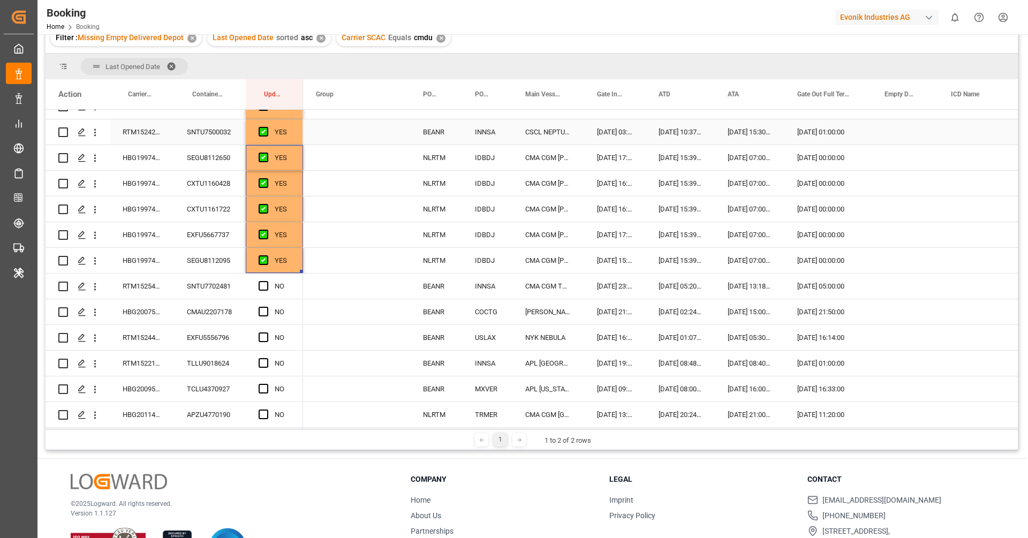
click at [147, 137] on div "RTM1524212" at bounding box center [142, 131] width 64 height 25
click at [146, 281] on div "RTM1525457" at bounding box center [142, 286] width 64 height 25
click at [266, 285] on span "Press SPACE to select this row." at bounding box center [264, 286] width 10 height 10
click at [267, 281] on input "Press SPACE to select this row." at bounding box center [267, 281] width 0 height 0
click at [151, 317] on div "HBG2007580" at bounding box center [142, 311] width 64 height 25
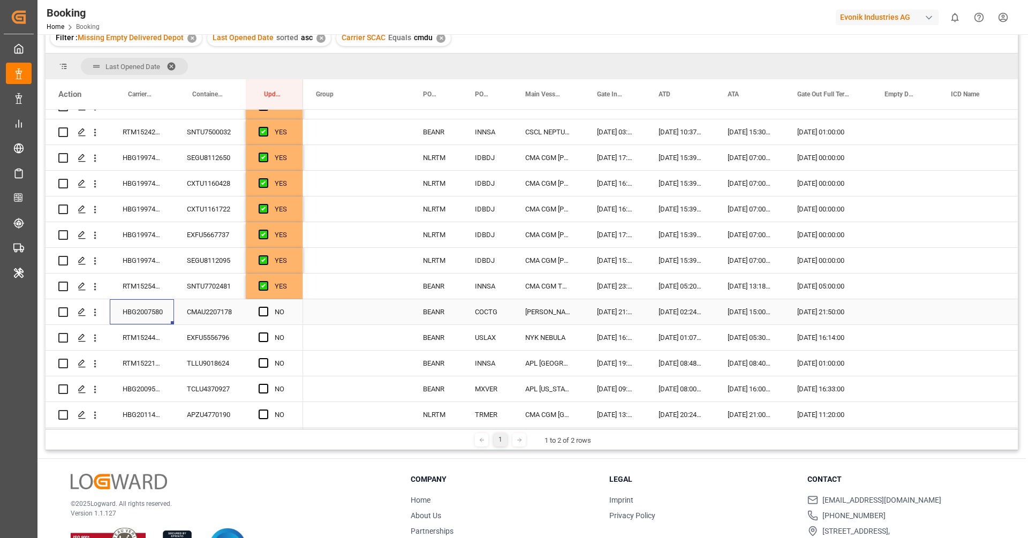
click at [214, 315] on div "CMAU2207178" at bounding box center [210, 311] width 72 height 25
click at [263, 311] on span "Press SPACE to select this row." at bounding box center [264, 312] width 10 height 10
click at [267, 307] on input "Press SPACE to select this row." at bounding box center [267, 307] width 0 height 0
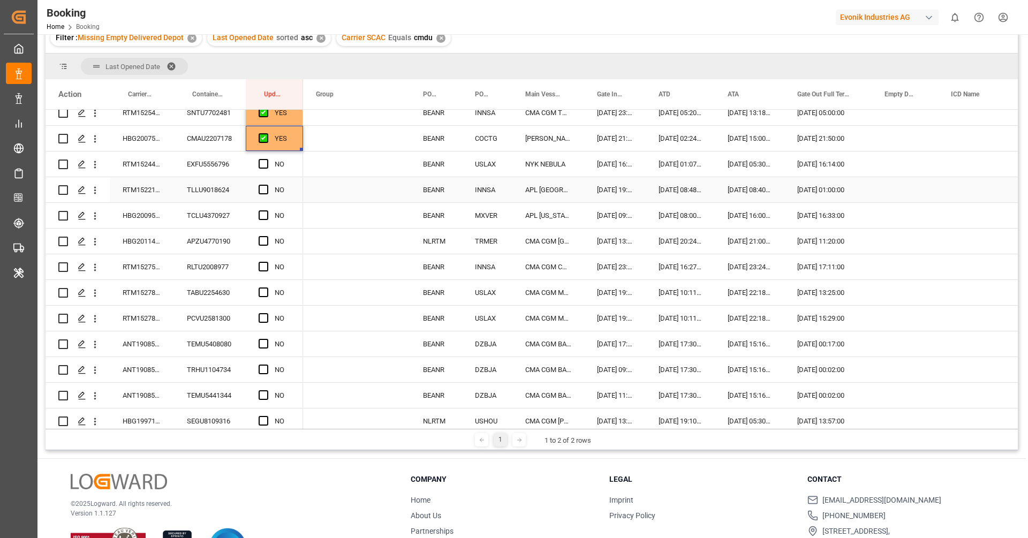
scroll to position [347, 0]
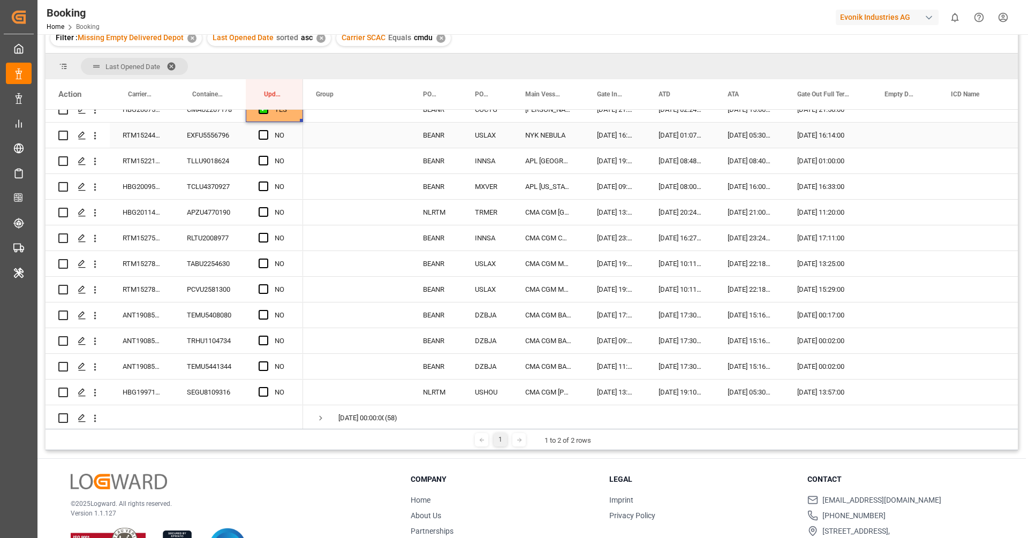
click at [145, 134] on div "RTM1524407" at bounding box center [142, 135] width 64 height 25
click at [260, 136] on span "Press SPACE to select this row." at bounding box center [264, 135] width 10 height 10
click at [267, 130] on input "Press SPACE to select this row." at bounding box center [267, 130] width 0 height 0
click at [148, 159] on div "RTM1522159" at bounding box center [142, 160] width 64 height 25
click at [264, 160] on span "Press SPACE to select this row." at bounding box center [264, 161] width 10 height 10
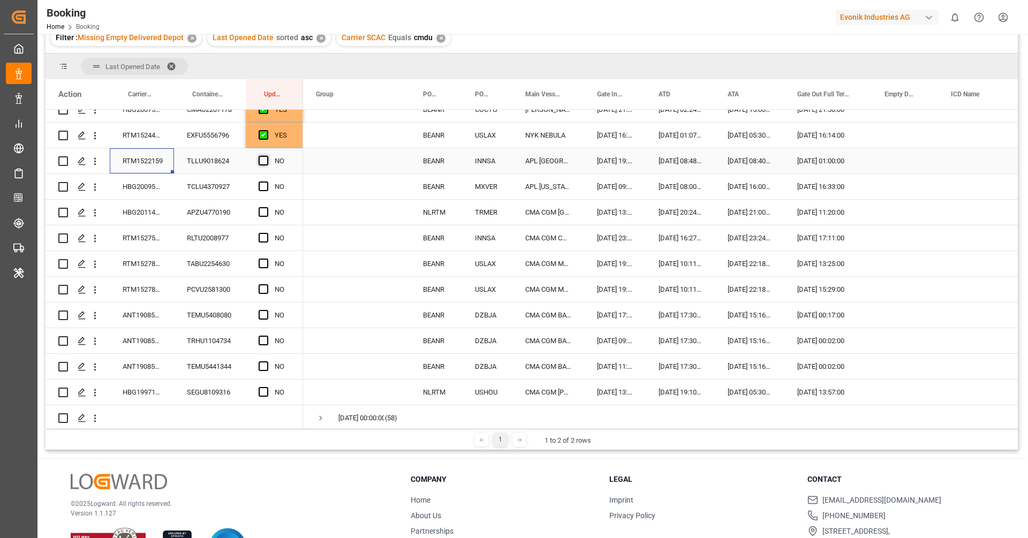
click at [267, 156] on input "Press SPACE to select this row." at bounding box center [267, 156] width 0 height 0
click at [156, 186] on div "HBG2009582" at bounding box center [142, 186] width 64 height 25
click at [262, 185] on span "Press SPACE to select this row." at bounding box center [264, 187] width 10 height 10
click at [267, 182] on input "Press SPACE to select this row." at bounding box center [267, 182] width 0 height 0
click at [153, 209] on div "HBG2011489" at bounding box center [142, 212] width 64 height 25
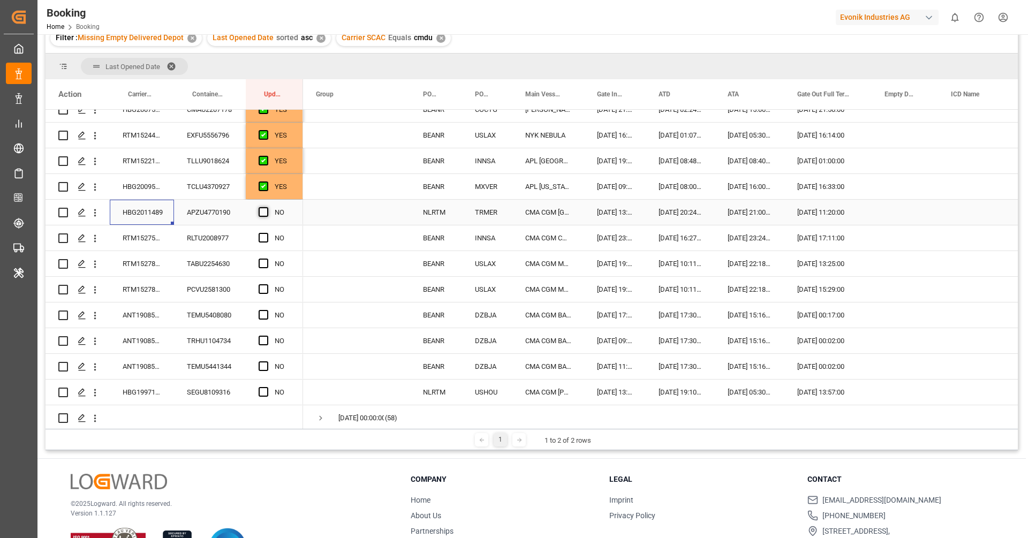
click at [260, 214] on span "Press SPACE to select this row." at bounding box center [264, 212] width 10 height 10
click at [267, 207] on input "Press SPACE to select this row." at bounding box center [267, 207] width 0 height 0
click at [163, 238] on div "RTM1527564" at bounding box center [142, 237] width 64 height 25
click at [261, 237] on span "Press SPACE to select this row." at bounding box center [264, 238] width 10 height 10
click at [267, 233] on input "Press SPACE to select this row." at bounding box center [267, 233] width 0 height 0
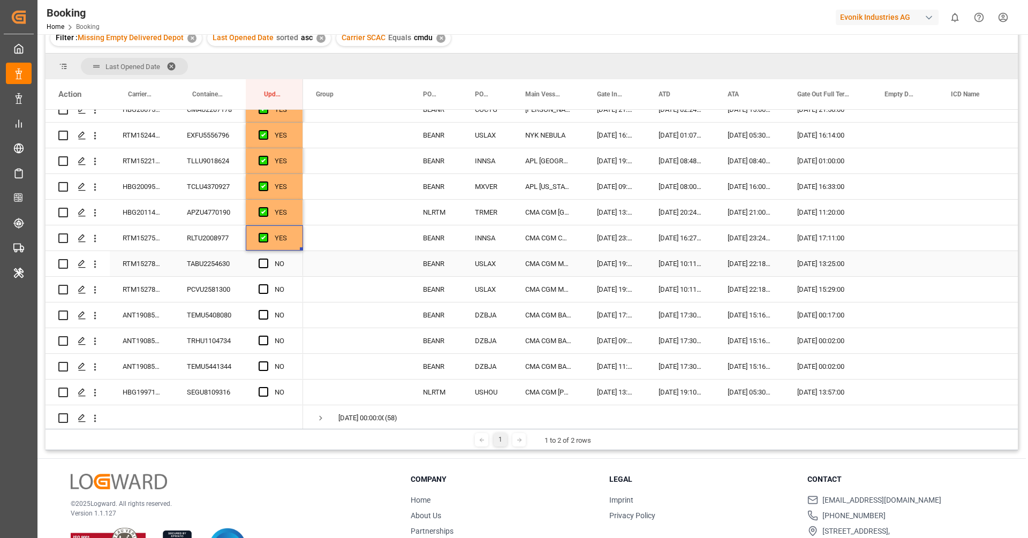
click at [137, 267] on div "RTM1527864" at bounding box center [142, 263] width 64 height 25
click at [262, 264] on span "Press SPACE to select this row." at bounding box center [264, 264] width 10 height 10
click at [267, 259] on input "Press SPACE to select this row." at bounding box center [267, 259] width 0 height 0
click at [151, 287] on div "RTM1527856" at bounding box center [142, 289] width 64 height 25
click at [263, 288] on span "Press SPACE to select this row." at bounding box center [264, 289] width 10 height 10
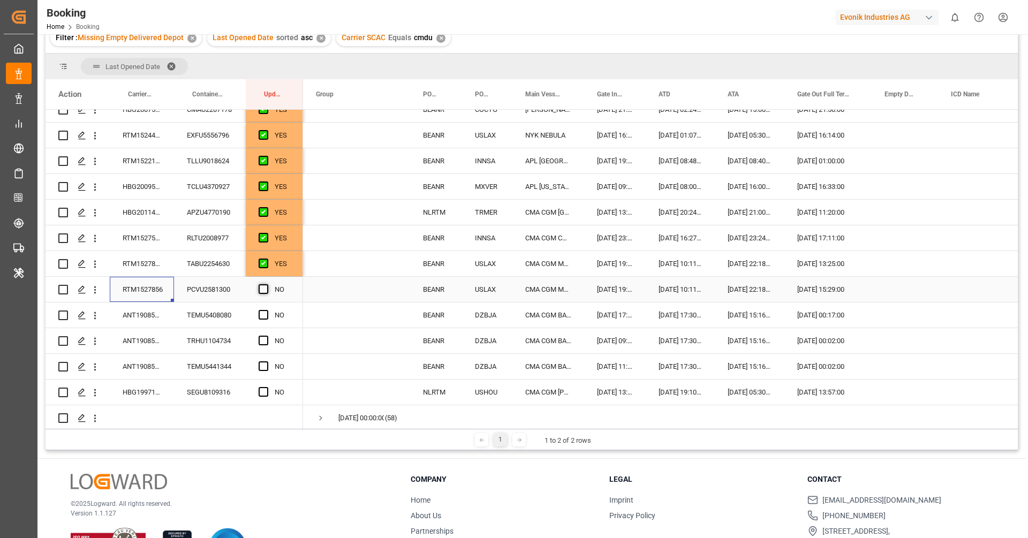
click at [267, 284] on input "Press SPACE to select this row." at bounding box center [267, 284] width 0 height 0
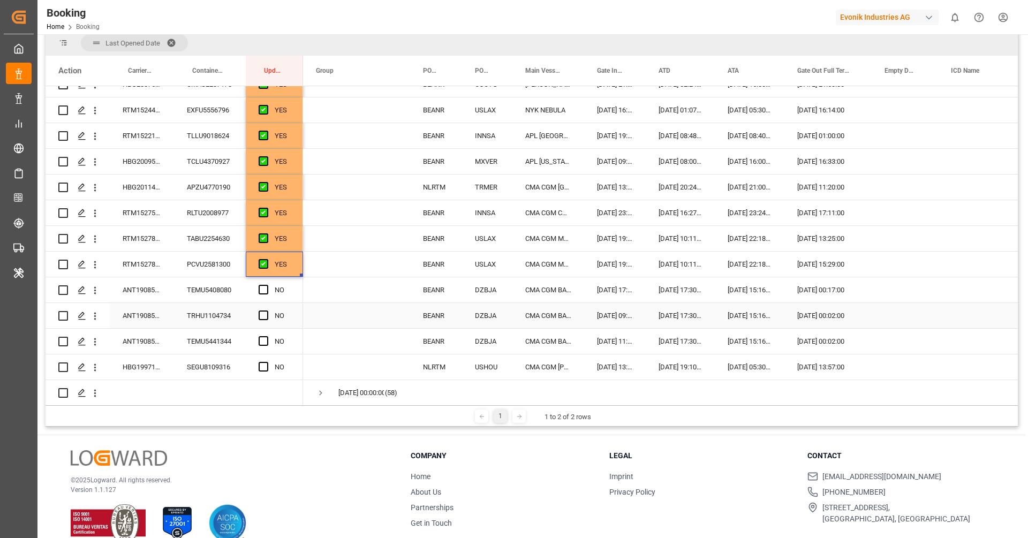
scroll to position [157, 0]
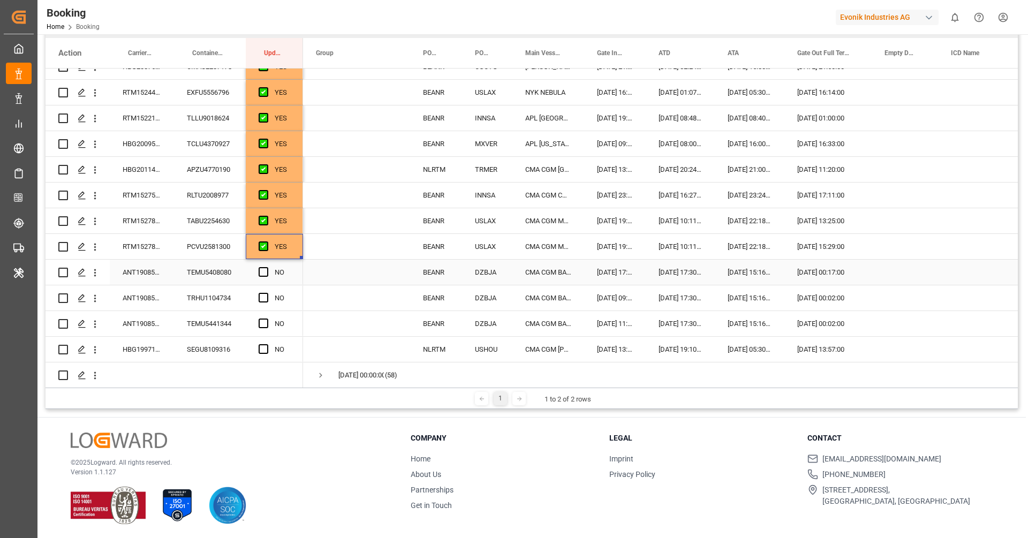
click at [162, 276] on div "ANT1908591" at bounding box center [142, 272] width 64 height 25
click at [266, 272] on span "Press SPACE to select this row." at bounding box center [264, 272] width 10 height 10
click at [267, 267] on input "Press SPACE to select this row." at bounding box center [267, 267] width 0 height 0
click at [265, 297] on span "Press SPACE to select this row." at bounding box center [264, 298] width 10 height 10
click at [267, 293] on input "Press SPACE to select this row." at bounding box center [267, 293] width 0 height 0
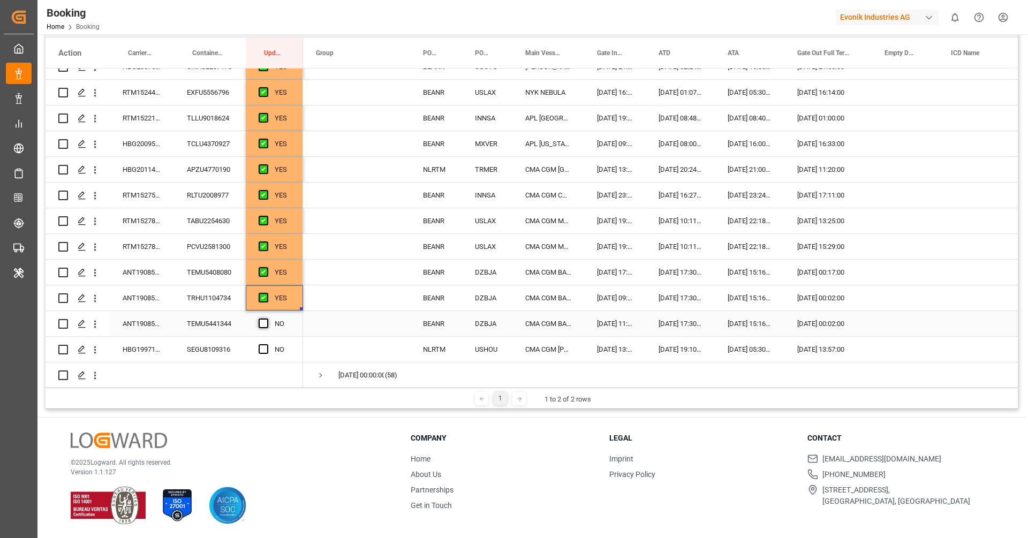
click at [265, 321] on span "Press SPACE to select this row." at bounding box center [264, 324] width 10 height 10
click at [267, 319] on input "Press SPACE to select this row." at bounding box center [267, 319] width 0 height 0
click at [137, 352] on div "HBG1997135" at bounding box center [142, 349] width 64 height 25
click at [262, 349] on span "Press SPACE to select this row." at bounding box center [264, 349] width 10 height 10
click at [267, 344] on input "Press SPACE to select this row." at bounding box center [267, 344] width 0 height 0
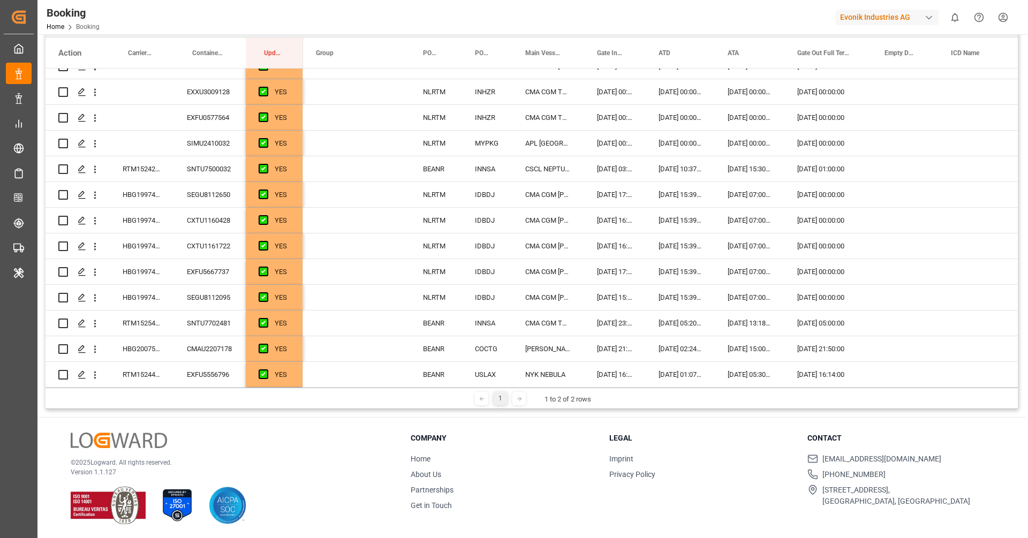
scroll to position [0, 0]
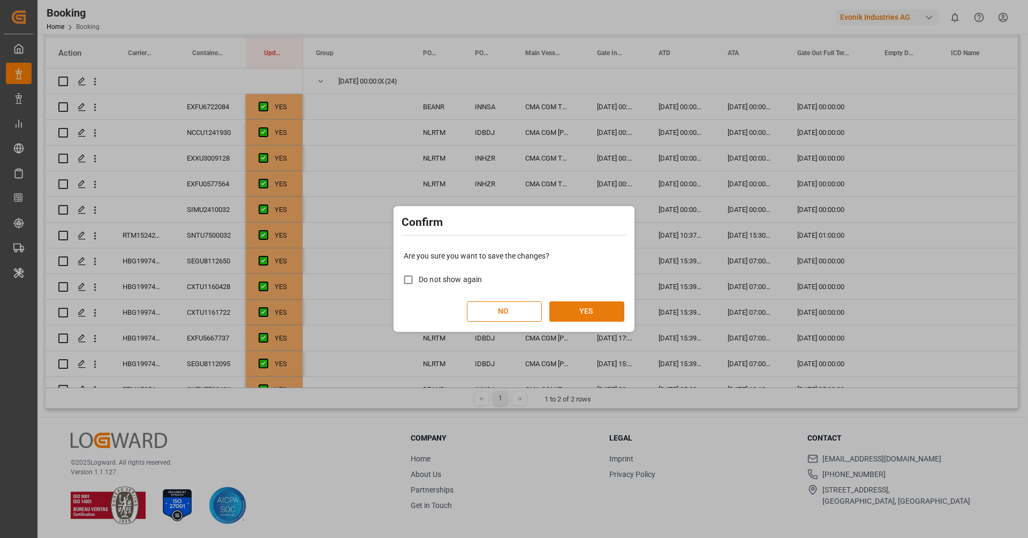
click at [577, 311] on button "YES" at bounding box center [587, 312] width 75 height 20
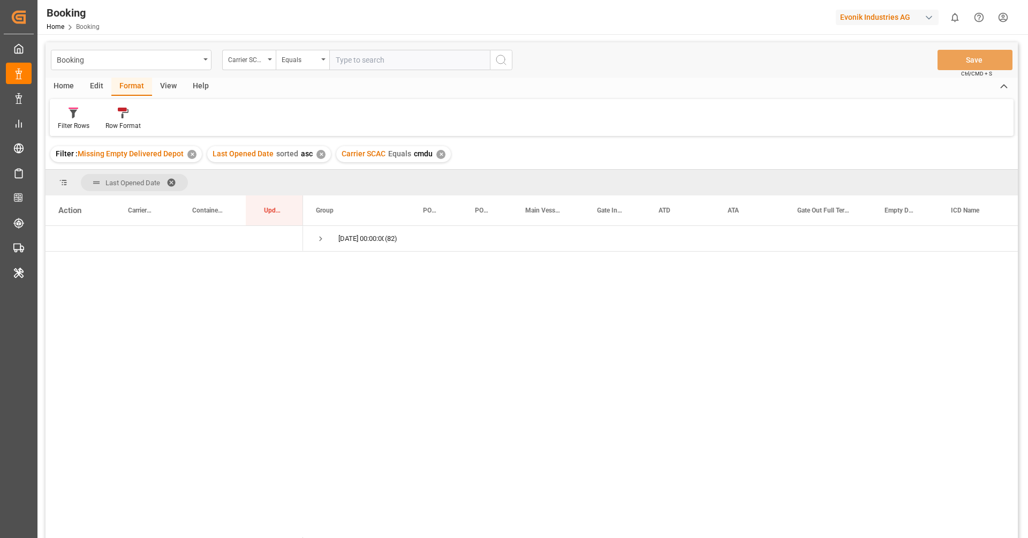
click at [439, 152] on div "✕" at bounding box center [441, 154] width 9 height 9
click at [370, 59] on input "text" at bounding box center [409, 60] width 161 height 20
paste input "COSU"
type input "COSU"
click at [497, 58] on icon "search button" at bounding box center [501, 60] width 13 height 13
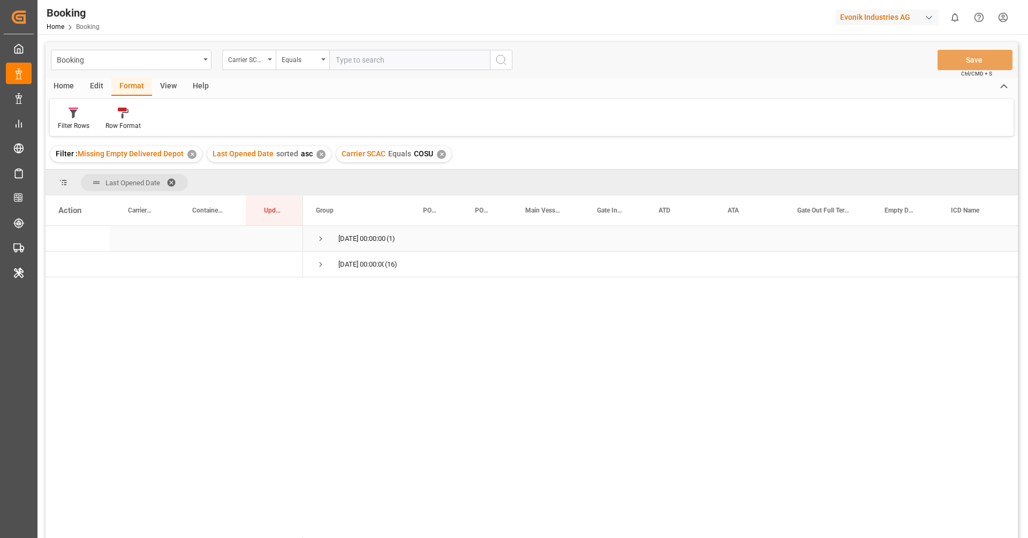
click at [321, 239] on span "Press SPACE to select this row." at bounding box center [321, 239] width 10 height 10
click at [149, 264] on div "9020003460" at bounding box center [142, 264] width 64 height 25
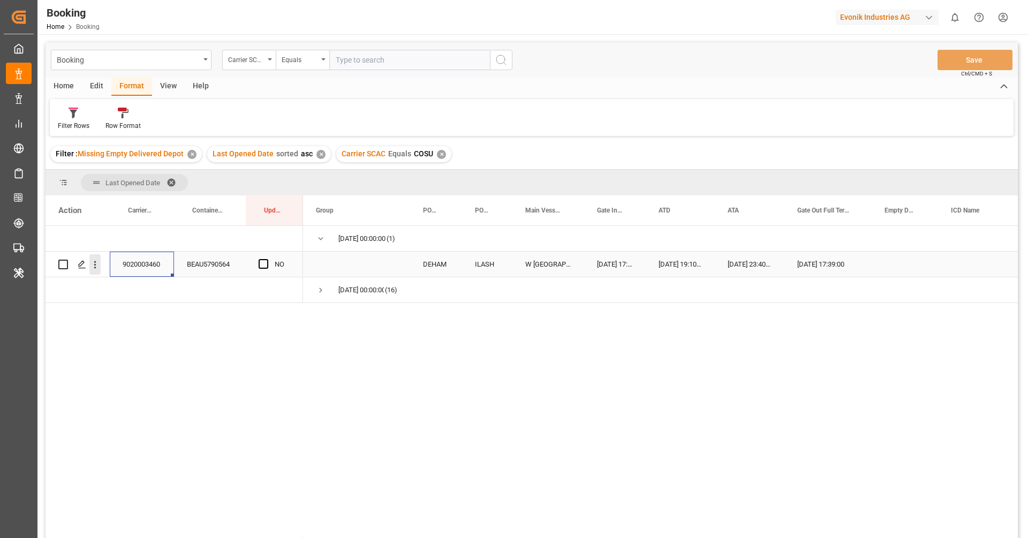
click at [95, 268] on icon "open menu" at bounding box center [95, 264] width 2 height 7
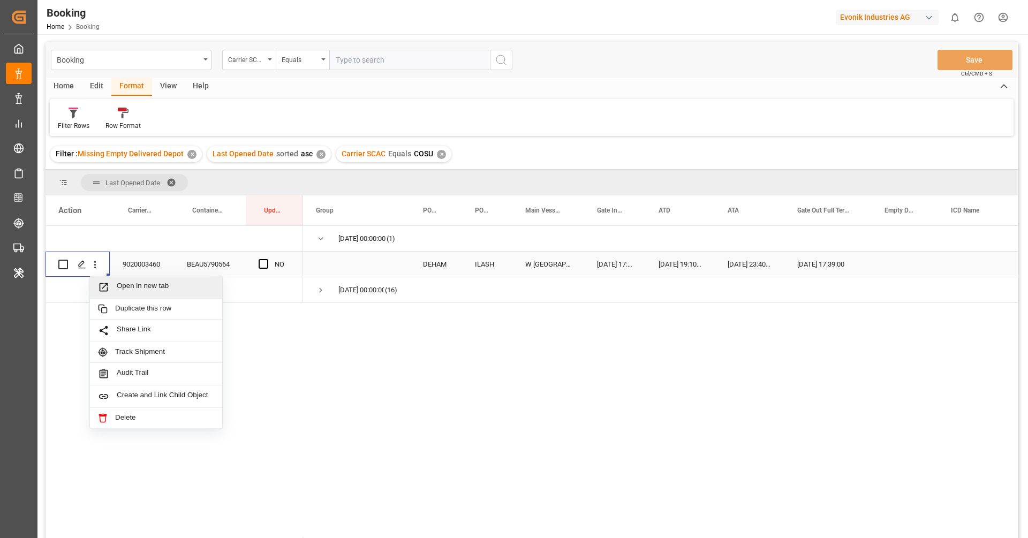
click at [126, 283] on span "Open in new tab" at bounding box center [165, 287] width 97 height 11
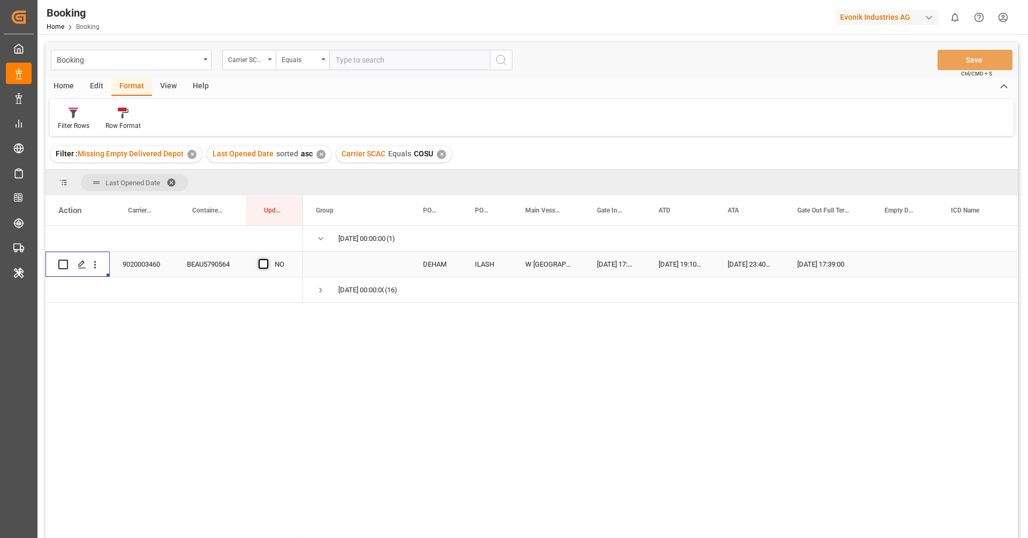
click at [265, 265] on span "Press SPACE to select this row." at bounding box center [264, 264] width 10 height 10
click at [267, 259] on input "Press SPACE to select this row." at bounding box center [267, 259] width 0 height 0
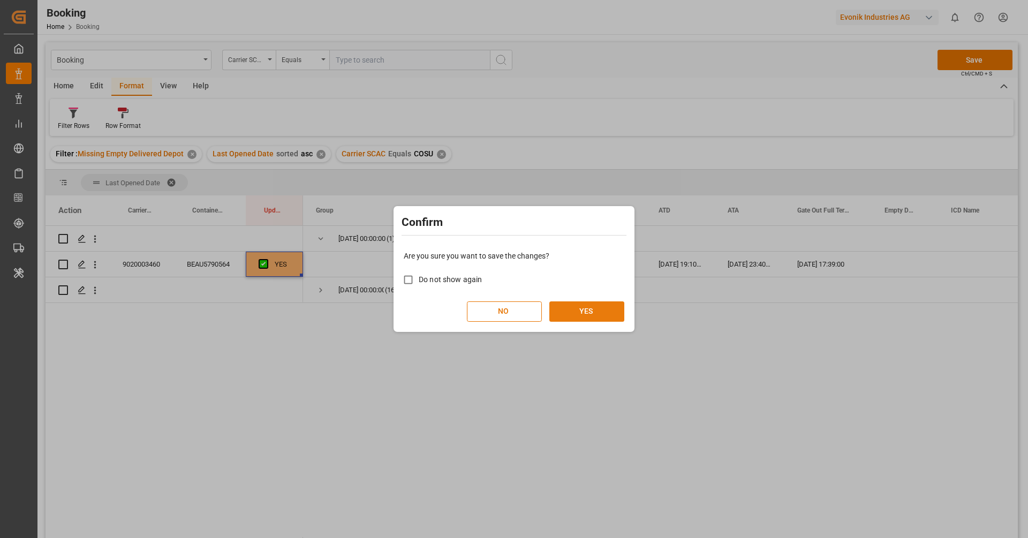
click at [567, 309] on button "YES" at bounding box center [587, 312] width 75 height 20
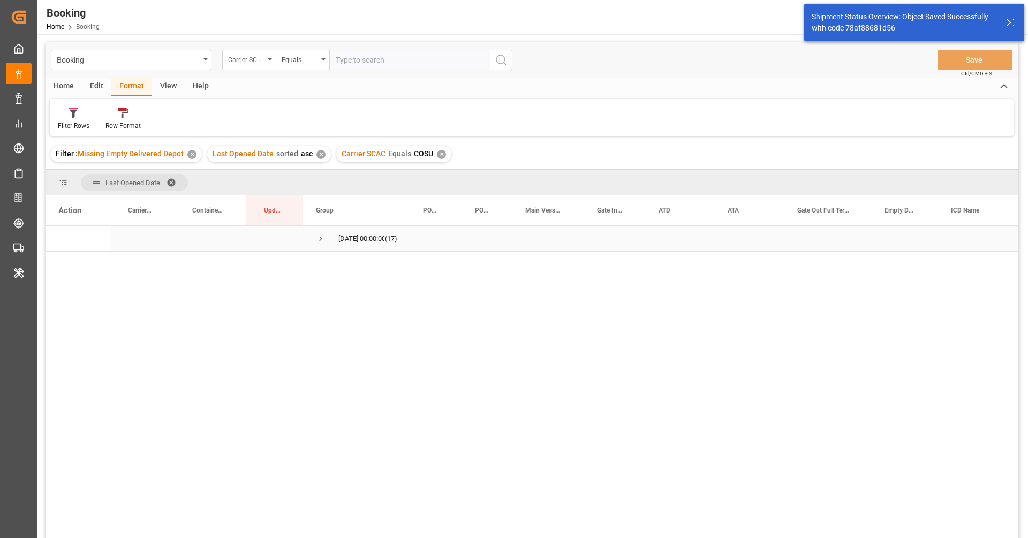
click at [318, 238] on span "Press SPACE to select this row." at bounding box center [321, 239] width 10 height 10
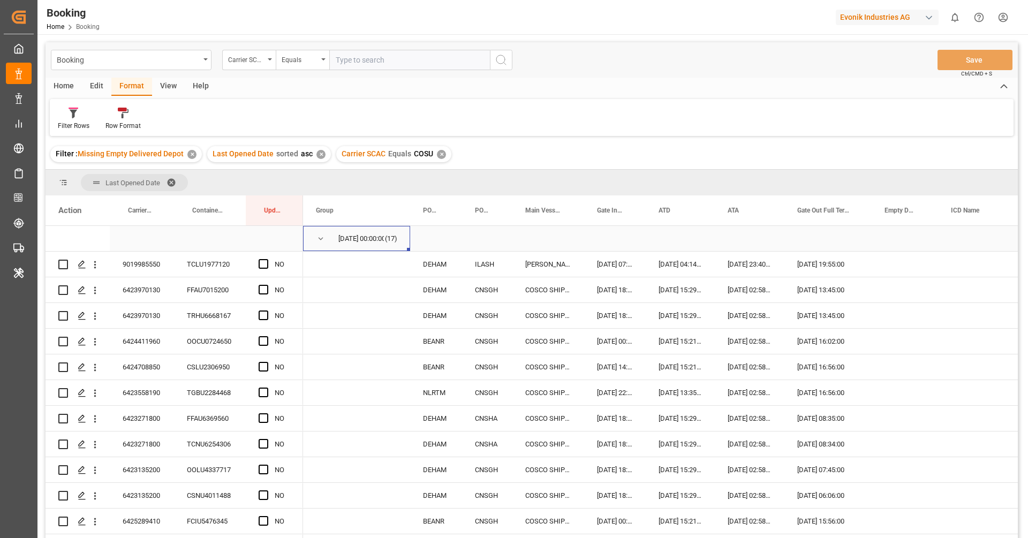
click at [322, 241] on span "Press SPACE to select this row." at bounding box center [321, 239] width 10 height 10
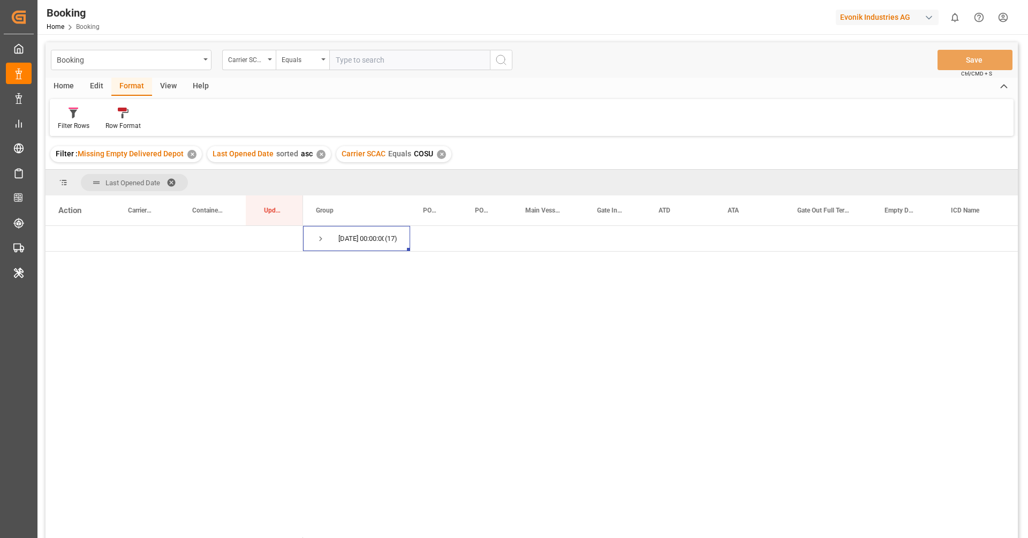
click at [442, 152] on div "✕" at bounding box center [441, 154] width 9 height 9
click at [387, 50] on input "text" at bounding box center [409, 60] width 161 height 20
type input "iilu"
click at [501, 65] on icon "search button" at bounding box center [501, 60] width 13 height 13
click at [171, 186] on span at bounding box center [175, 183] width 17 height 10
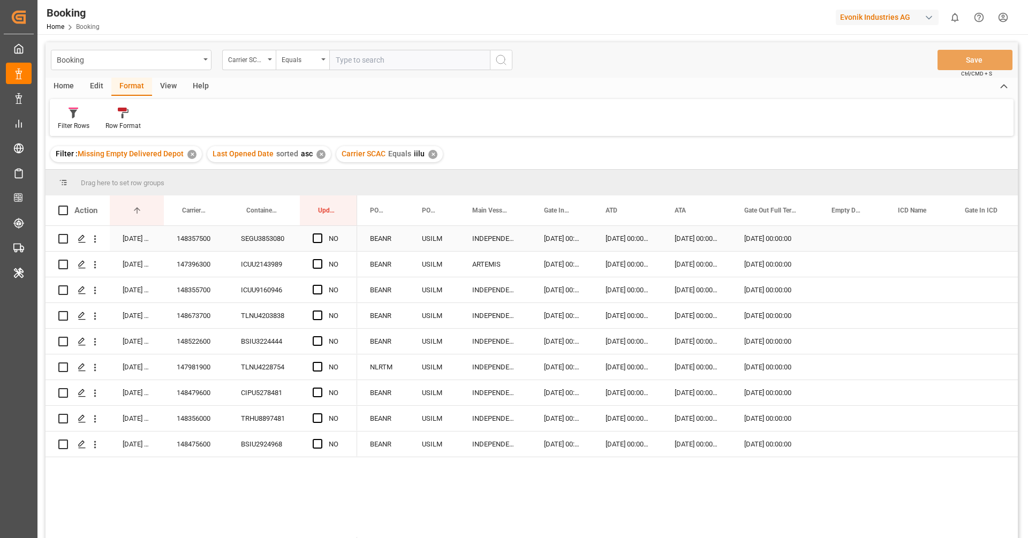
click at [206, 242] on div "148357500" at bounding box center [196, 238] width 64 height 25
click at [314, 243] on span "Press SPACE to select this row." at bounding box center [318, 239] width 10 height 10
click at [321, 234] on input "Press SPACE to select this row." at bounding box center [321, 234] width 0 height 0
click at [205, 271] on div "147396300" at bounding box center [196, 264] width 64 height 25
click at [318, 264] on span "Press SPACE to select this row." at bounding box center [318, 264] width 10 height 10
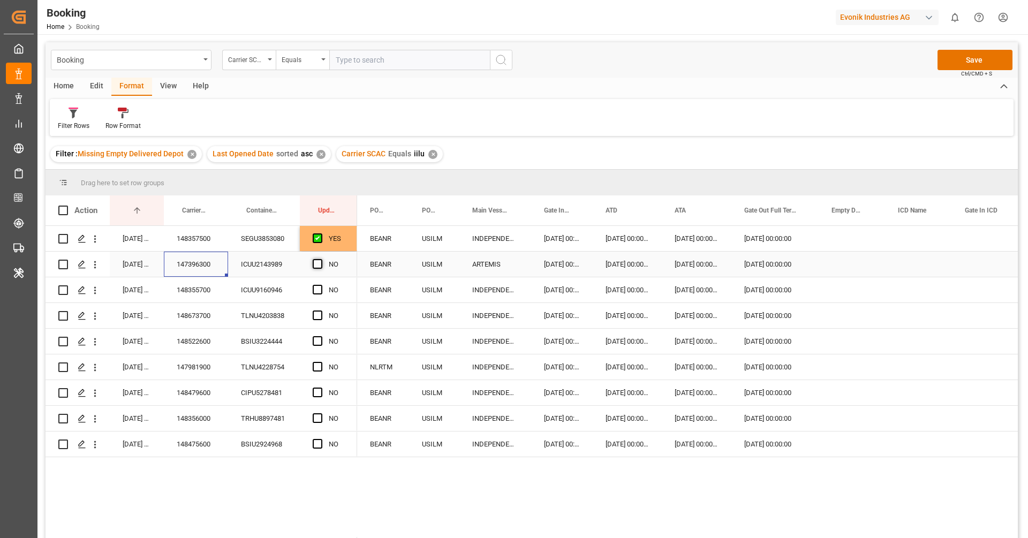
click at [321, 259] on input "Press SPACE to select this row." at bounding box center [321, 259] width 0 height 0
click at [201, 291] on div "148355700" at bounding box center [196, 289] width 64 height 25
click at [319, 289] on span "Press SPACE to select this row." at bounding box center [318, 290] width 10 height 10
click at [321, 285] on input "Press SPACE to select this row." at bounding box center [321, 285] width 0 height 0
click at [205, 327] on div "148673700" at bounding box center [196, 315] width 64 height 25
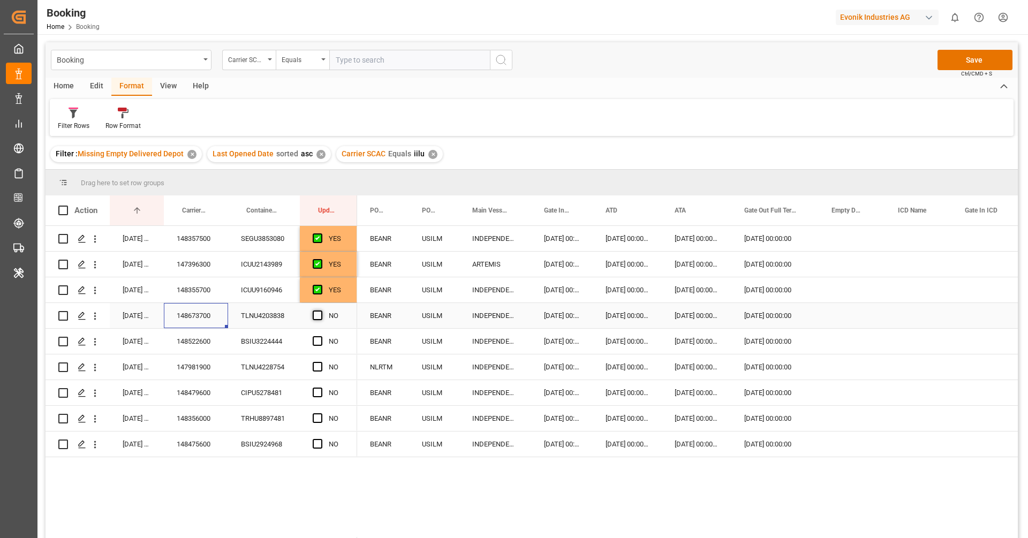
click at [314, 316] on span "Press SPACE to select this row." at bounding box center [318, 316] width 10 height 10
click at [321, 311] on input "Press SPACE to select this row." at bounding box center [321, 311] width 0 height 0
click at [197, 341] on div "148522600" at bounding box center [196, 341] width 64 height 25
click at [318, 340] on span "Press SPACE to select this row." at bounding box center [318, 341] width 10 height 10
click at [321, 336] on input "Press SPACE to select this row." at bounding box center [321, 336] width 0 height 0
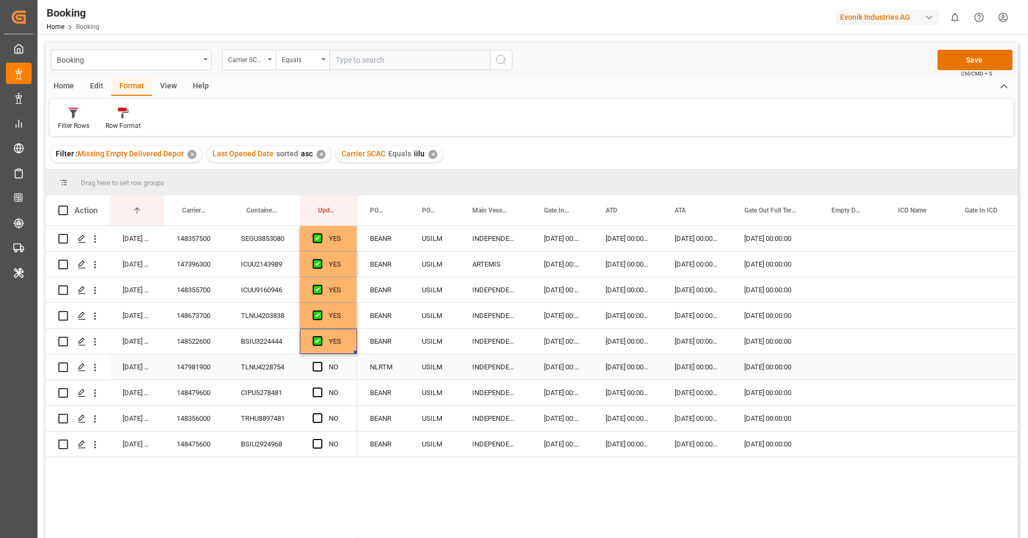
click at [192, 376] on div "147981900" at bounding box center [196, 367] width 64 height 25
click at [315, 365] on span "Press SPACE to select this row." at bounding box center [318, 367] width 10 height 10
click at [321, 362] on input "Press SPACE to select this row." at bounding box center [321, 362] width 0 height 0
click at [207, 396] on div "148479600" at bounding box center [196, 392] width 64 height 25
click at [318, 392] on span "Press SPACE to select this row." at bounding box center [318, 393] width 10 height 10
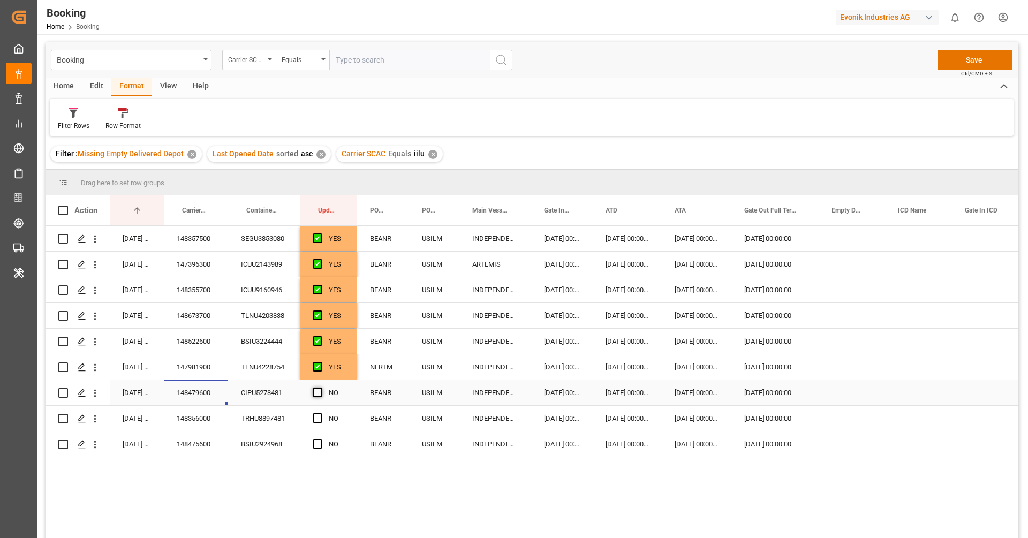
click at [321, 388] on input "Press SPACE to select this row." at bounding box center [321, 388] width 0 height 0
click at [210, 419] on div "148356000" at bounding box center [196, 418] width 64 height 25
click at [321, 420] on span "Press SPACE to select this row." at bounding box center [318, 419] width 10 height 10
click at [321, 414] on input "Press SPACE to select this row." at bounding box center [321, 414] width 0 height 0
click at [193, 446] on div "148475600" at bounding box center [196, 444] width 64 height 25
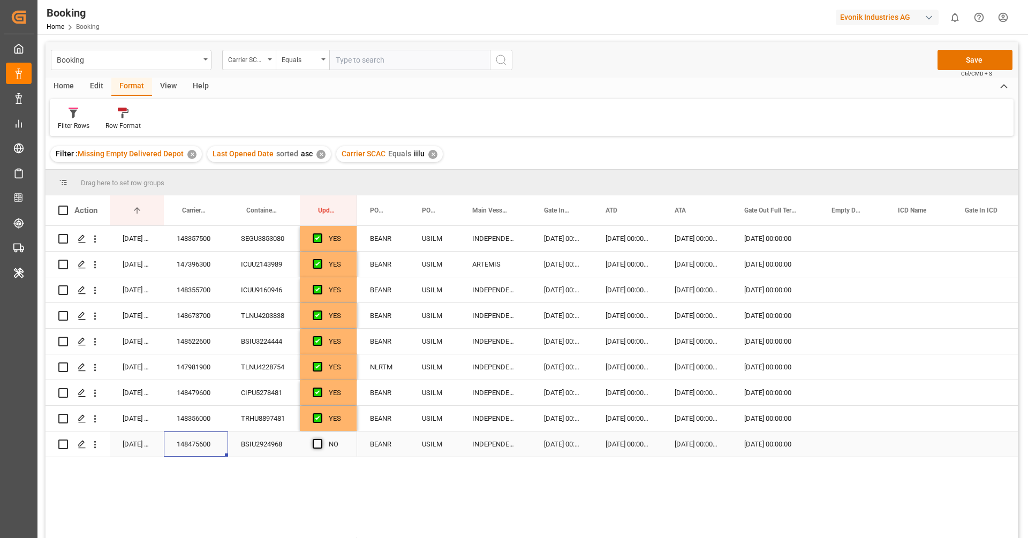
click at [318, 442] on span "Press SPACE to select this row." at bounding box center [318, 444] width 10 height 10
click at [321, 439] on input "Press SPACE to select this row." at bounding box center [321, 439] width 0 height 0
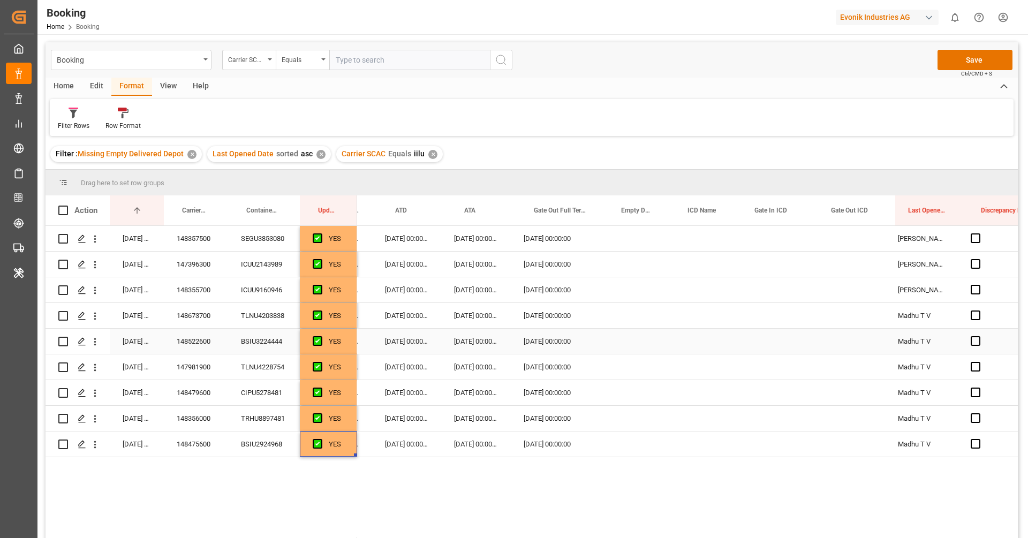
scroll to position [0, 246]
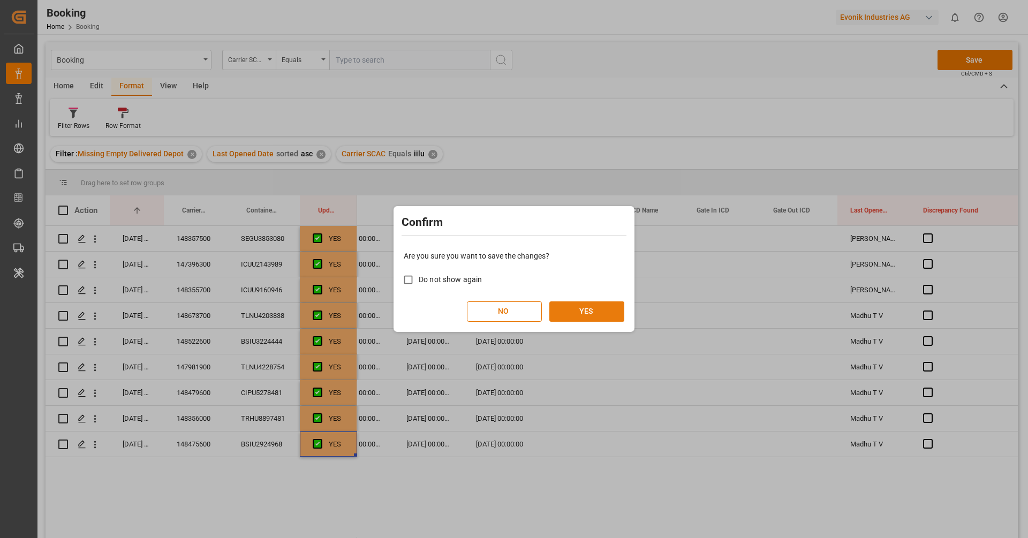
click at [604, 313] on button "YES" at bounding box center [587, 312] width 75 height 20
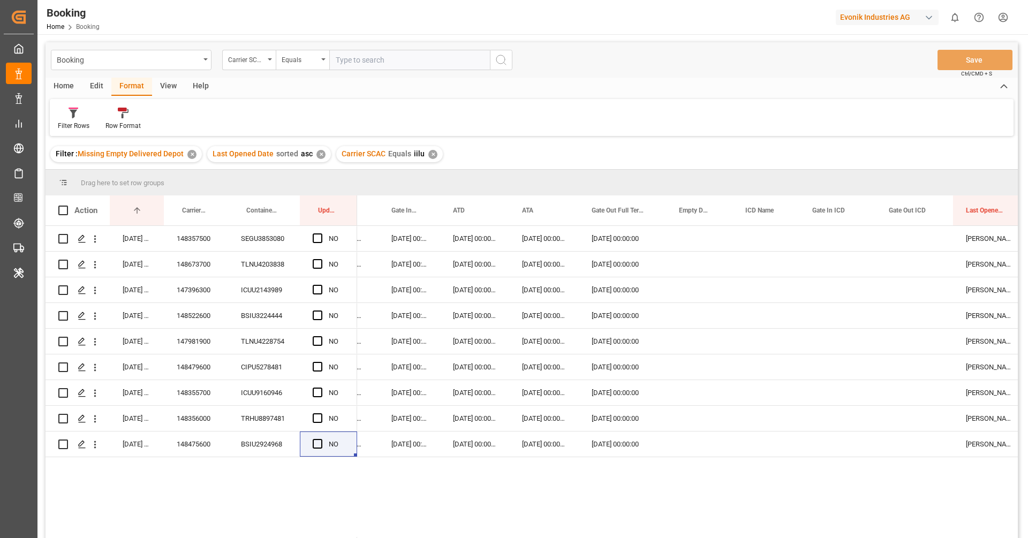
click at [426, 159] on div "Carrier SCAC Equals iilu ✕" at bounding box center [389, 154] width 107 height 16
click at [428, 153] on div "✕" at bounding box center [432, 154] width 9 height 9
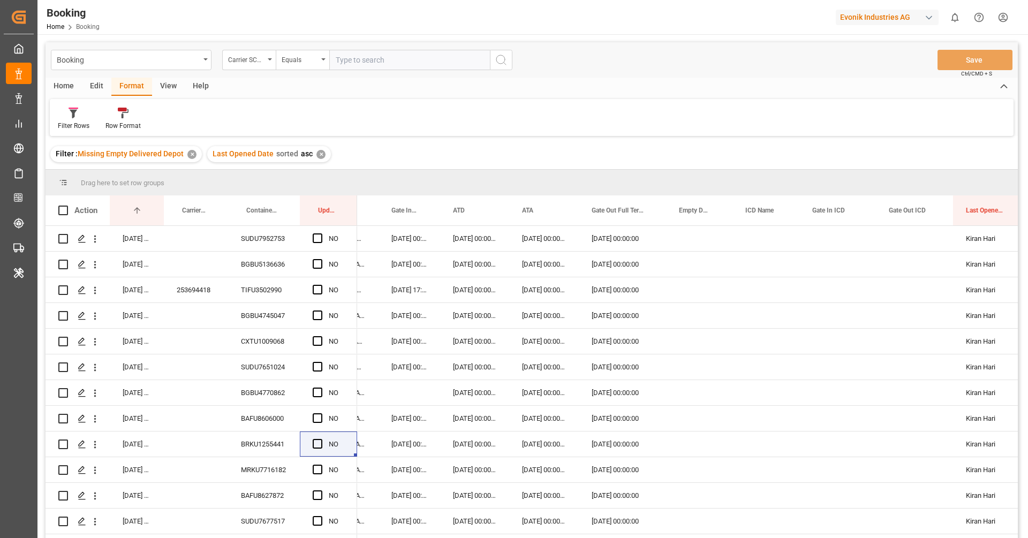
click at [356, 61] on input "text" at bounding box center [409, 60] width 161 height 20
type input "mscu"
click at [497, 64] on icon "search button" at bounding box center [501, 60] width 13 height 13
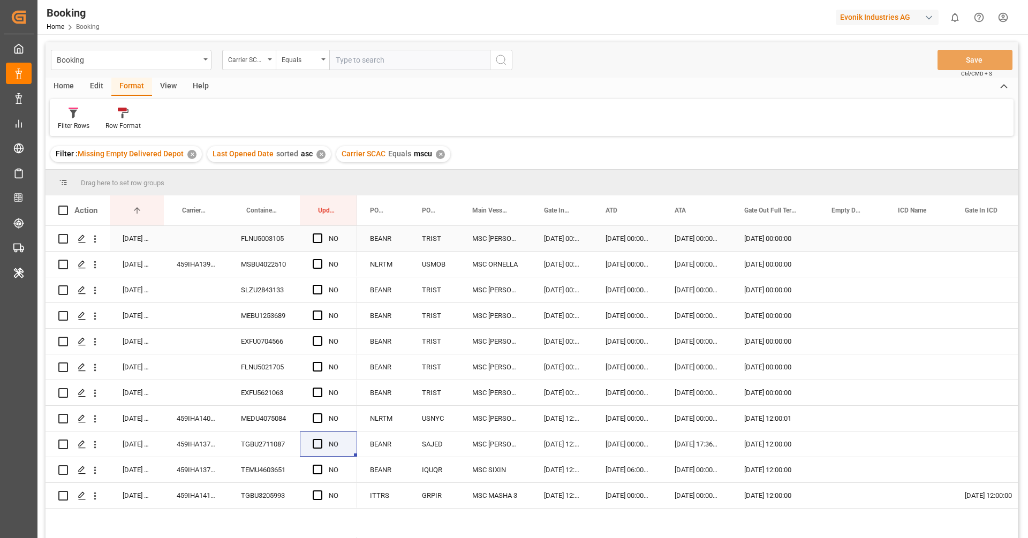
click at [257, 245] on div "FLNU5003105" at bounding box center [264, 238] width 72 height 25
click at [317, 239] on span "Press SPACE to select this row." at bounding box center [318, 239] width 10 height 10
click at [321, 234] on input "Press SPACE to select this row." at bounding box center [321, 234] width 0 height 0
click at [196, 266] on div "459IHA1393625" at bounding box center [196, 264] width 64 height 25
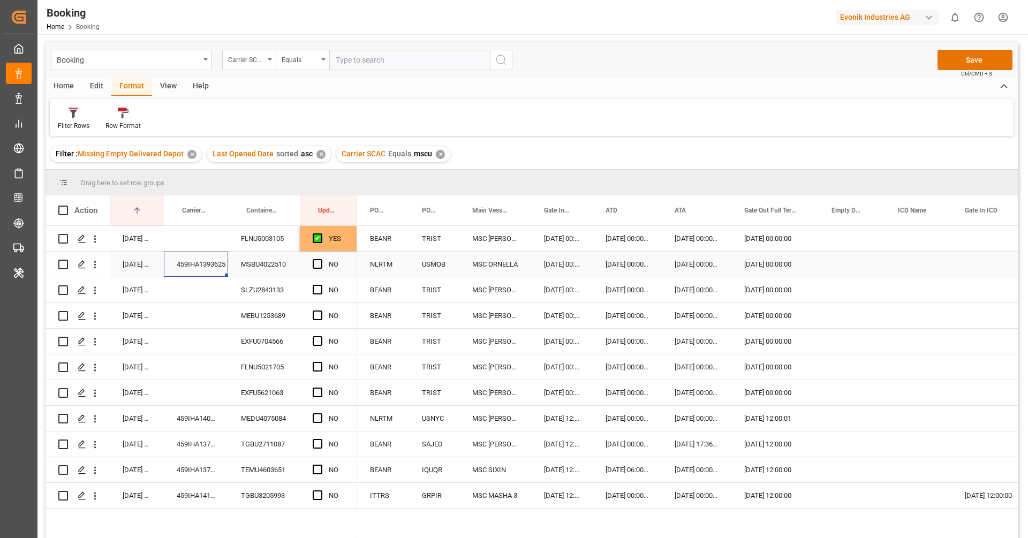
click at [838, 265] on div "Press SPACE to select this row." at bounding box center [852, 264] width 66 height 25
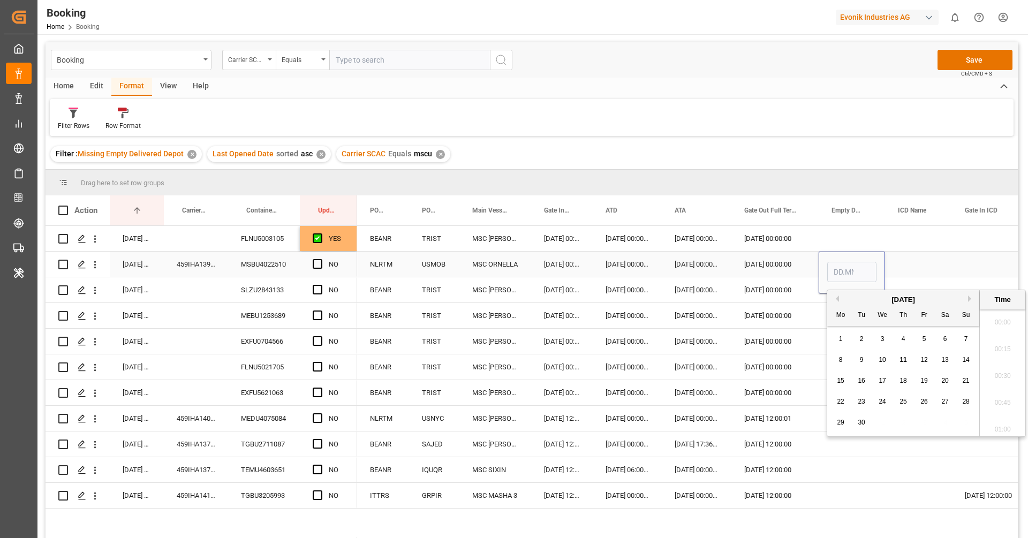
scroll to position [1851, 0]
click at [861, 359] on span "9" at bounding box center [862, 359] width 4 height 7
type input "[DATE] 00:00"
click at [318, 265] on span "Press SPACE to select this row." at bounding box center [318, 264] width 10 height 10
click at [321, 259] on input "Press SPACE to select this row." at bounding box center [321, 259] width 0 height 0
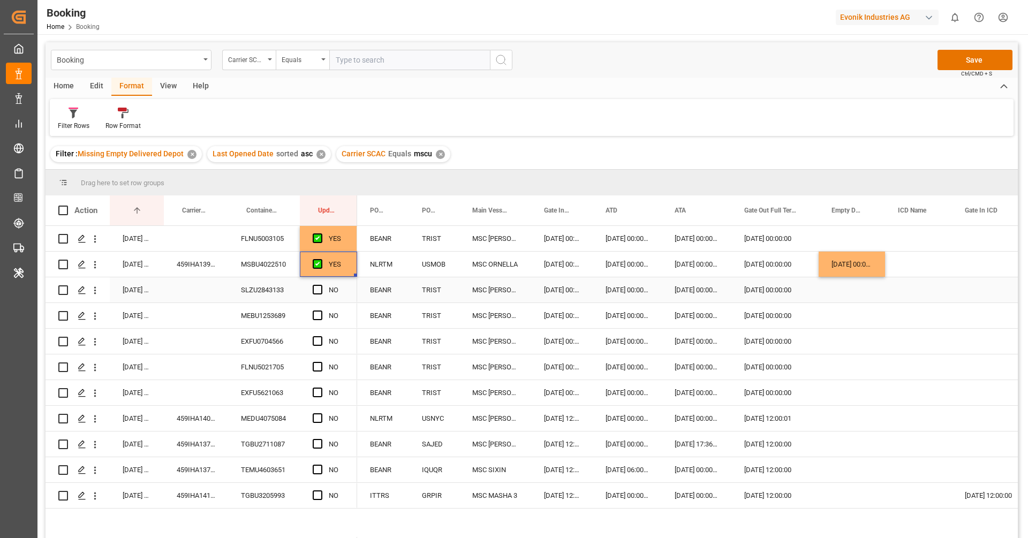
click at [261, 301] on div "SLZU2843133" at bounding box center [264, 289] width 72 height 25
click at [319, 292] on span "Press SPACE to select this row." at bounding box center [318, 290] width 10 height 10
click at [321, 285] on input "Press SPACE to select this row." at bounding box center [321, 285] width 0 height 0
click at [267, 317] on div "MEBU1253689" at bounding box center [264, 315] width 72 height 25
click at [322, 311] on span "Press SPACE to select this row." at bounding box center [318, 316] width 10 height 10
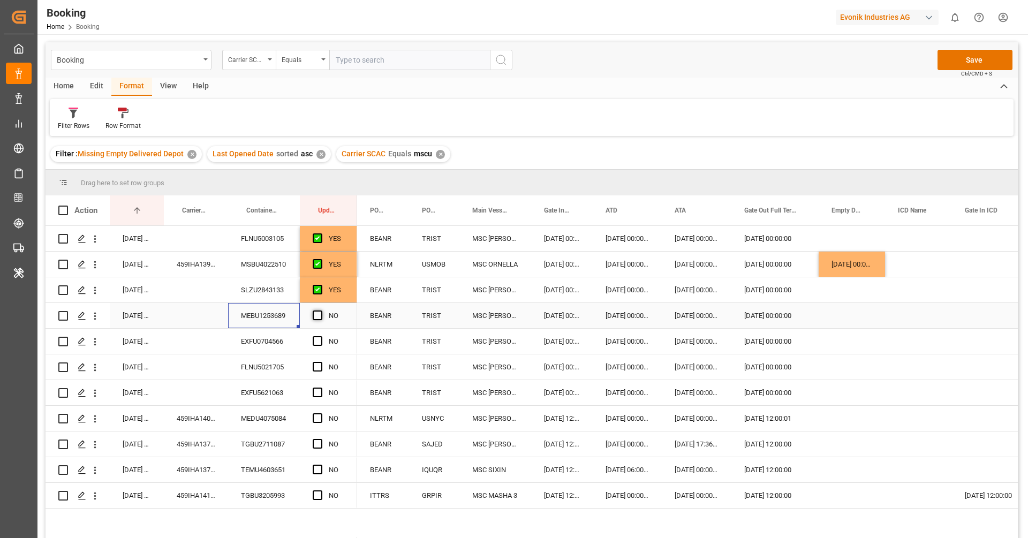
click at [321, 311] on input "Press SPACE to select this row." at bounding box center [321, 311] width 0 height 0
click at [269, 342] on div "EXFU0704566" at bounding box center [264, 341] width 72 height 25
click at [317, 340] on span "Press SPACE to select this row." at bounding box center [318, 341] width 10 height 10
click at [321, 336] on input "Press SPACE to select this row." at bounding box center [321, 336] width 0 height 0
click at [277, 370] on div "FLNU5021705" at bounding box center [264, 367] width 72 height 25
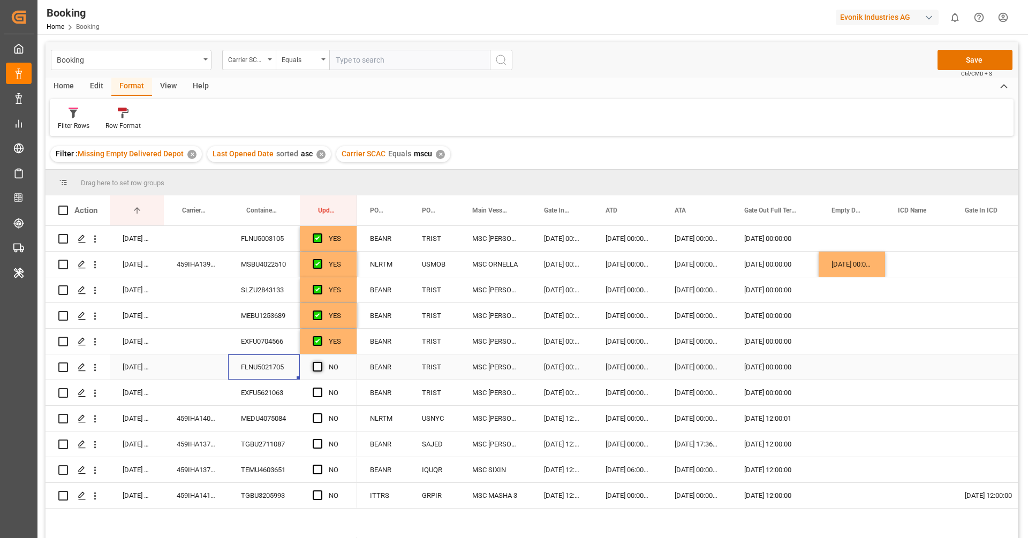
click at [313, 371] on span "Press SPACE to select this row." at bounding box center [318, 367] width 10 height 10
click at [321, 362] on input "Press SPACE to select this row." at bounding box center [321, 362] width 0 height 0
click at [278, 391] on div "EXFU5621063" at bounding box center [264, 392] width 72 height 25
click at [319, 390] on span "Press SPACE to select this row." at bounding box center [318, 393] width 10 height 10
click at [321, 388] on input "Press SPACE to select this row." at bounding box center [321, 388] width 0 height 0
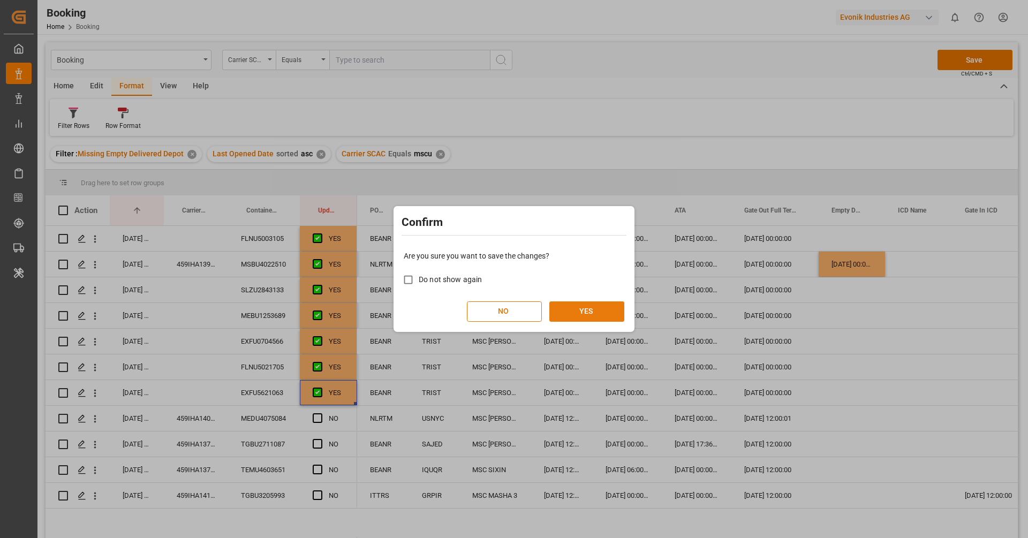
click at [577, 311] on button "YES" at bounding box center [587, 312] width 75 height 20
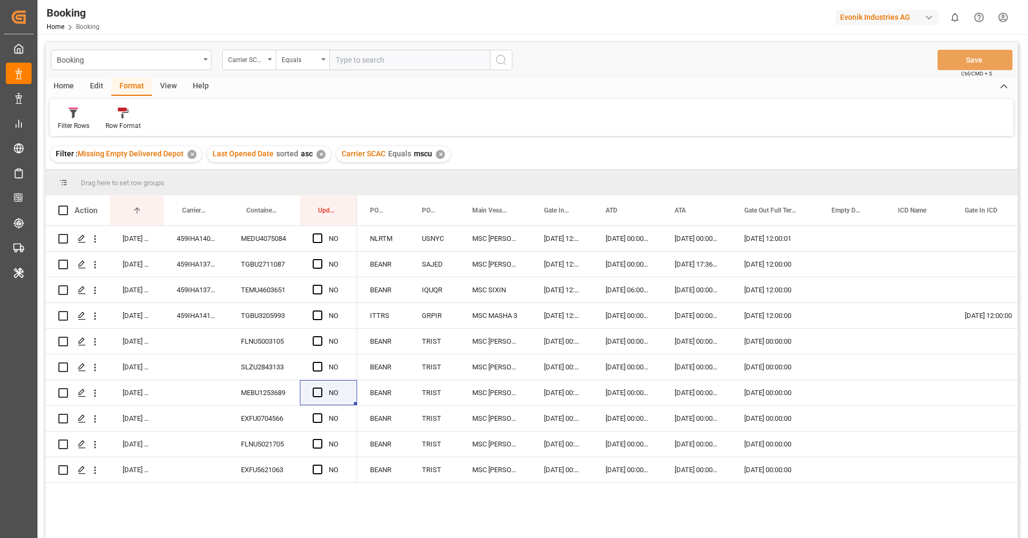
click at [439, 158] on div "✕" at bounding box center [440, 154] width 9 height 9
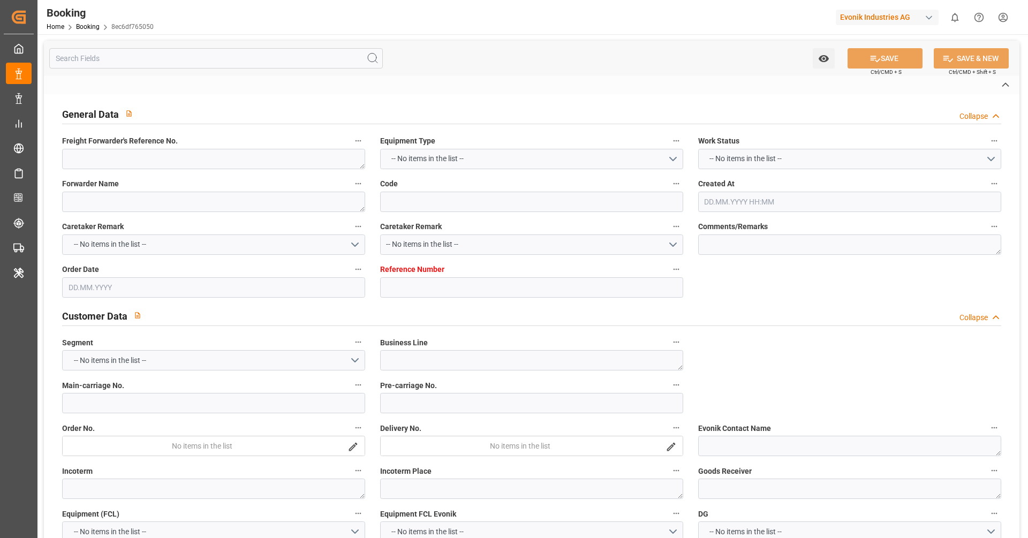
type textarea "1020251866"
type textarea "[PERSON_NAME]"
type input "8ec6df765050"
type input "7001252118"
type textarea "CU-CAD"
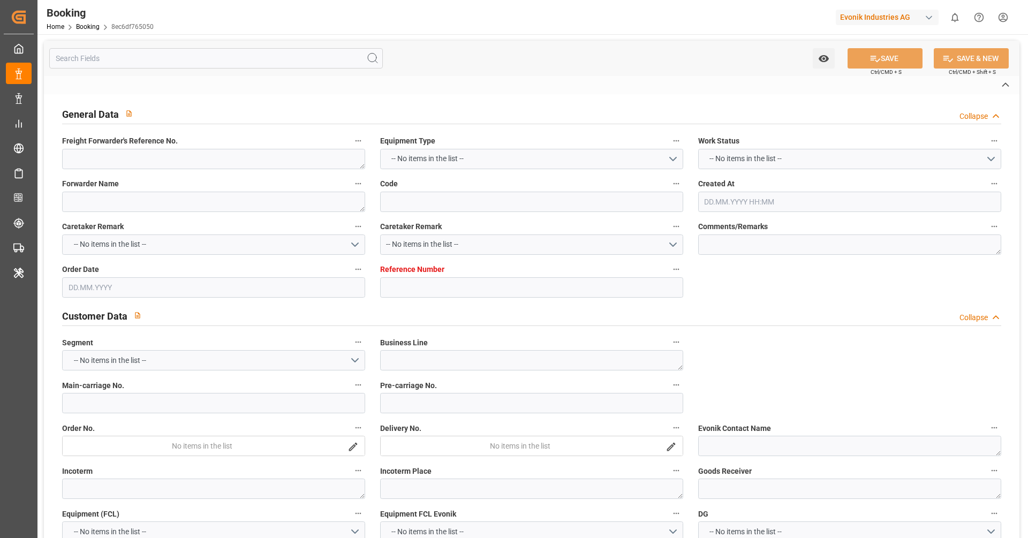
type input "7001252117"
type textarea "[EMAIL_ADDRESS][DOMAIN_NAME]"
type textarea "CIF"
type textarea "[GEOGRAPHIC_DATA]"
type textarea "Marl"
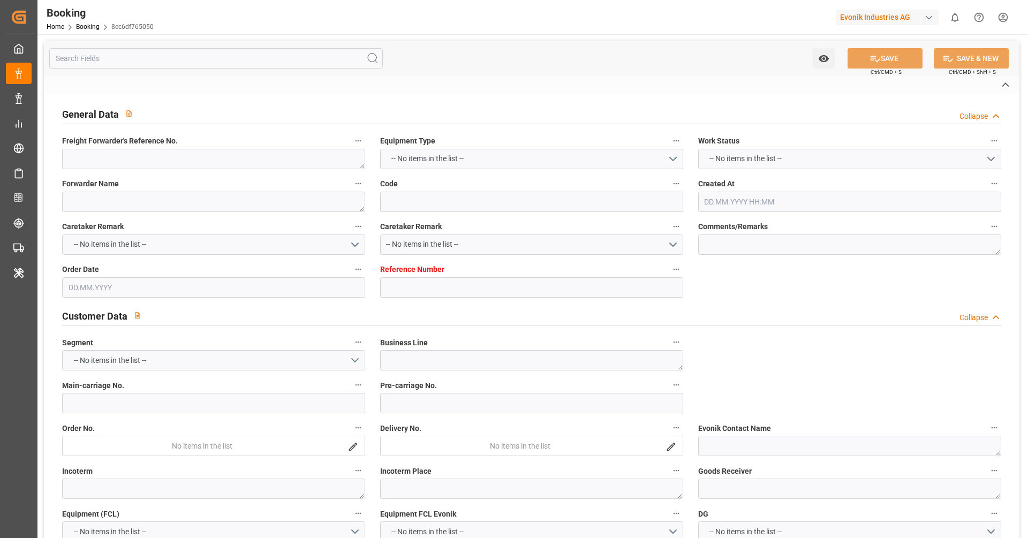
type textarea "TXGU8246473"
type input "CMA CGM LOUVRE"
type input "CMDU"
type textarea "HBG2028212"
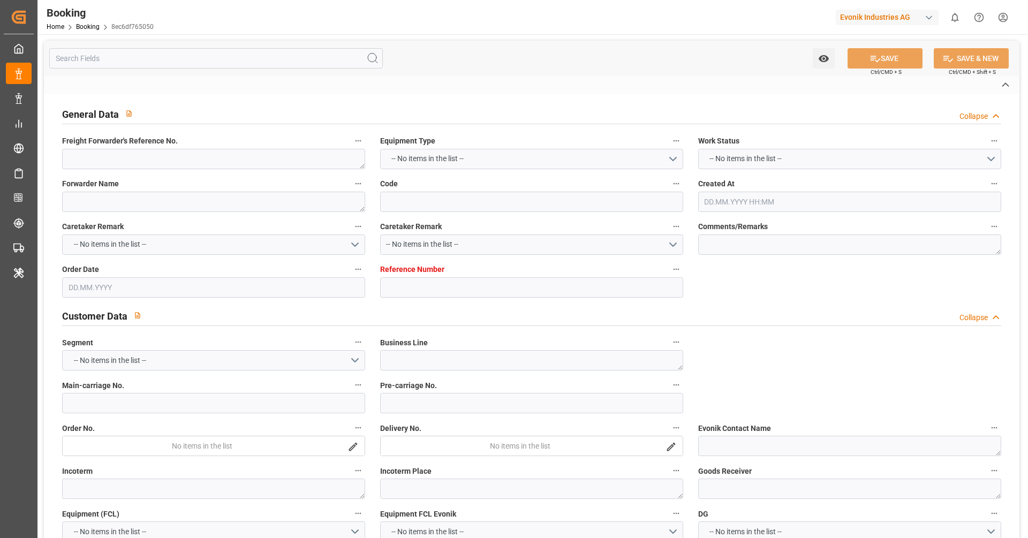
type input "[GEOGRAPHIC_DATA]"
type input "[GEOGRAPHIC_DATA], [GEOGRAPHIC_DATA]"
type input "[GEOGRAPHIC_DATA] ([GEOGRAPHIC_DATA])"
type textarea "eta"
type textarea "INPUT_Evonik_Seeburger_IFTMIN_1003112417_20250903162101041.edi"
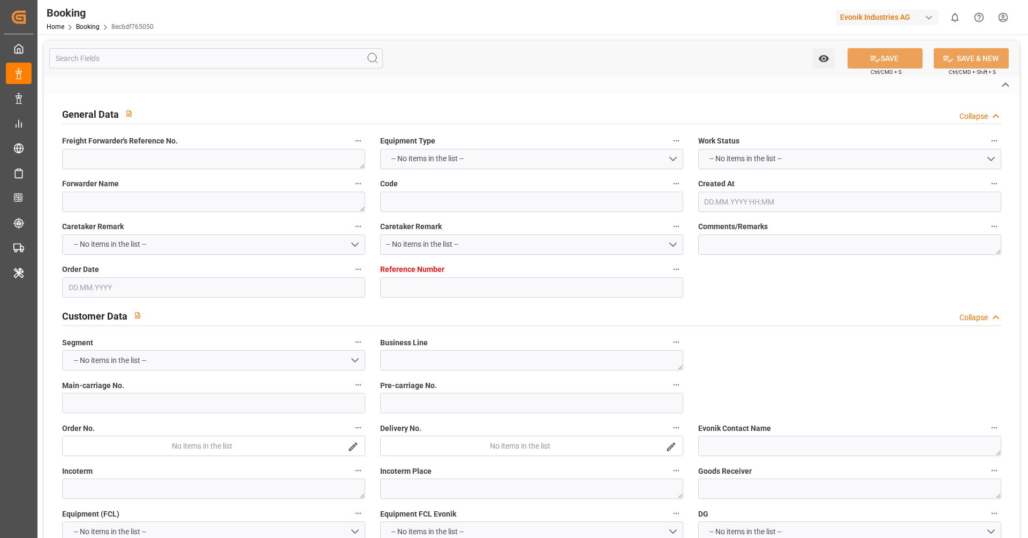
type textarea "NWC/[GEOGRAPHIC_DATA] [GEOGRAPHIC_DATA] Continent / [GEOGRAPHIC_DATA]-CAD"
type textarea "INPUT_Evonik_Seeburger_IFTMIN_1003066077_20250819095455727.edi,INPUT_Evonik_See…"
type textarea "1003112417"
type textarea "[PERSON_NAME]"
type textarea "businessDivision-businessLine-"
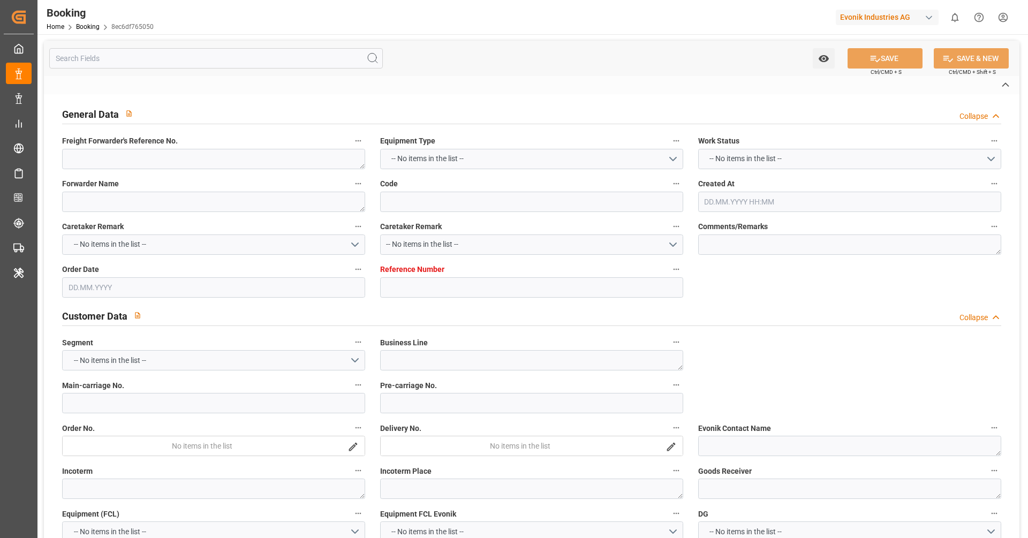
type textarea "IFTMIN"
type textarea "a011t00000LcJC5AAN"
type textarea "Yes"
type input "[GEOGRAPHIC_DATA]"
type input "[GEOGRAPHIC_DATA], [GEOGRAPHIC_DATA]"
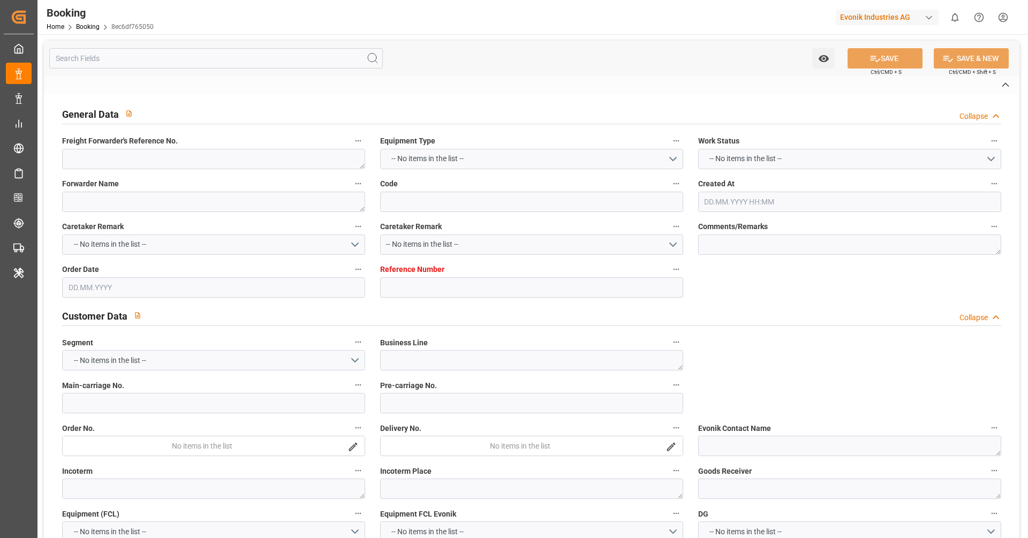
type input "0FMK5E1MA"
type input "VESSEL"
type input "[GEOGRAPHIC_DATA]"
type input "1QYDGS1MA"
type input "TRUCK"
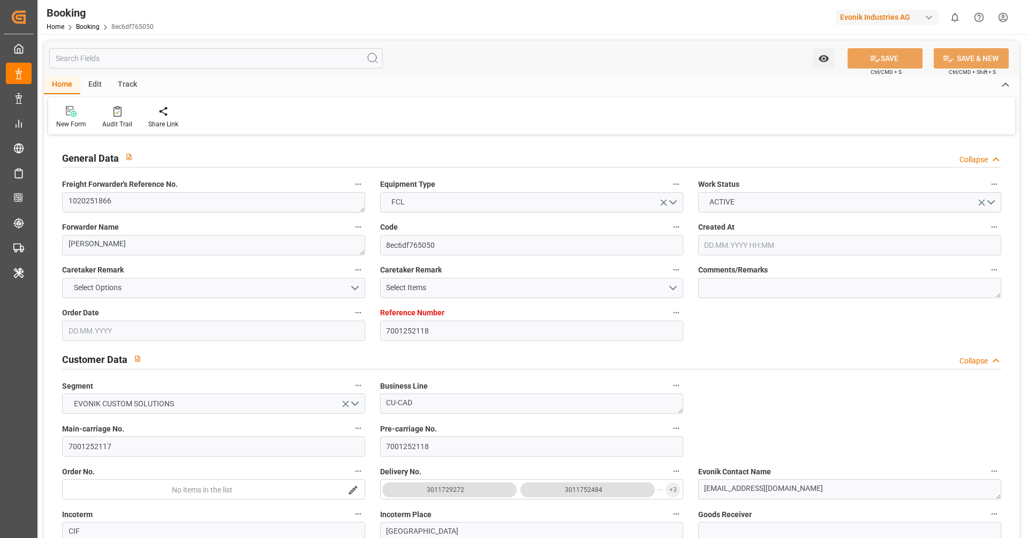
type input "7001252118"
type input "9839143"
type input "CMACGM"
type input "CMA CGM Group"
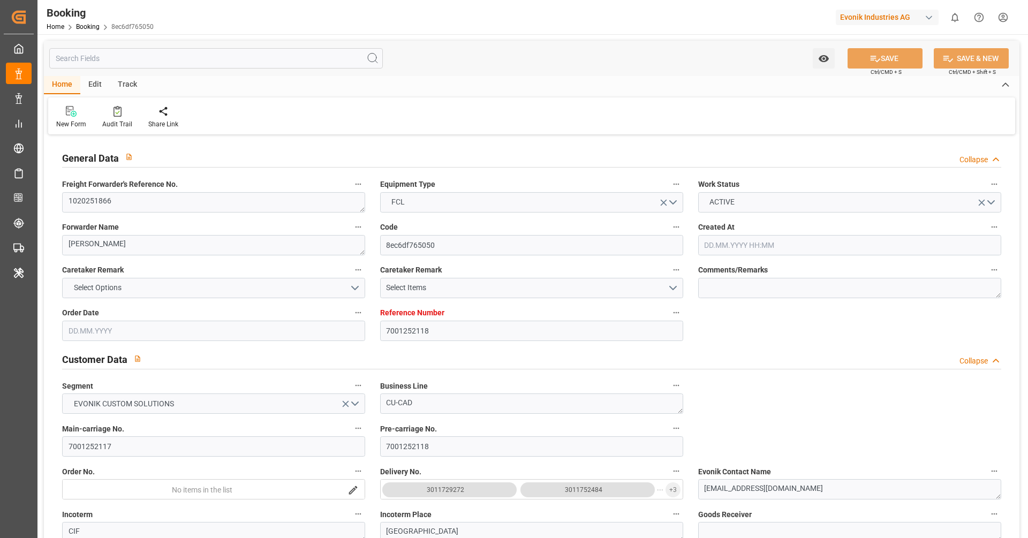
type input "BEANR"
type input "IDJKT"
type input "MYPKG"
type input "0"
type input "BEANR"
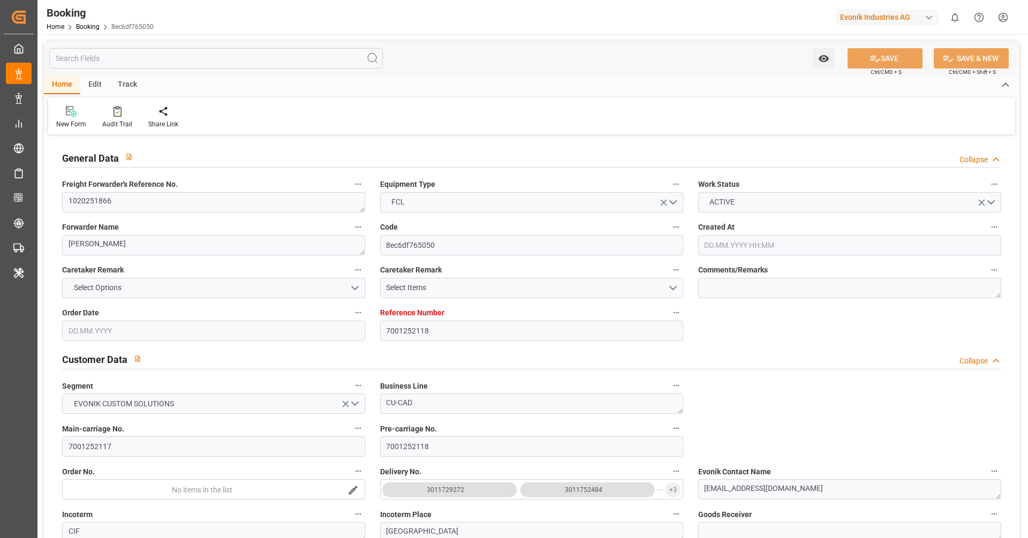
type input "IDJKT"
type input "9282962"
type input "[DATE] 07:55"
type input "[DATE]"
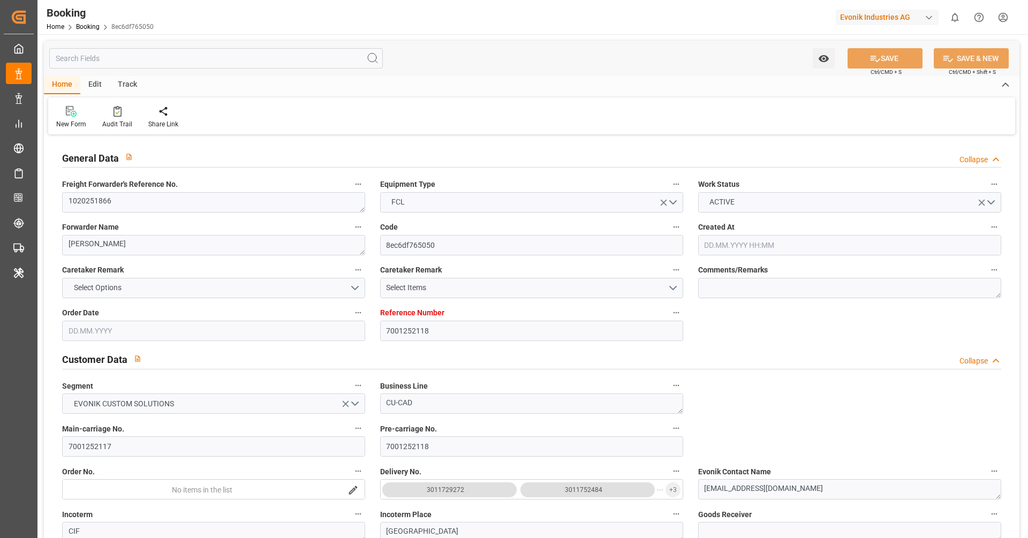
type input "[DATE]"
type input "[DATE] 00:00"
type input "[DATE] 14:00"
type input "[DATE] 00:00"
type input "[DATE] 17:47"
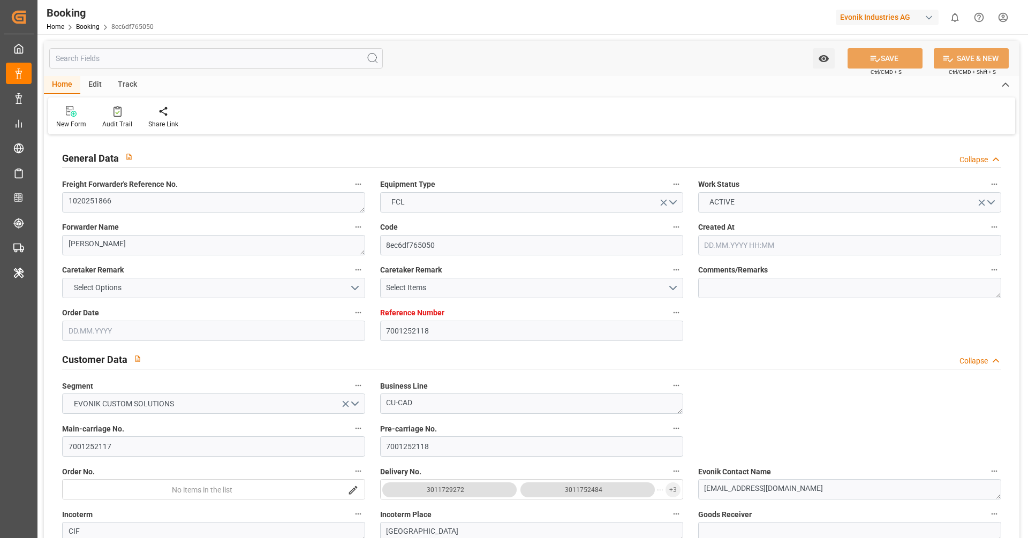
type input "[DATE] 15:20"
type input "[DATE] 11:00"
type input "[DATE] 00:00"
type input "[DATE] 12:00"
type input "[DATE] 00:00"
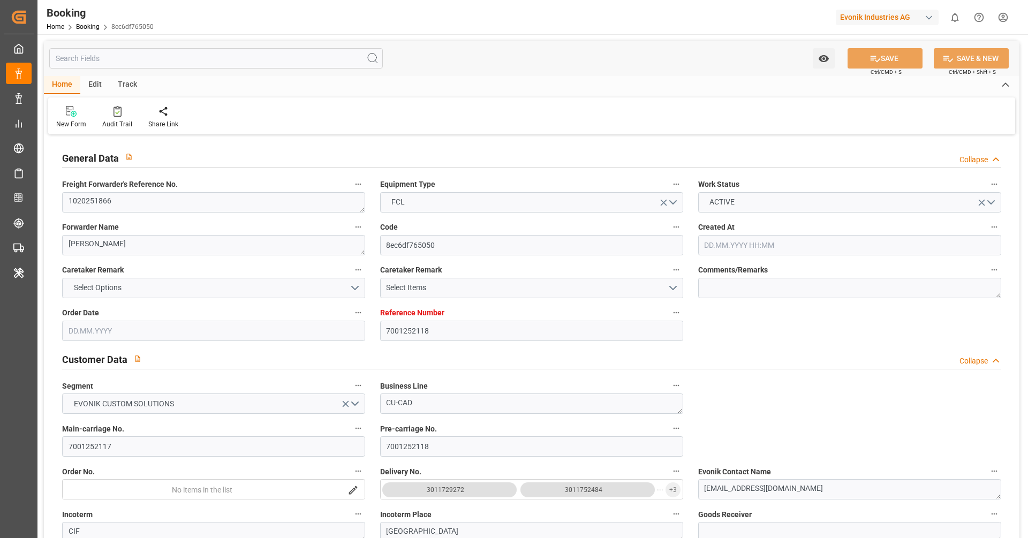
type input "[DATE] 06:00"
type input "[DATE] 00:00"
type input "[DATE]"
type input "[DATE] 11:44"
type input "[DATE]"
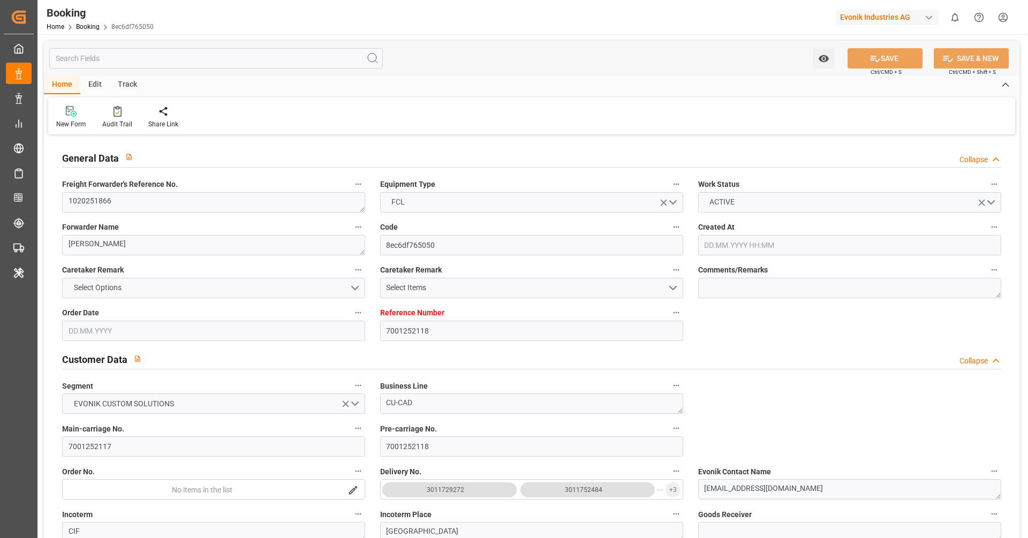
type input "[DATE] 22:39"
type input "[DATE] 14:00"
type input "[DATE] 16:40"
type input "[DATE] 12:00"
type input "[DATE] 21:02"
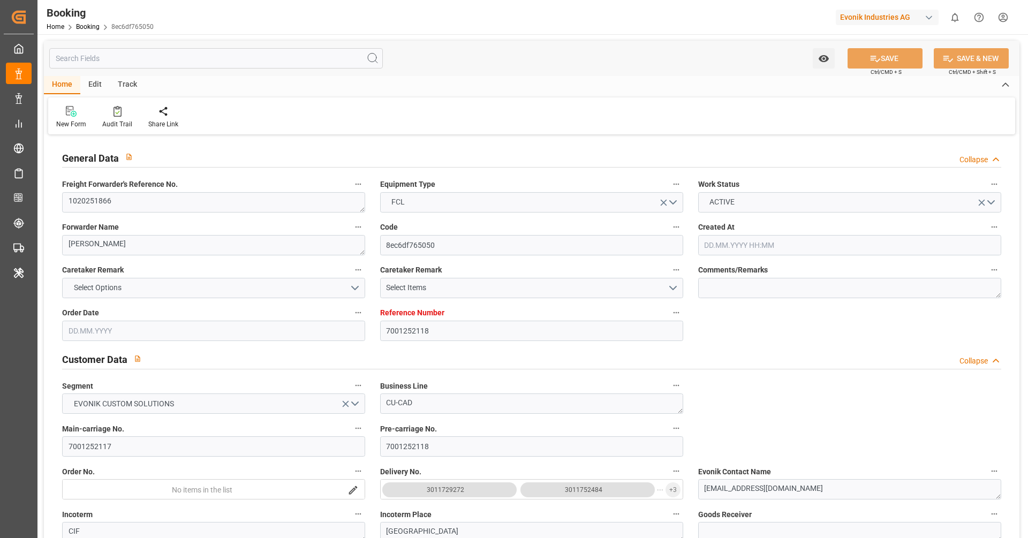
type input "[DATE] 06:00"
type input "[DATE] 11:00"
type input "[DATE] 21:37"
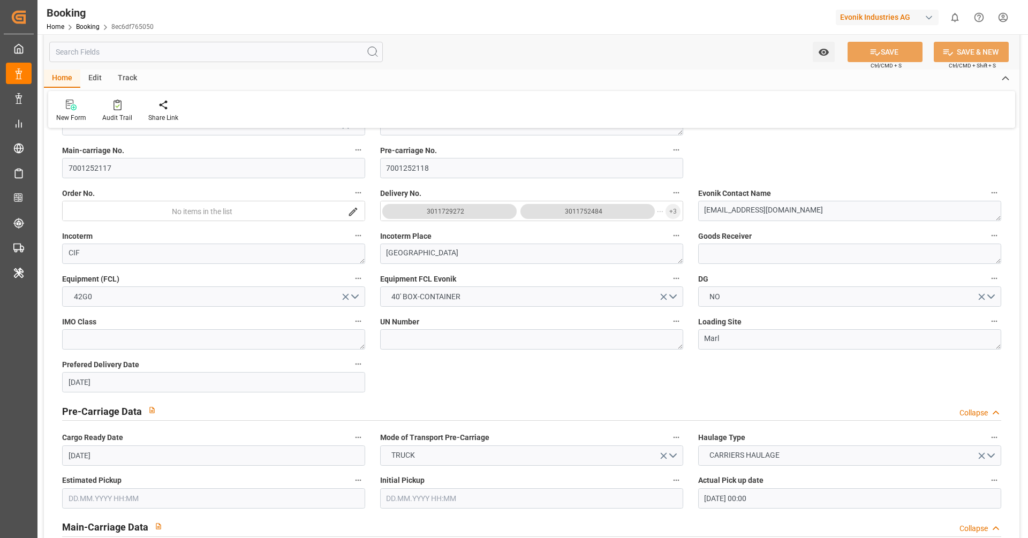
scroll to position [301, 0]
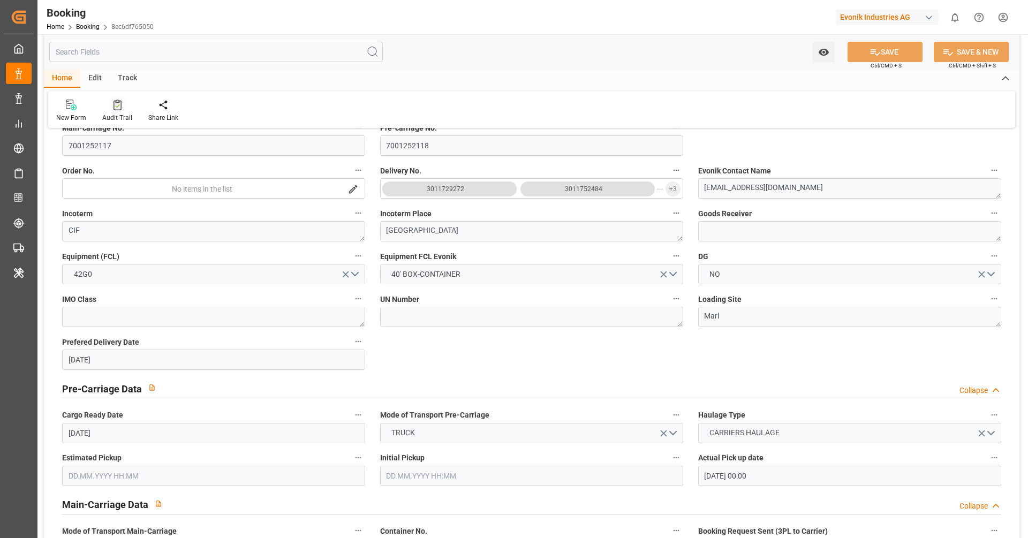
click at [114, 113] on div "Audit Trail" at bounding box center [117, 118] width 30 height 10
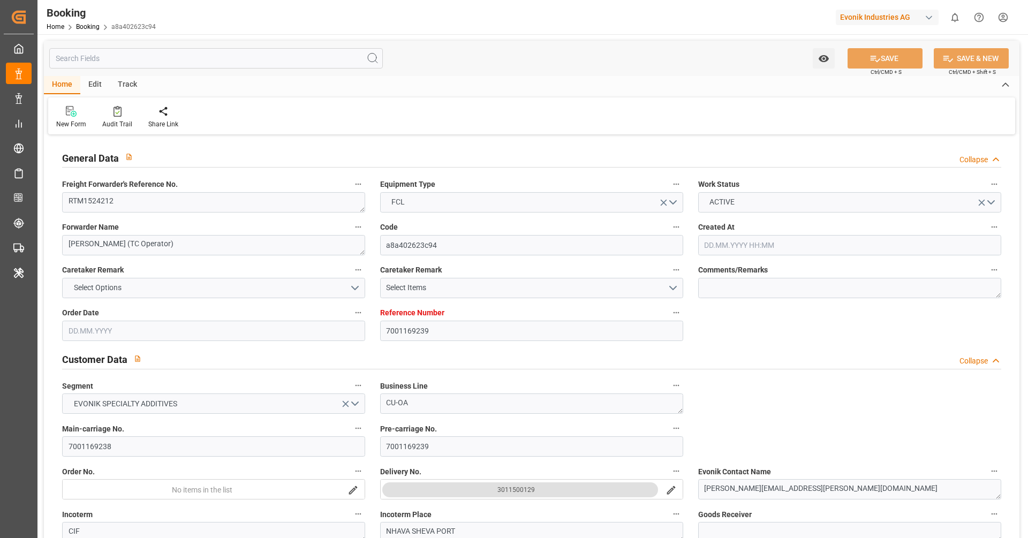
type input "7001169239"
type input "9467316"
type input "CMACGM"
type input "CMA CGM Group"
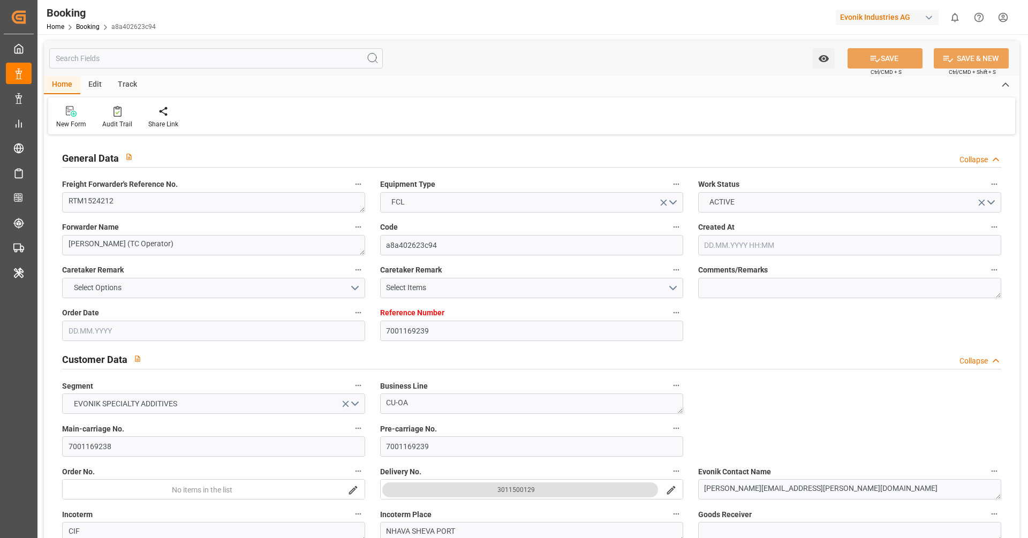
type input "BEANR"
type input "INNSA"
type input "42"
type input "0"
type input "-44"
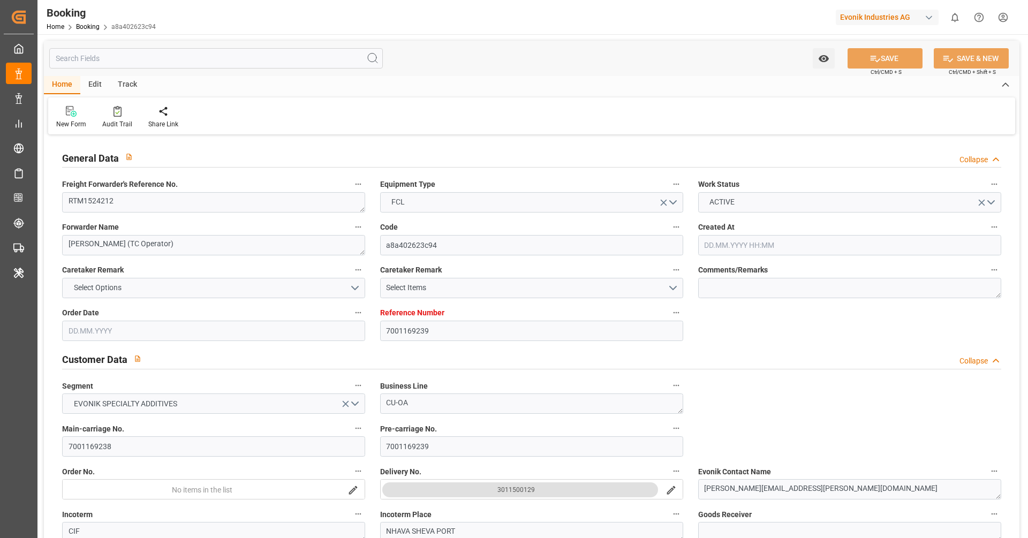
type input "BEANR"
type input "INNSA"
type input "9467316"
type input "15.05.2025 07:26"
type input "15.05.2025"
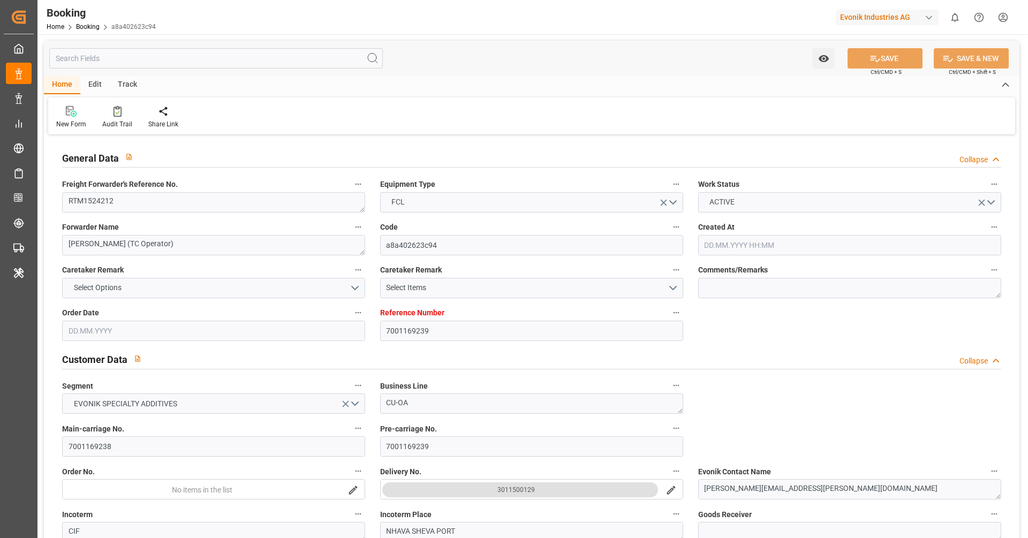
type input "24.07.2025"
type input "27.05.2025"
type input "27.05.2025 00:00"
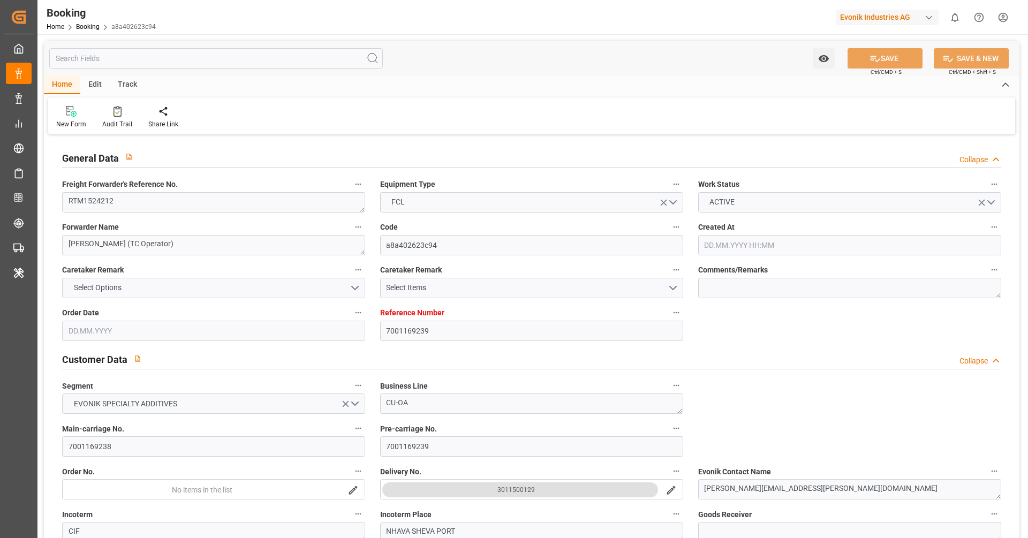
type input "10.06.2025 10:37"
type input "06.06.2025 00:00"
type input "06.06.2025"
type input "10.06.2025 10:37"
type input "03.06.2025 03:22"
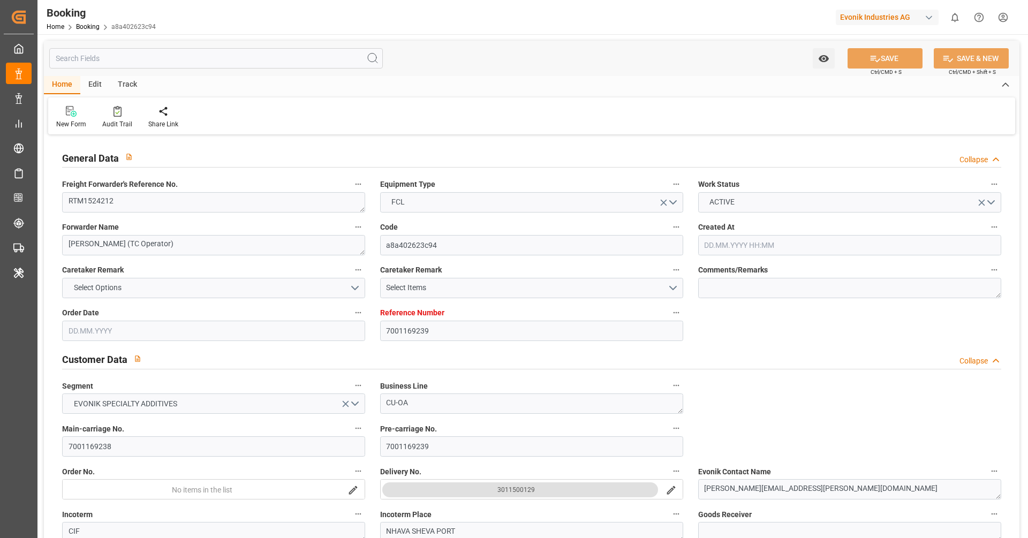
type input "22.07.2025 15:30"
type input "24.07.2025 00:00"
type input "24.07.2025"
type input "22.07.2025 15:30"
type input "24.07.2025 01:00"
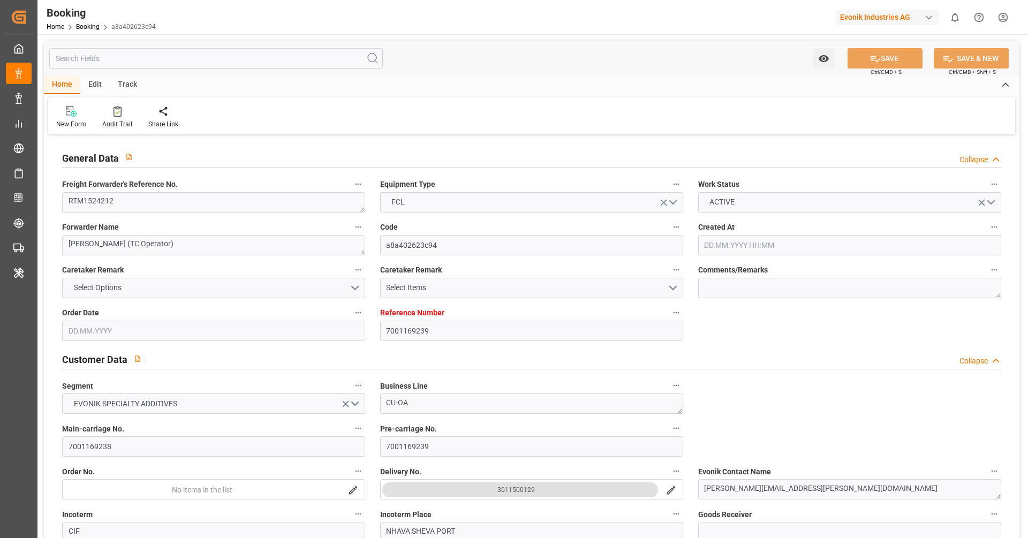
type input "04.07.2025"
type input "10.09.2025 12:20"
type input "[DATE]"
type input "08.06.2025 23:38"
type input "09.06.2025 05:30"
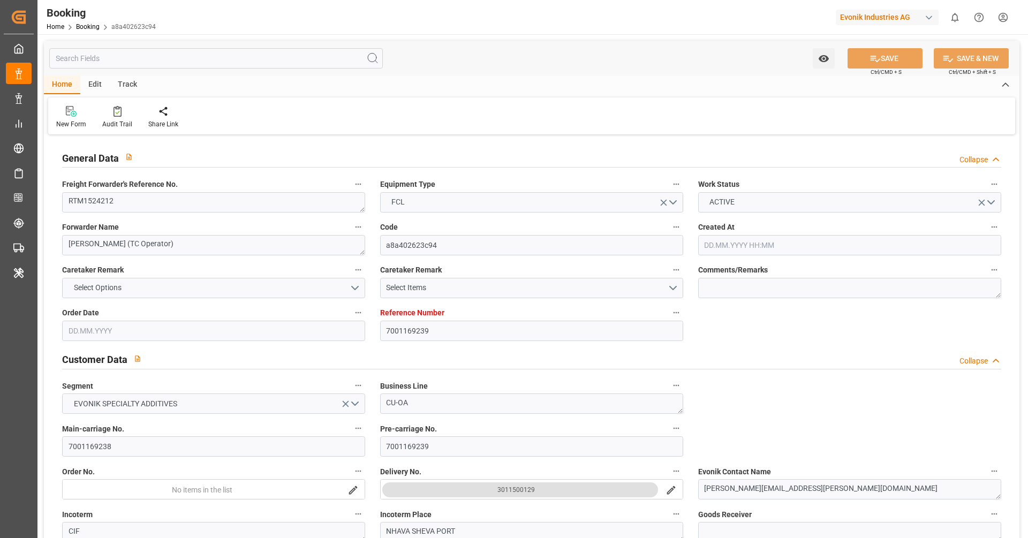
type input "10.06.2025 11:05"
type input "22.07.2025 15:30"
type input "22.07.2025 20:17"
type input "22.07.2025 23:26"
type input "23.07.2025 01:00"
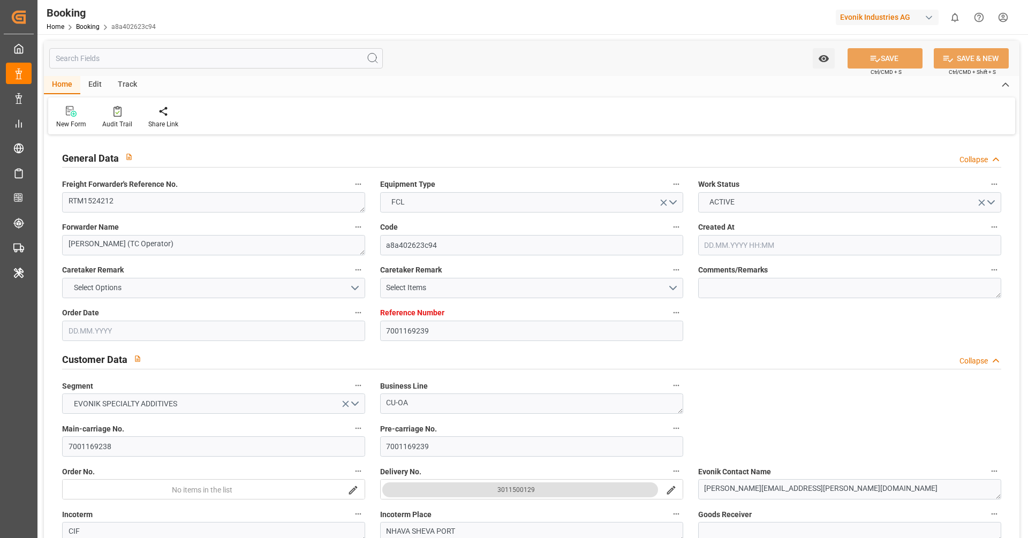
type input "26.07.2025 23:26"
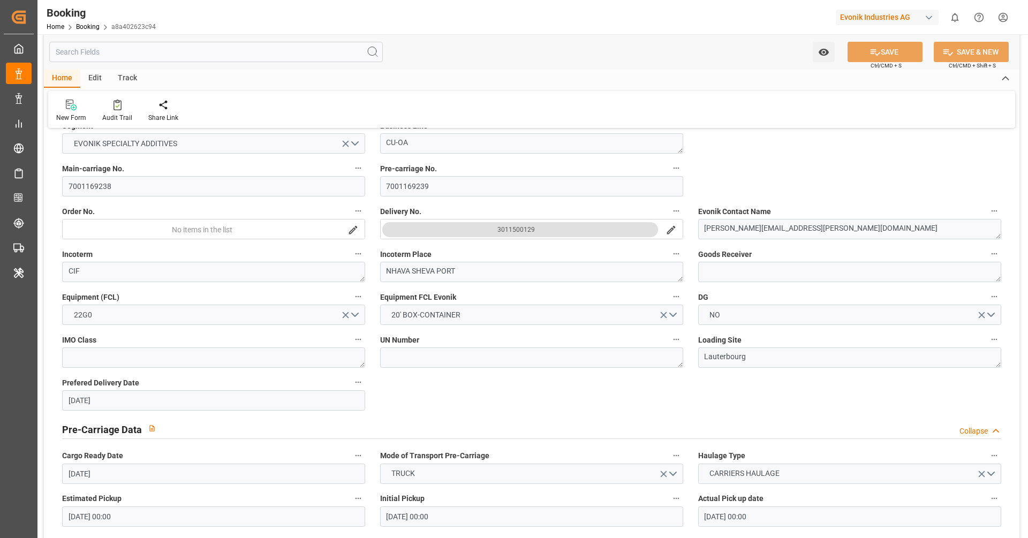
scroll to position [261, 0]
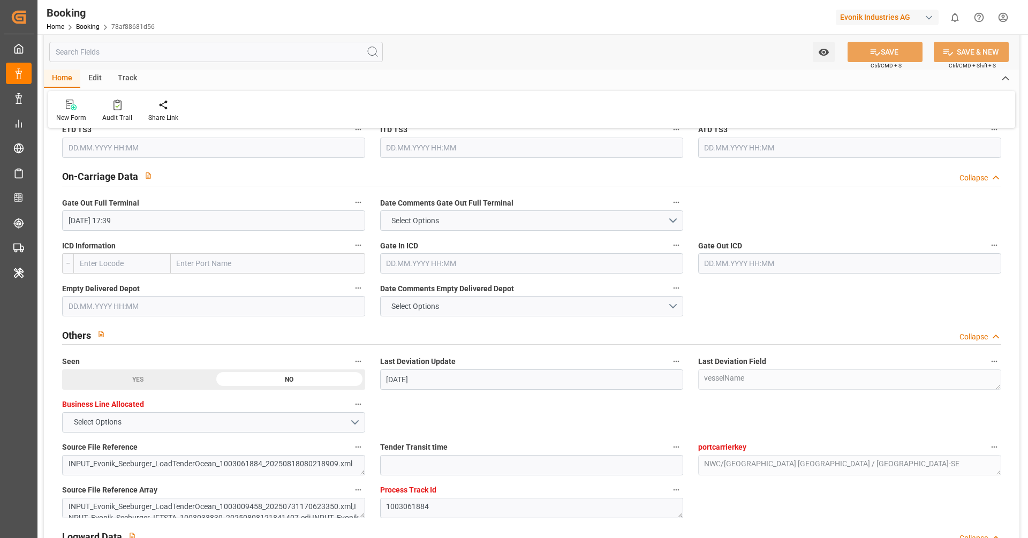
scroll to position [1553, 0]
